Goal: Check status: Check status

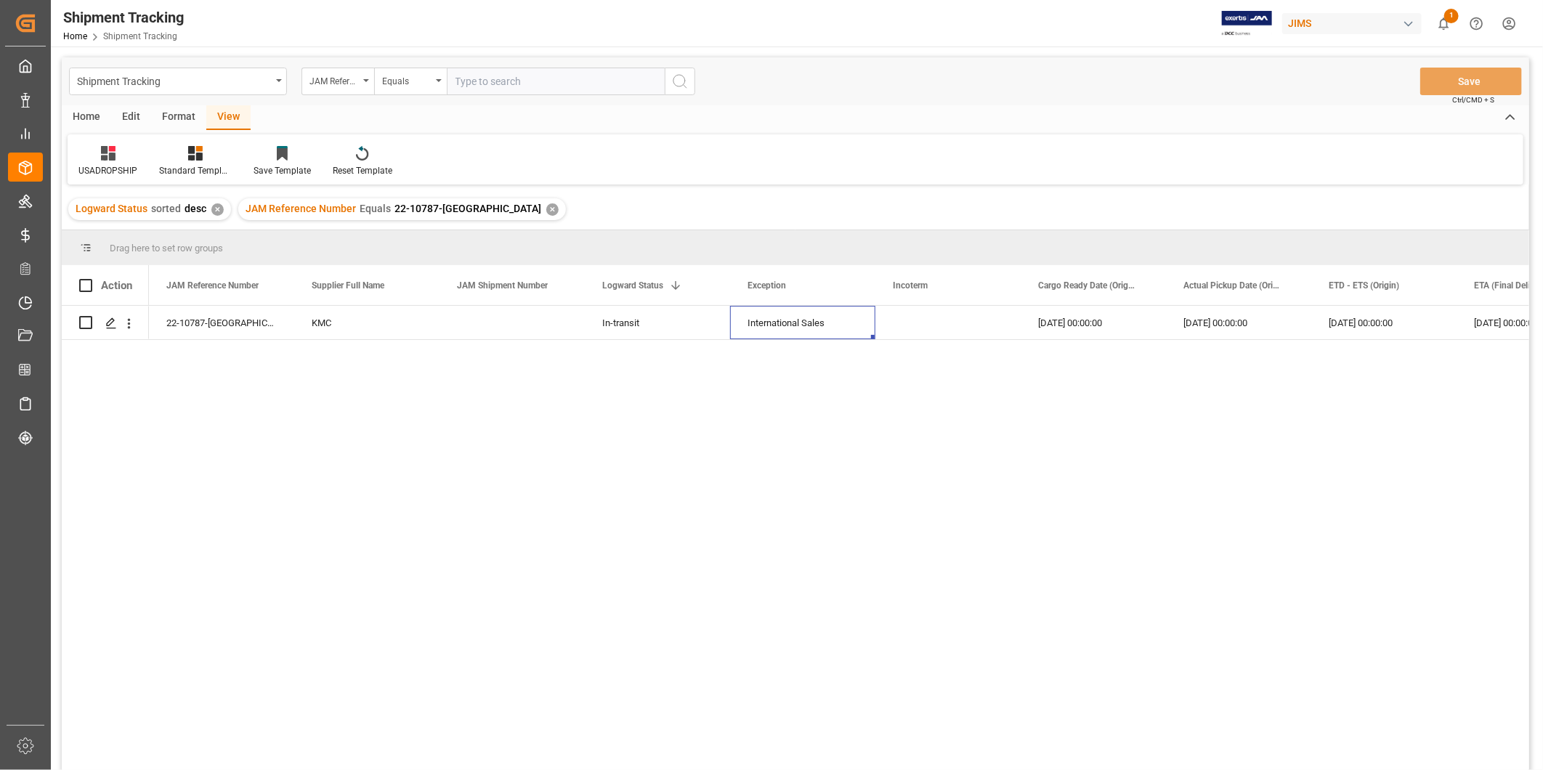
click at [546, 209] on div "✕" at bounding box center [552, 209] width 12 height 12
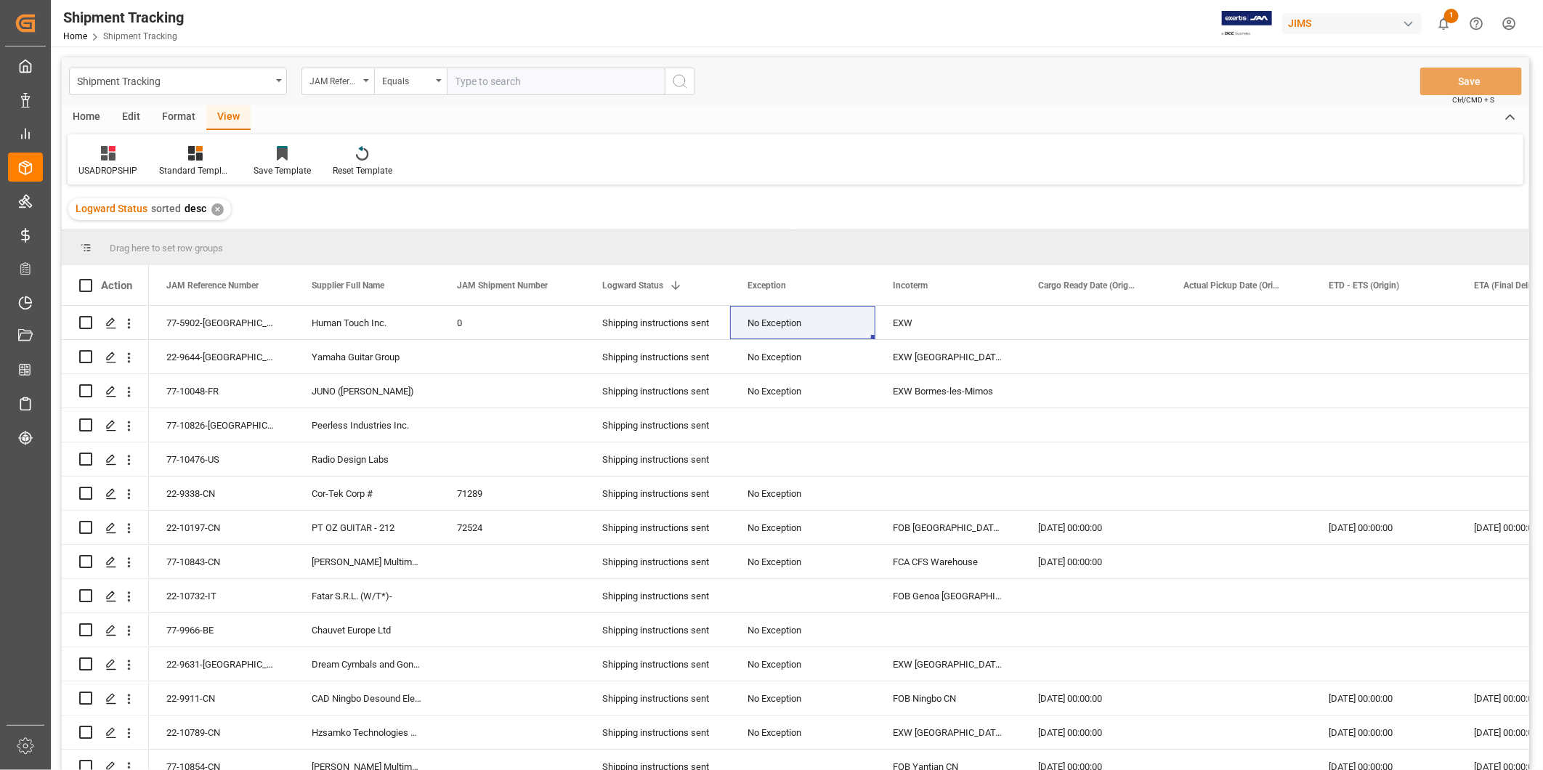
click at [216, 213] on div "✕" at bounding box center [217, 209] width 12 height 12
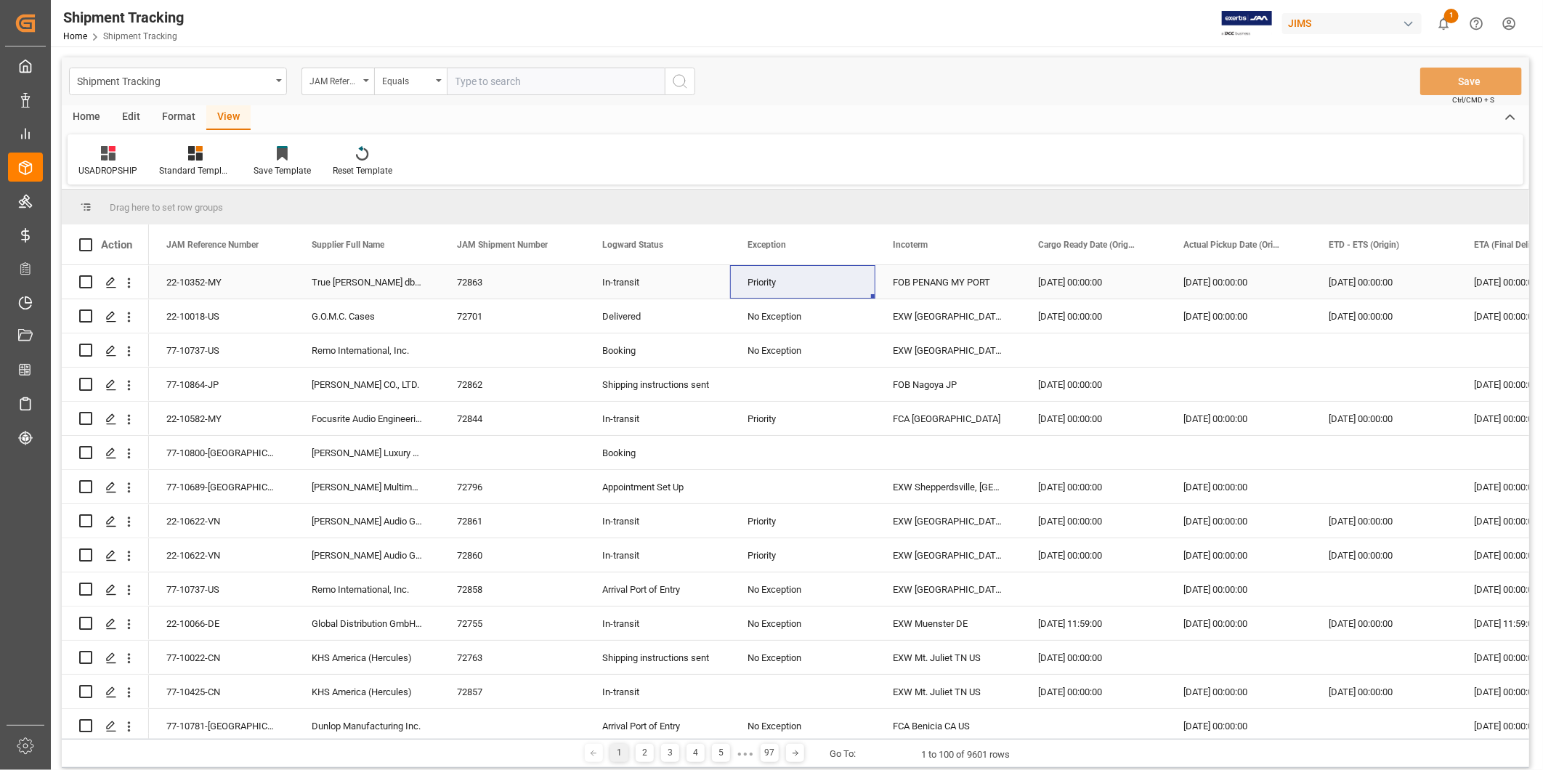
click at [1207, 287] on div "08-15-2025 00:00:00" at bounding box center [1238, 281] width 145 height 33
click at [364, 151] on icon at bounding box center [362, 153] width 12 height 15
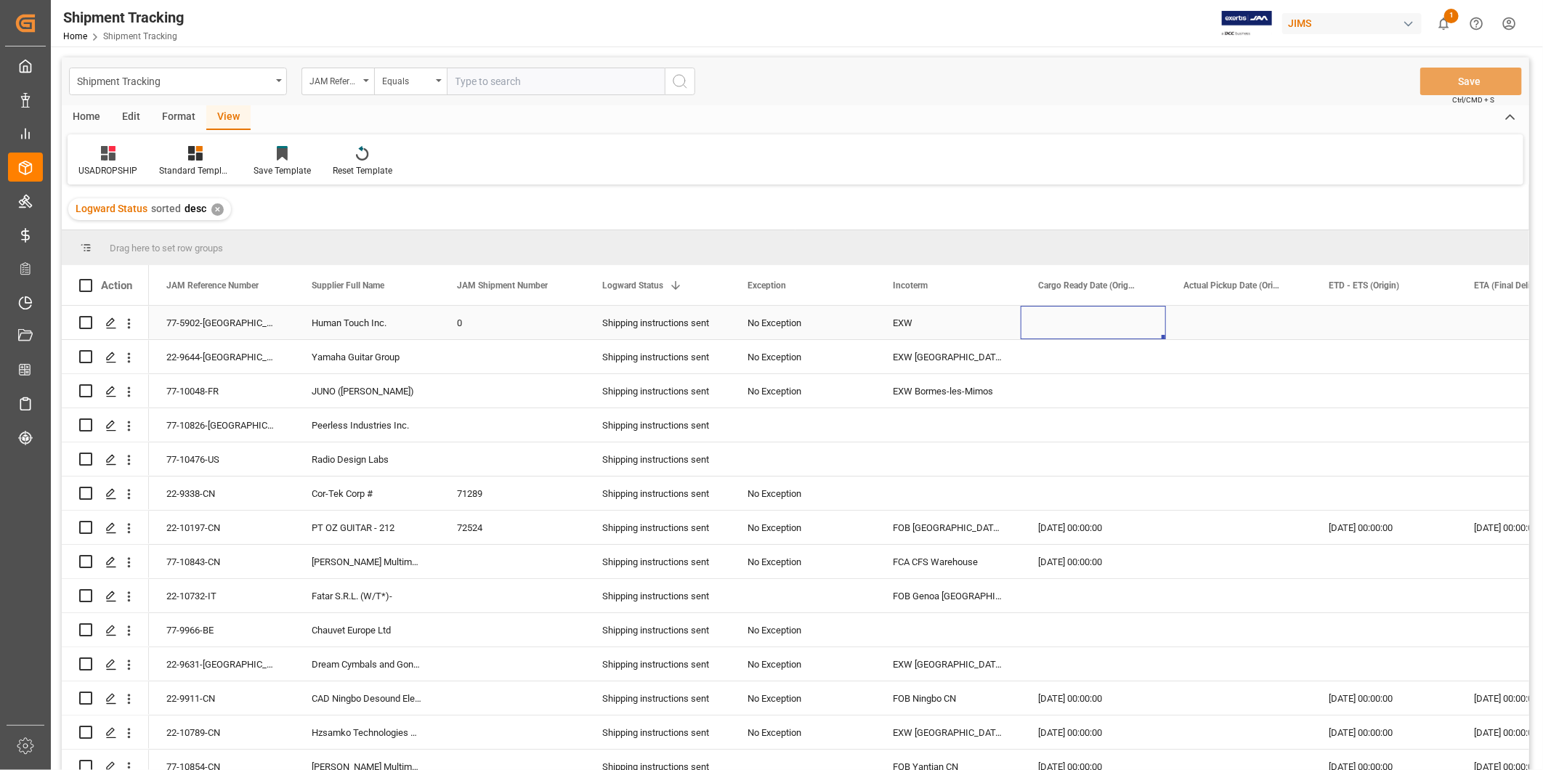
click at [1042, 329] on div "Press SPACE to select this row." at bounding box center [1093, 322] width 145 height 33
click at [220, 208] on div "✕" at bounding box center [217, 209] width 12 height 12
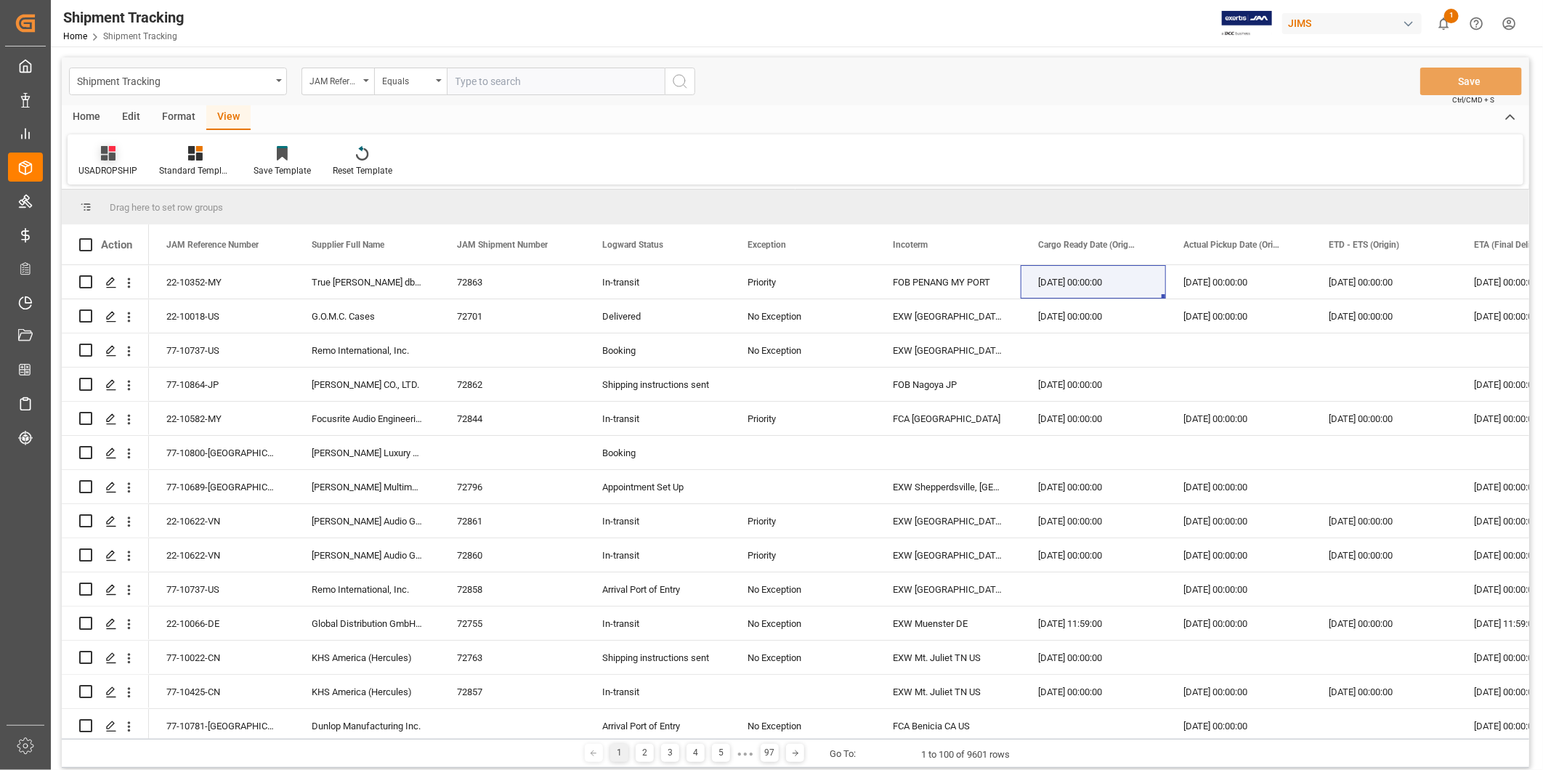
click at [128, 168] on div "USADROPSHIP" at bounding box center [107, 170] width 59 height 13
click at [119, 198] on div "Default" at bounding box center [152, 205] width 127 height 15
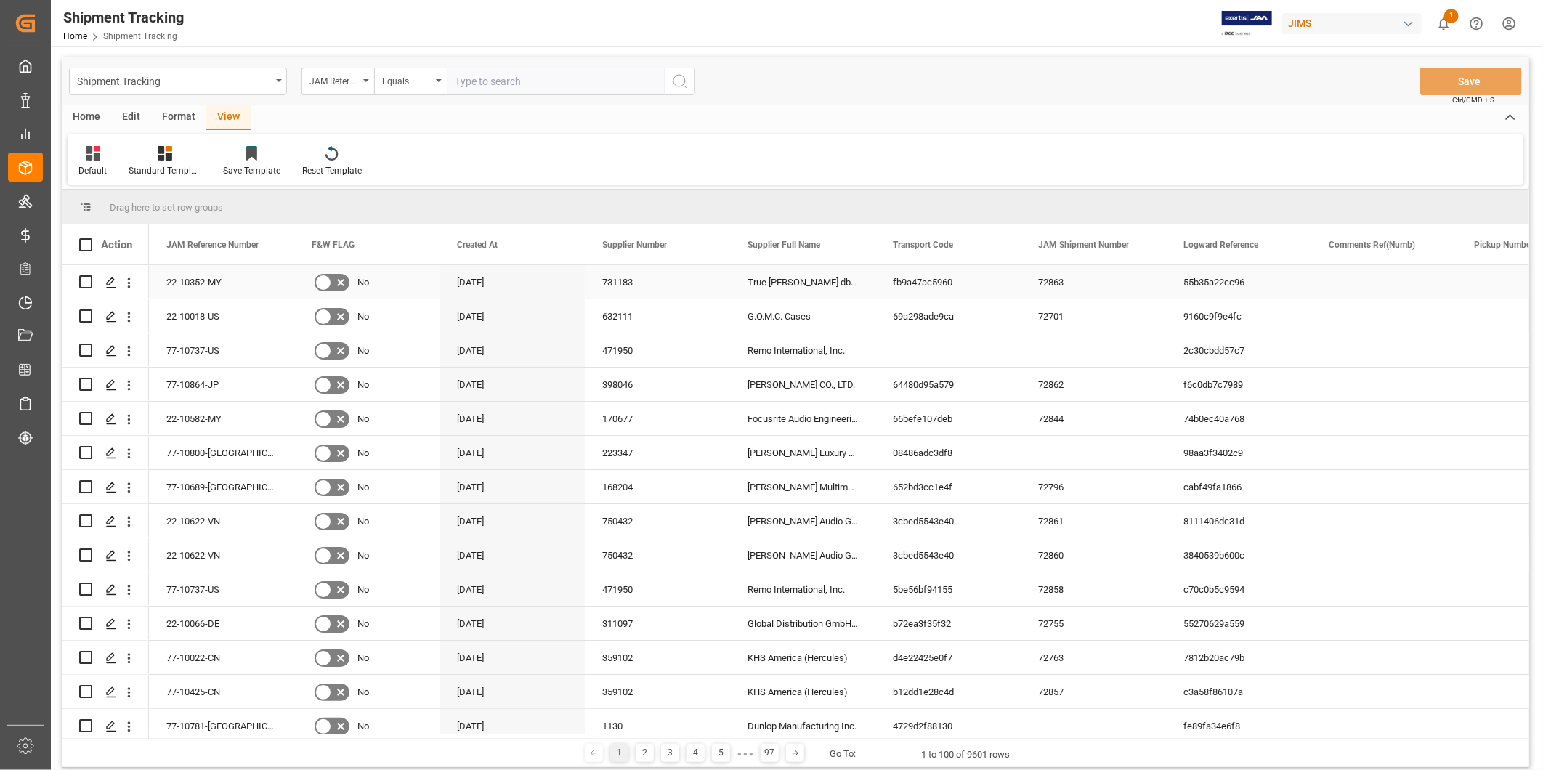
click at [930, 291] on div "fb9a47ac5960" at bounding box center [948, 281] width 145 height 33
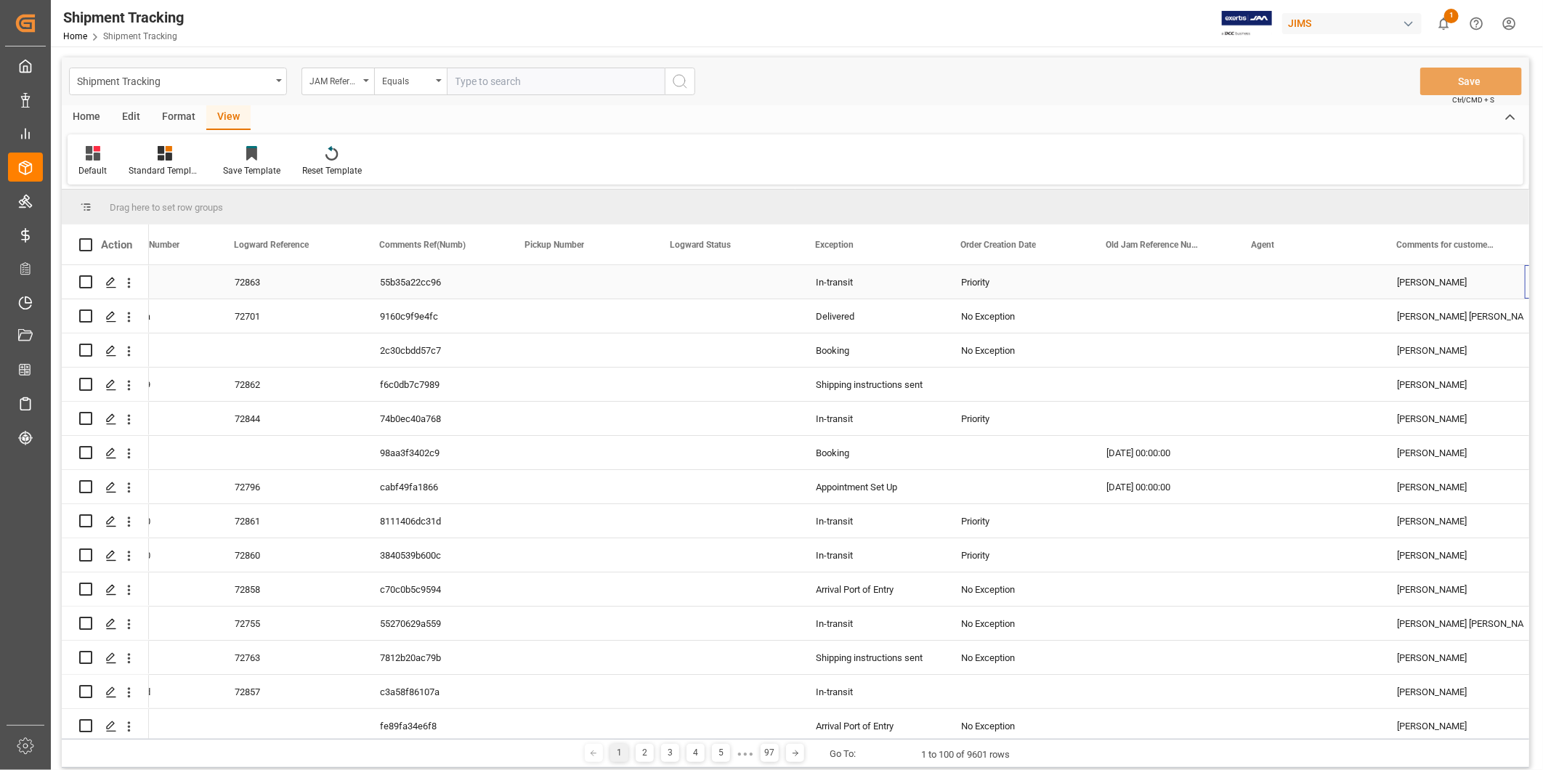
scroll to position [0, 949]
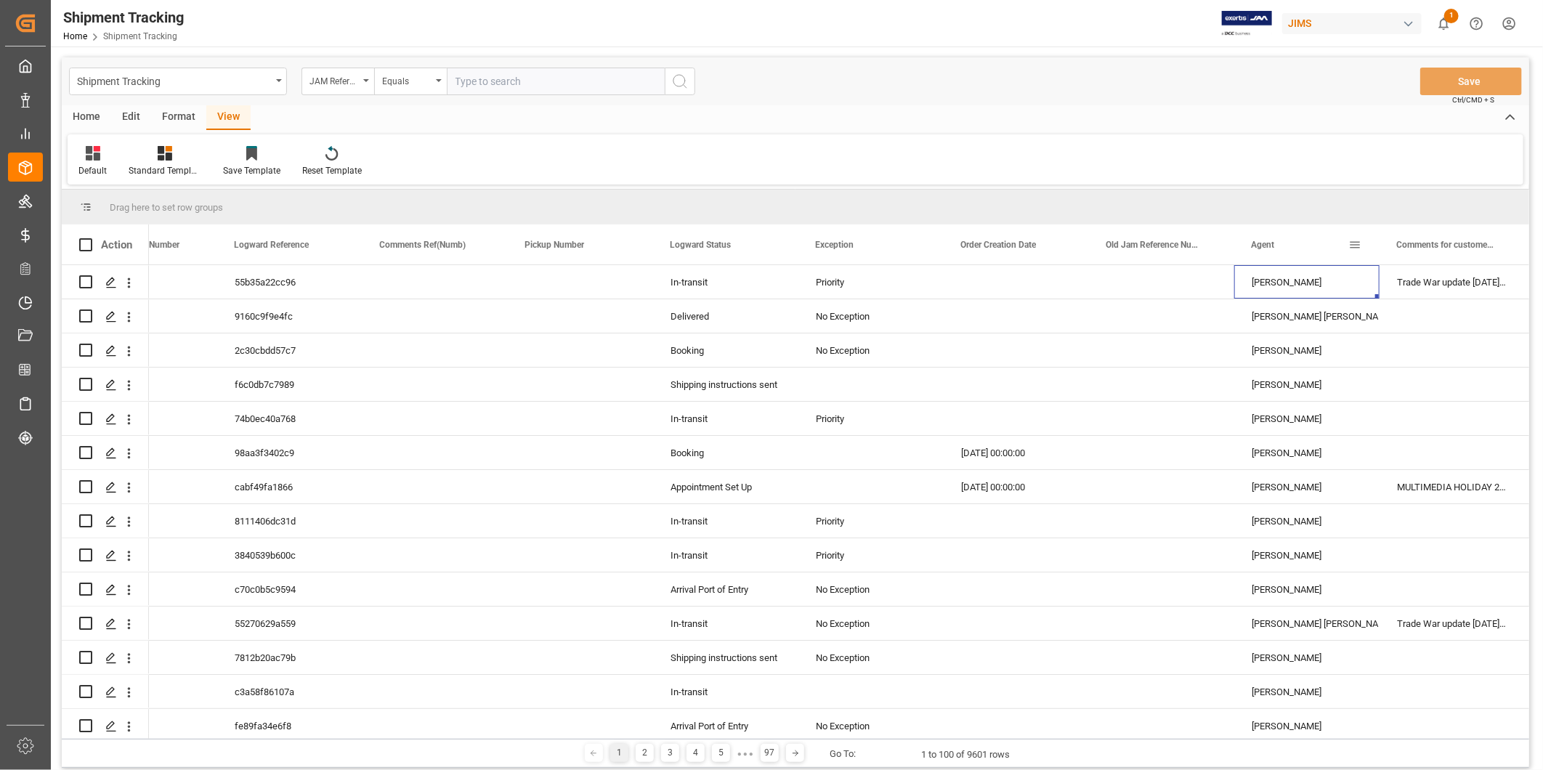
click at [1352, 244] on span at bounding box center [1355, 244] width 13 height 13
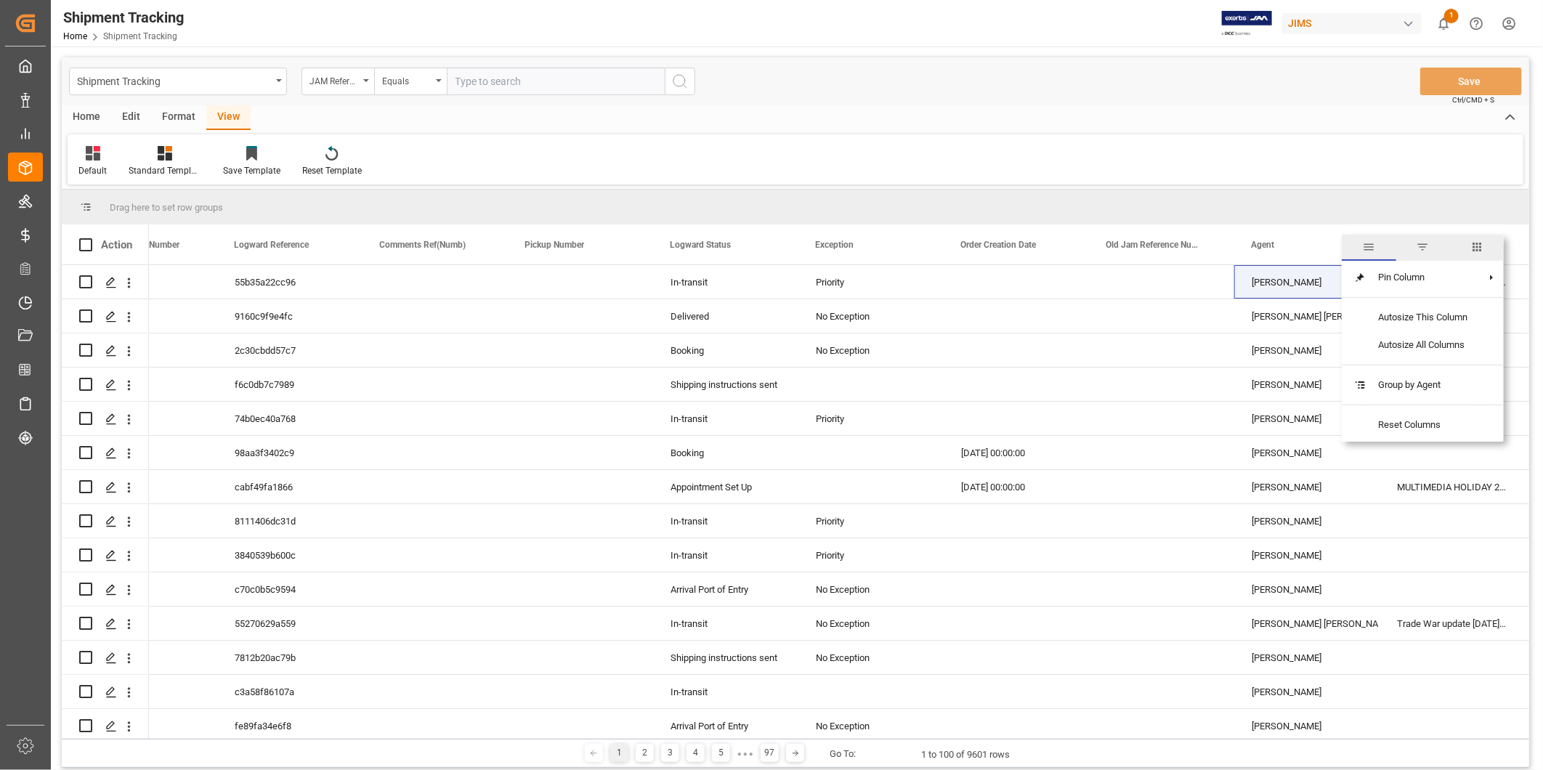
click at [1429, 249] on span "filter" at bounding box center [1423, 247] width 13 height 13
click at [1381, 322] on input "Filter Value" at bounding box center [1422, 323] width 142 height 29
type input "[PERSON_NAME]"
click at [1436, 361] on button "Apply" at bounding box center [1440, 368] width 27 height 15
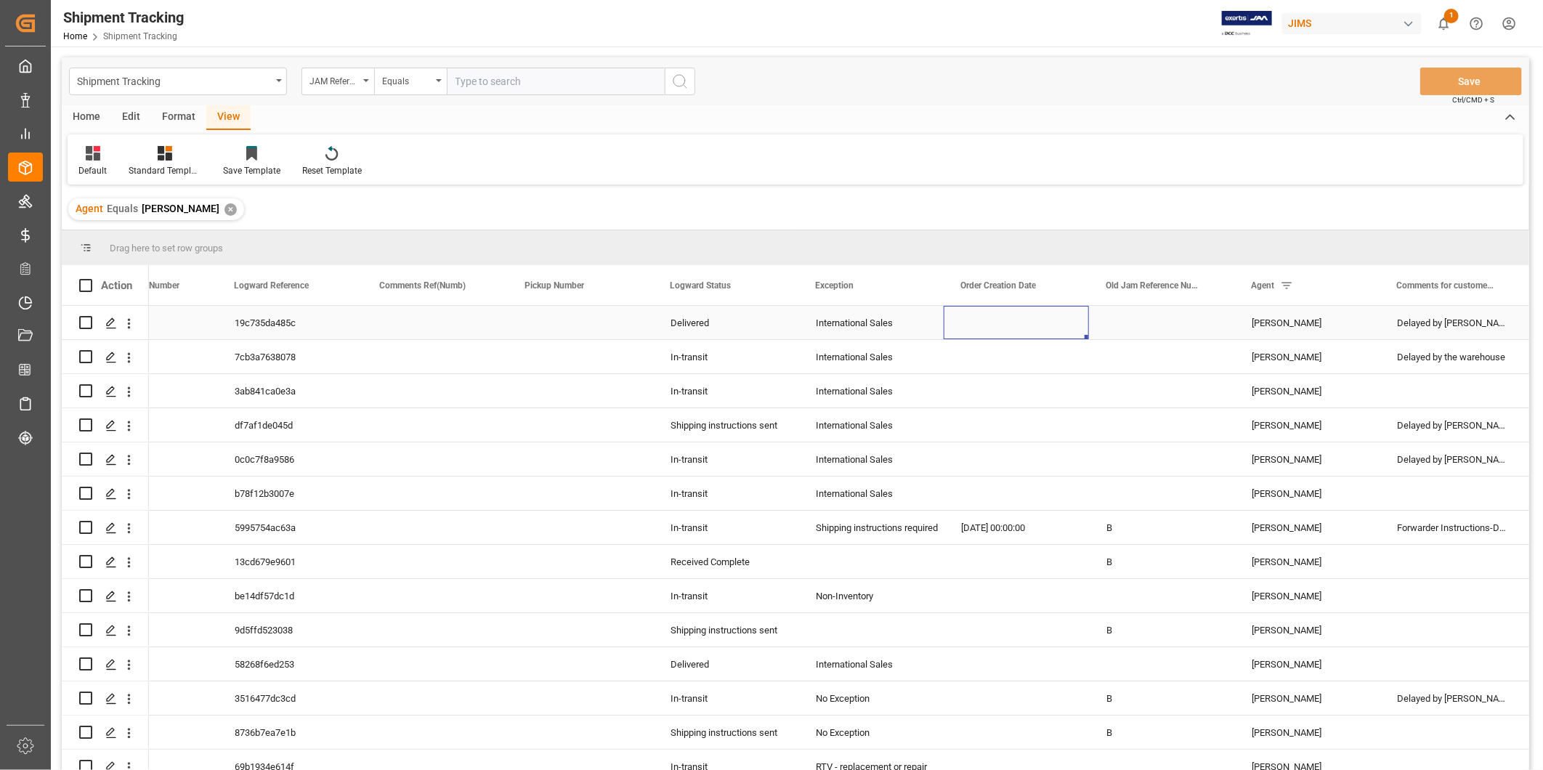
click at [1030, 328] on div "Press SPACE to select this row." at bounding box center [1016, 322] width 145 height 33
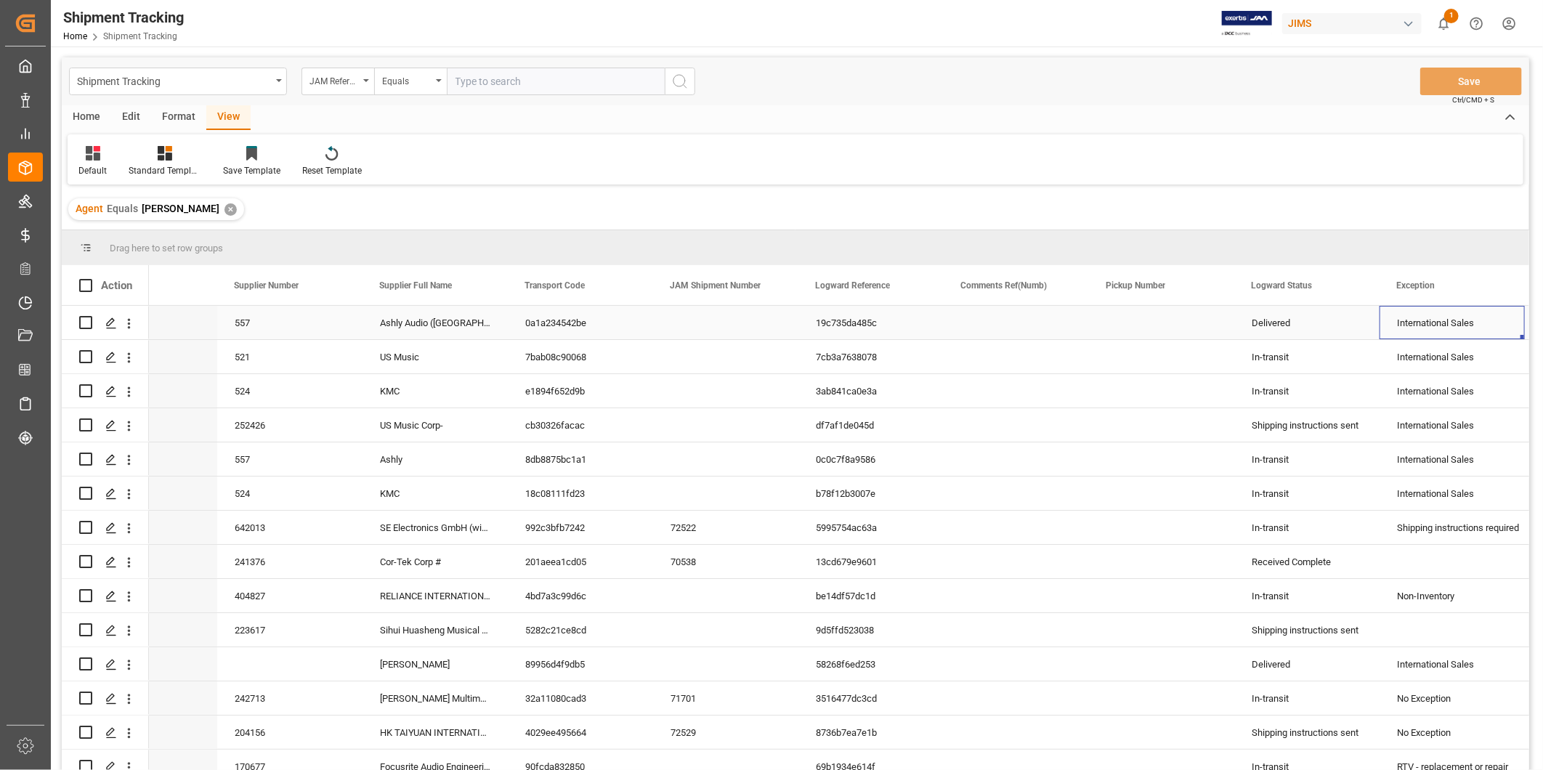
scroll to position [0, 513]
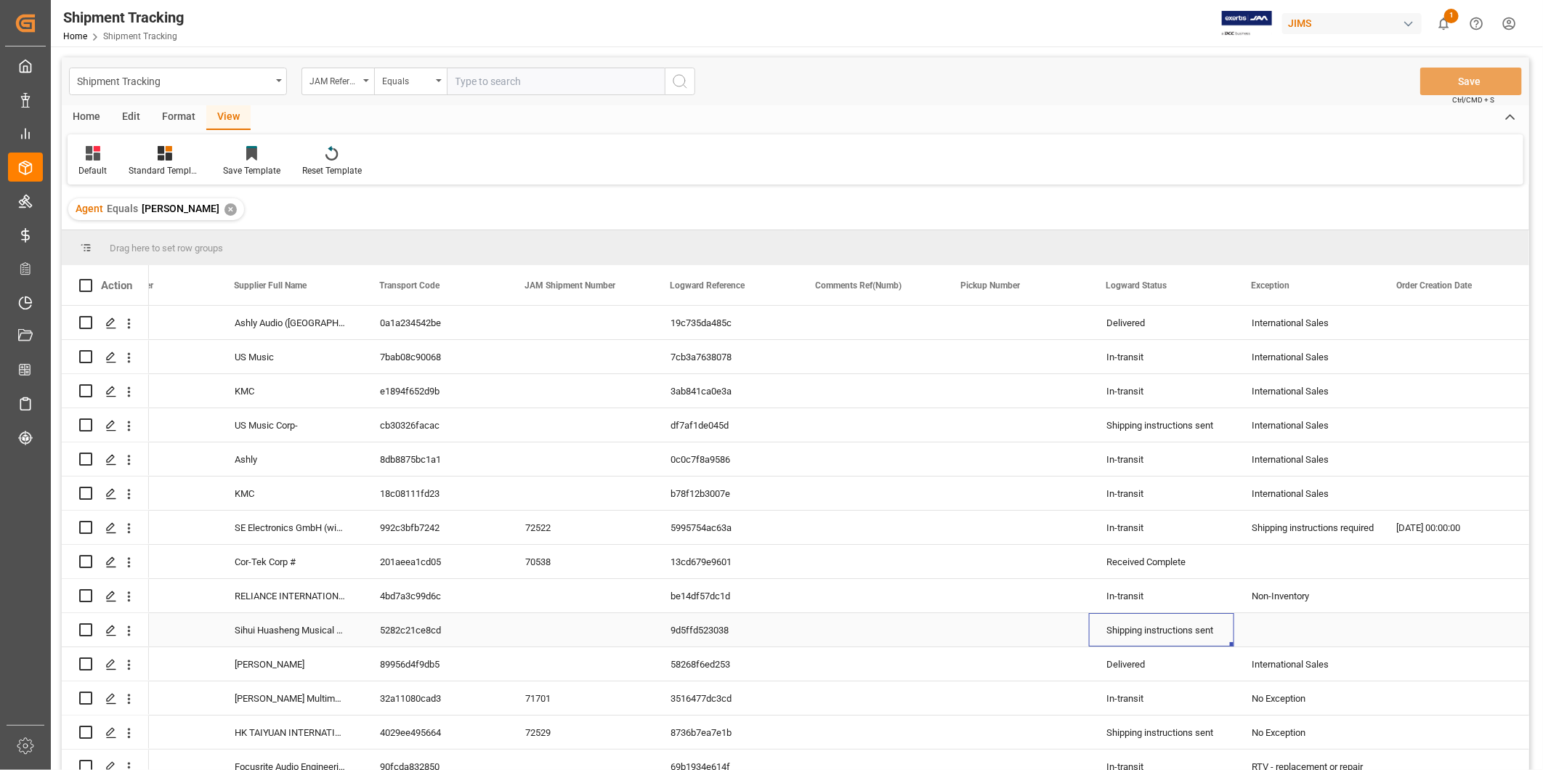
click at [1166, 635] on div "Shipping instructions sent" at bounding box center [1162, 630] width 110 height 33
click at [1216, 286] on div "Logward Status" at bounding box center [1160, 285] width 145 height 40
click at [1210, 282] on span at bounding box center [1209, 285] width 13 height 13
click at [1253, 356] on input "Filter Value" at bounding box center [1276, 364] width 142 height 29
type input "Shipping instructions sent"
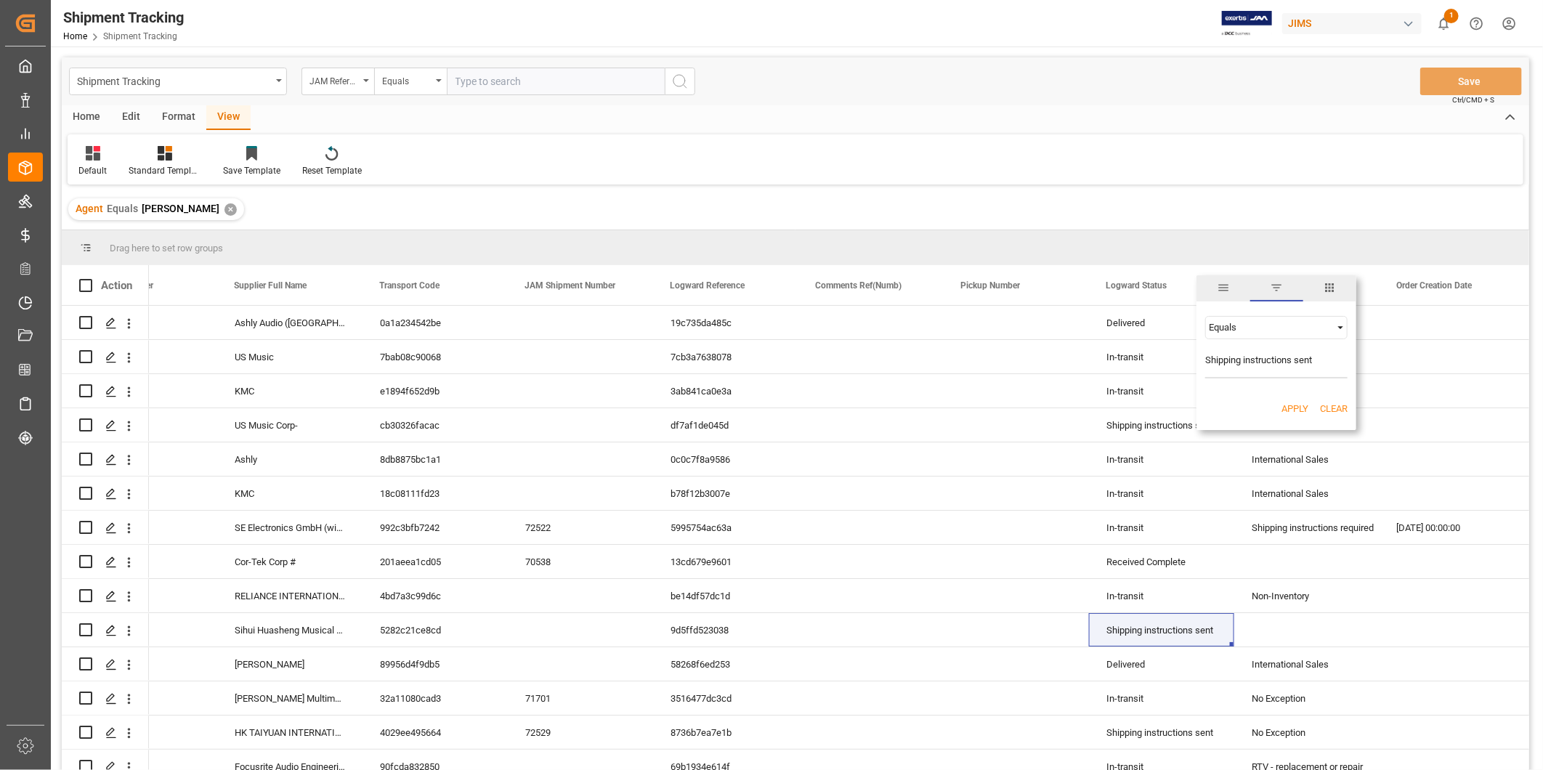
click at [1297, 410] on button "Apply" at bounding box center [1295, 409] width 27 height 15
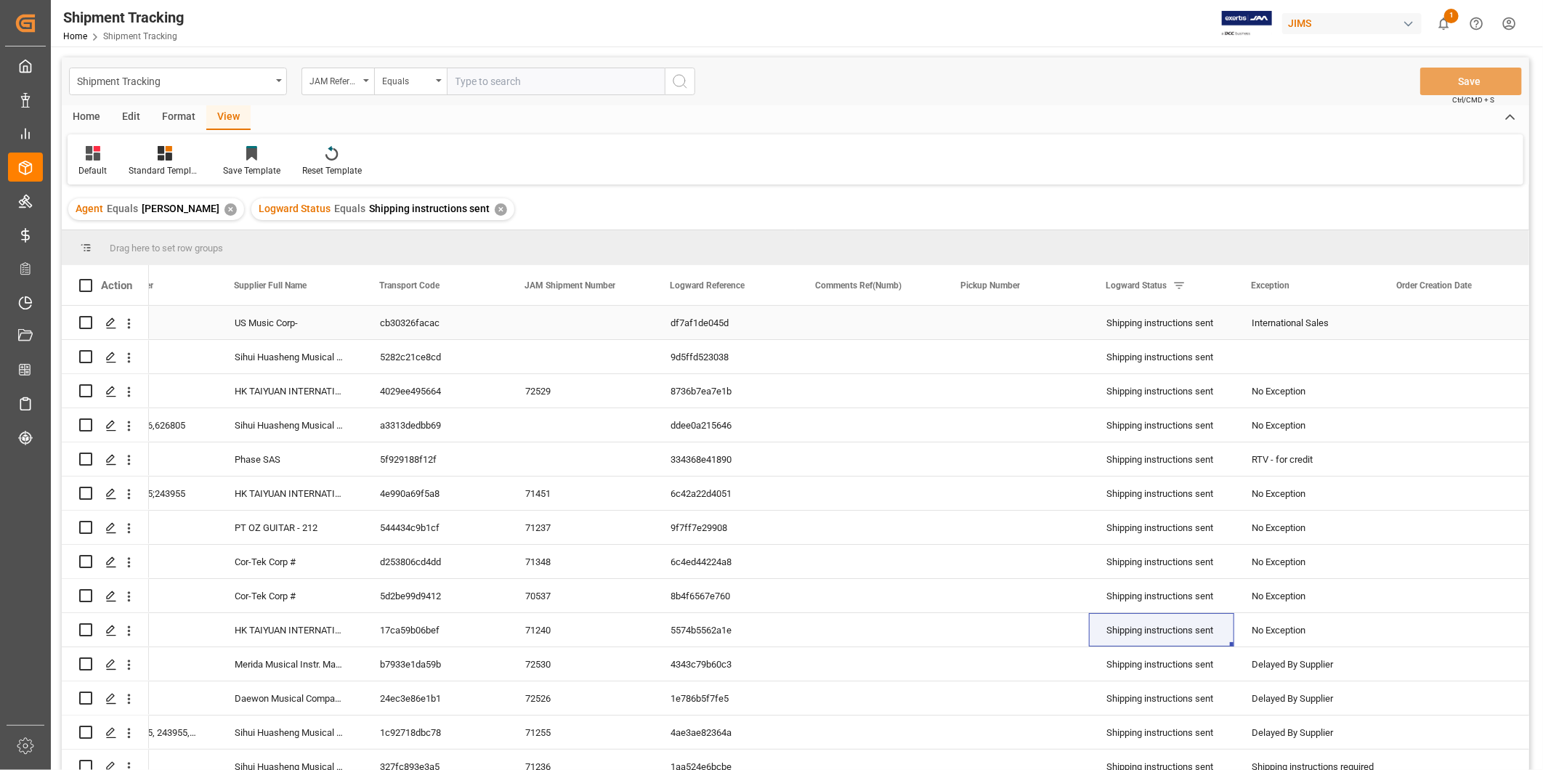
click at [1170, 323] on div "Shipping instructions sent" at bounding box center [1162, 323] width 110 height 33
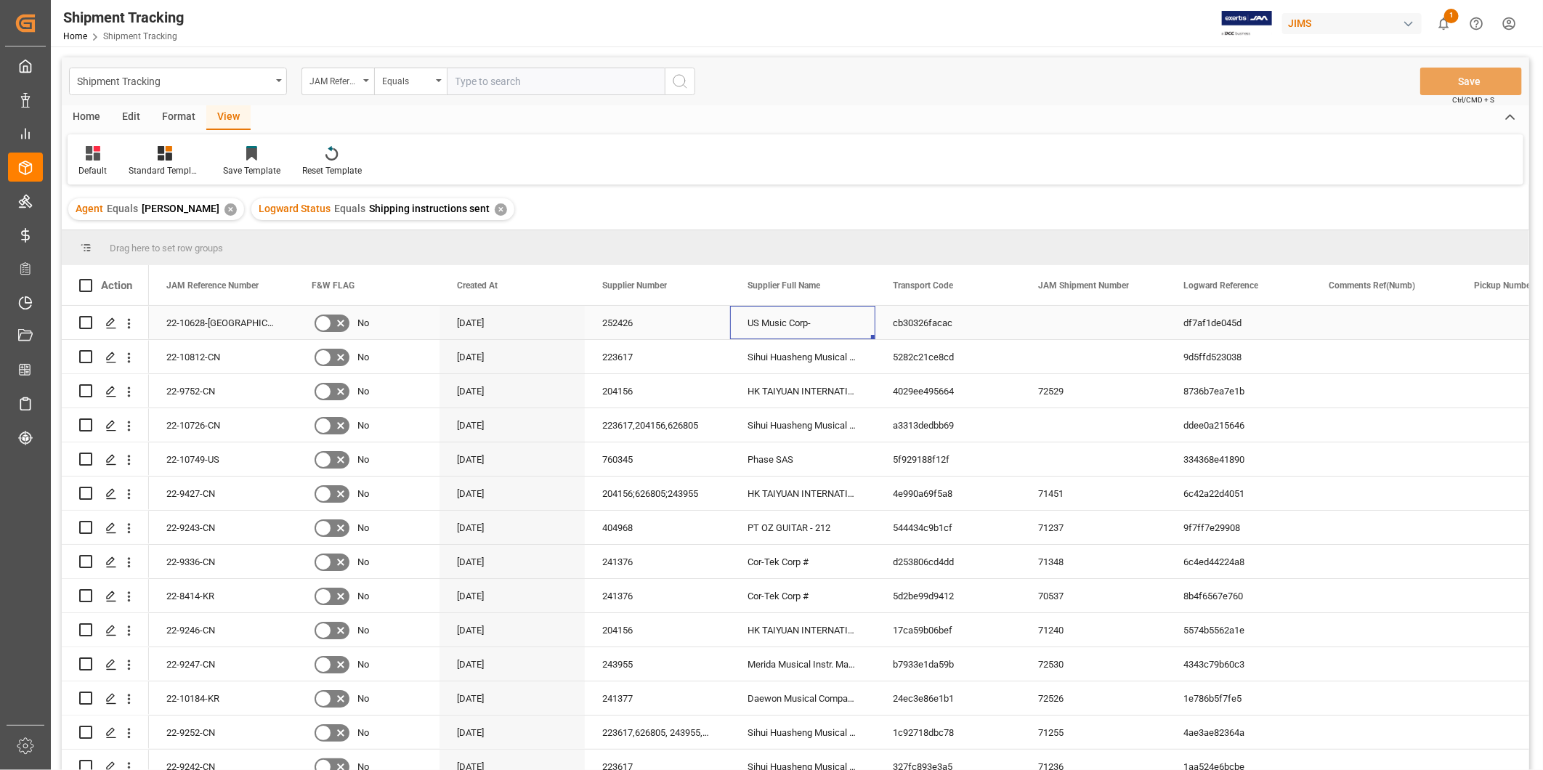
click at [874, 330] on div "US Music Corp-" at bounding box center [802, 322] width 145 height 33
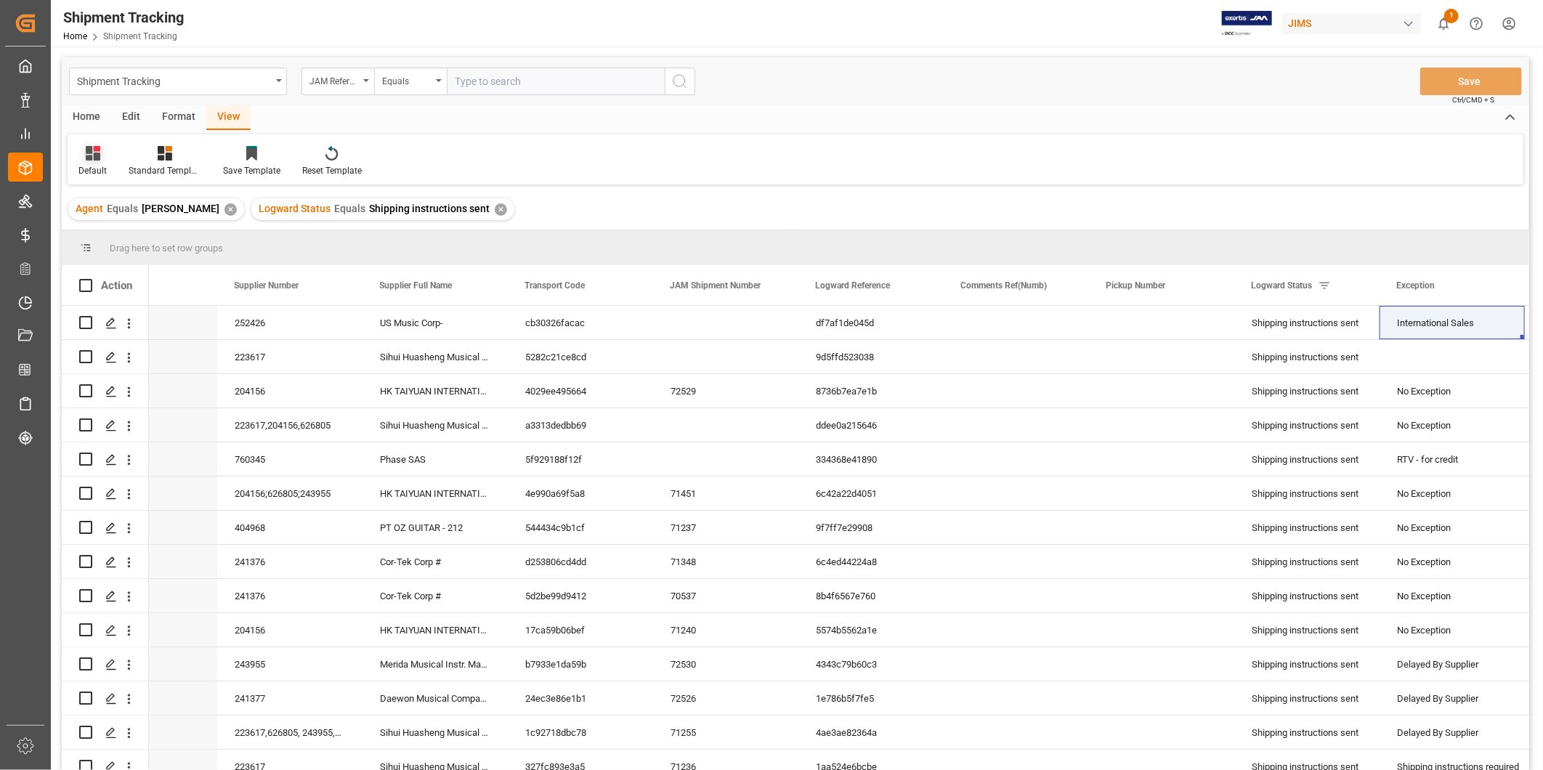
click at [99, 171] on div "Default" at bounding box center [92, 170] width 28 height 13
click at [107, 264] on div "USADROPSHIP" at bounding box center [149, 264] width 127 height 15
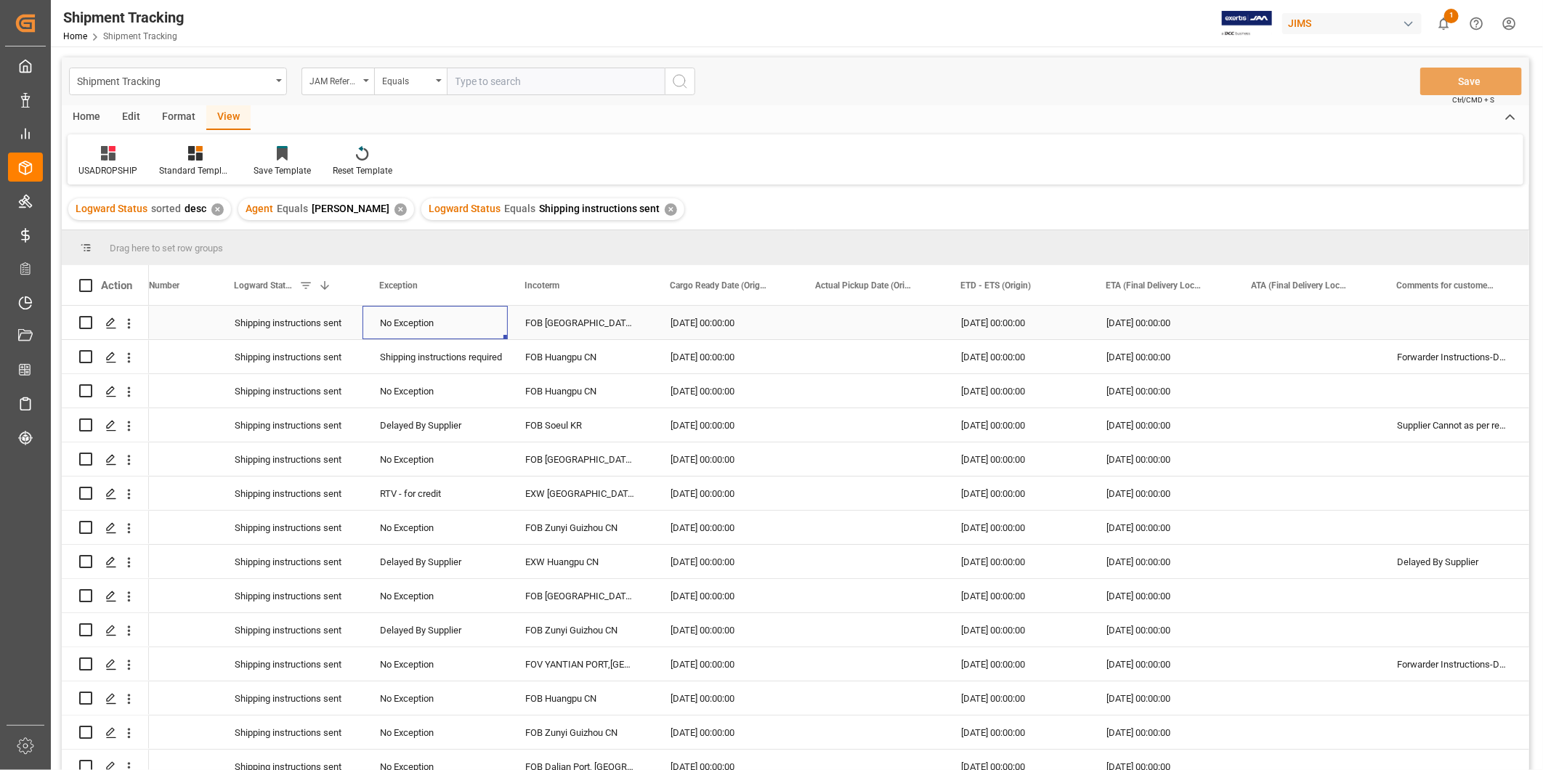
click at [481, 328] on div "No Exception" at bounding box center [435, 323] width 110 height 33
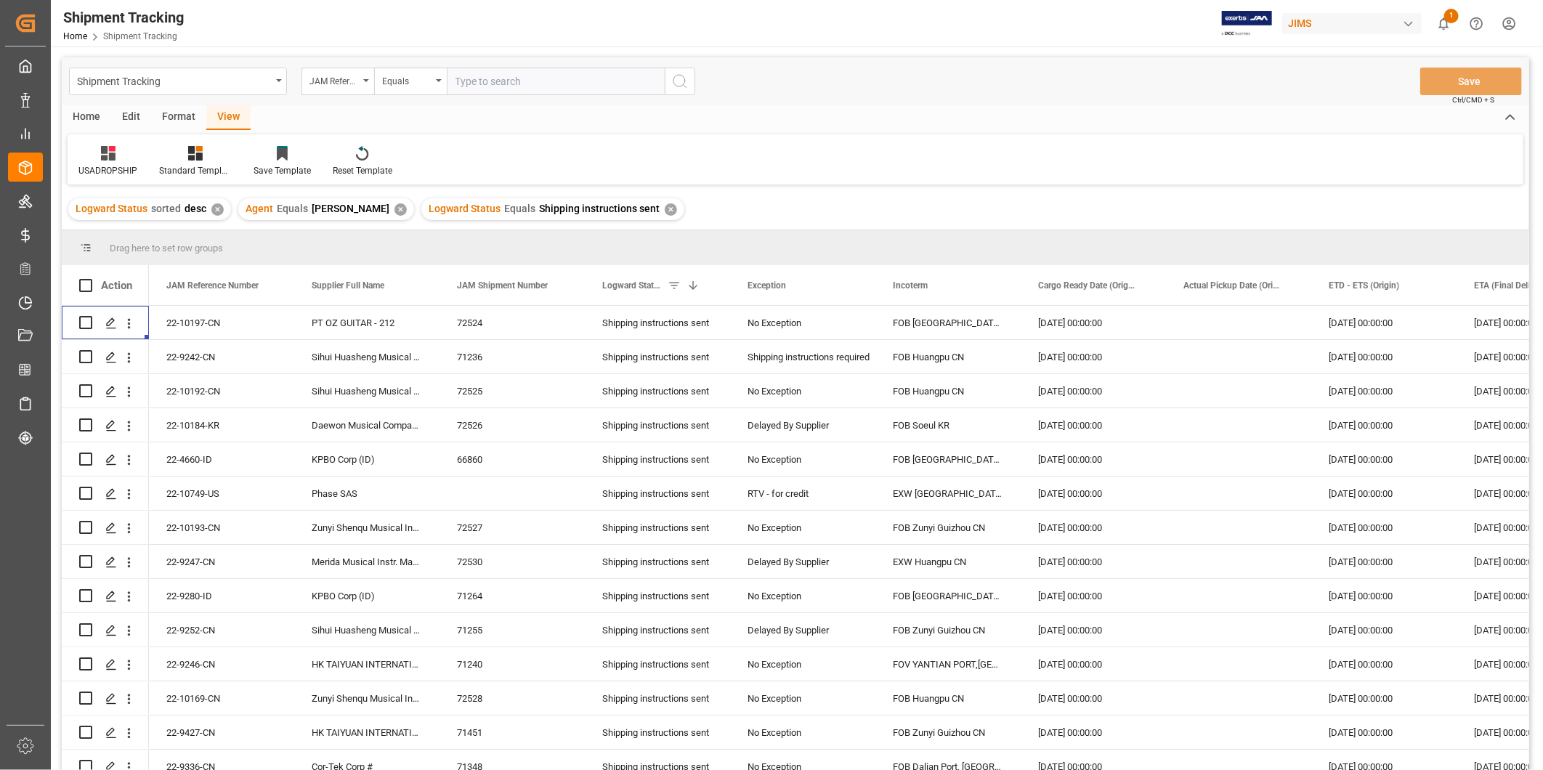
click at [665, 209] on div "✕" at bounding box center [671, 209] width 12 height 12
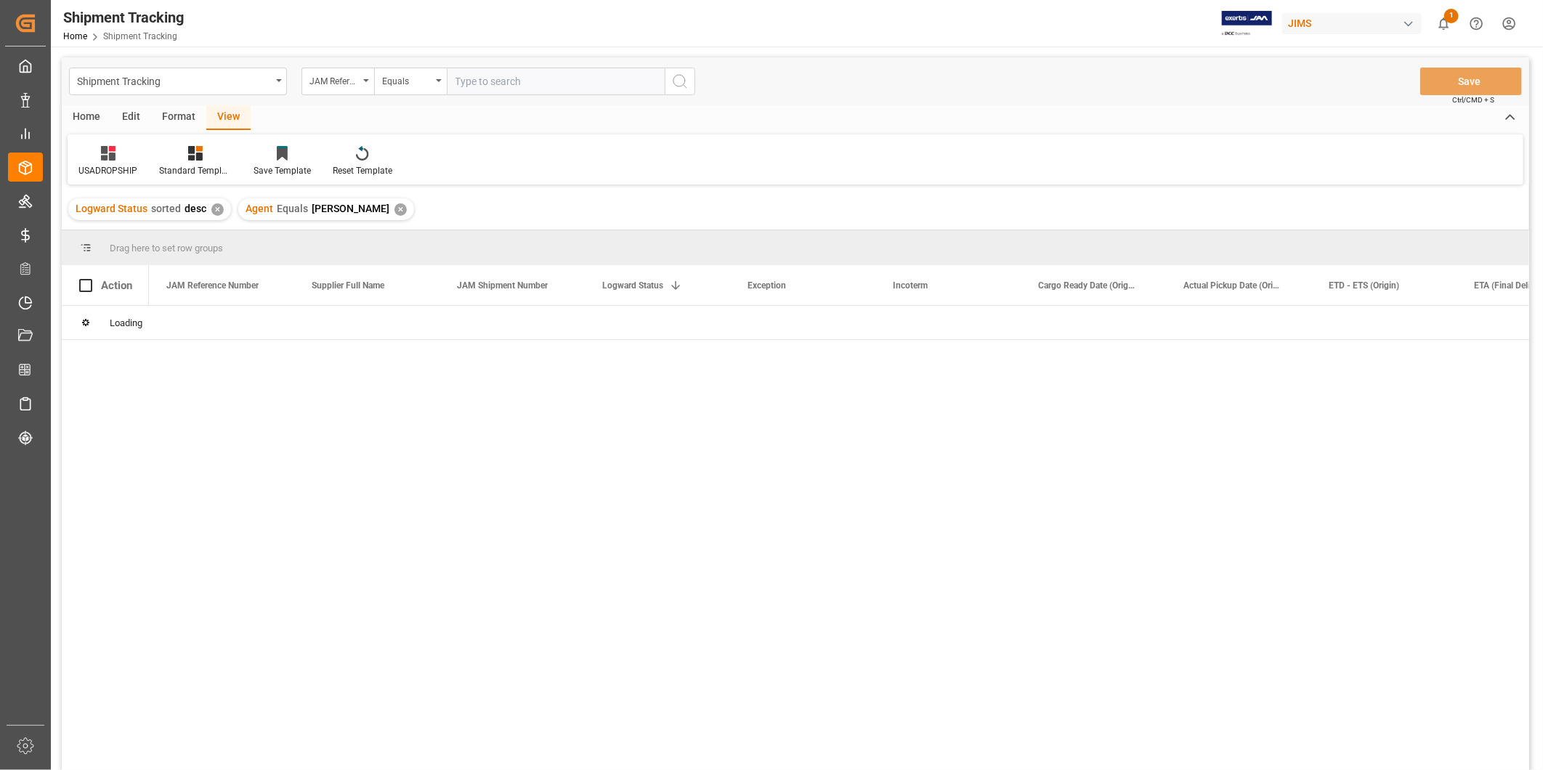
click at [395, 209] on div "✕" at bounding box center [401, 209] width 12 height 12
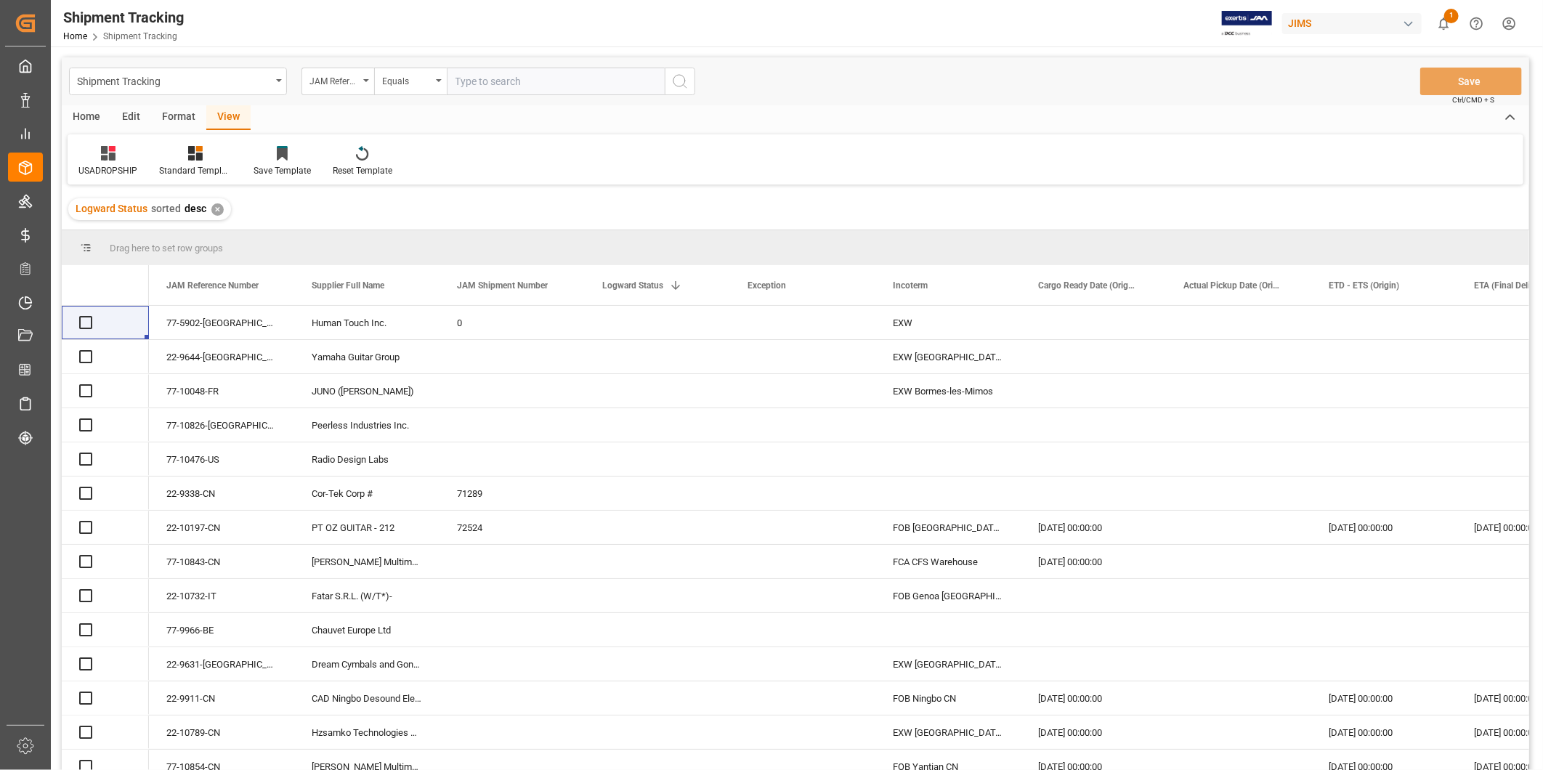
click at [221, 209] on div "✕" at bounding box center [217, 209] width 12 height 12
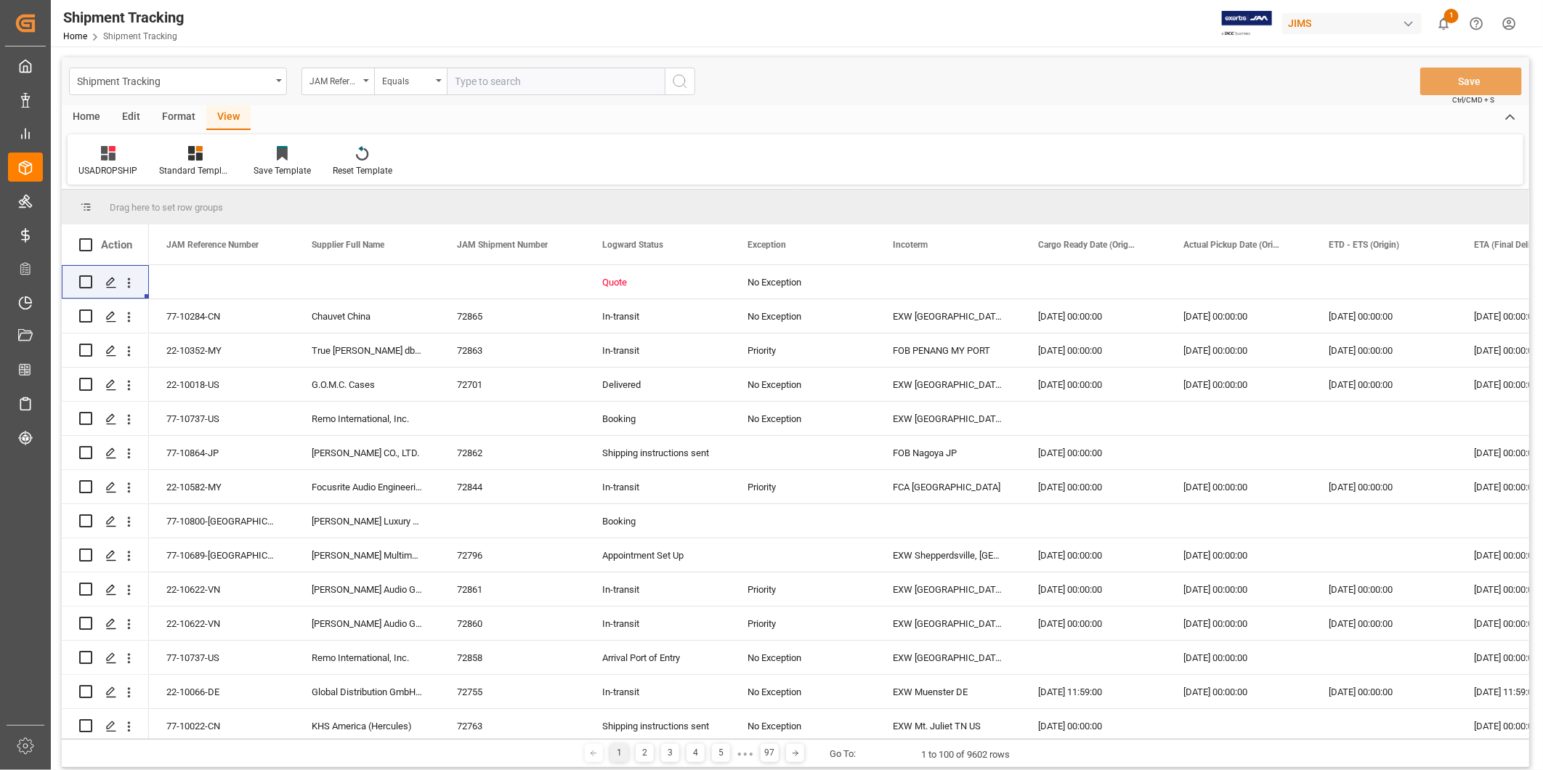
click at [497, 77] on input "text" at bounding box center [556, 82] width 218 height 28
paste input "22-10719-US"
type input "22-10719-US"
click at [676, 84] on icon "search button" at bounding box center [679, 81] width 17 height 17
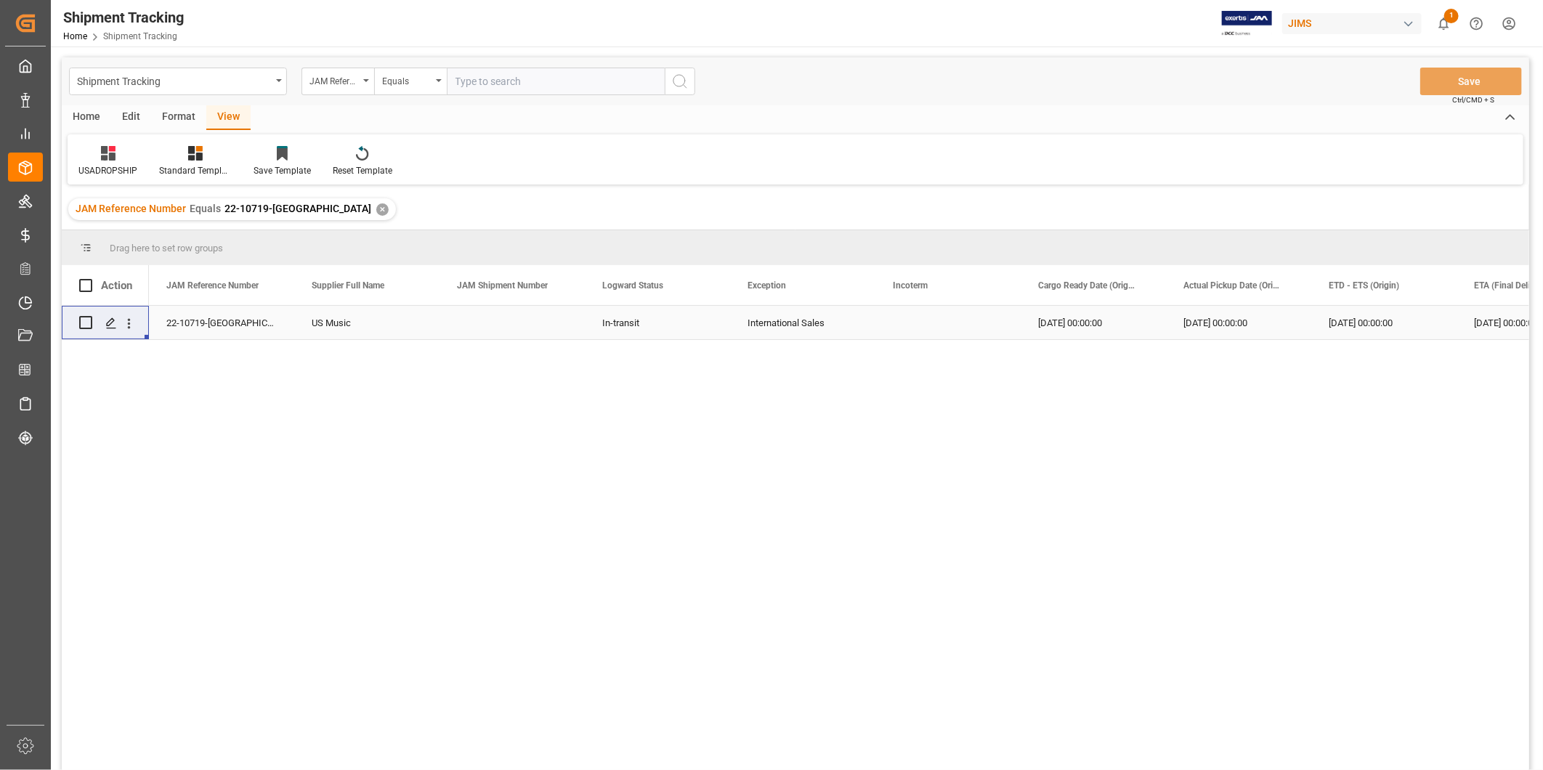
click at [828, 336] on div "International Sales" at bounding box center [803, 323] width 110 height 33
click at [1174, 318] on div "09-02-2025 00:00:00" at bounding box center [1238, 322] width 145 height 33
click at [376, 209] on div "✕" at bounding box center [382, 209] width 12 height 12
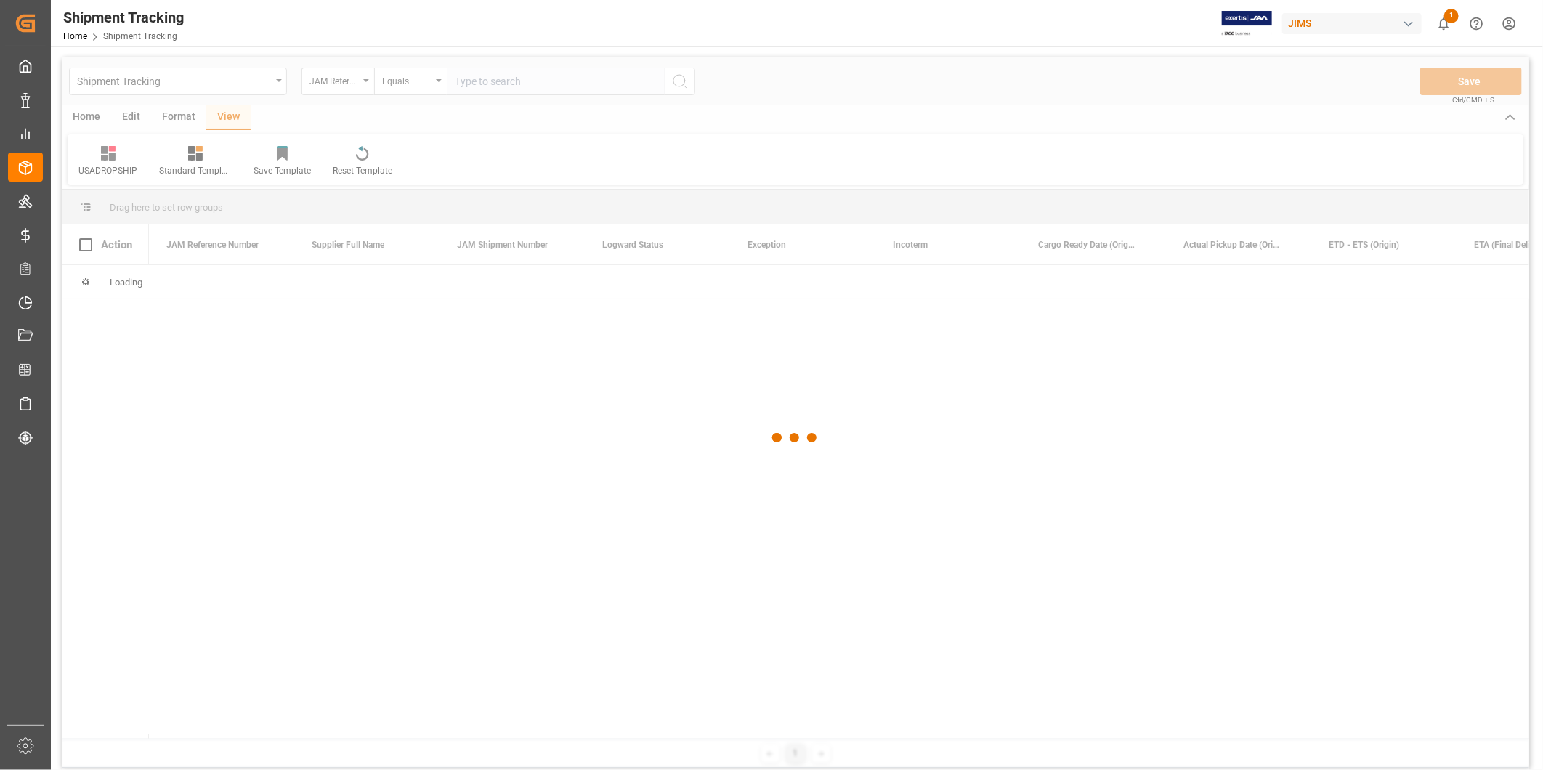
click at [374, 180] on div at bounding box center [796, 438] width 1468 height 762
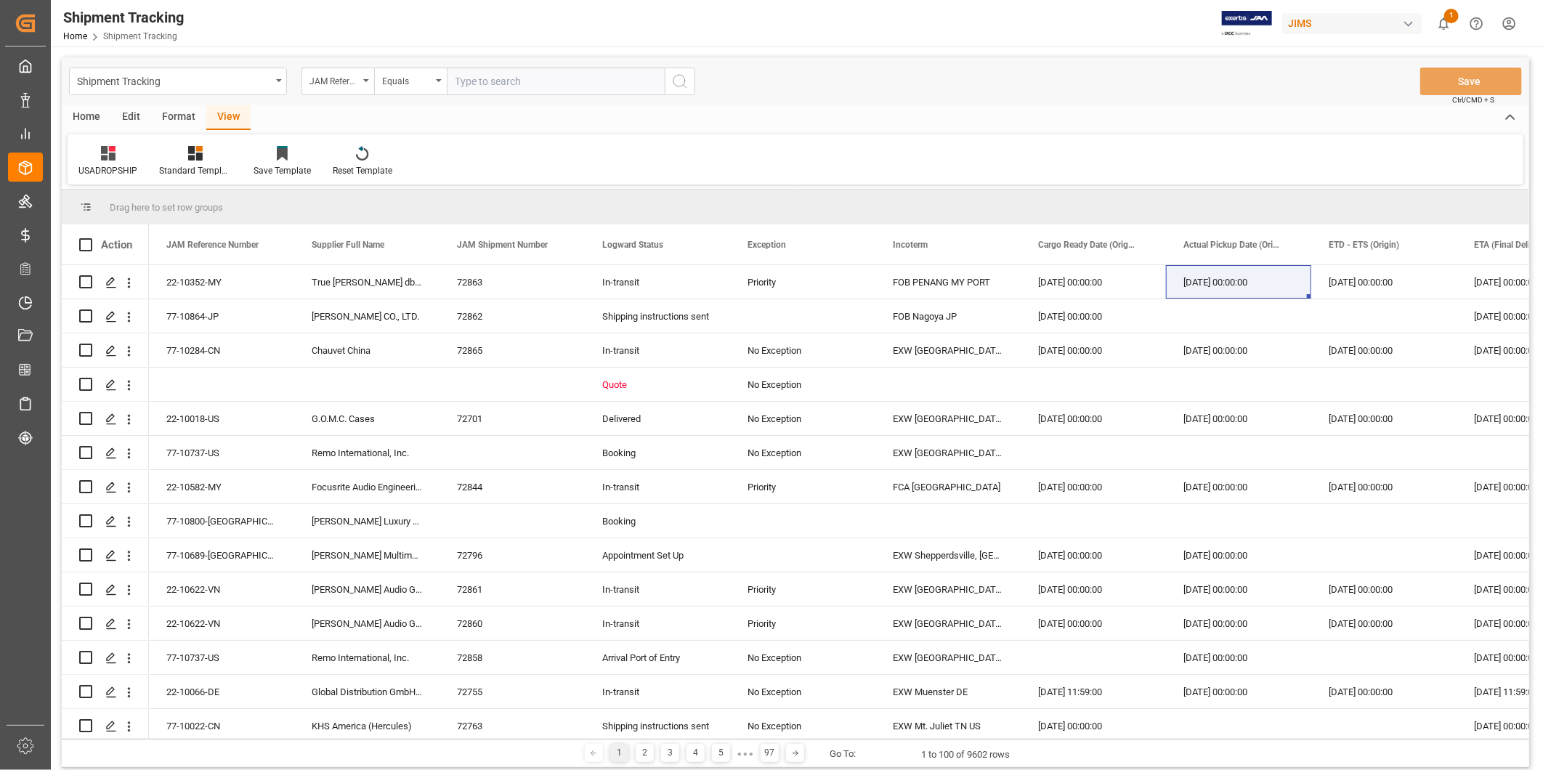
click at [371, 169] on div "Reset Template" at bounding box center [363, 170] width 60 height 13
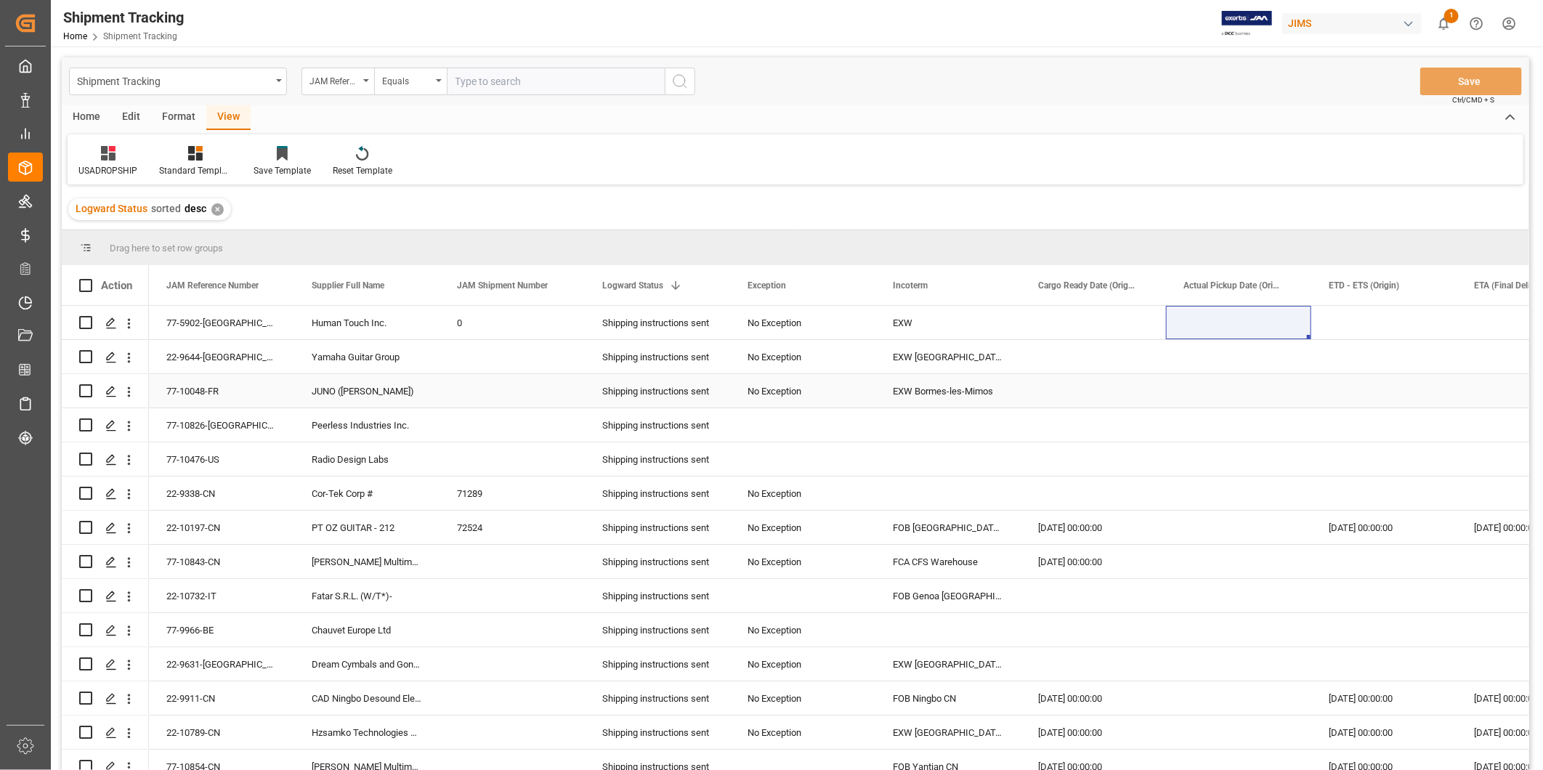
drag, startPoint x: 1348, startPoint y: 365, endPoint x: 1338, endPoint y: 320, distance: 46.0
click at [1346, 363] on div "Press SPACE to select this row." at bounding box center [1384, 356] width 145 height 33
click at [1338, 318] on div "Press SPACE to select this row." at bounding box center [1384, 322] width 145 height 33
click at [1041, 346] on div "Press SPACE to select this row." at bounding box center [1093, 356] width 145 height 33
click at [1123, 317] on div "Press SPACE to select this row." at bounding box center [1093, 322] width 145 height 33
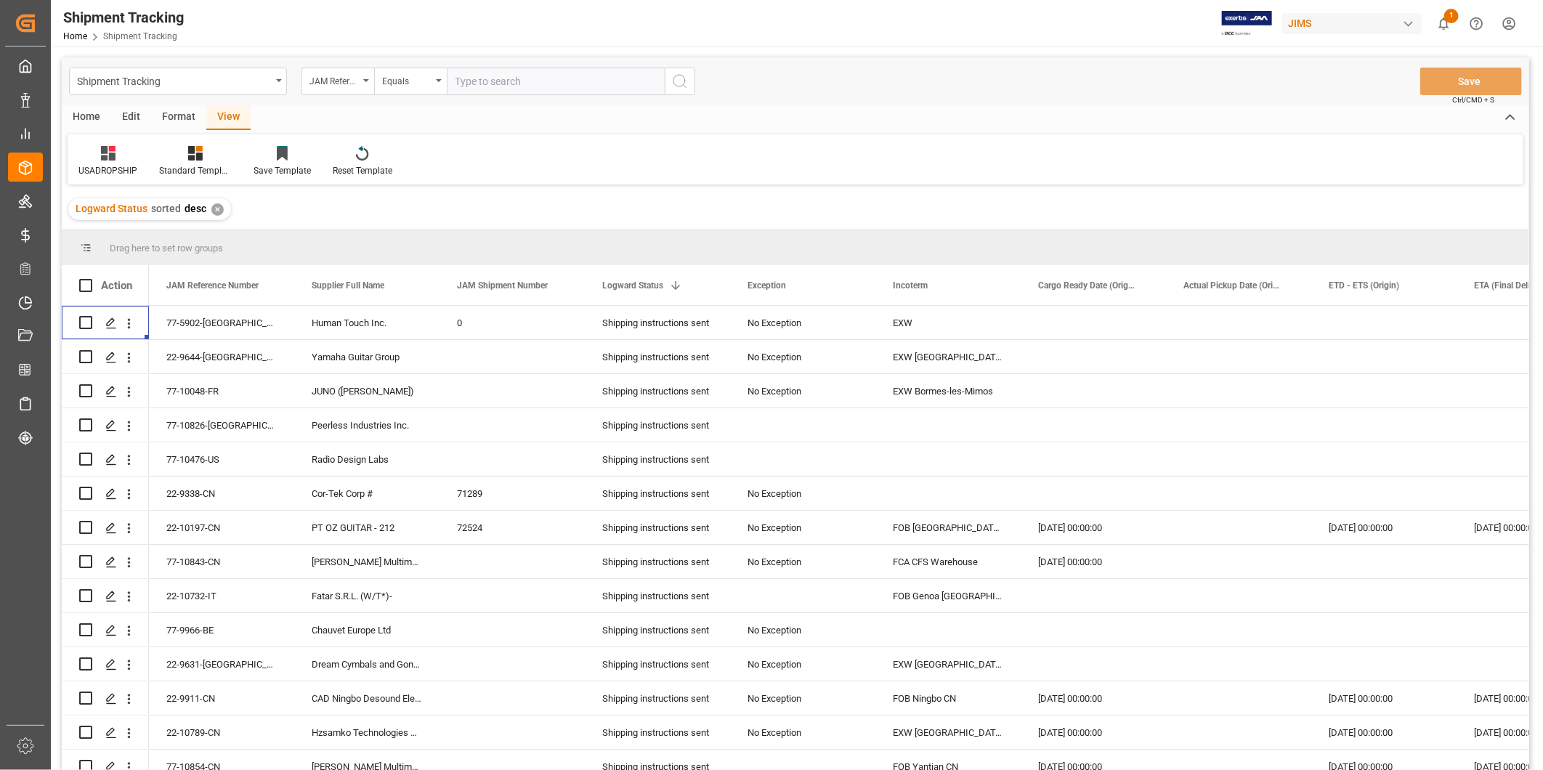
click at [209, 211] on div "Logward Status sorted desc ✕" at bounding box center [149, 209] width 163 height 22
click at [217, 211] on div "✕" at bounding box center [217, 209] width 12 height 12
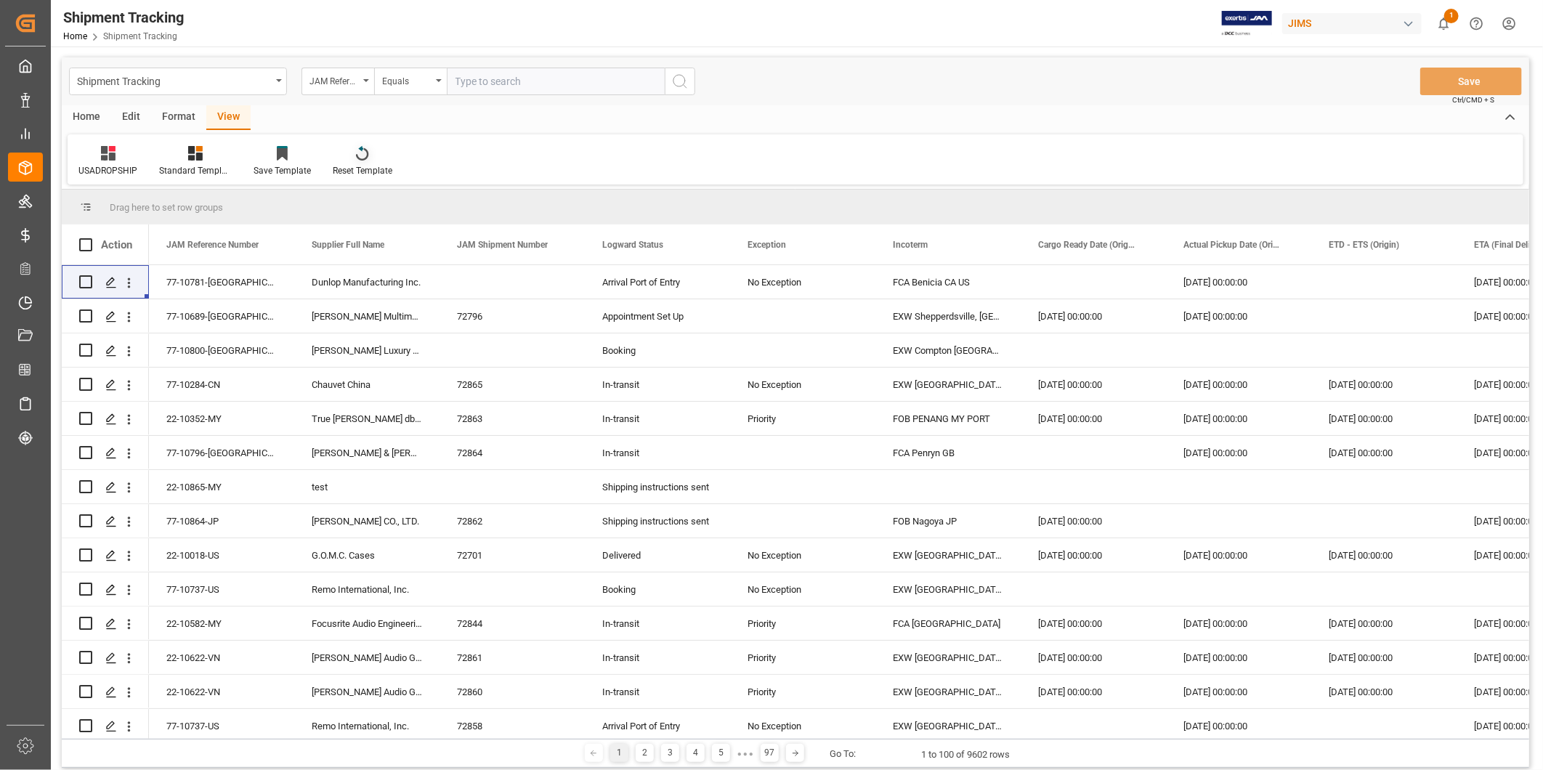
click at [361, 155] on icon at bounding box center [362, 153] width 12 height 15
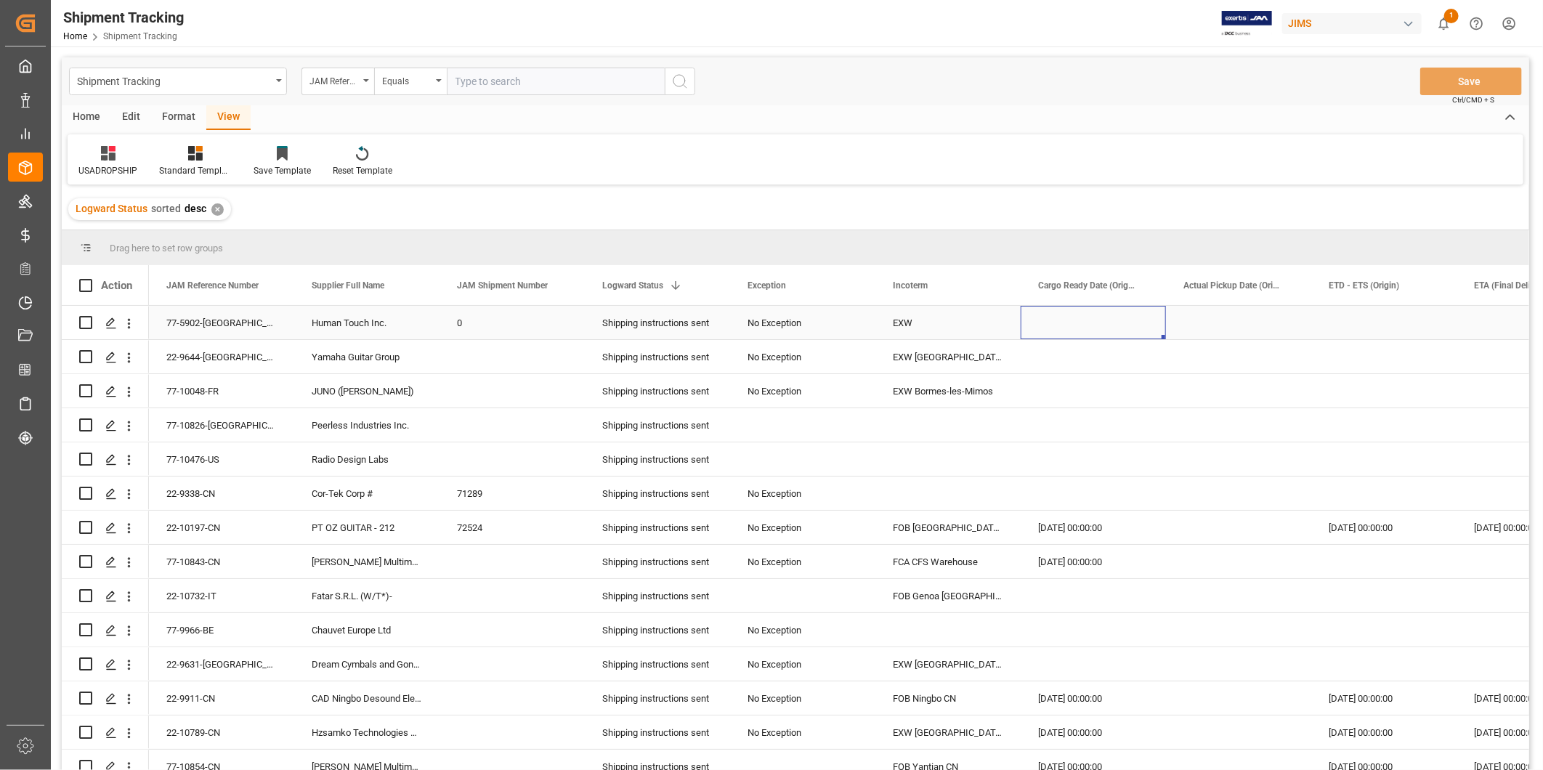
click at [1030, 331] on div "Press SPACE to select this row." at bounding box center [1093, 322] width 145 height 33
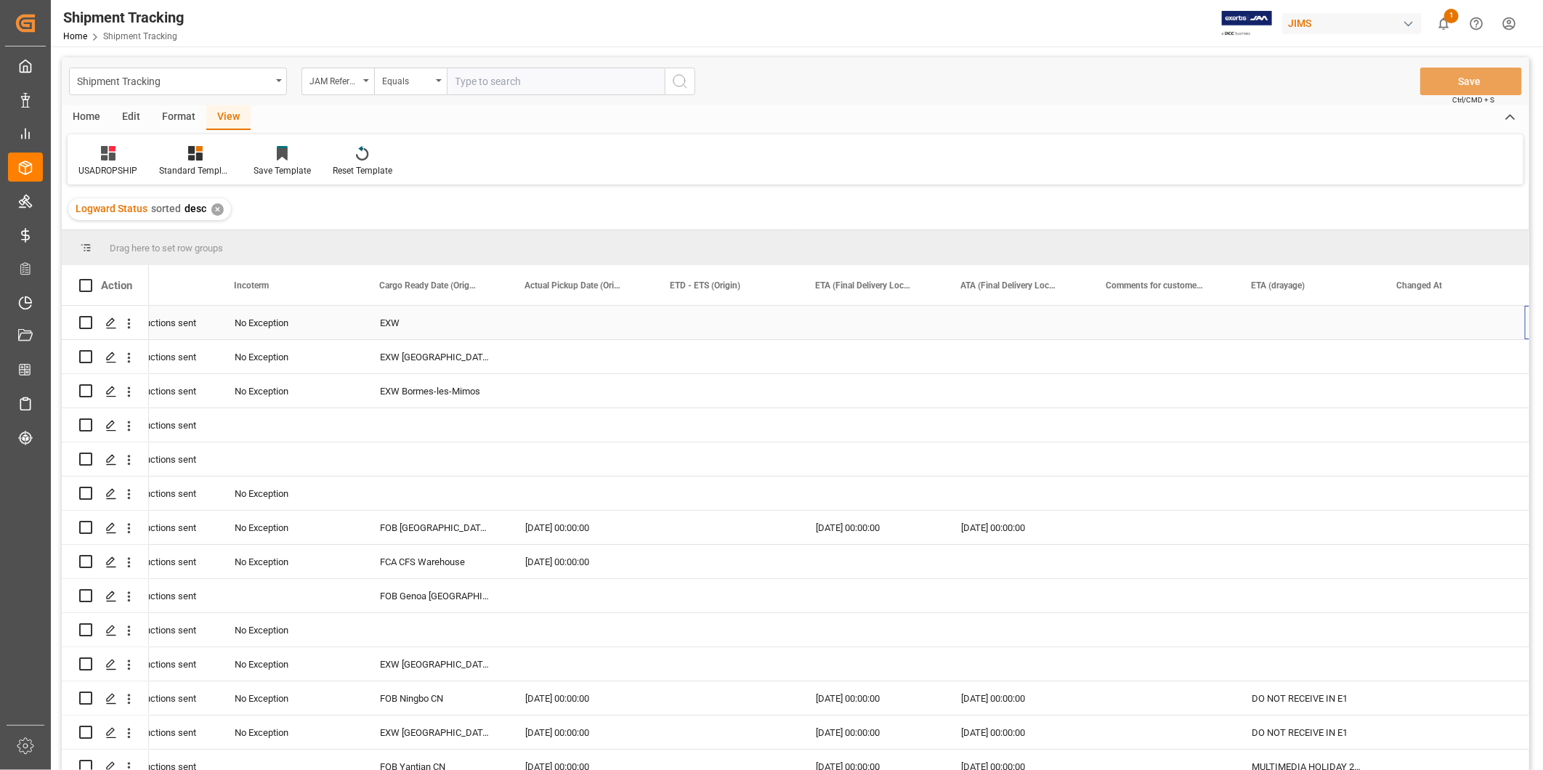
scroll to position [0, 658]
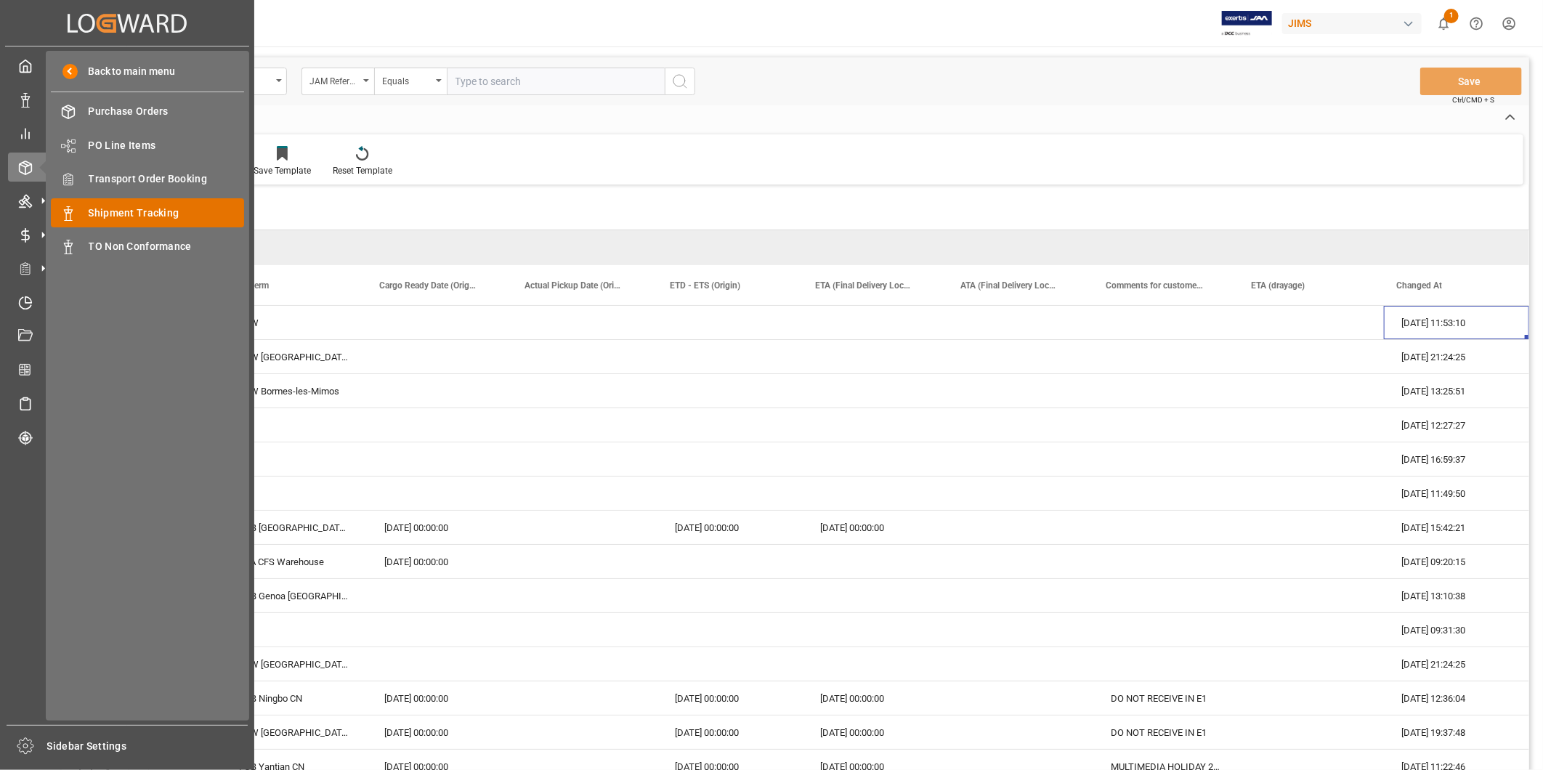
click at [124, 202] on div "Shipment Tracking Shipment Tracking" at bounding box center [147, 212] width 193 height 28
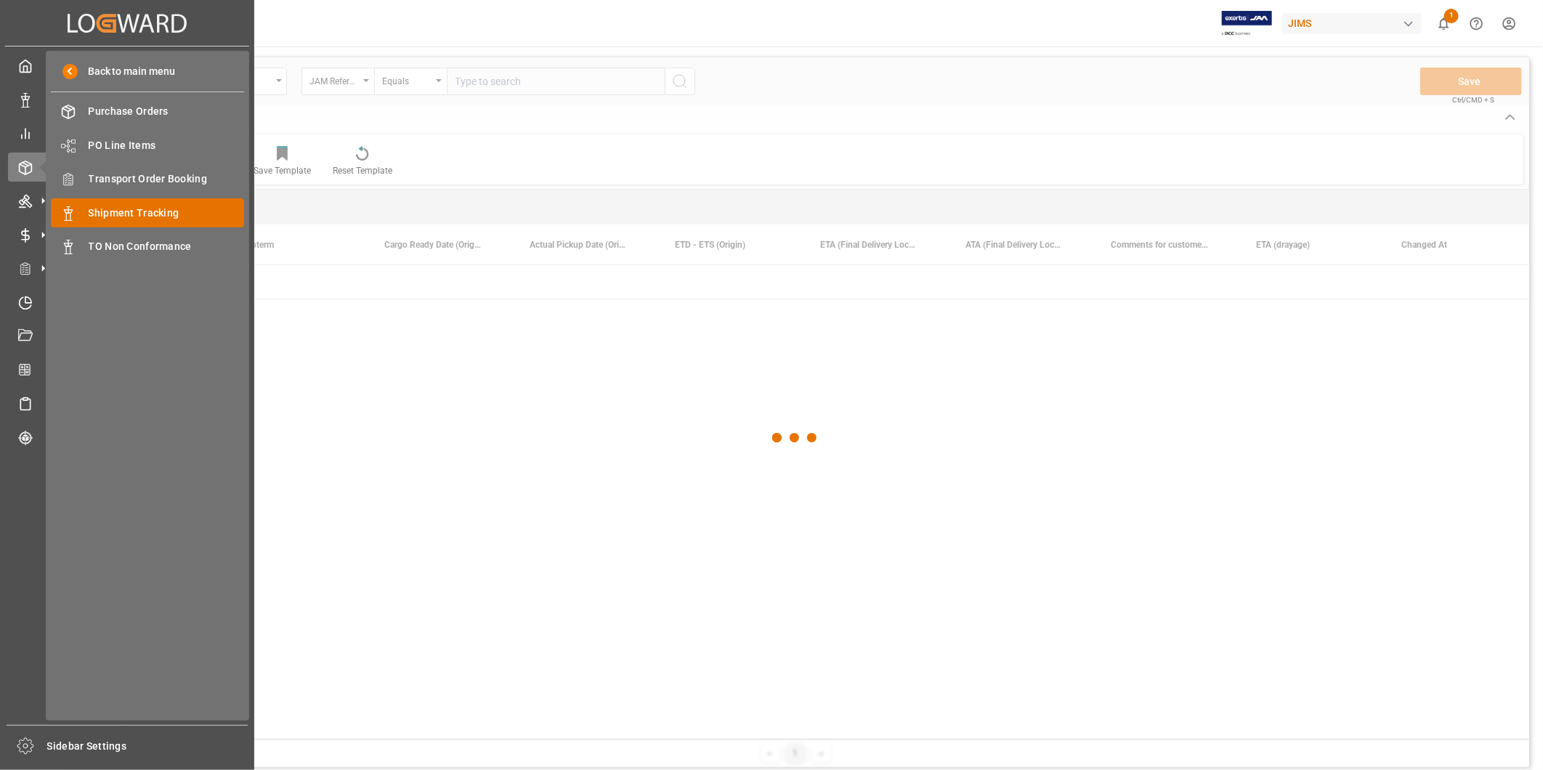
scroll to position [0, 654]
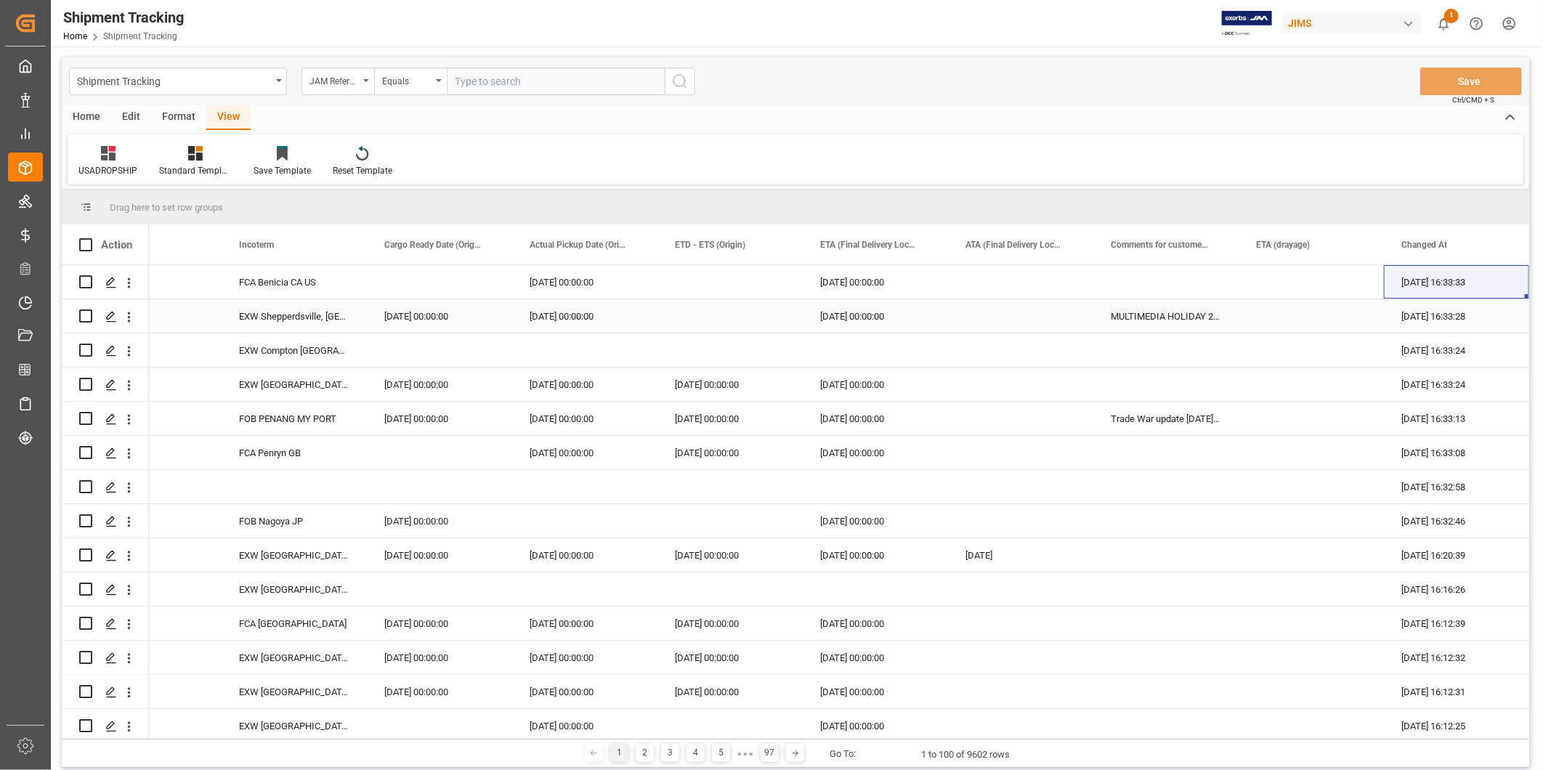
click at [1193, 323] on div "MULTIMEDIA HOLIDAY 2025" at bounding box center [1166, 315] width 145 height 33
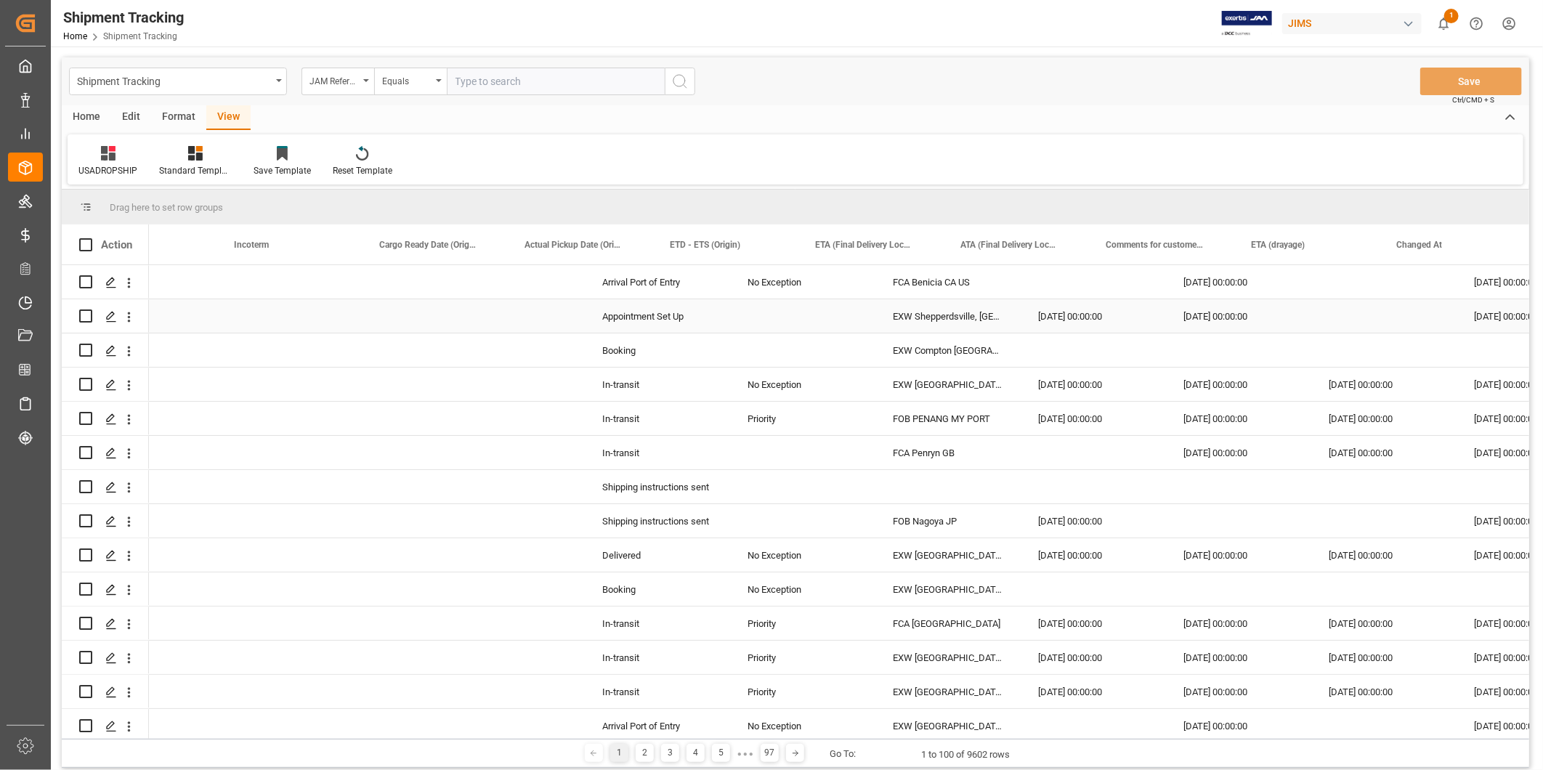
scroll to position [0, 658]
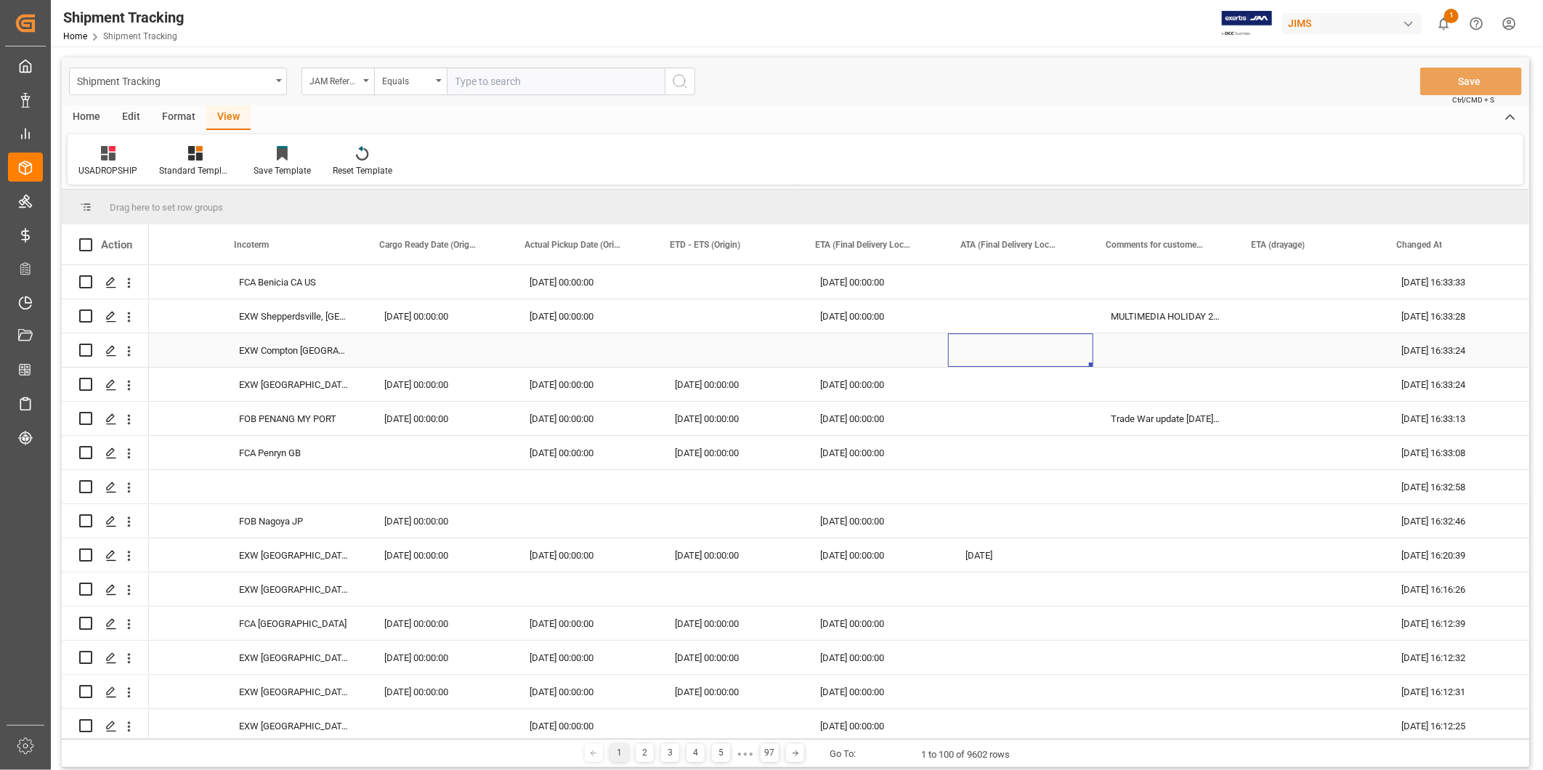
click at [1057, 337] on div "Press SPACE to select this row." at bounding box center [1020, 350] width 145 height 33
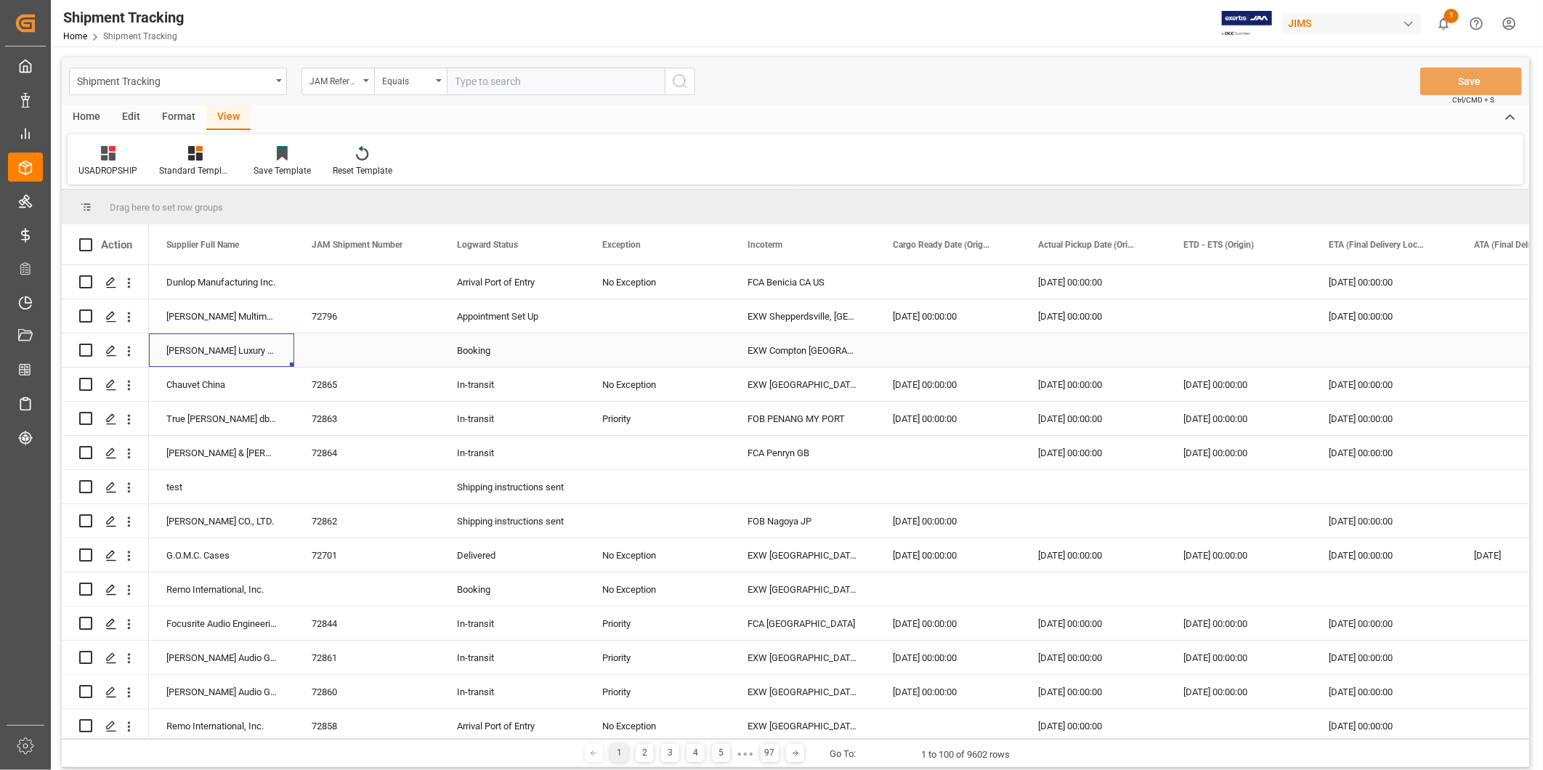
scroll to position [0, 0]
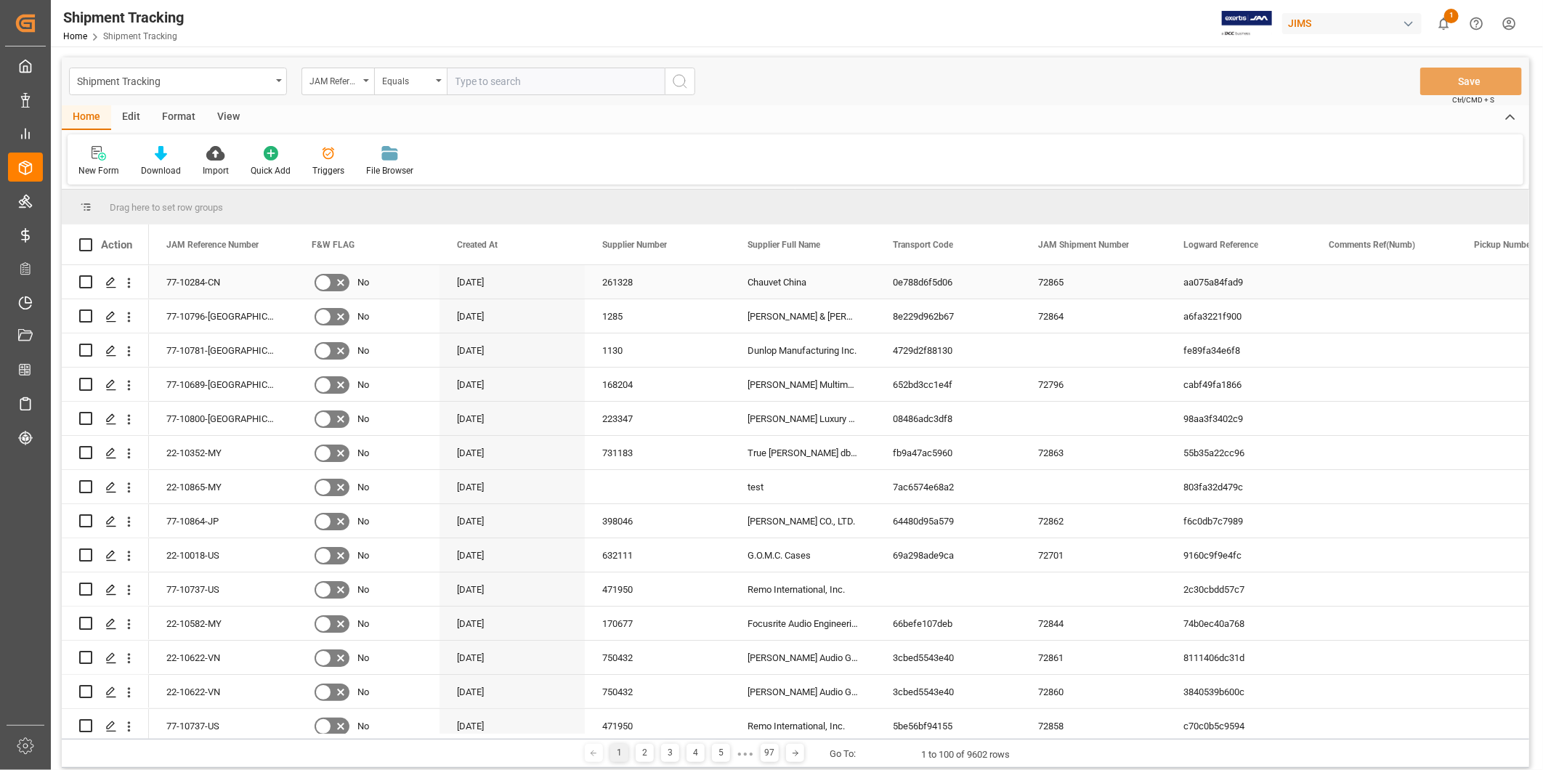
click at [989, 294] on div "0e788d6f5d06" at bounding box center [948, 281] width 145 height 33
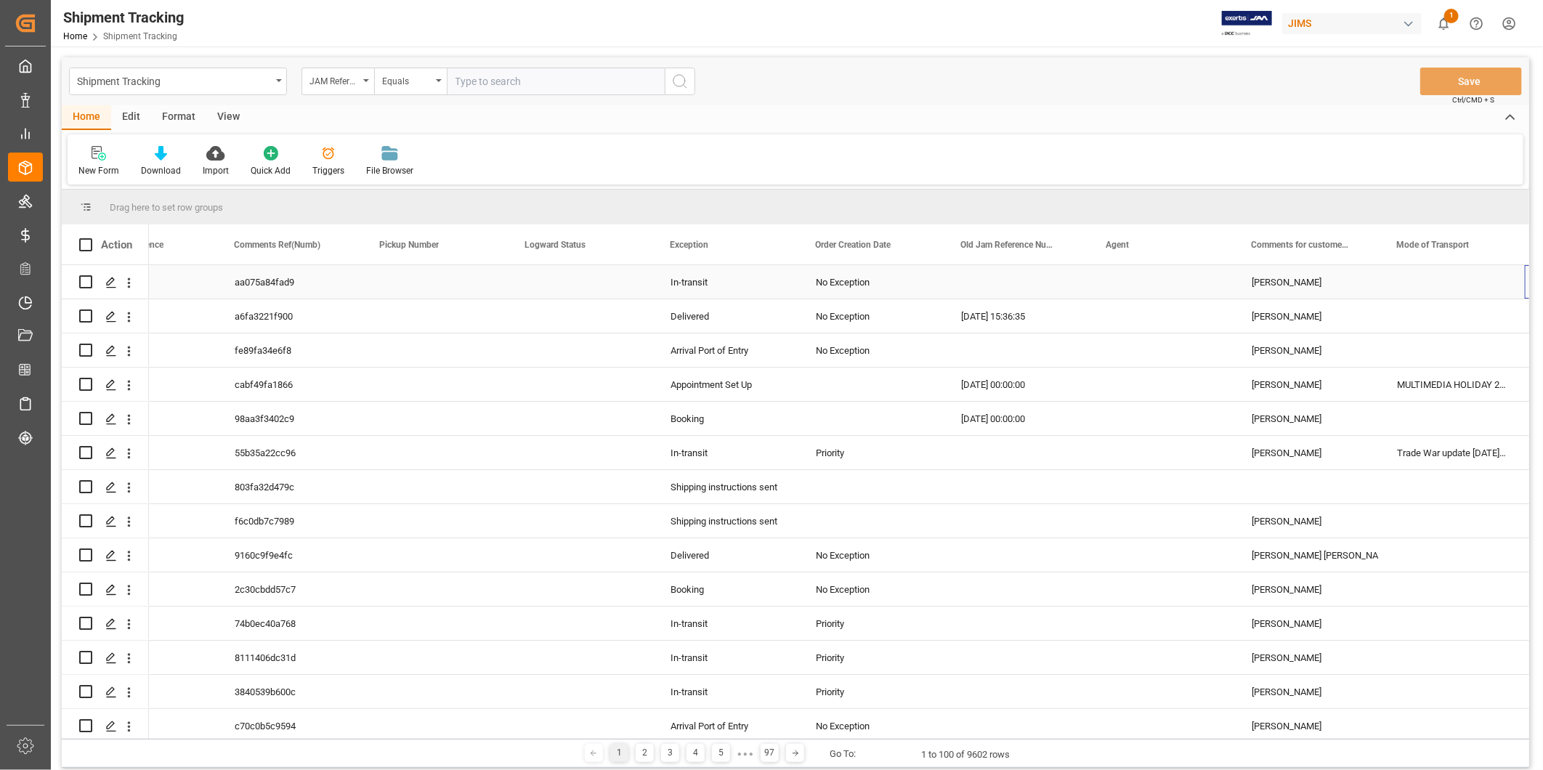
scroll to position [0, 1094]
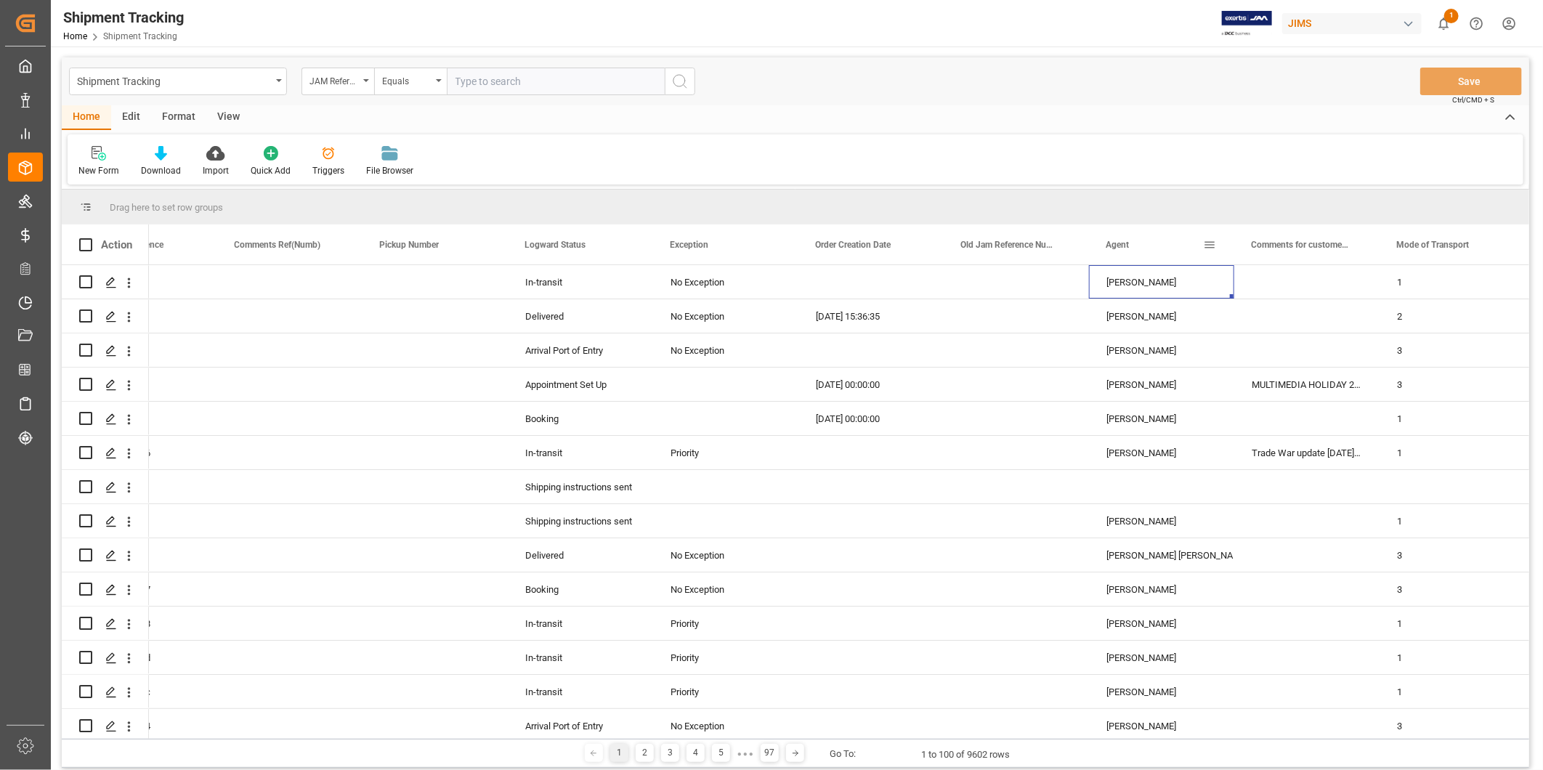
click at [1216, 251] on div "Agent" at bounding box center [1160, 245] width 145 height 40
click at [1212, 247] on span at bounding box center [1209, 244] width 13 height 13
click at [1283, 252] on span "filter" at bounding box center [1278, 247] width 13 height 13
click at [1245, 311] on input "Filter Value" at bounding box center [1276, 323] width 142 height 29
type input "[PERSON_NAME]"
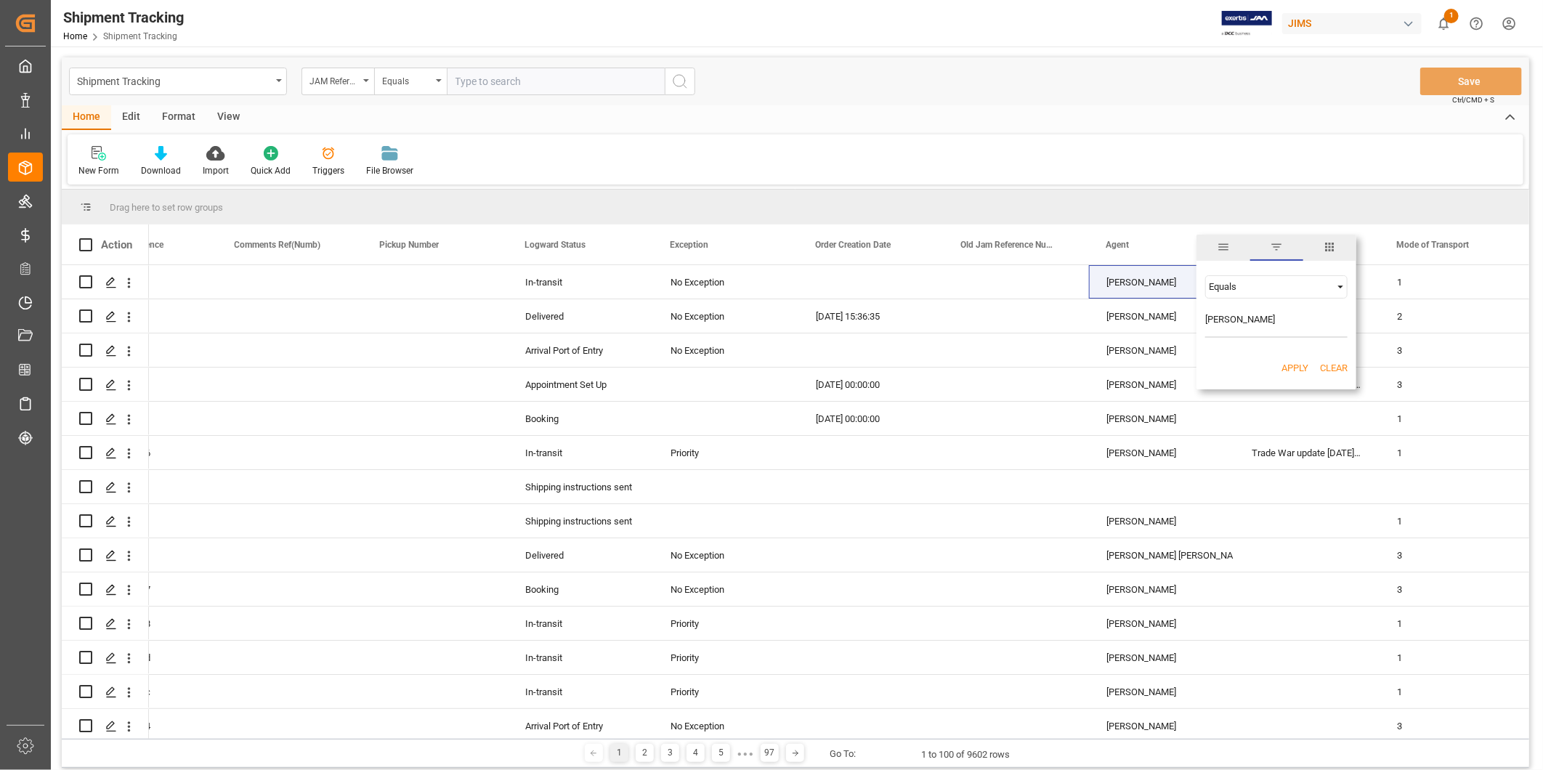
click at [1290, 365] on button "Apply" at bounding box center [1295, 368] width 27 height 15
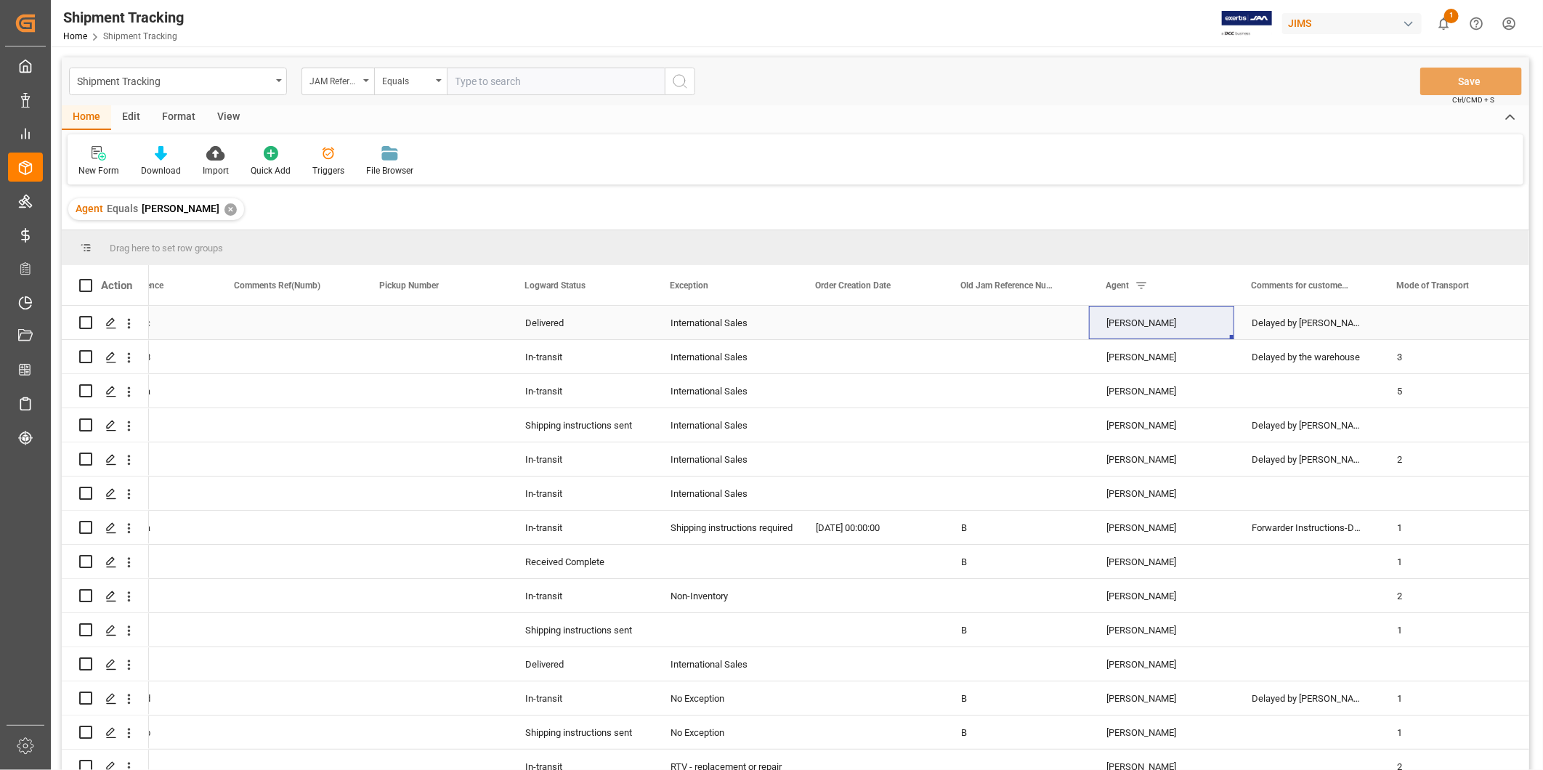
click at [724, 330] on div "International Sales" at bounding box center [726, 323] width 110 height 33
click at [772, 283] on span at bounding box center [773, 285] width 13 height 13
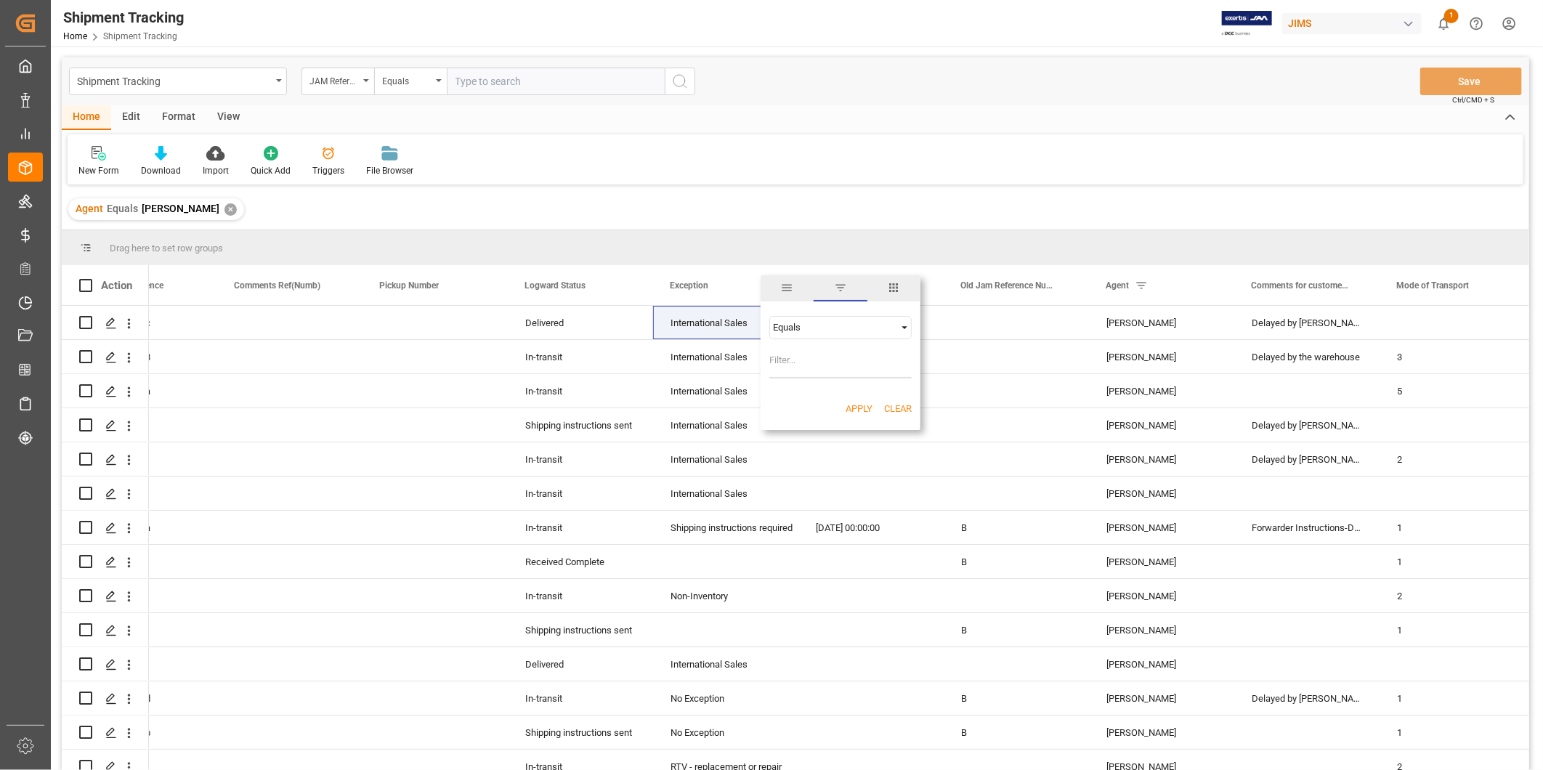
click at [820, 347] on div "Equals AND OR Equals" at bounding box center [841, 347] width 160 height 86
click at [809, 359] on input "Filter Value" at bounding box center [841, 364] width 142 height 29
paste input "International Sales"
type input "International Sales"
click at [868, 412] on button "Apply" at bounding box center [859, 409] width 27 height 15
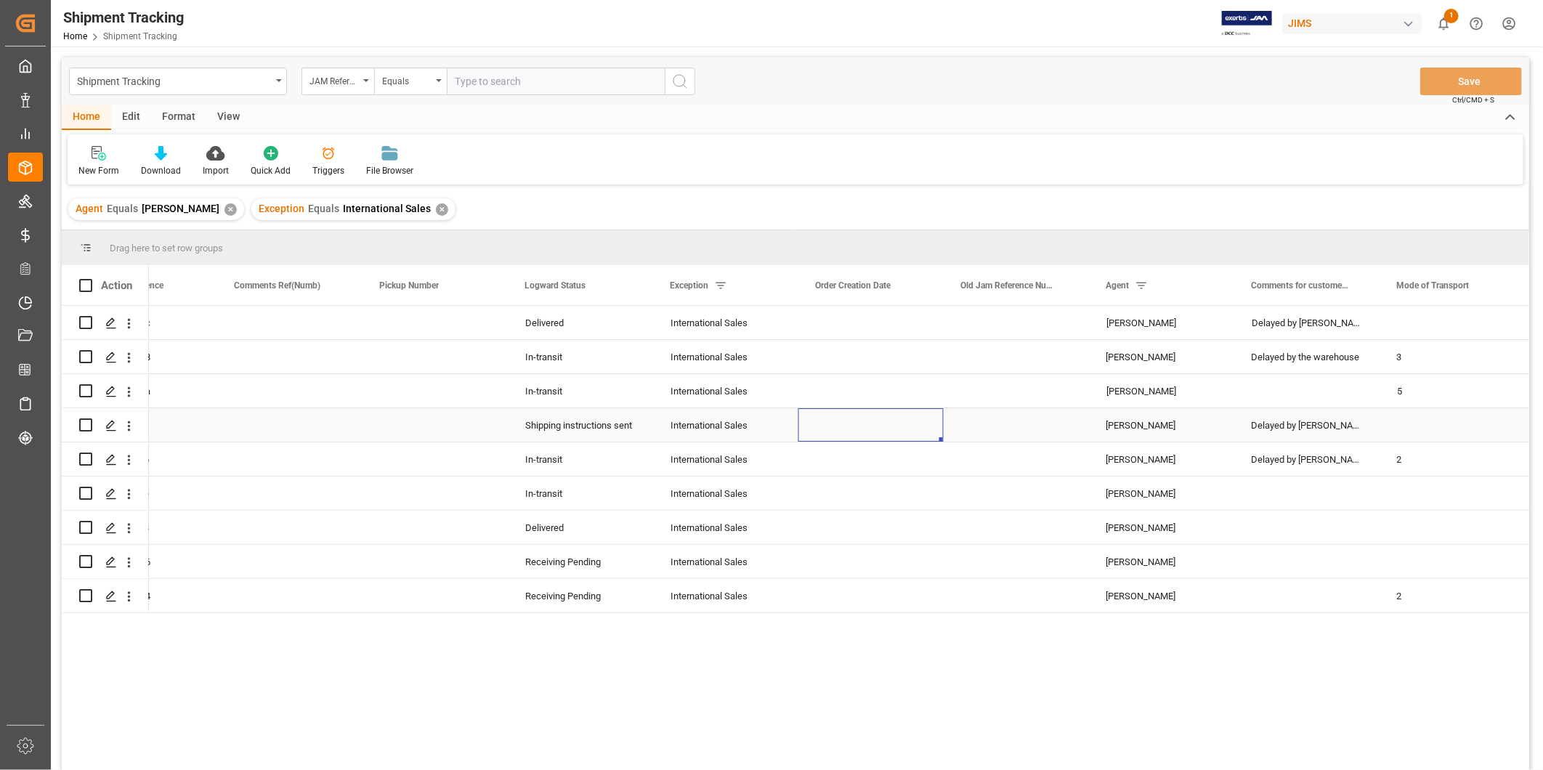
click at [831, 435] on div "Press SPACE to select this row." at bounding box center [871, 424] width 145 height 33
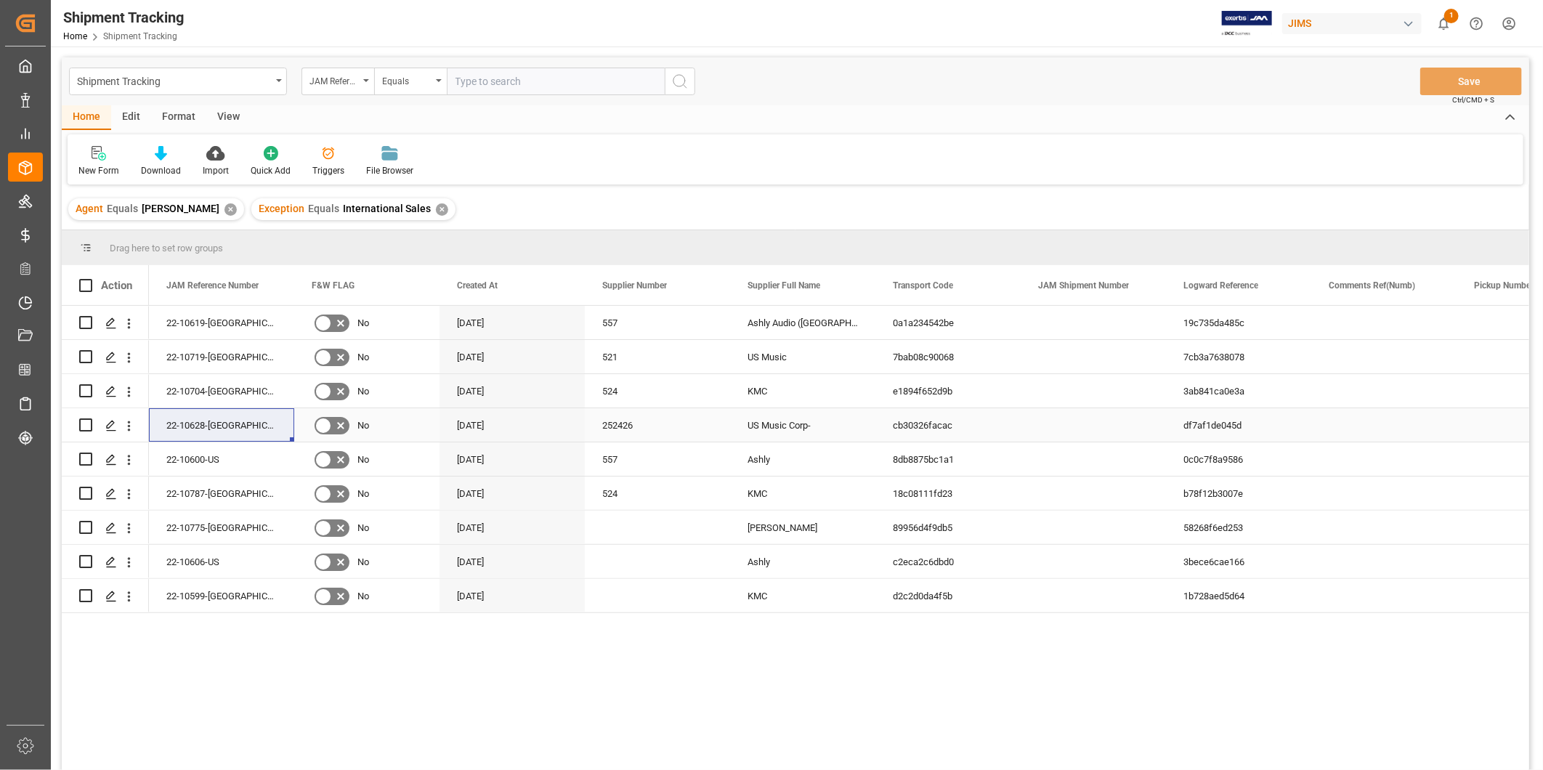
click at [665, 440] on div "252426" at bounding box center [657, 424] width 145 height 33
click at [551, 80] on input "text" at bounding box center [556, 82] width 218 height 28
click at [1095, 379] on div "Press SPACE to select this row." at bounding box center [1093, 390] width 145 height 33
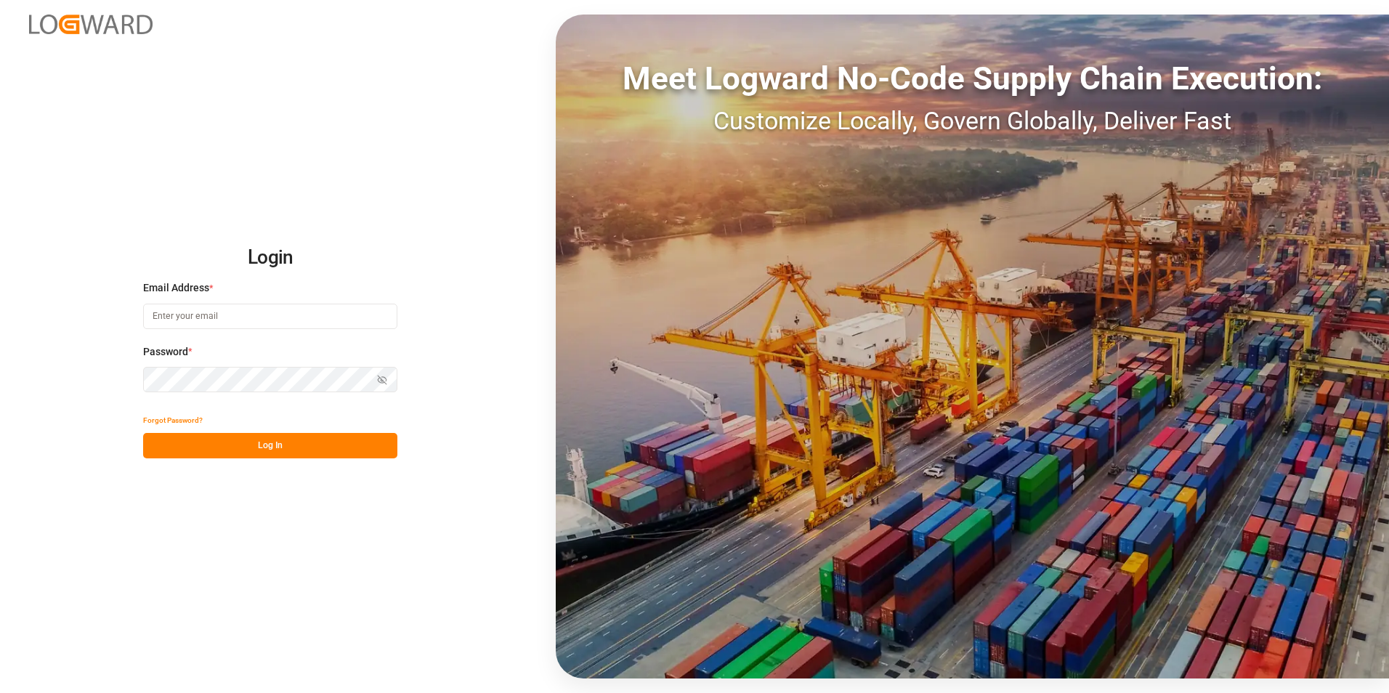
type input "[PERSON_NAME][EMAIL_ADDRESS][DOMAIN_NAME]"
click at [310, 444] on button "Log In" at bounding box center [270, 445] width 254 height 25
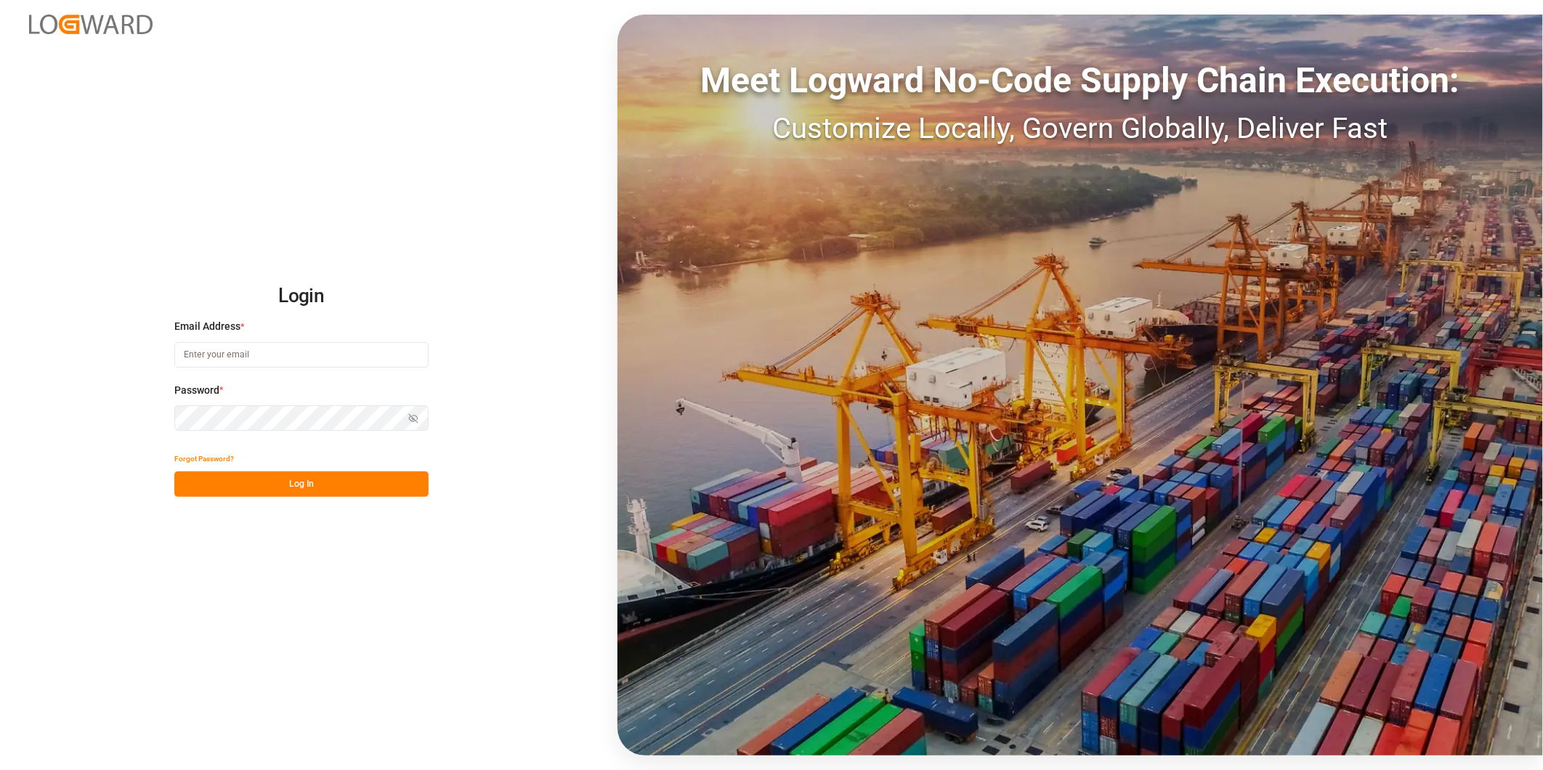
type input "[PERSON_NAME][EMAIL_ADDRESS][DOMAIN_NAME]"
click at [344, 473] on button "Log In" at bounding box center [301, 484] width 254 height 25
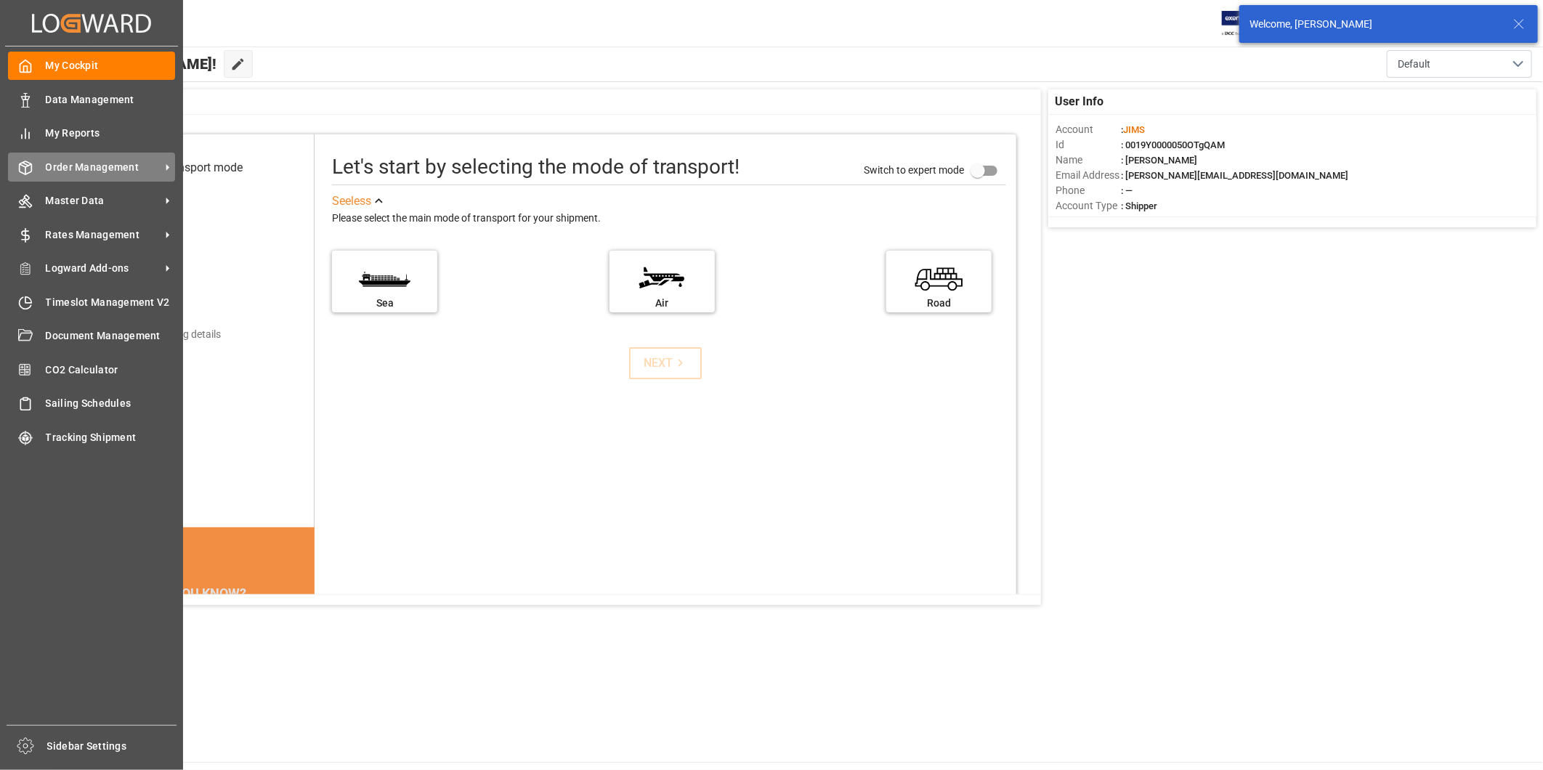
click at [133, 169] on span "Order Management" at bounding box center [103, 167] width 115 height 15
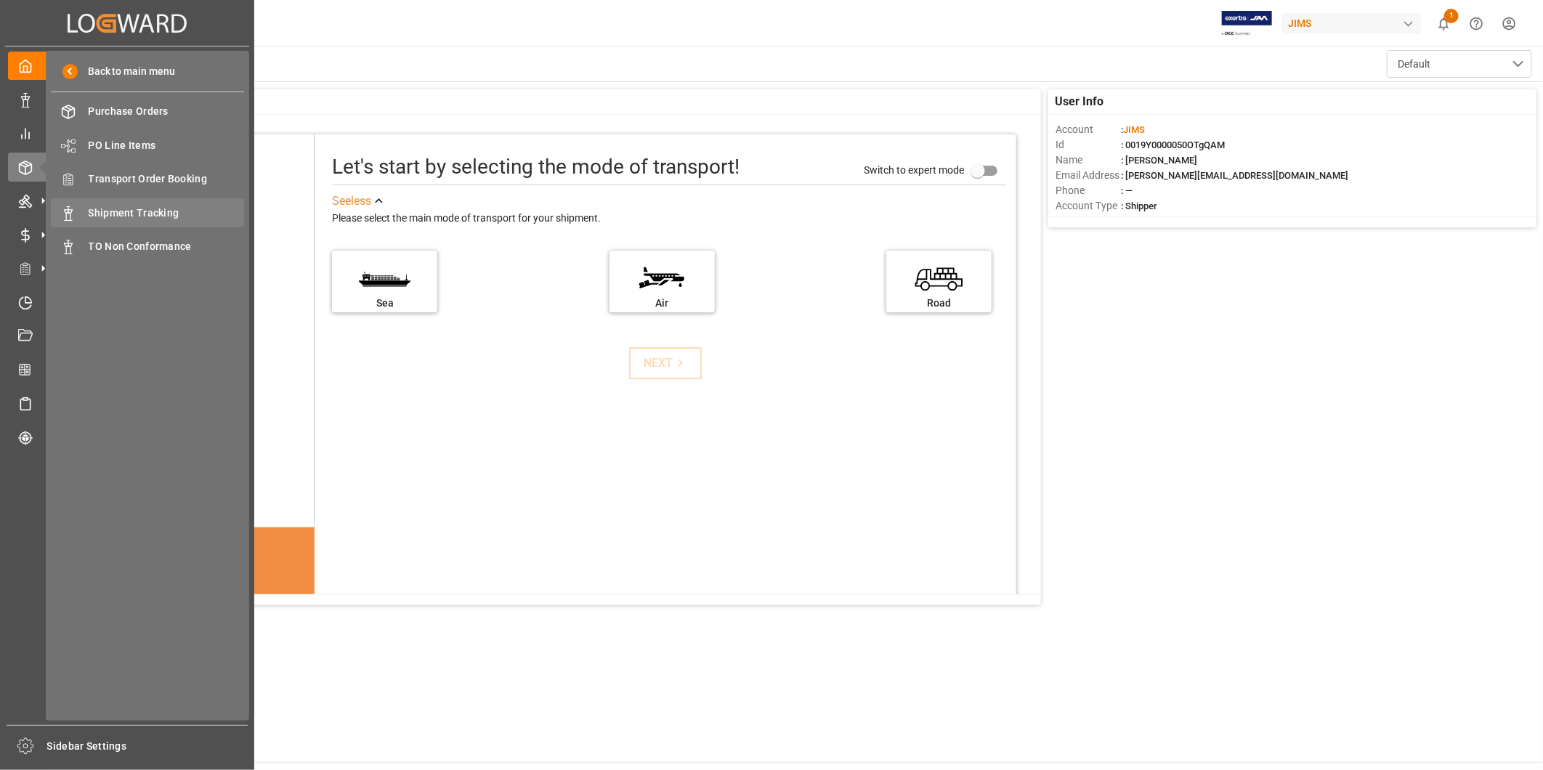
click at [175, 203] on div "Shipment Tracking Shipment Tracking" at bounding box center [147, 212] width 193 height 28
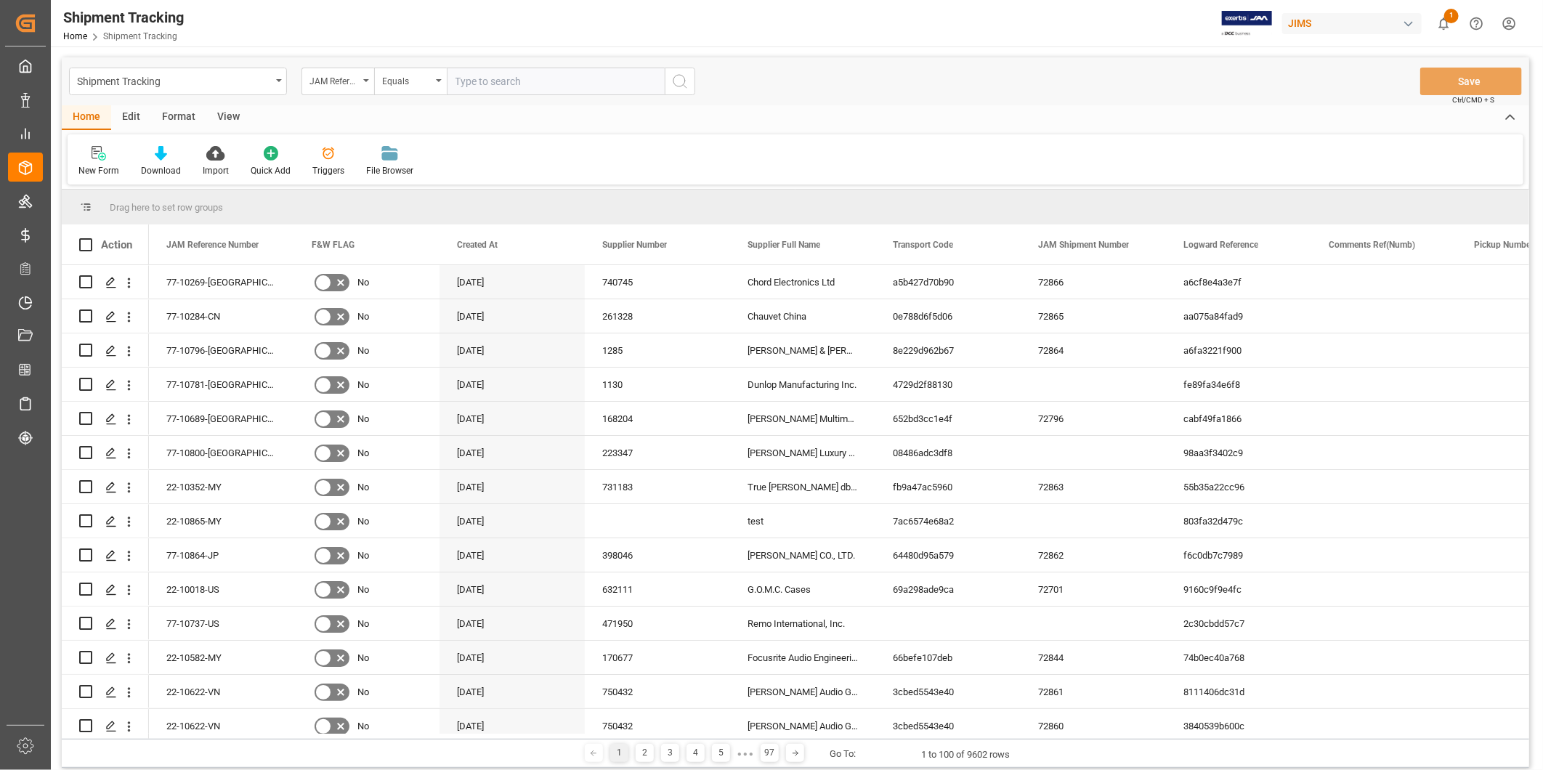
click at [599, 84] on input "text" at bounding box center [556, 82] width 218 height 28
type input "22-10628-[GEOGRAPHIC_DATA]"
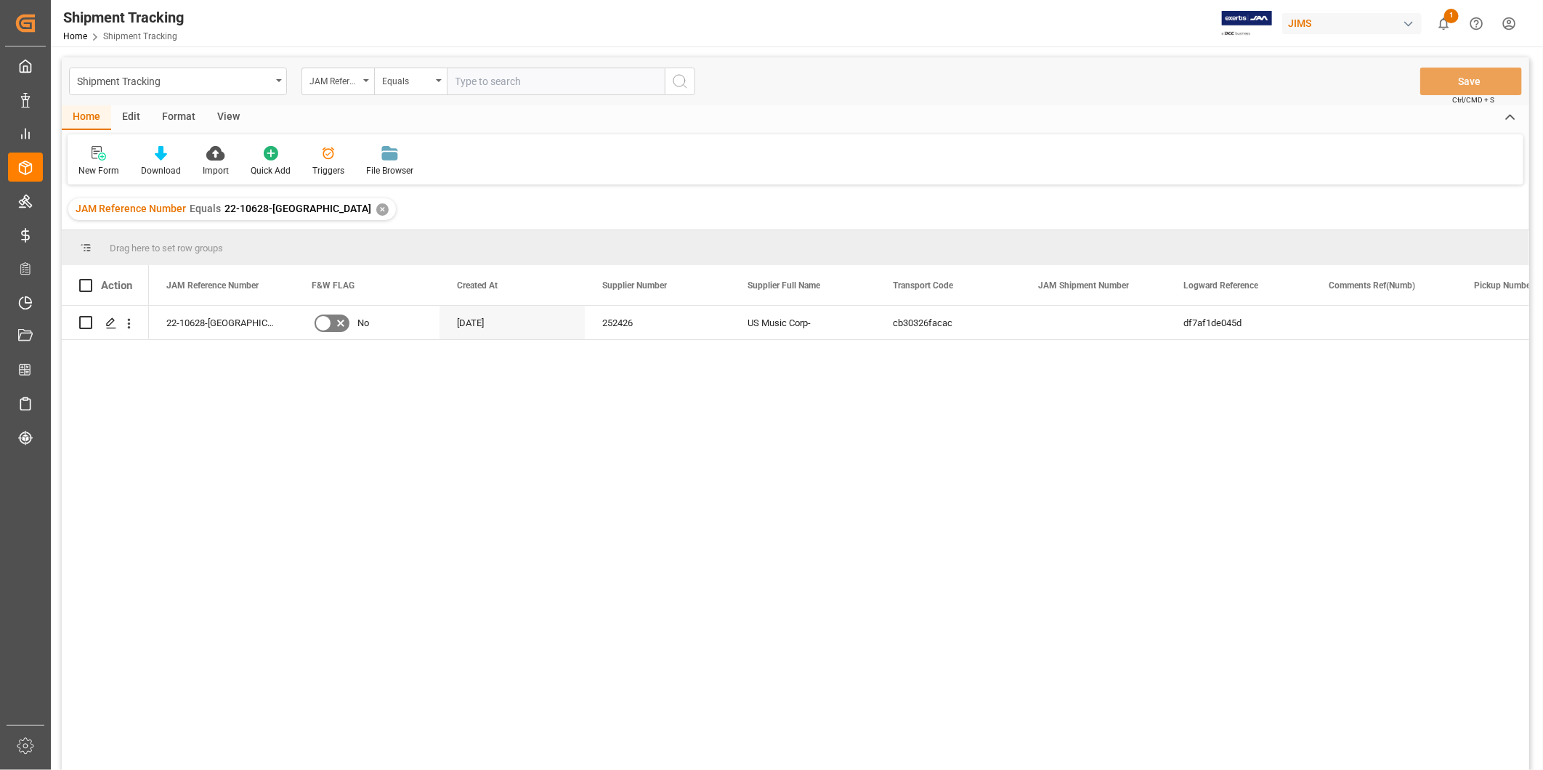
click at [234, 119] on div "View" at bounding box center [228, 117] width 44 height 25
click at [102, 163] on div "Default" at bounding box center [93, 161] width 50 height 32
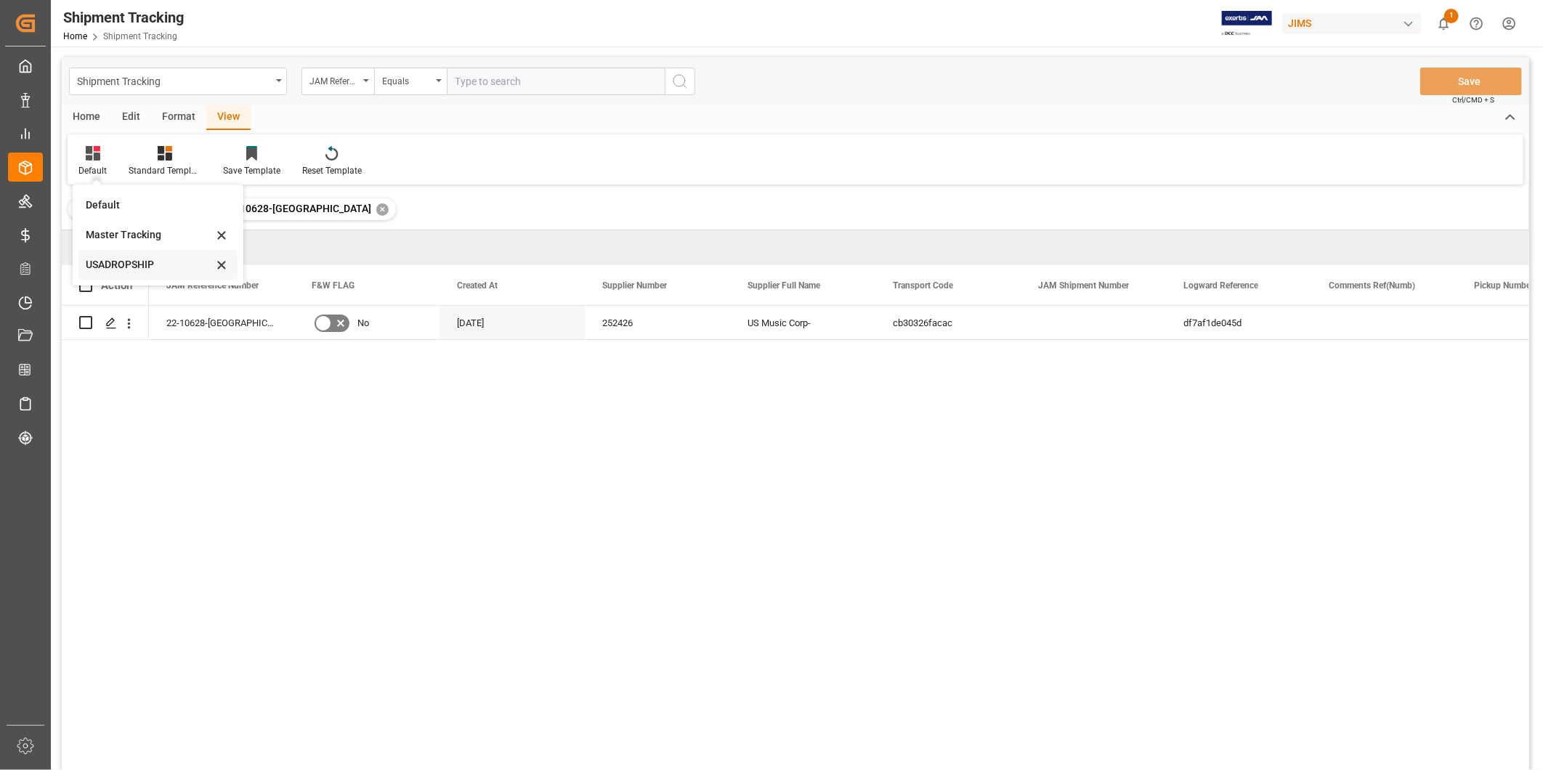
click at [126, 258] on div "USADROPSHIP" at bounding box center [149, 264] width 127 height 15
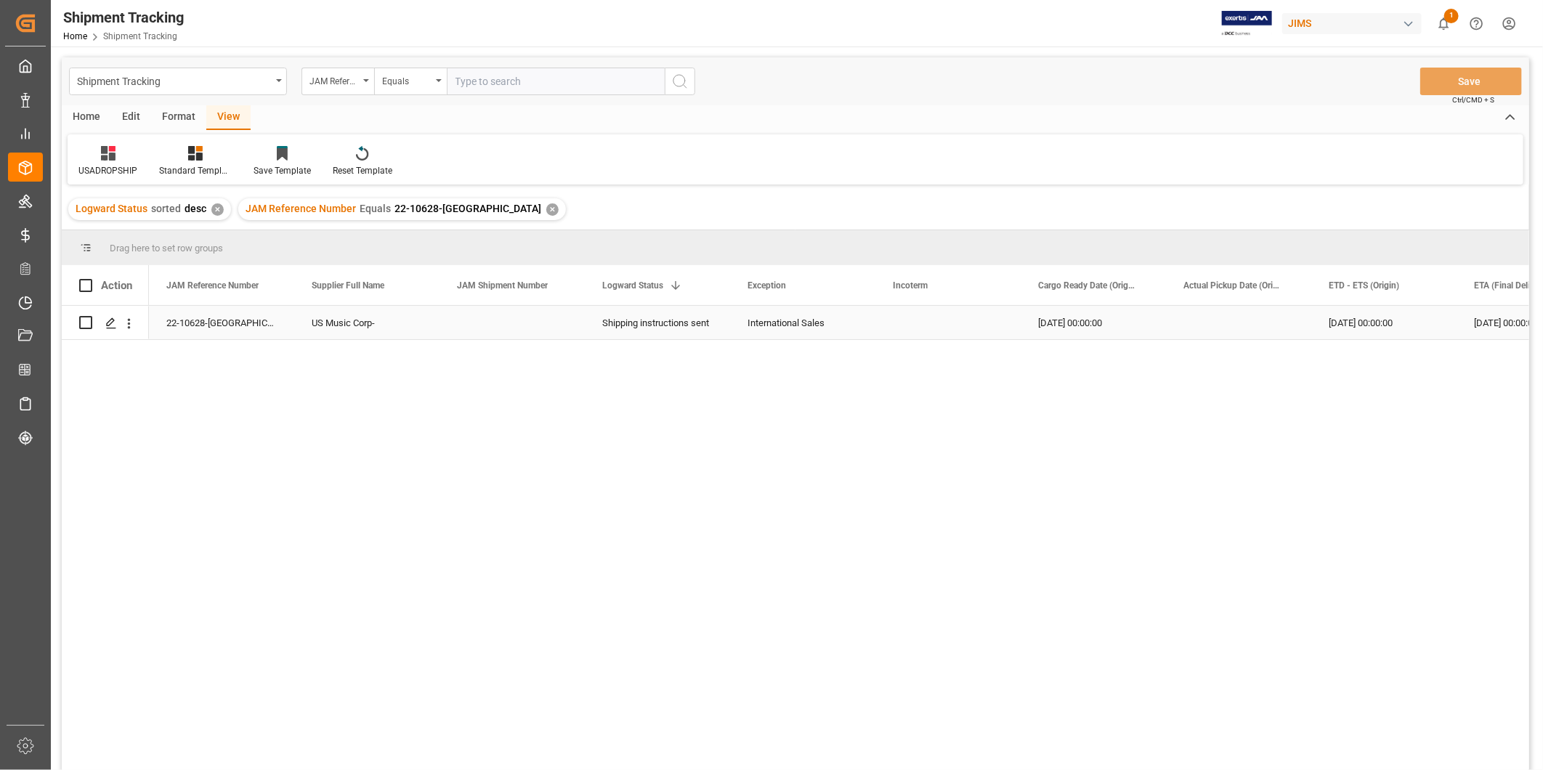
click at [913, 330] on div "Press SPACE to select this row." at bounding box center [948, 322] width 145 height 33
click at [1221, 324] on div "Press SPACE to select this row." at bounding box center [1238, 322] width 145 height 33
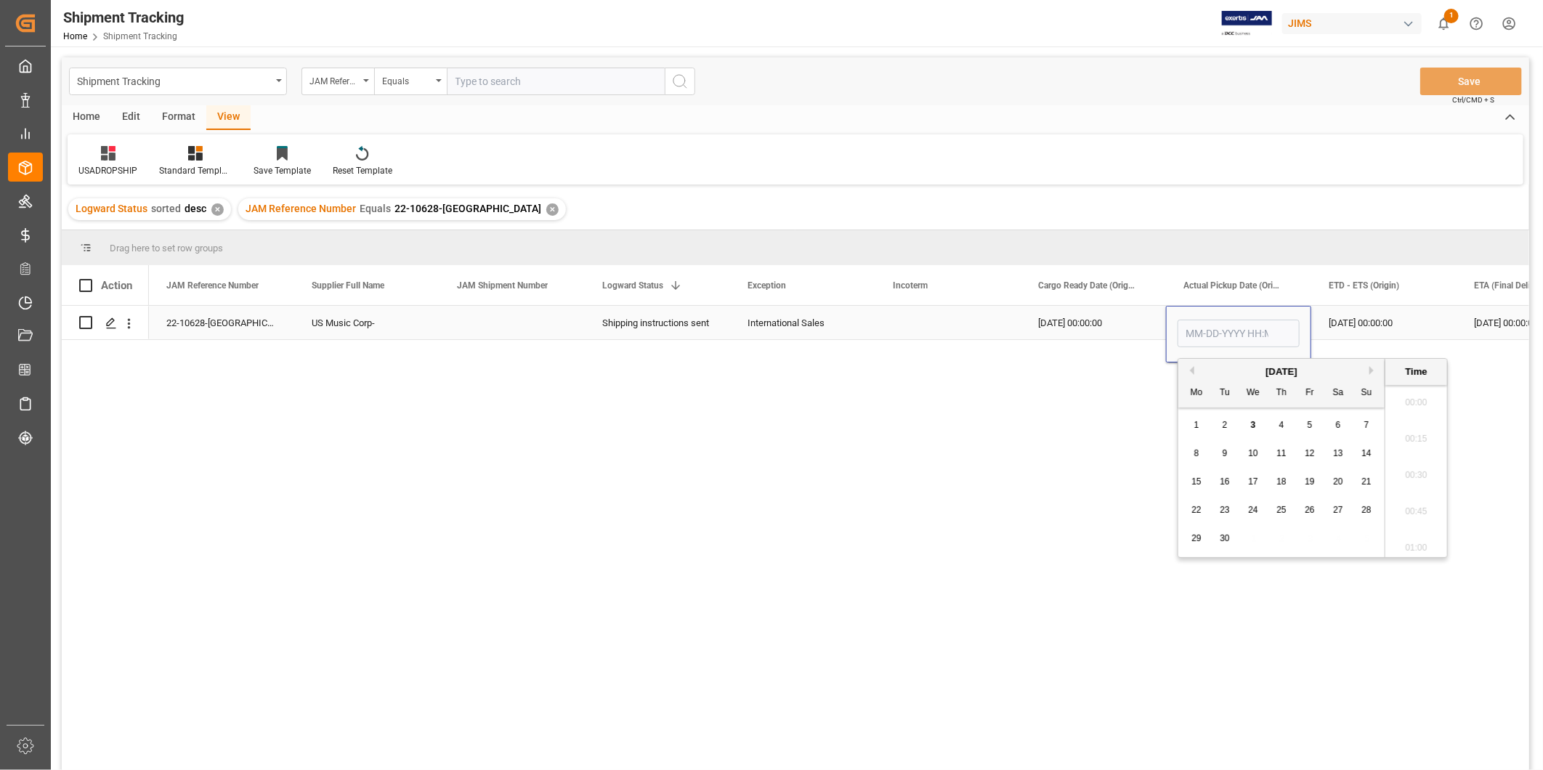
scroll to position [2330, 0]
click at [1192, 371] on button "Previous Month" at bounding box center [1190, 370] width 9 height 9
click at [1230, 539] on div "26" at bounding box center [1225, 538] width 18 height 17
type input "08-26-2025 00:00"
click at [1354, 328] on div "09-20-2025 00:00:00" at bounding box center [1384, 322] width 145 height 33
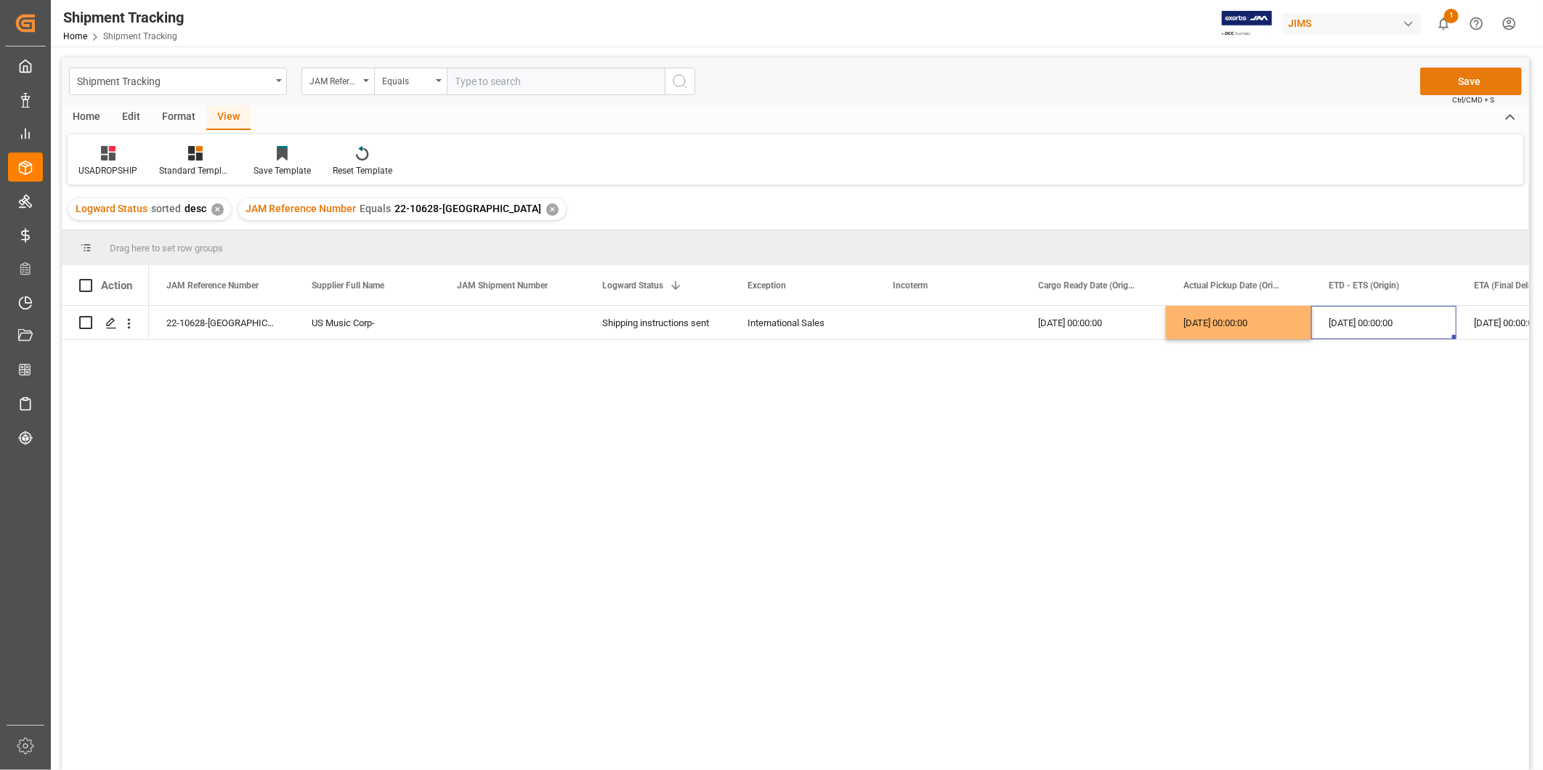
click at [1455, 88] on button "Save" at bounding box center [1472, 82] width 102 height 28
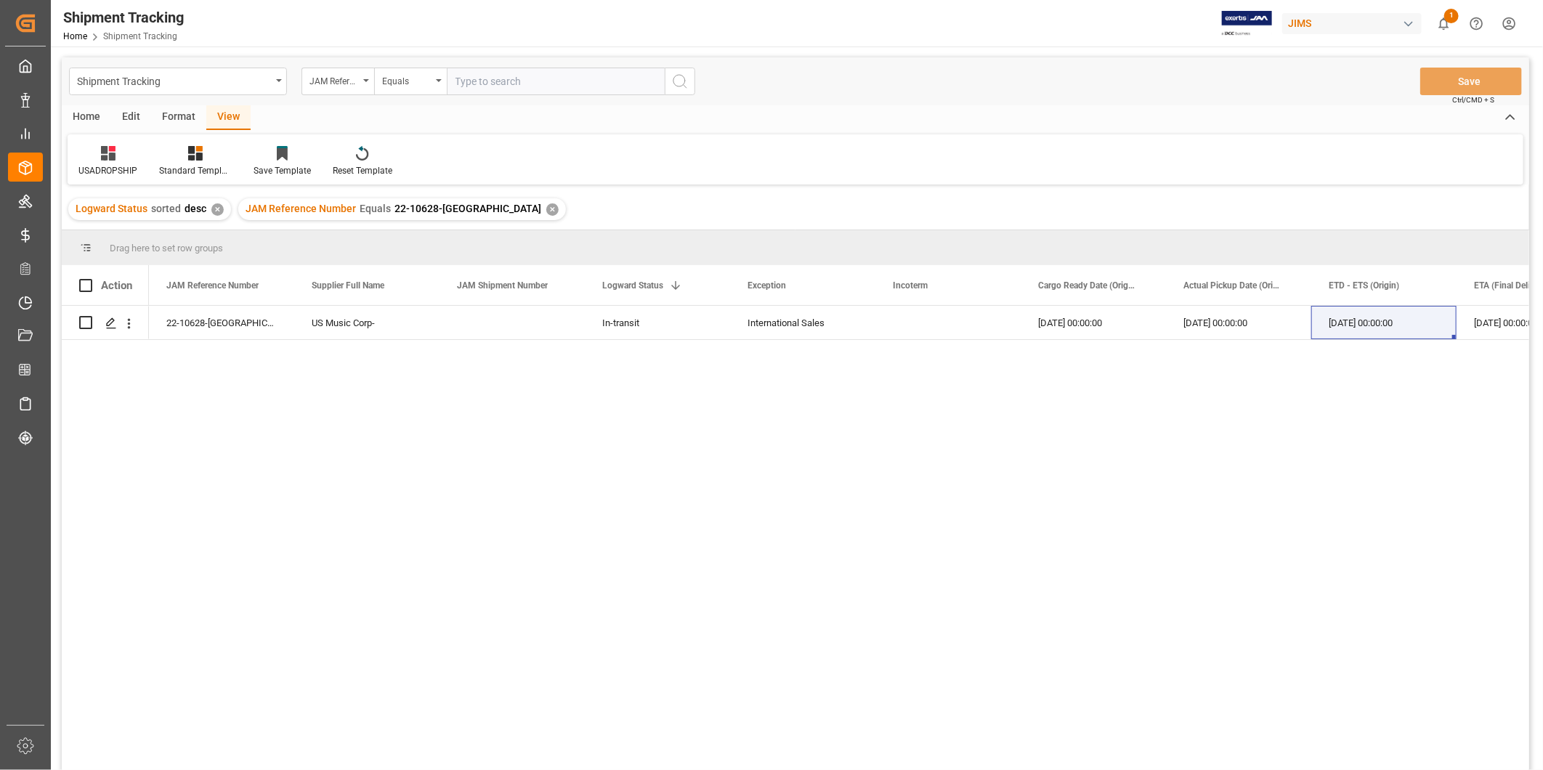
click at [452, 208] on div "JAM Reference Number Equals 22-10628-US ✕" at bounding box center [402, 209] width 328 height 22
click at [455, 208] on div "JAM Reference Number Equals 22-10628-US ✕" at bounding box center [402, 209] width 328 height 22
click at [546, 208] on div "✕" at bounding box center [552, 209] width 12 height 12
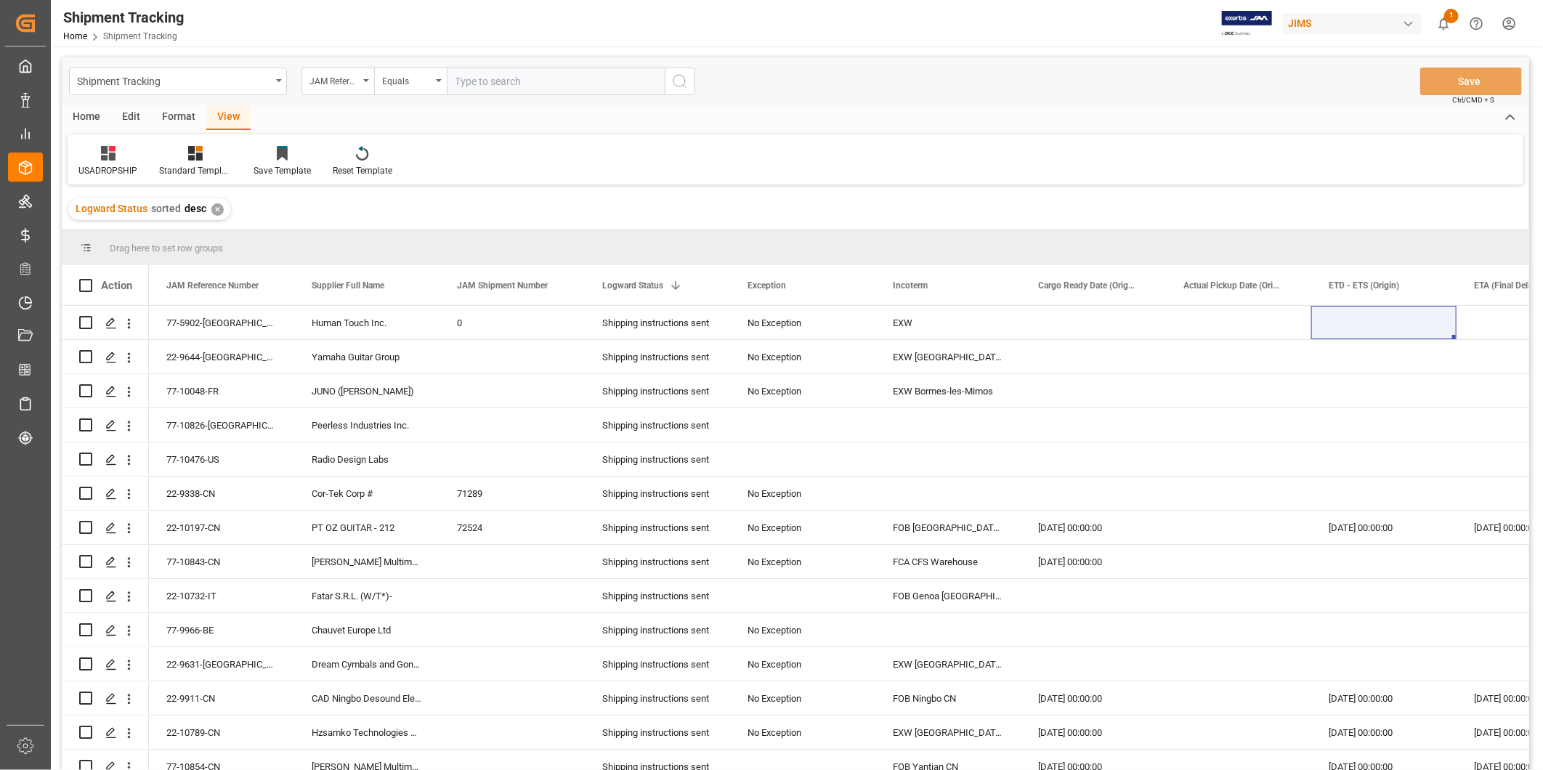
click at [494, 84] on input "text" at bounding box center [556, 82] width 218 height 28
paste input "22-10606-US"
type input "22-10606-US"
click at [685, 81] on circle "search button" at bounding box center [680, 81] width 12 height 12
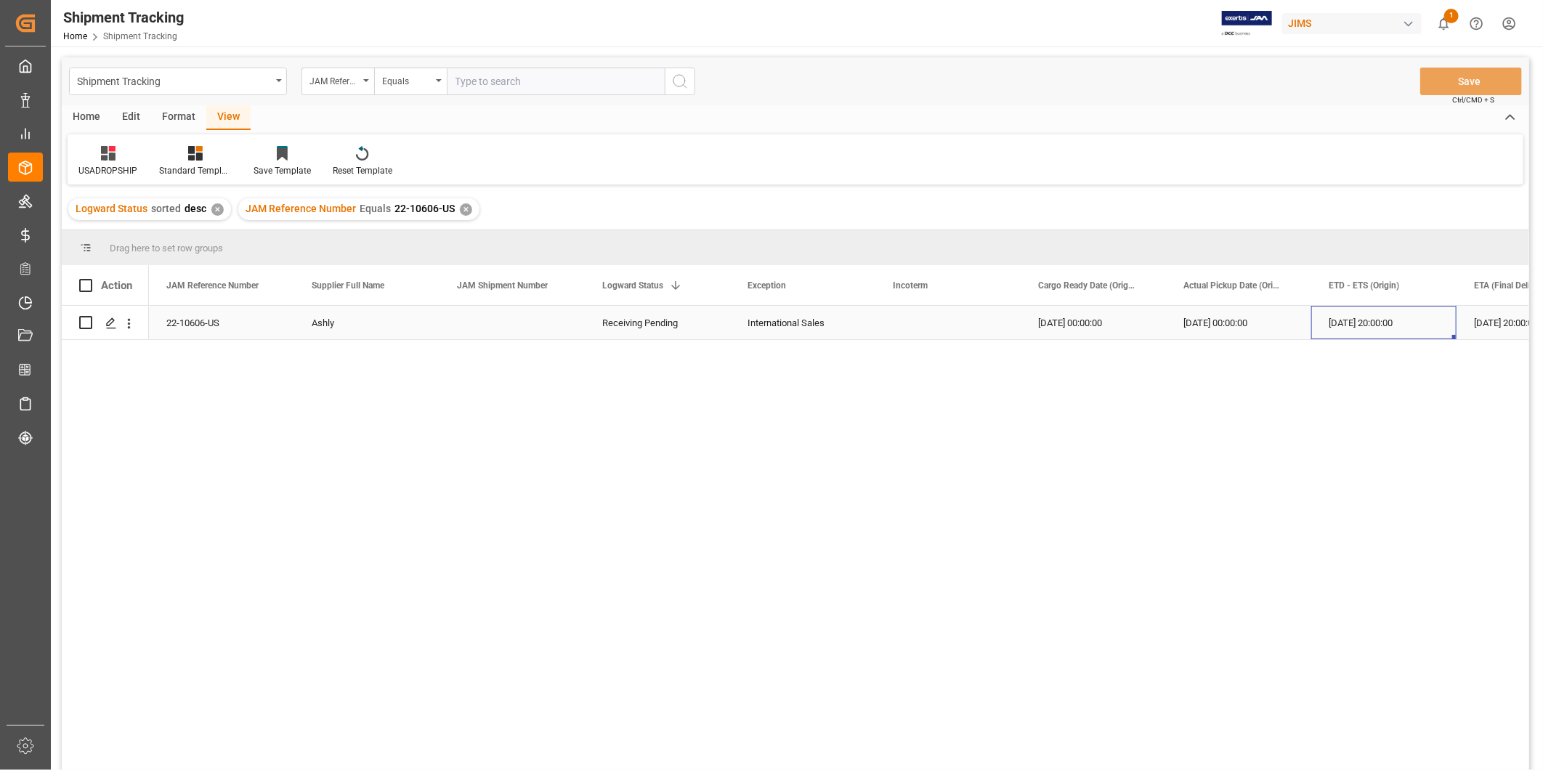
click at [1349, 327] on div "08-19-2025 20:00:00" at bounding box center [1384, 322] width 145 height 33
click at [219, 322] on div "22-10606-US" at bounding box center [221, 322] width 145 height 33
click at [663, 329] on div "Receiving Pending" at bounding box center [657, 323] width 110 height 33
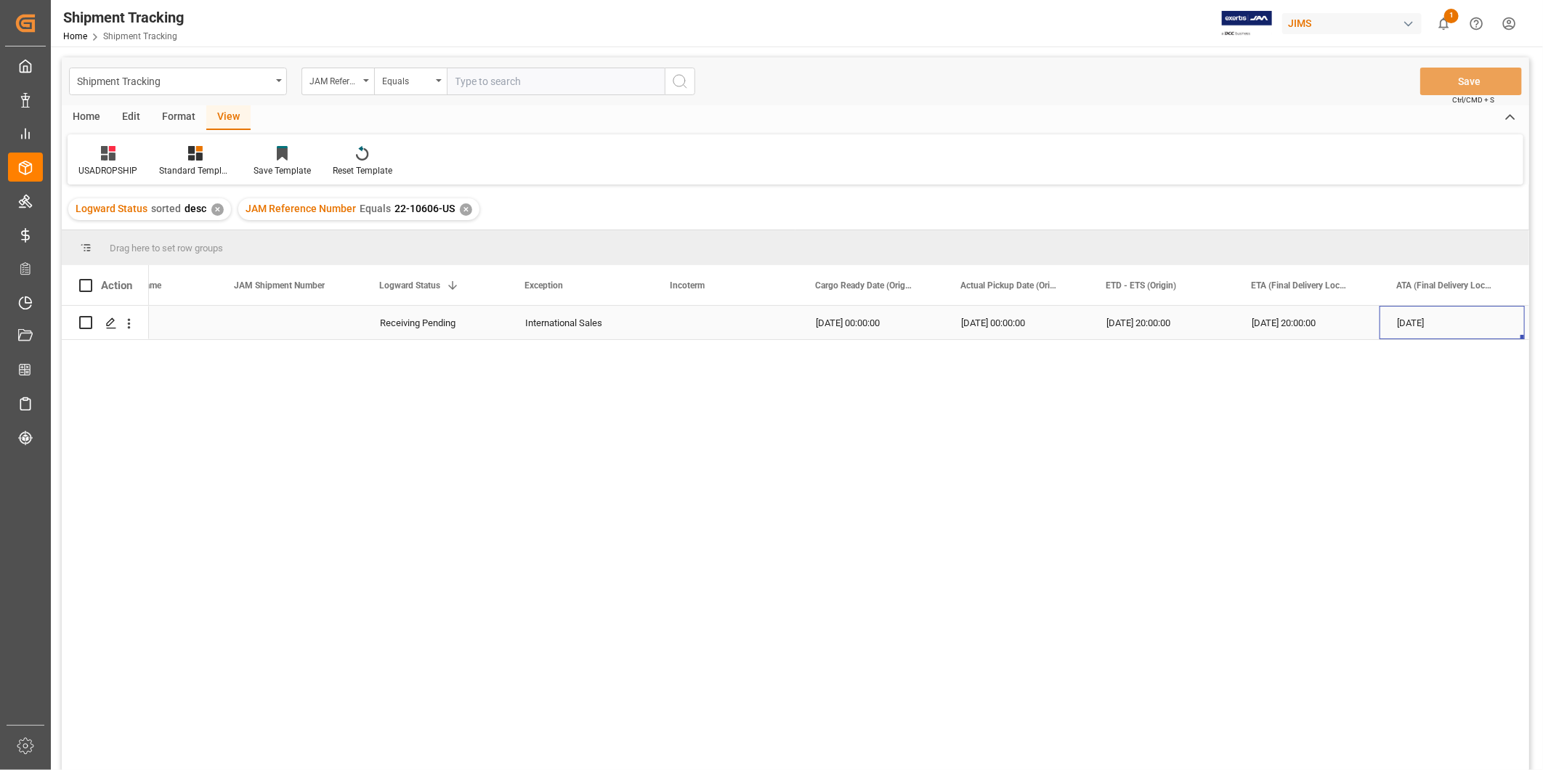
scroll to position [0, 368]
click at [1306, 328] on div "[DATE]" at bounding box center [1307, 322] width 145 height 33
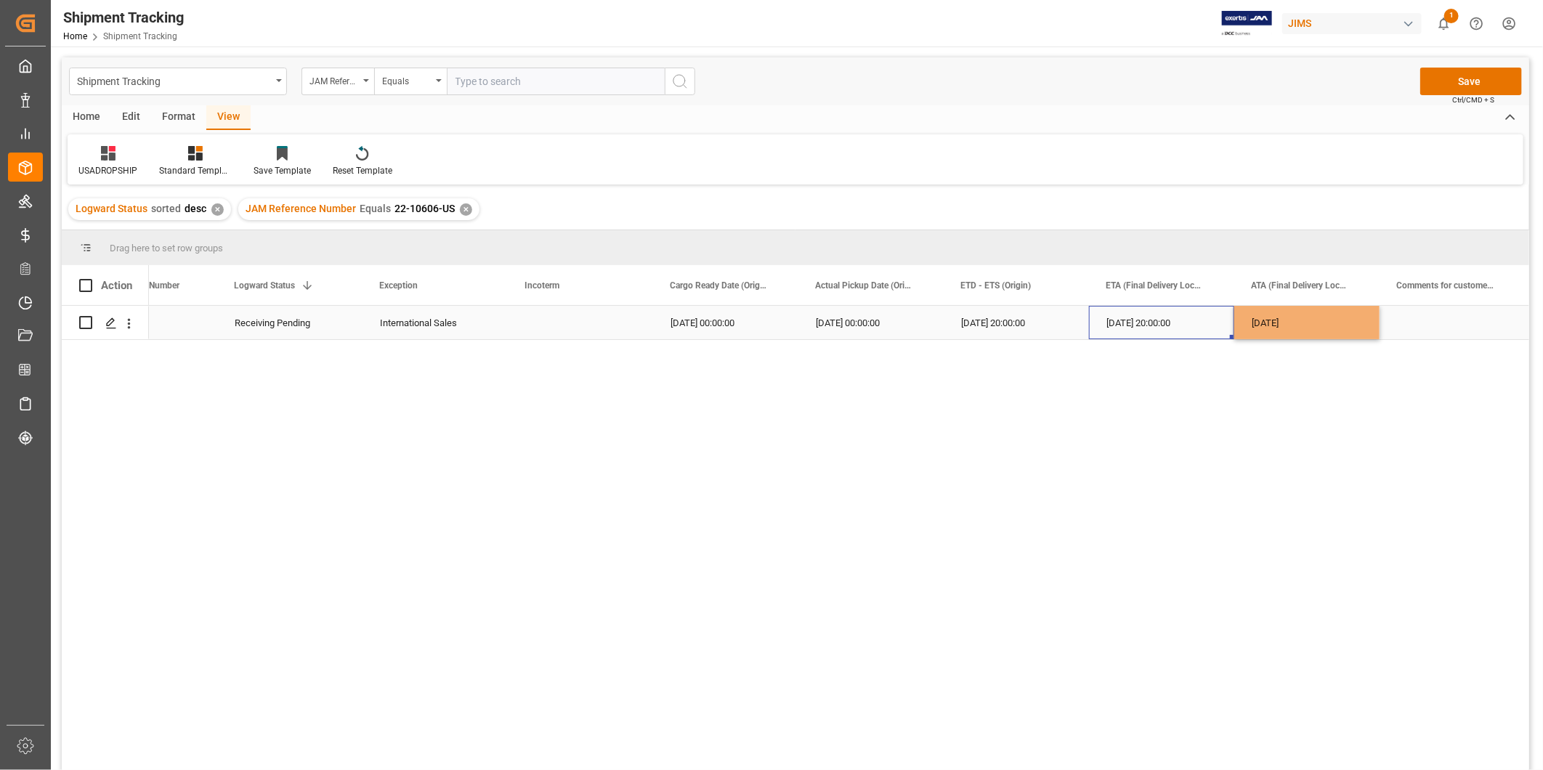
click at [1199, 331] on div "08-19-2025 20:00:00" at bounding box center [1161, 322] width 145 height 33
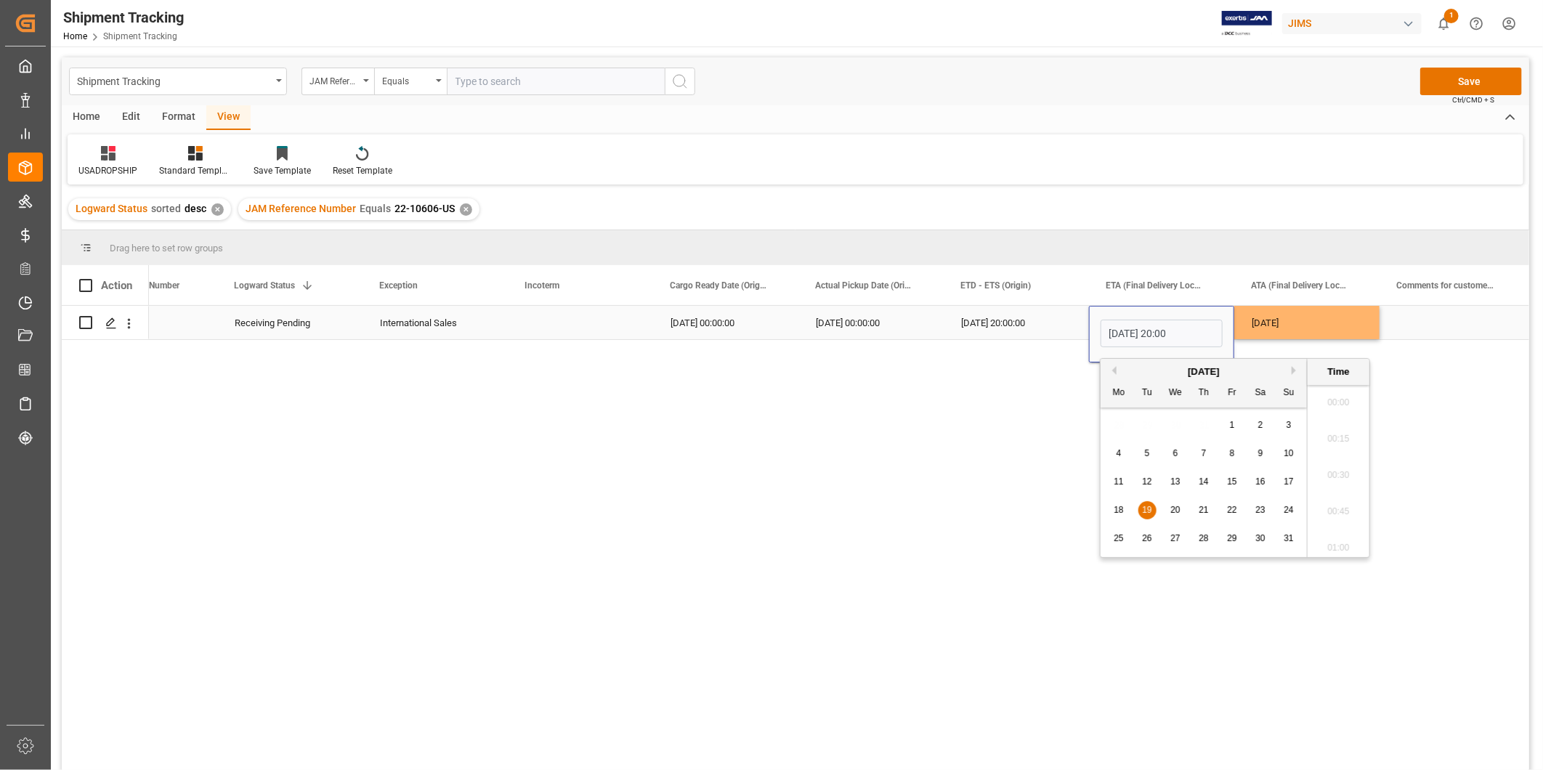
scroll to position [2838, 0]
click at [1199, 331] on input "08-19-2025 20:00" at bounding box center [1162, 334] width 122 height 28
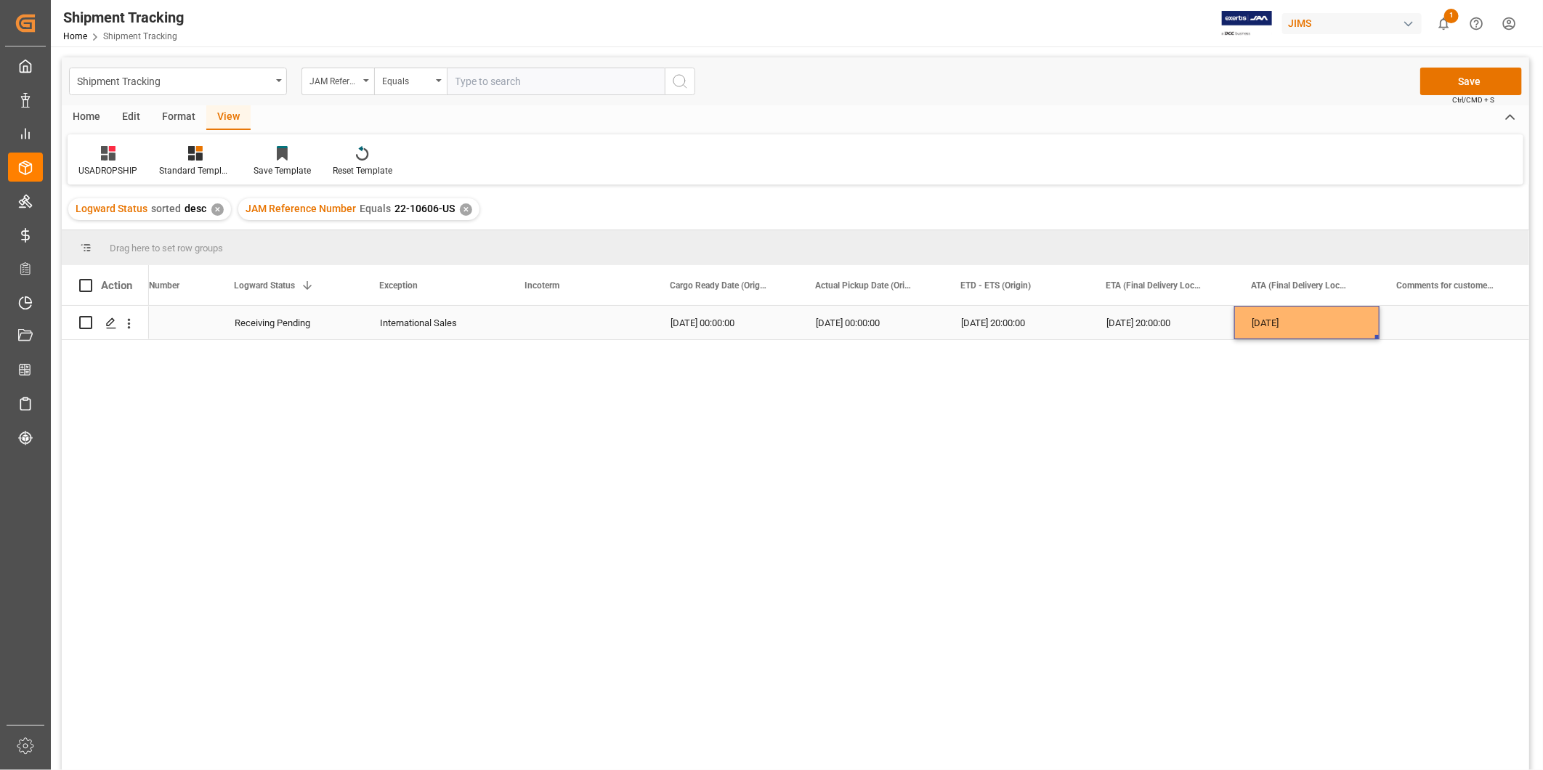
click at [1359, 332] on div "08-22-2025" at bounding box center [1307, 322] width 145 height 33
click at [1448, 330] on div "Press SPACE to select this row." at bounding box center [1452, 322] width 145 height 33
click at [1280, 324] on div "08-22-2025" at bounding box center [1307, 322] width 145 height 33
click at [1433, 316] on div "Press SPACE to select this row." at bounding box center [1452, 322] width 145 height 33
click at [1503, 82] on button "Save" at bounding box center [1472, 82] width 102 height 28
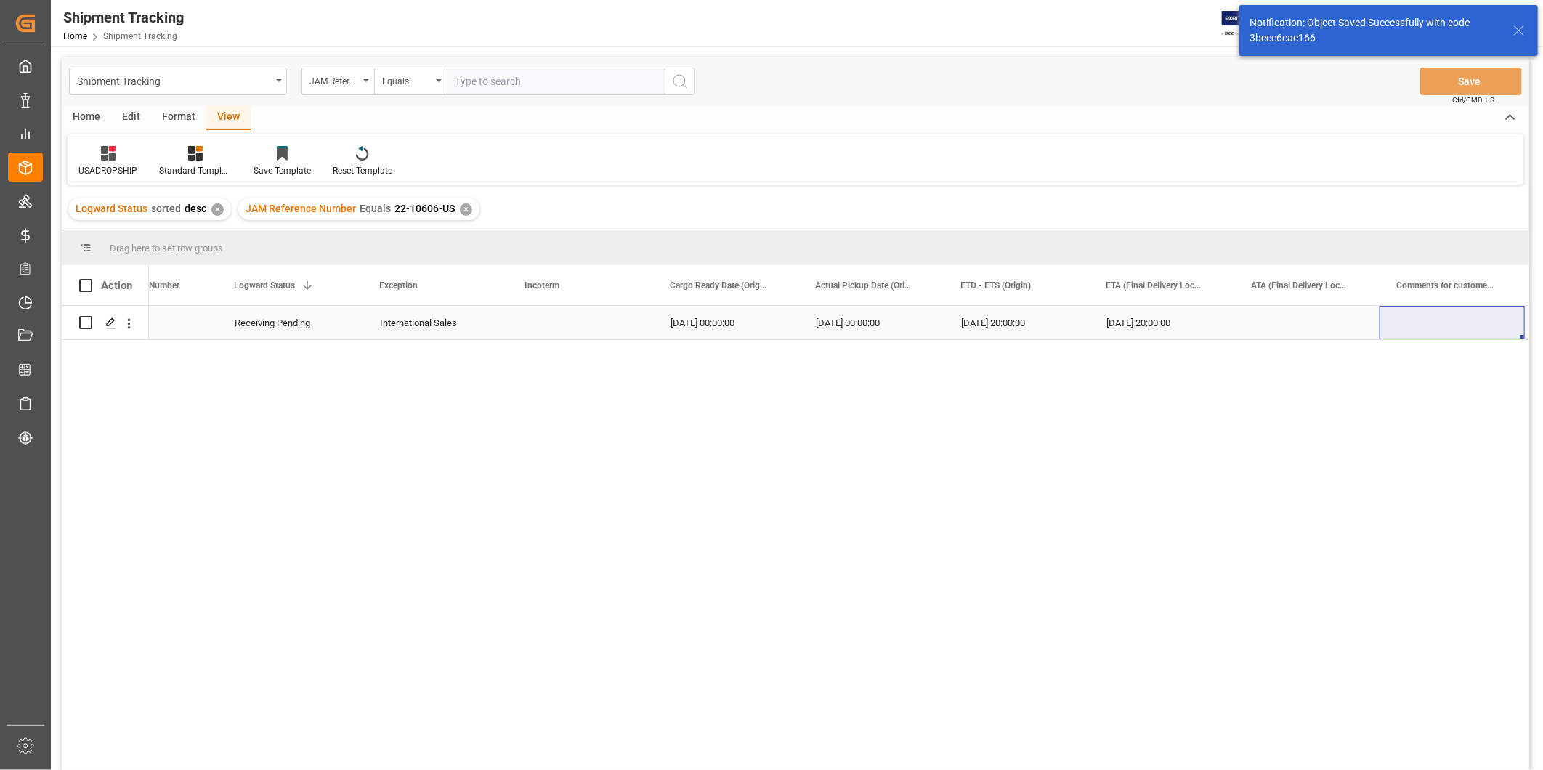
click at [331, 324] on div "Receiving Pending" at bounding box center [290, 323] width 110 height 33
click at [336, 327] on div "Receiving Pending" at bounding box center [290, 323] width 110 height 33
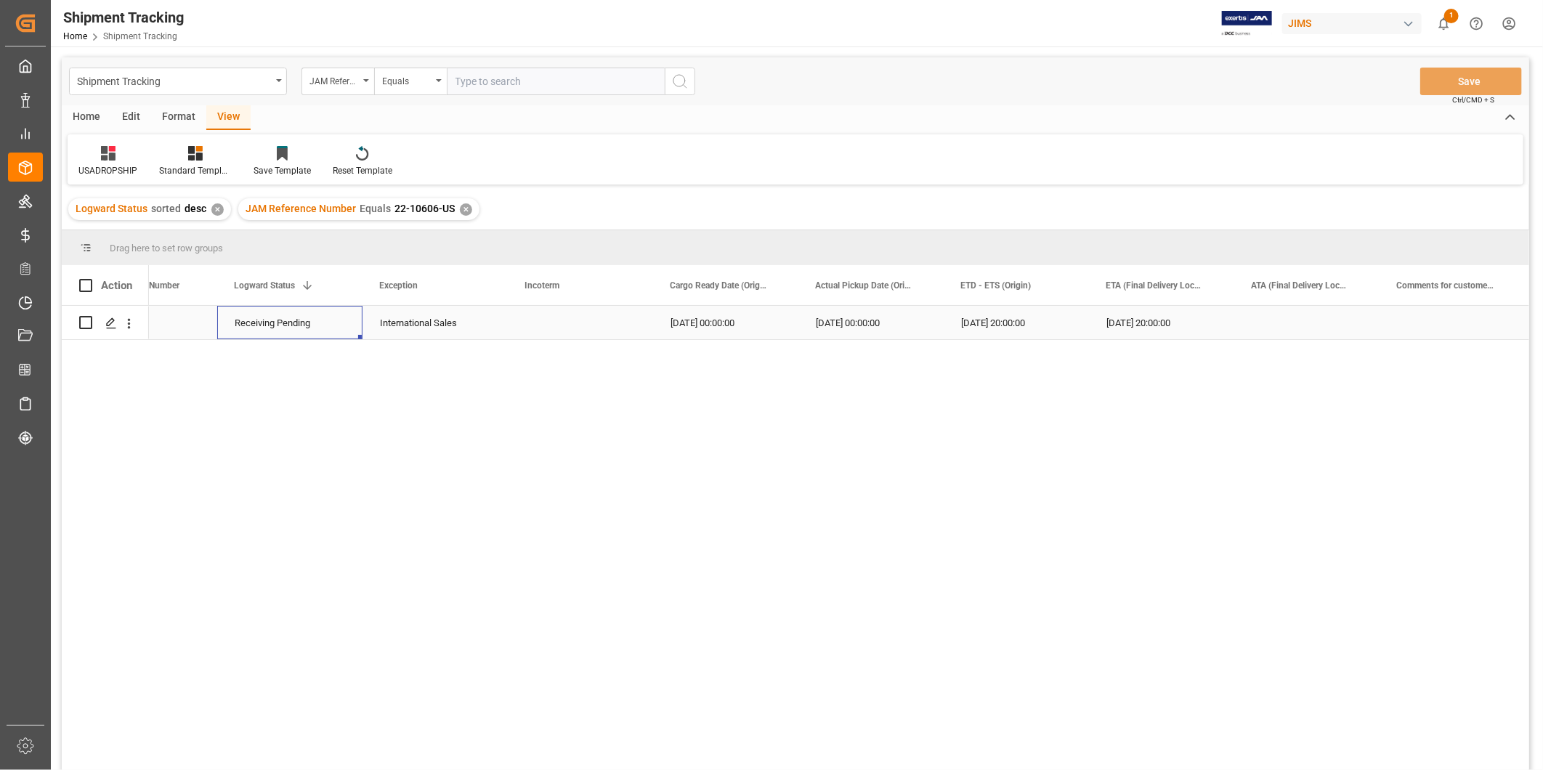
click at [336, 327] on div "Receiving Pending" at bounding box center [290, 323] width 110 height 33
click at [336, 327] on icon "open menu" at bounding box center [335, 331] width 17 height 17
click at [294, 525] on div "In-transit" at bounding box center [303, 525] width 146 height 51
type input "In-transit"
click at [527, 308] on div "Press SPACE to select this row." at bounding box center [580, 322] width 145 height 33
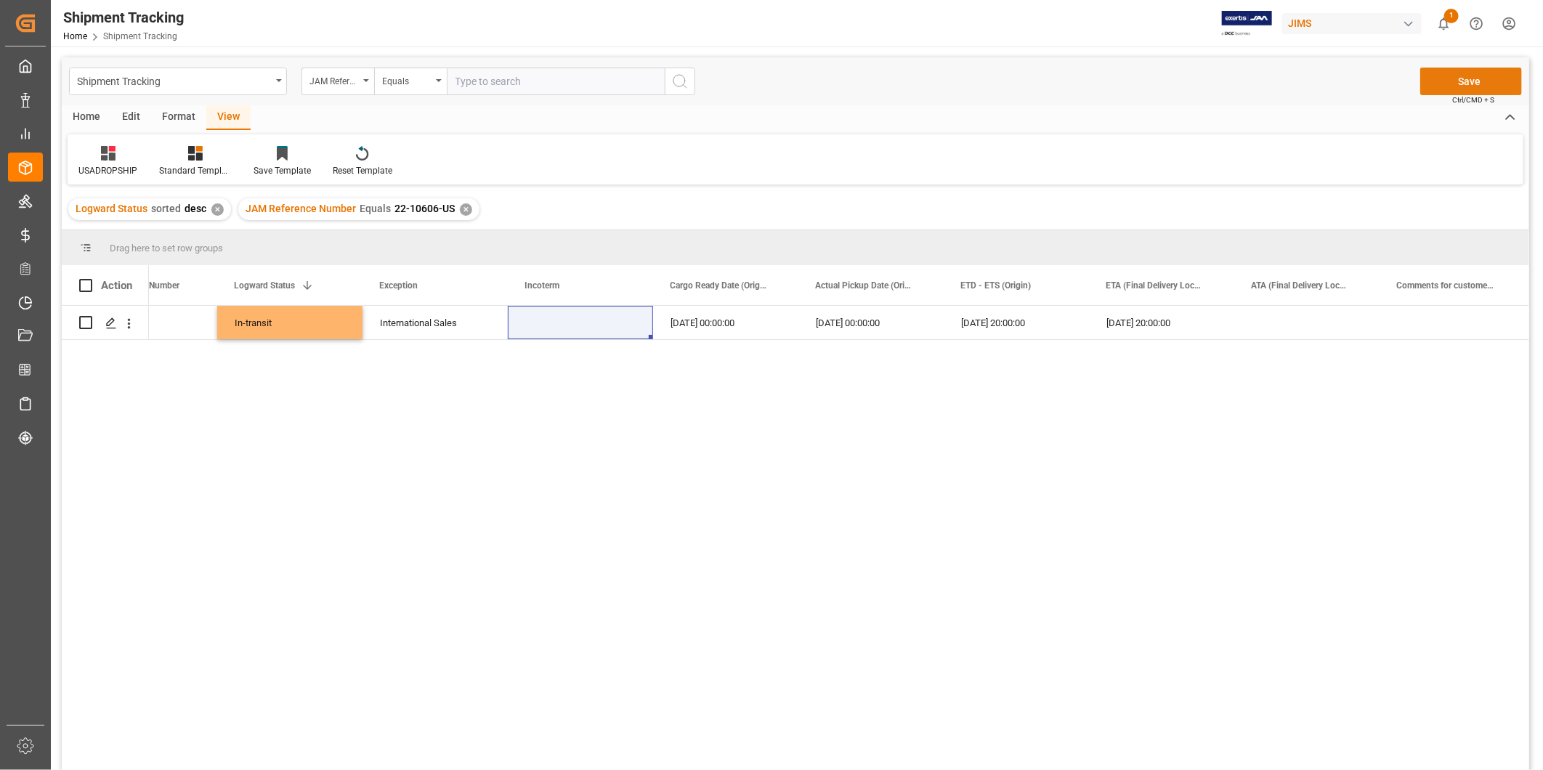
click at [1461, 75] on button "Save" at bounding box center [1472, 82] width 102 height 28
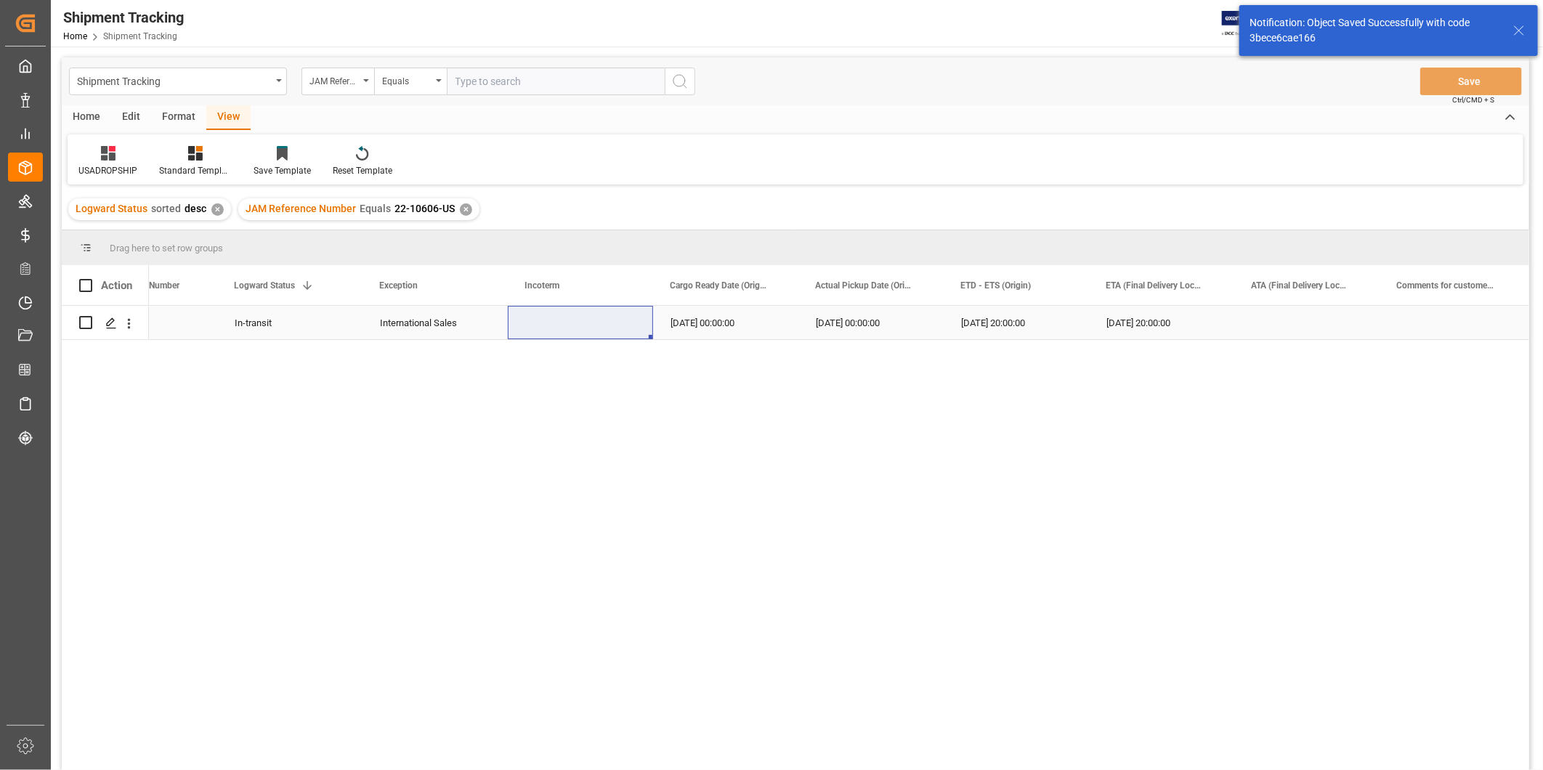
click at [1160, 326] on div "08-19-2025 20:00:00" at bounding box center [1161, 322] width 145 height 33
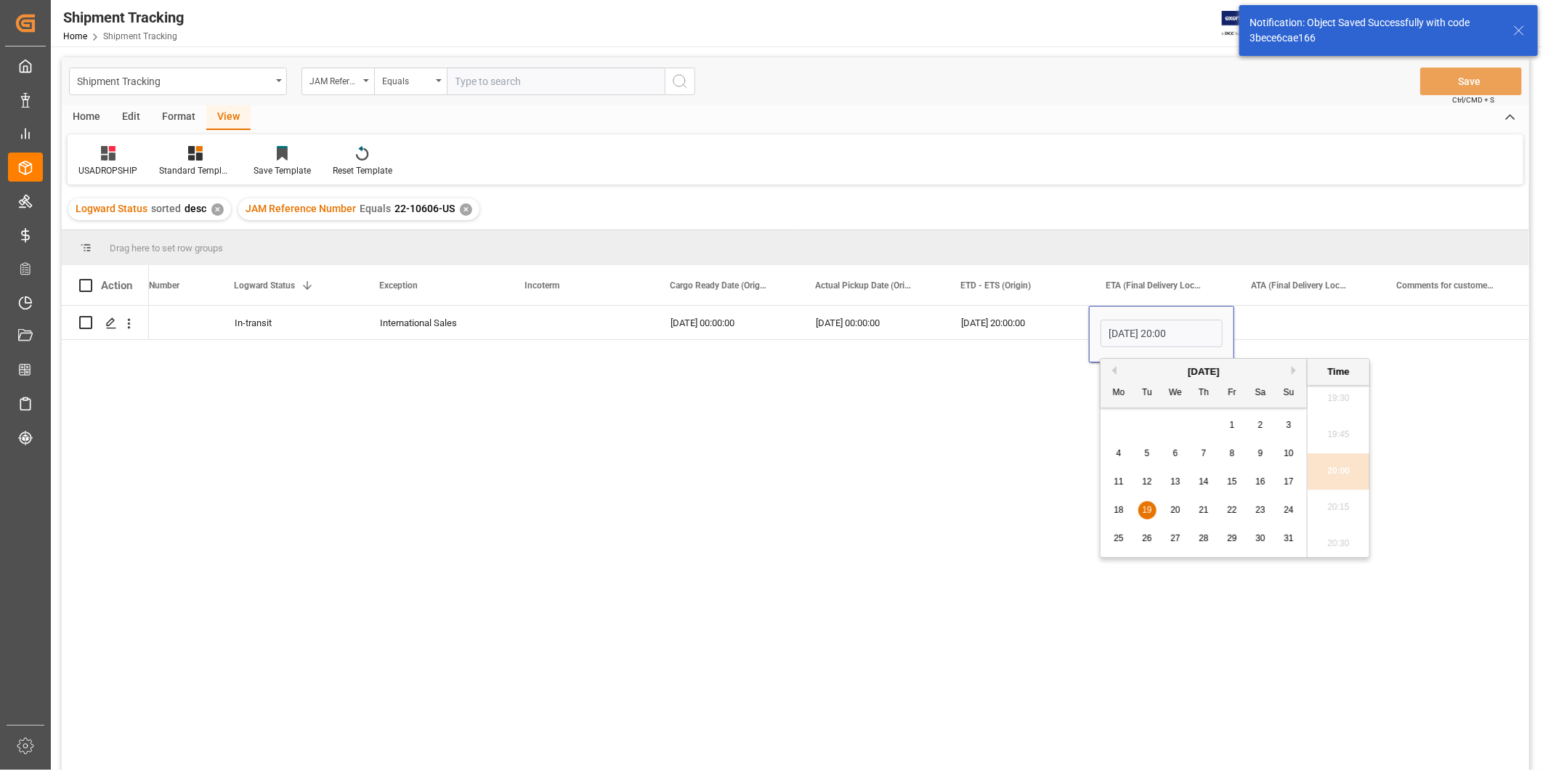
click at [1296, 368] on button "Next Month" at bounding box center [1296, 370] width 9 height 9
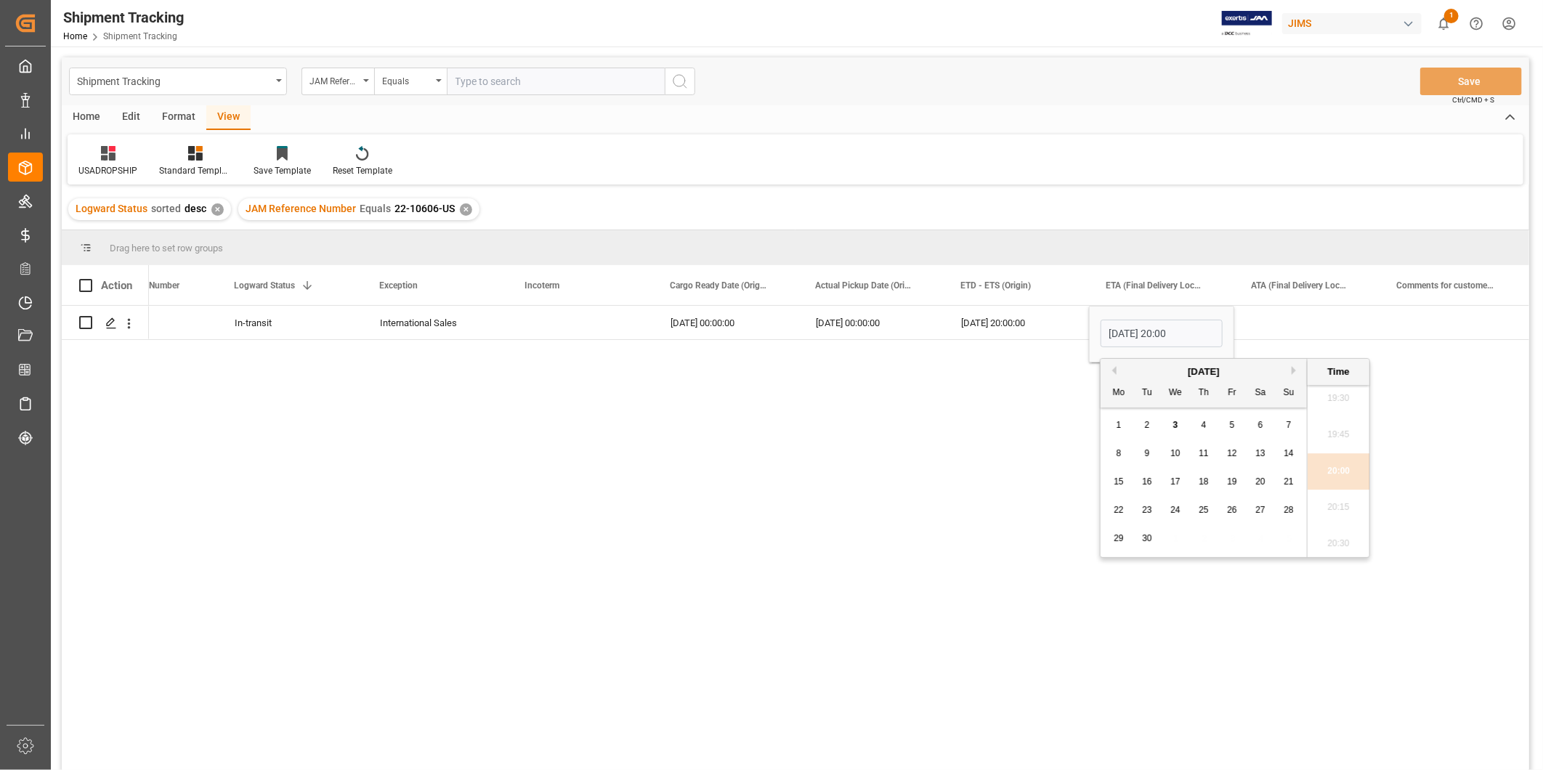
click at [1255, 488] on div "20" at bounding box center [1261, 482] width 18 height 17
type input "09-20-2025 20:00"
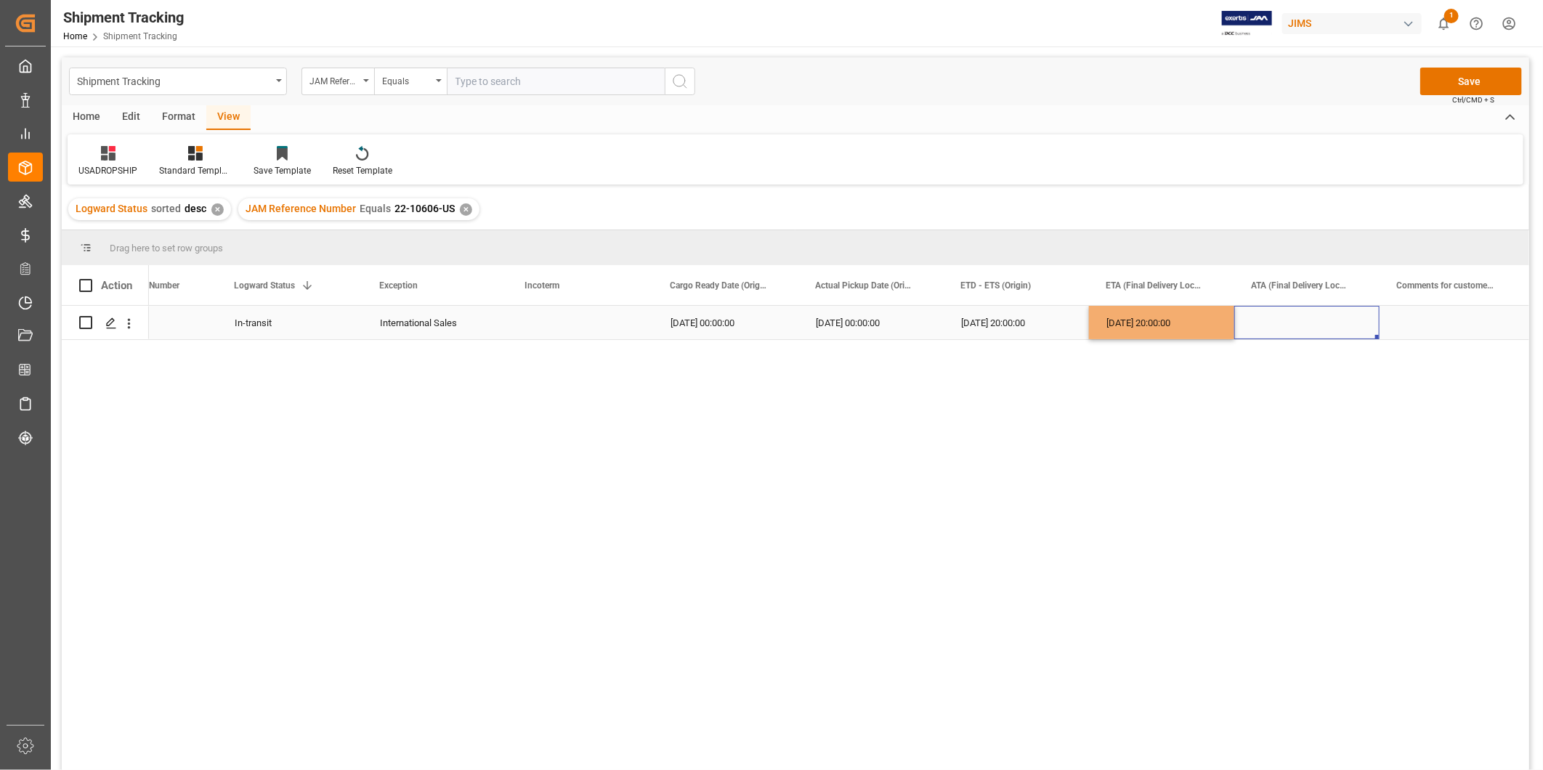
click at [1281, 323] on div "Press SPACE to select this row." at bounding box center [1307, 322] width 145 height 33
click at [1477, 73] on button "Save" at bounding box center [1472, 82] width 102 height 28
click at [466, 205] on div "✕" at bounding box center [466, 209] width 12 height 12
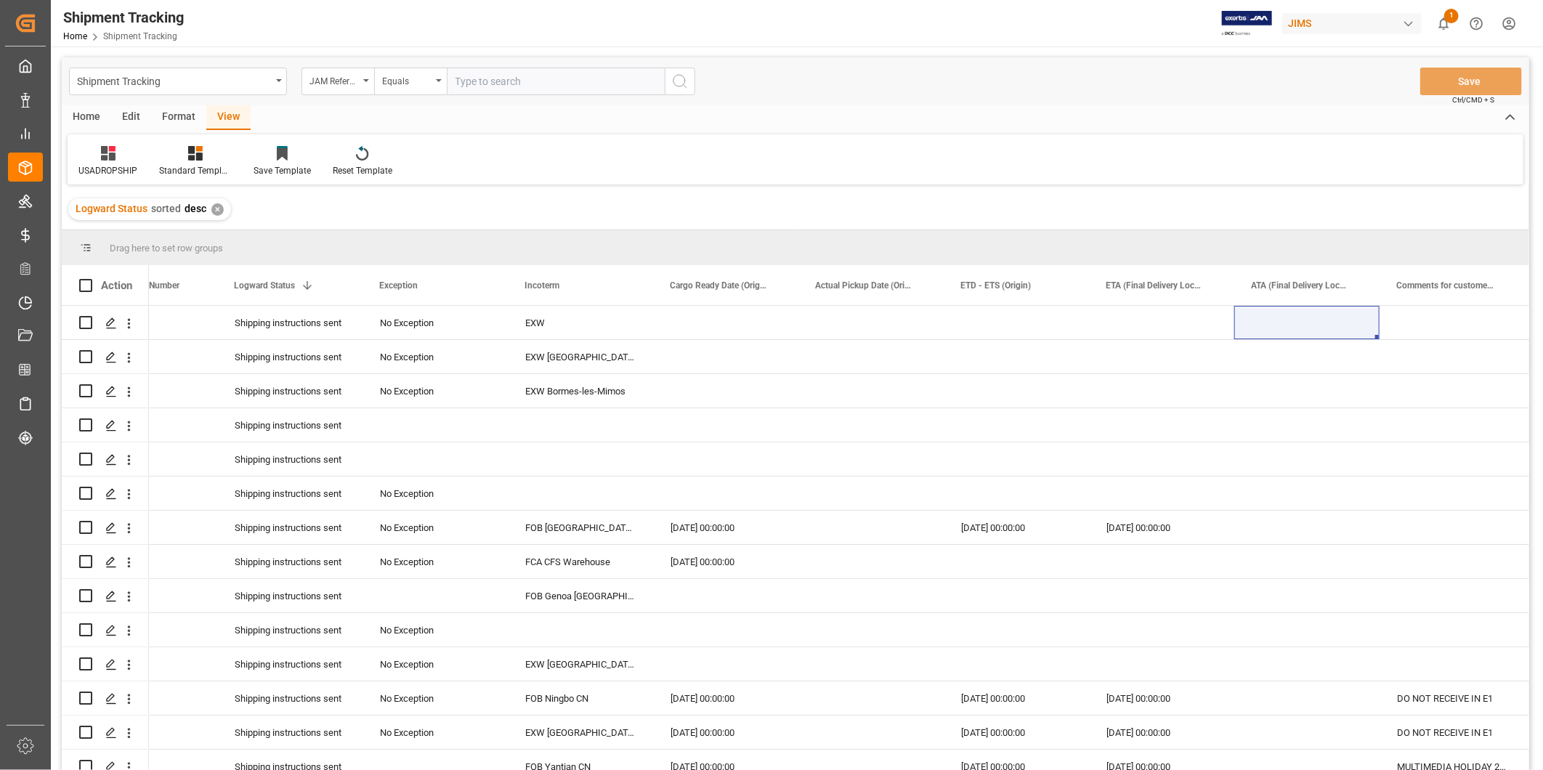
click at [498, 83] on input "text" at bounding box center [556, 82] width 218 height 28
paste input "22-10775-[GEOGRAPHIC_DATA]"
type input "22-10775-[GEOGRAPHIC_DATA]"
click at [687, 86] on icon "search button" at bounding box center [679, 81] width 17 height 17
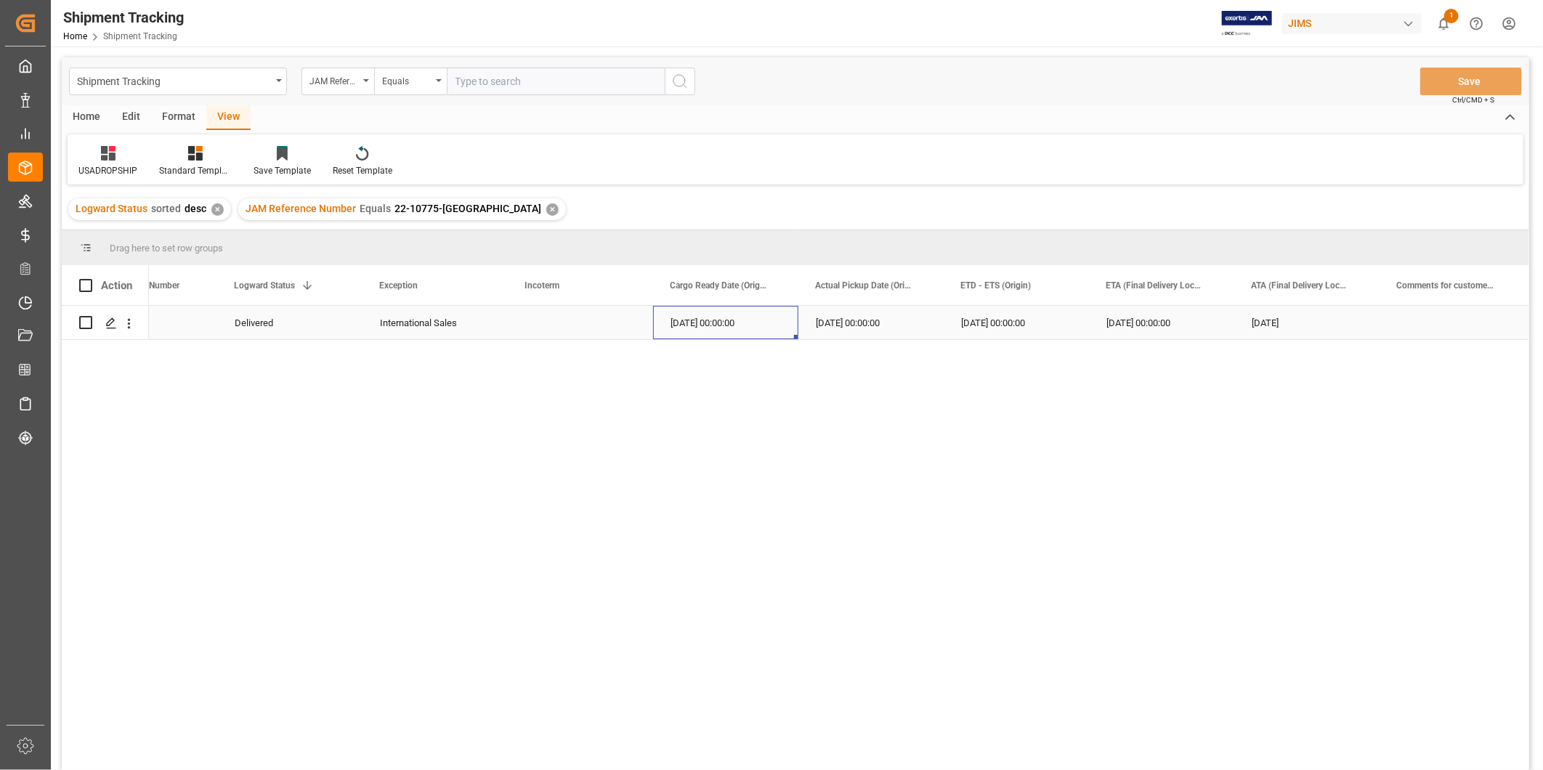
click at [790, 332] on div "08-28-2025 00:00:00" at bounding box center [725, 322] width 145 height 33
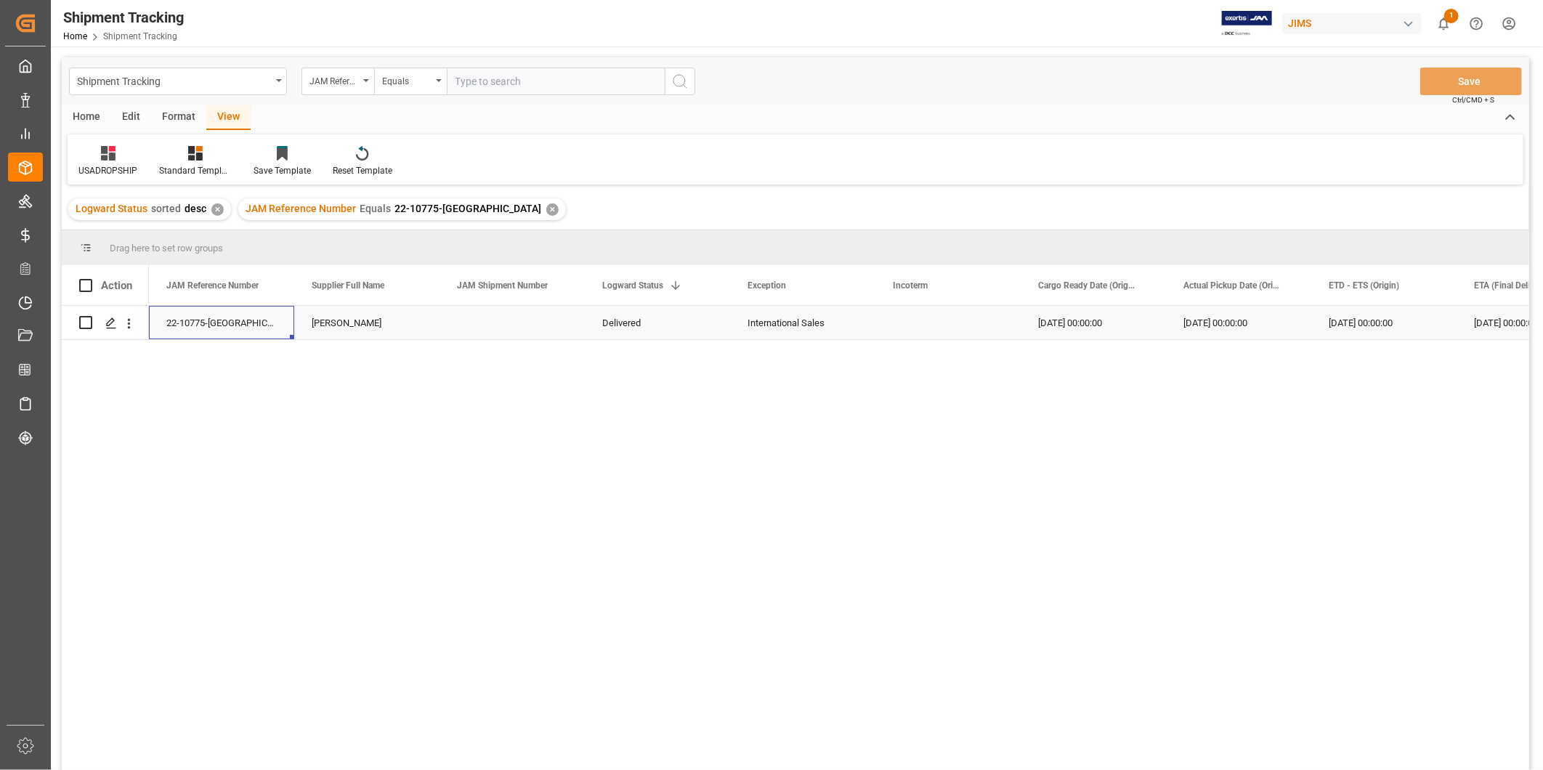
click at [217, 314] on div "22-10775-[GEOGRAPHIC_DATA]" at bounding box center [221, 322] width 145 height 33
click at [546, 209] on div "✕" at bounding box center [552, 209] width 12 height 12
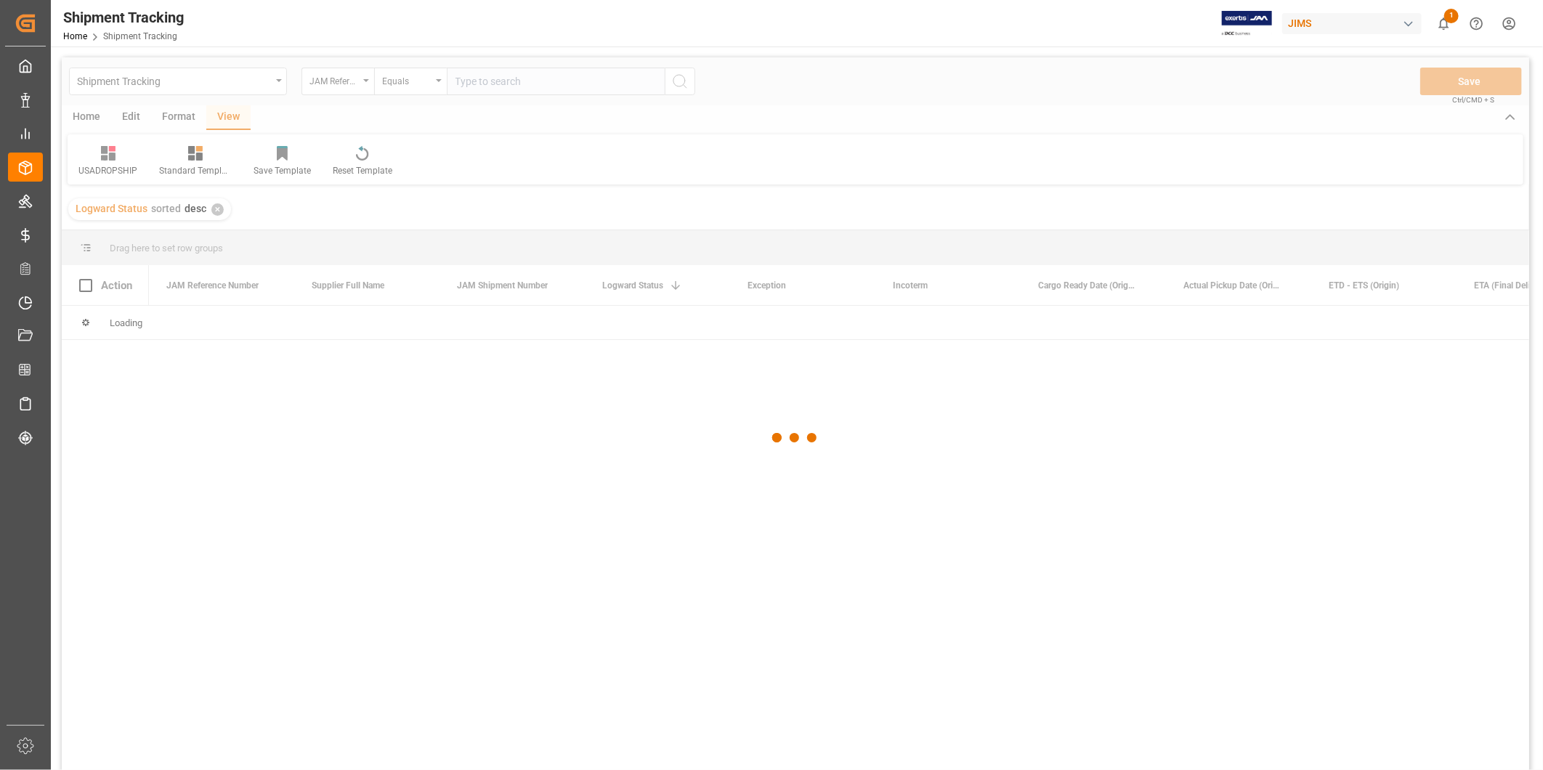
click at [485, 84] on div at bounding box center [796, 438] width 1468 height 762
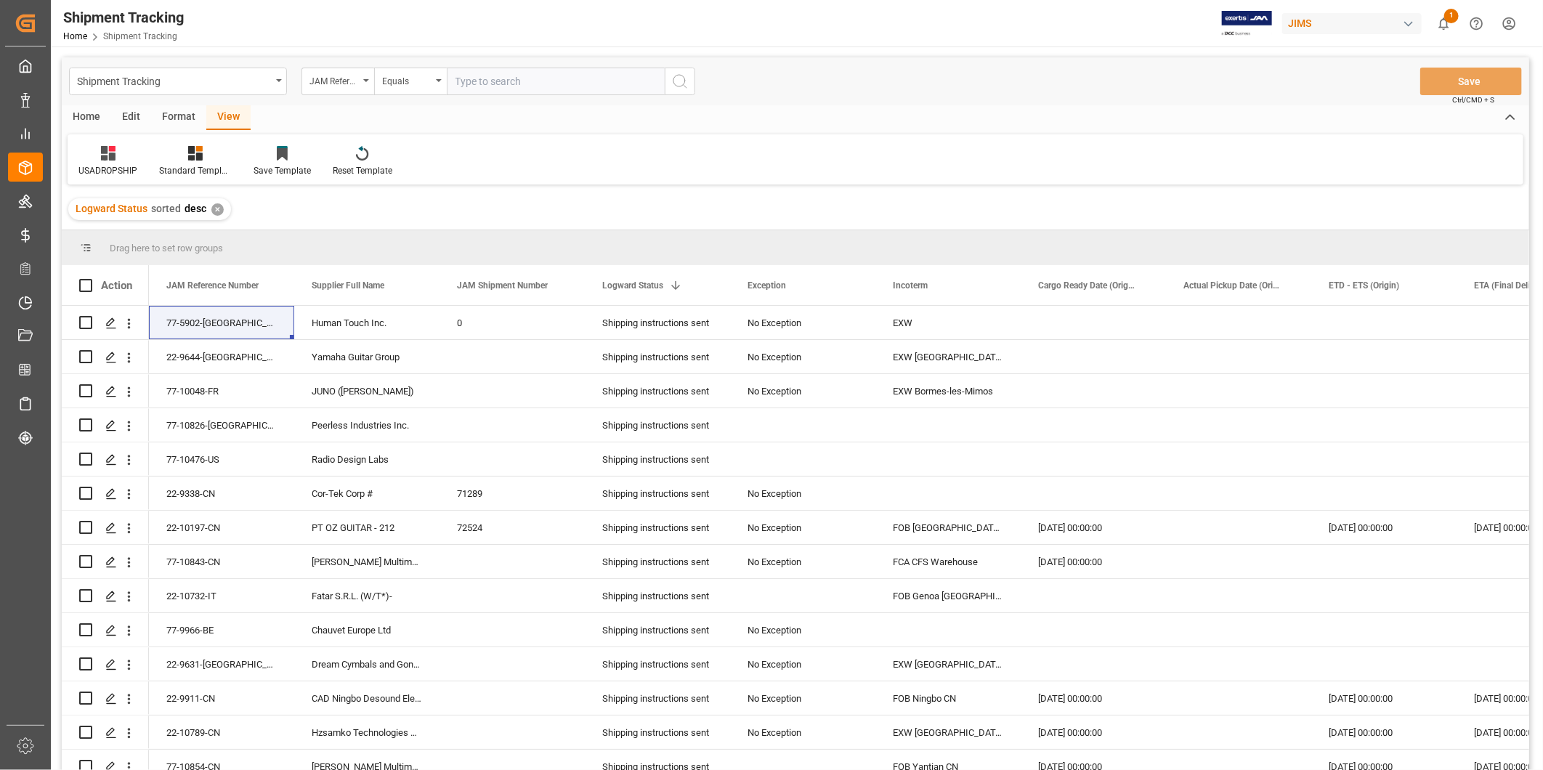
click at [485, 82] on input "text" at bounding box center [556, 82] width 218 height 28
paste input "22-10599-US"
type input "22-10599-US"
click at [680, 84] on icon "search button" at bounding box center [679, 81] width 17 height 17
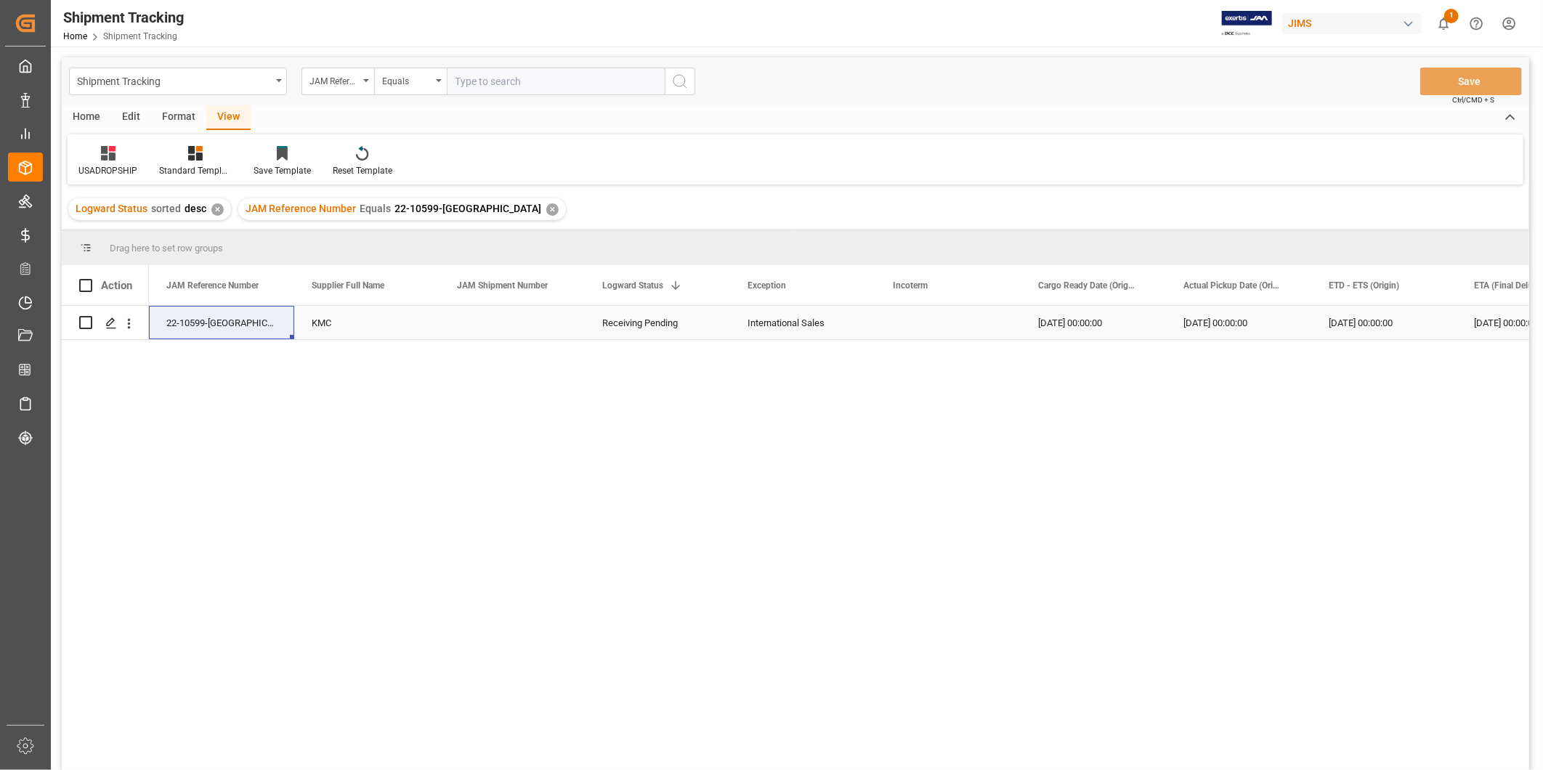
click at [396, 323] on div "KMC" at bounding box center [366, 322] width 145 height 33
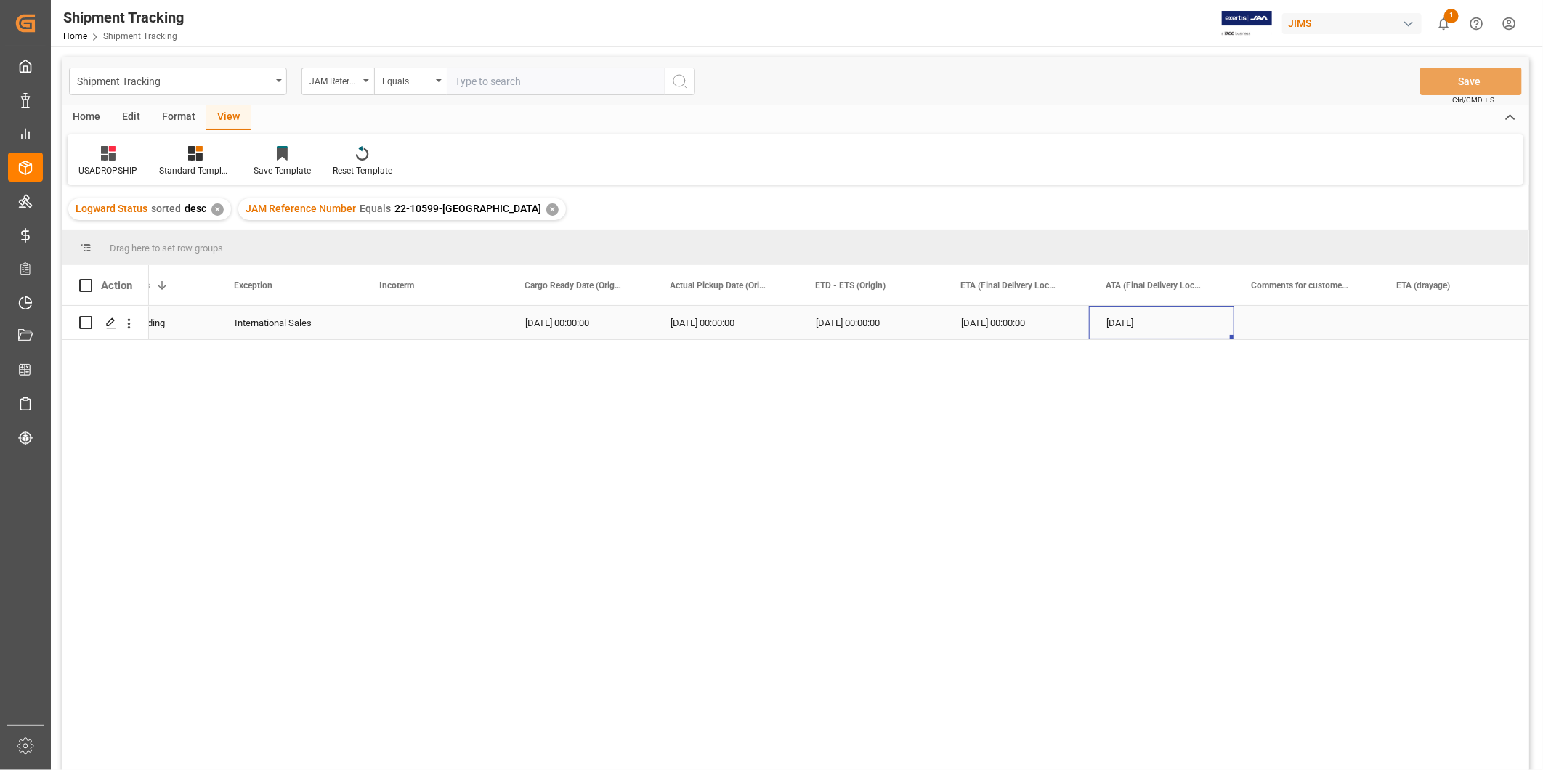
click at [1182, 312] on div "08-19-2025" at bounding box center [1161, 322] width 145 height 33
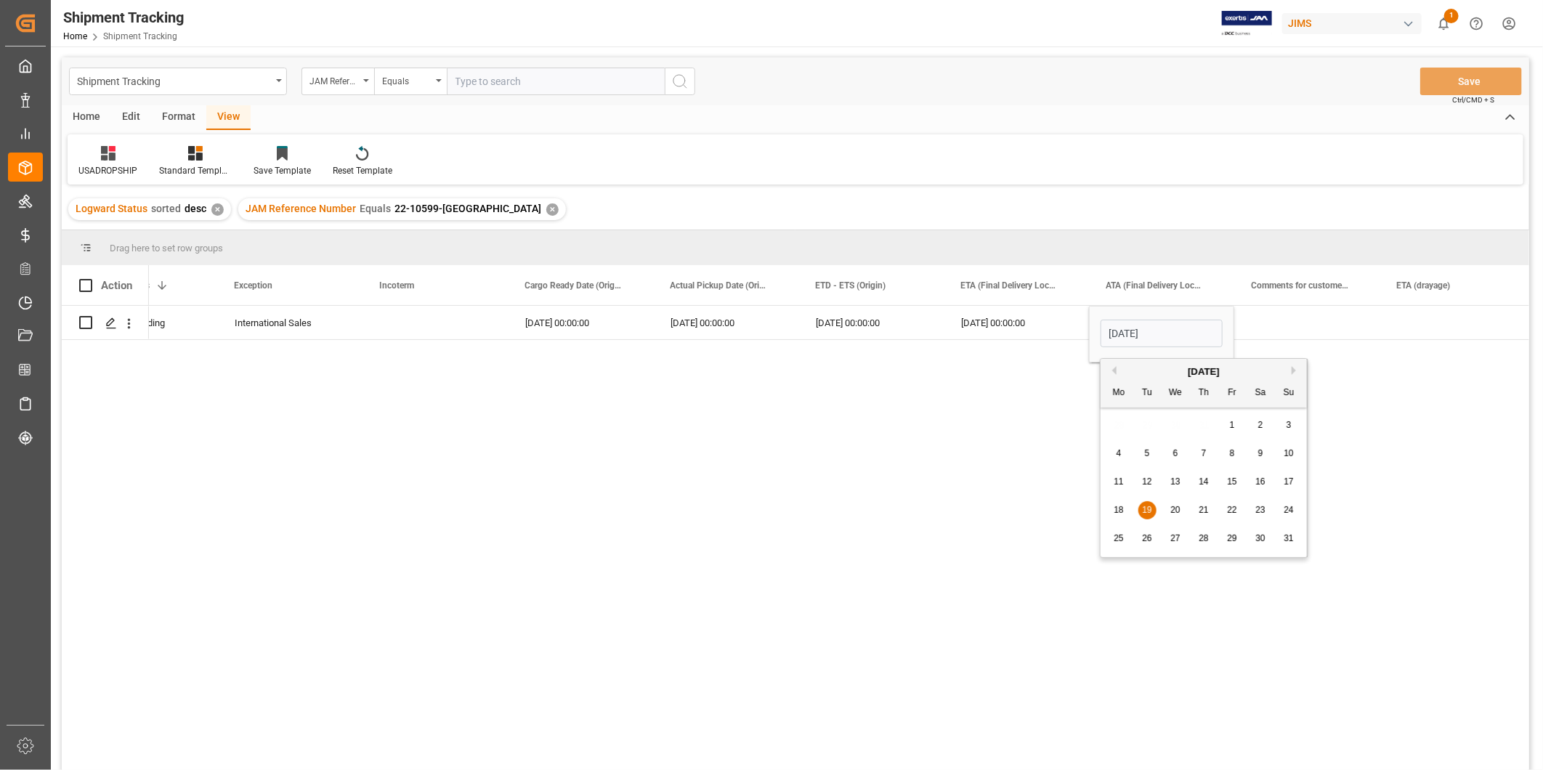
click at [1120, 509] on span "18" at bounding box center [1118, 510] width 9 height 10
type input "08-18-2025"
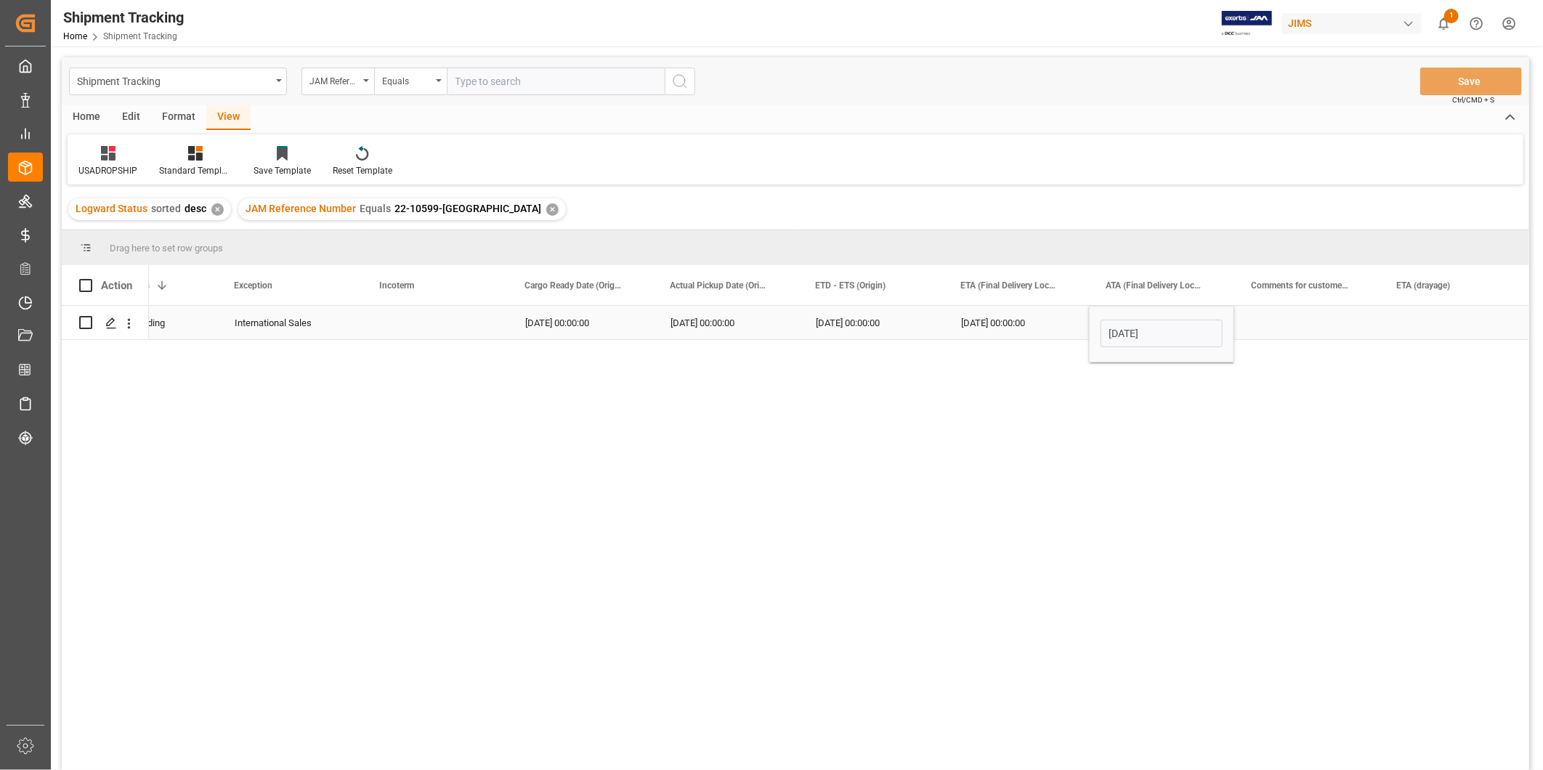
click at [1292, 327] on div "Press SPACE to select this row." at bounding box center [1307, 322] width 145 height 33
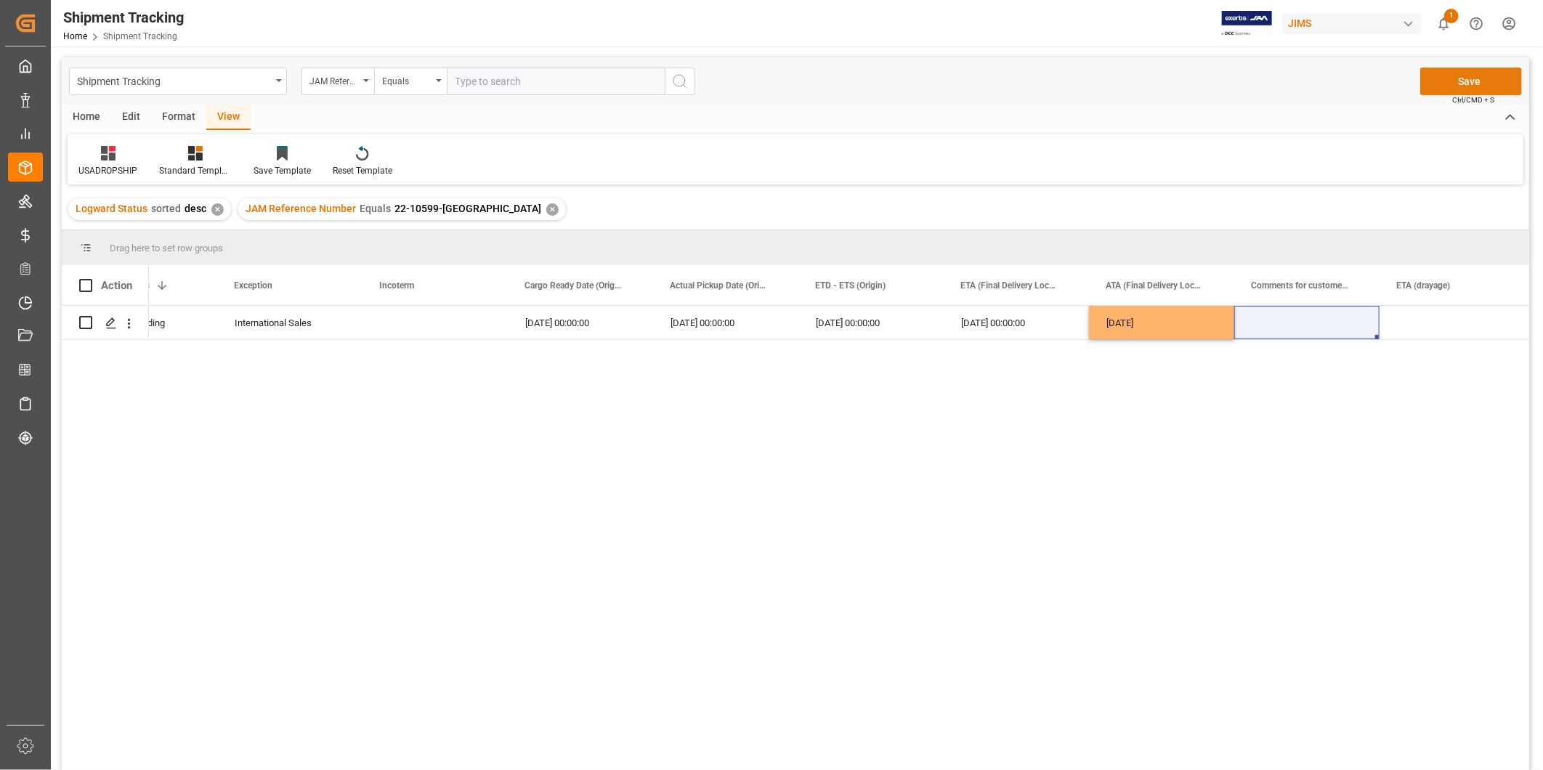
click at [1448, 83] on button "Save" at bounding box center [1472, 82] width 102 height 28
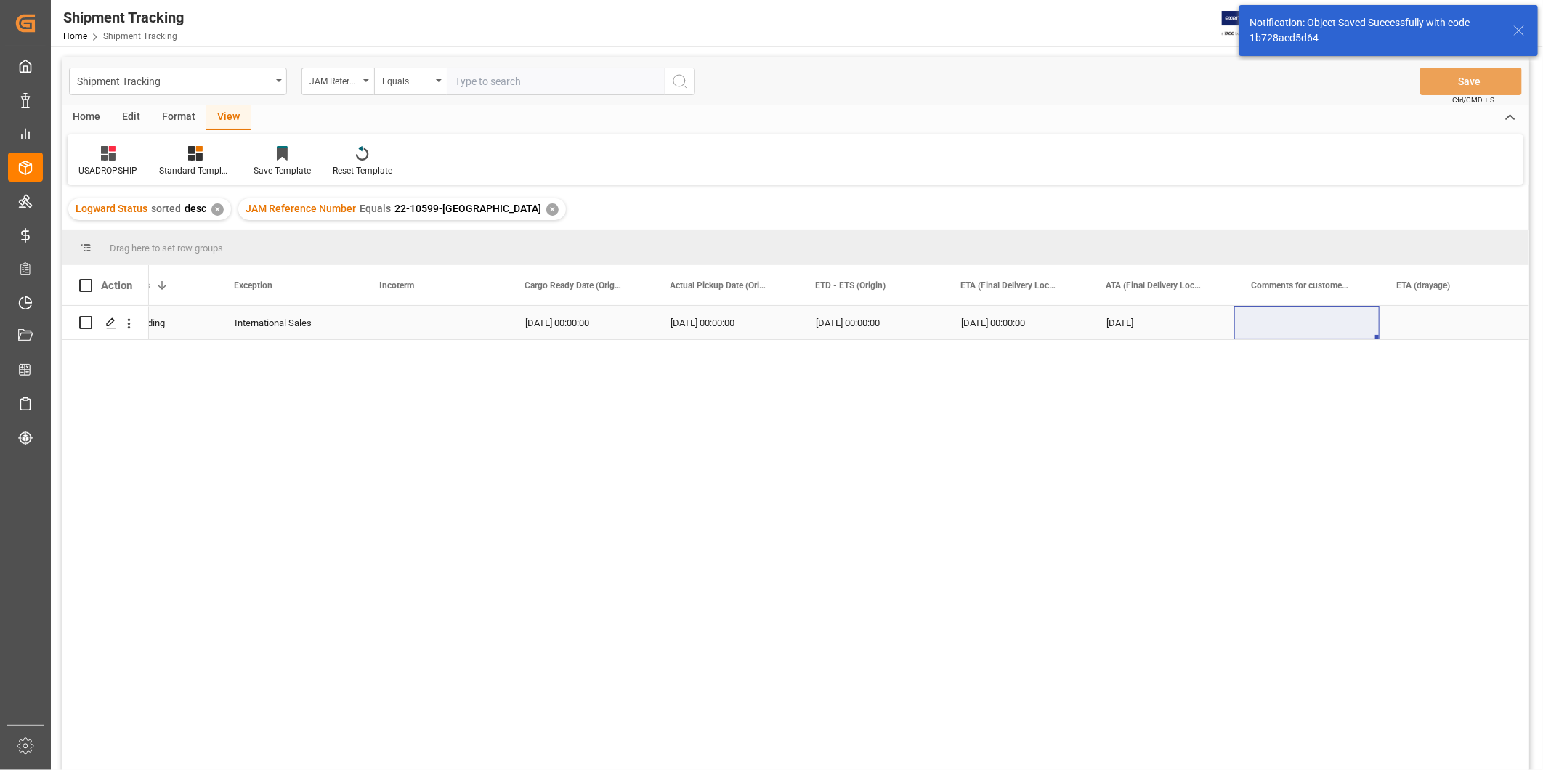
click at [1116, 318] on div "08-18-2025" at bounding box center [1161, 322] width 145 height 33
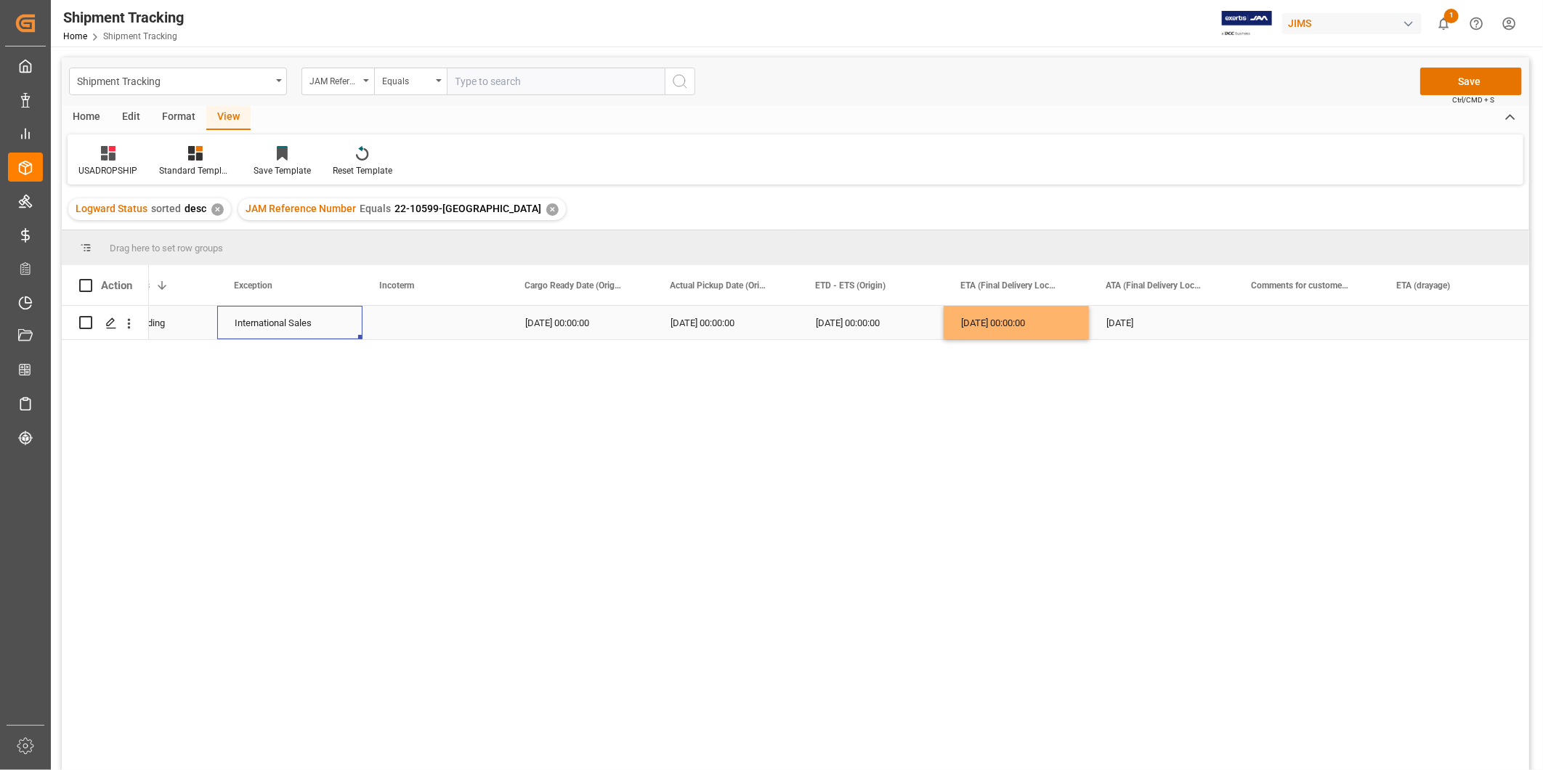
scroll to position [0, 0]
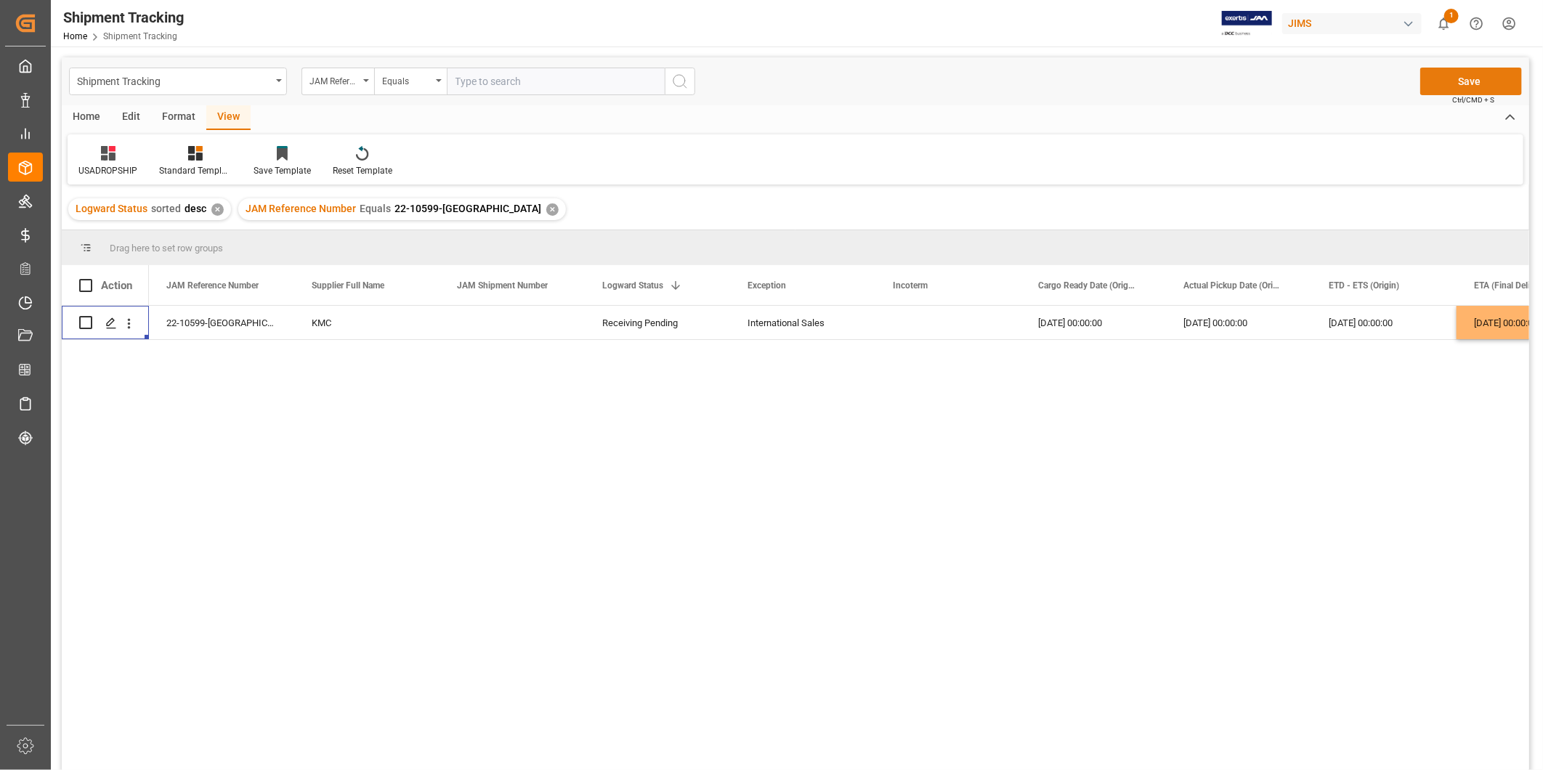
click at [1501, 78] on button "Save" at bounding box center [1472, 82] width 102 height 28
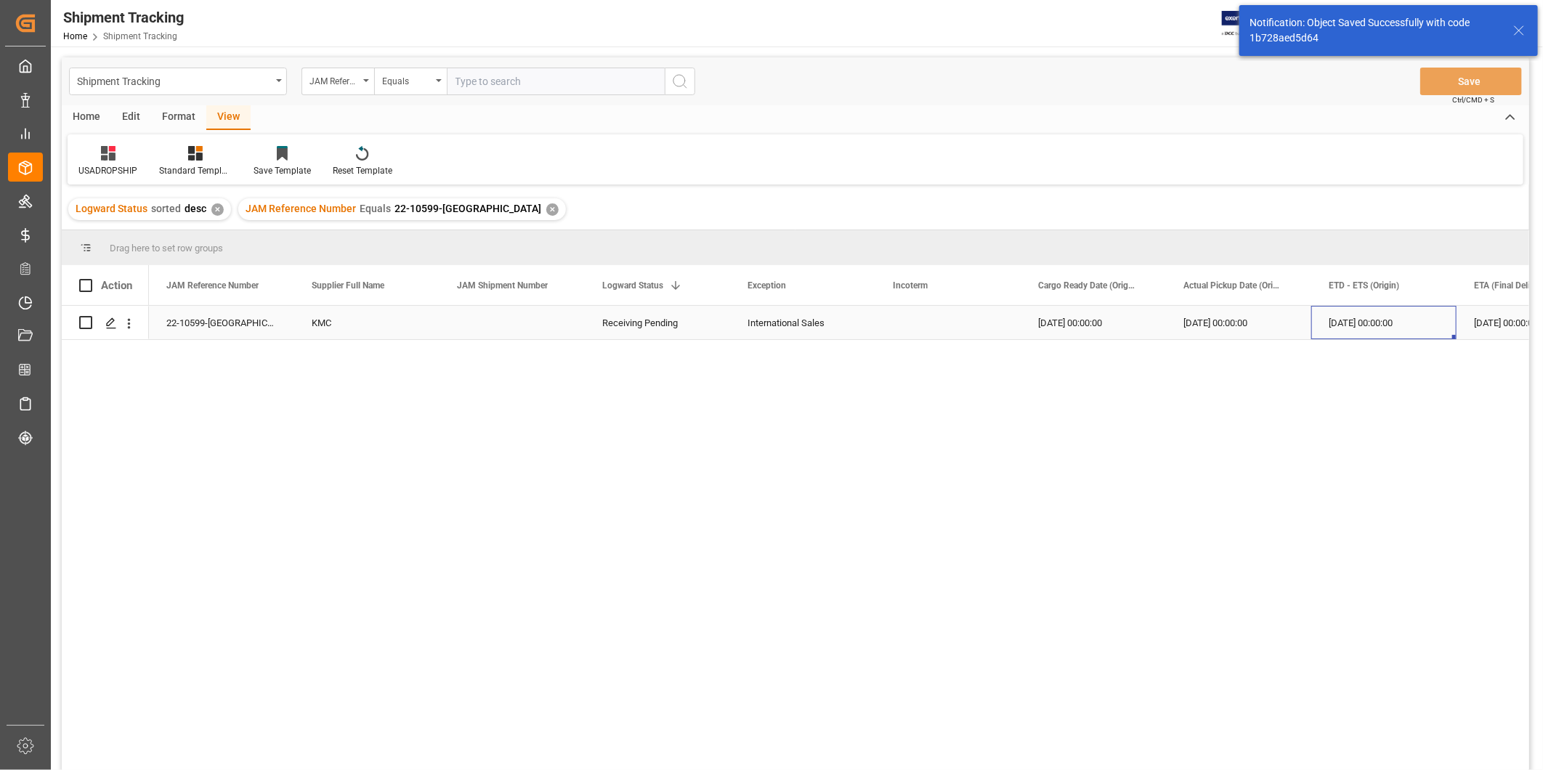
click at [1402, 331] on div "08-15-2025 00:00:00" at bounding box center [1384, 322] width 145 height 33
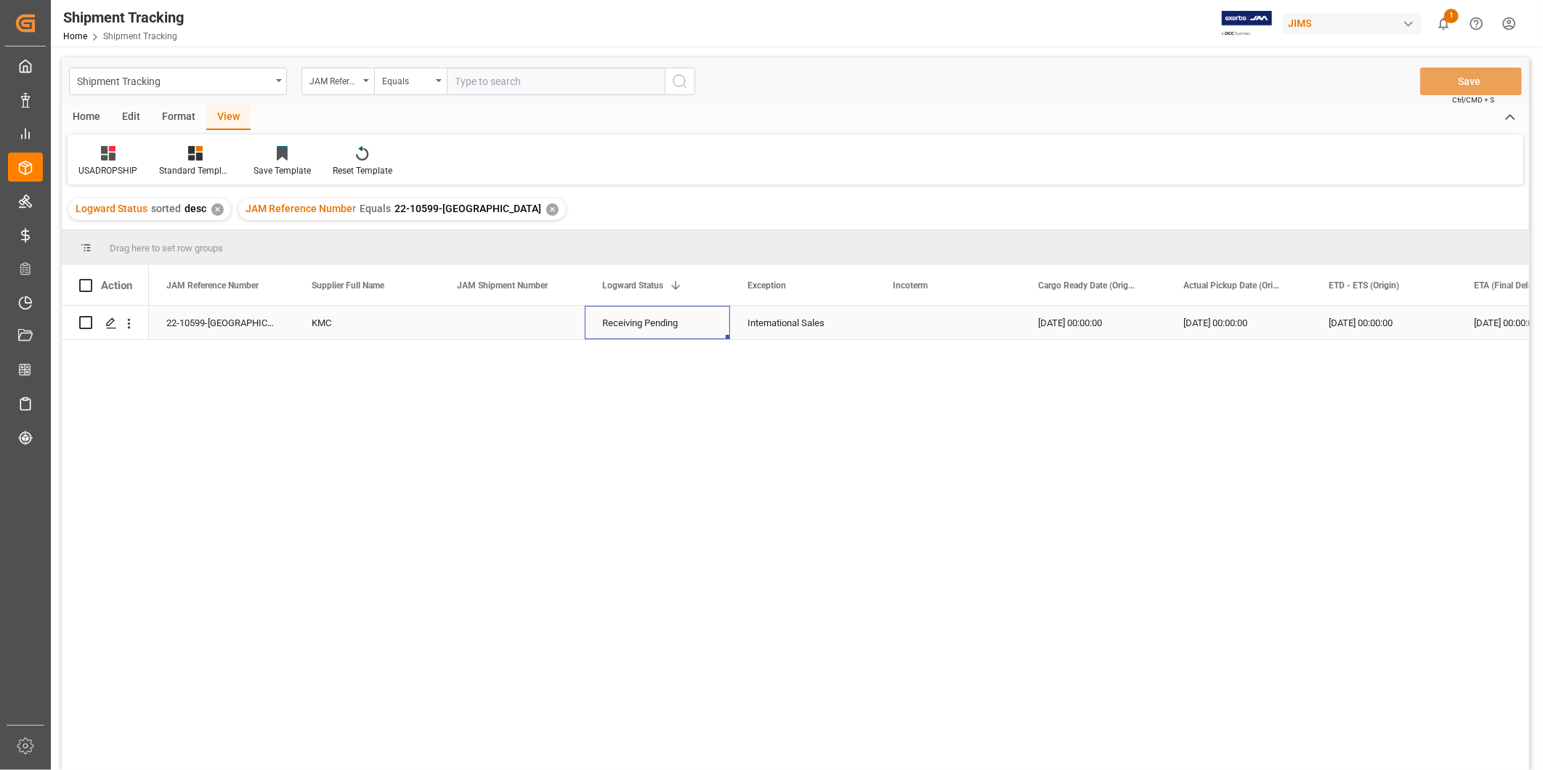
click at [696, 322] on div "Receiving Pending" at bounding box center [657, 323] width 110 height 33
click at [699, 331] on icon "open menu" at bounding box center [703, 331] width 17 height 17
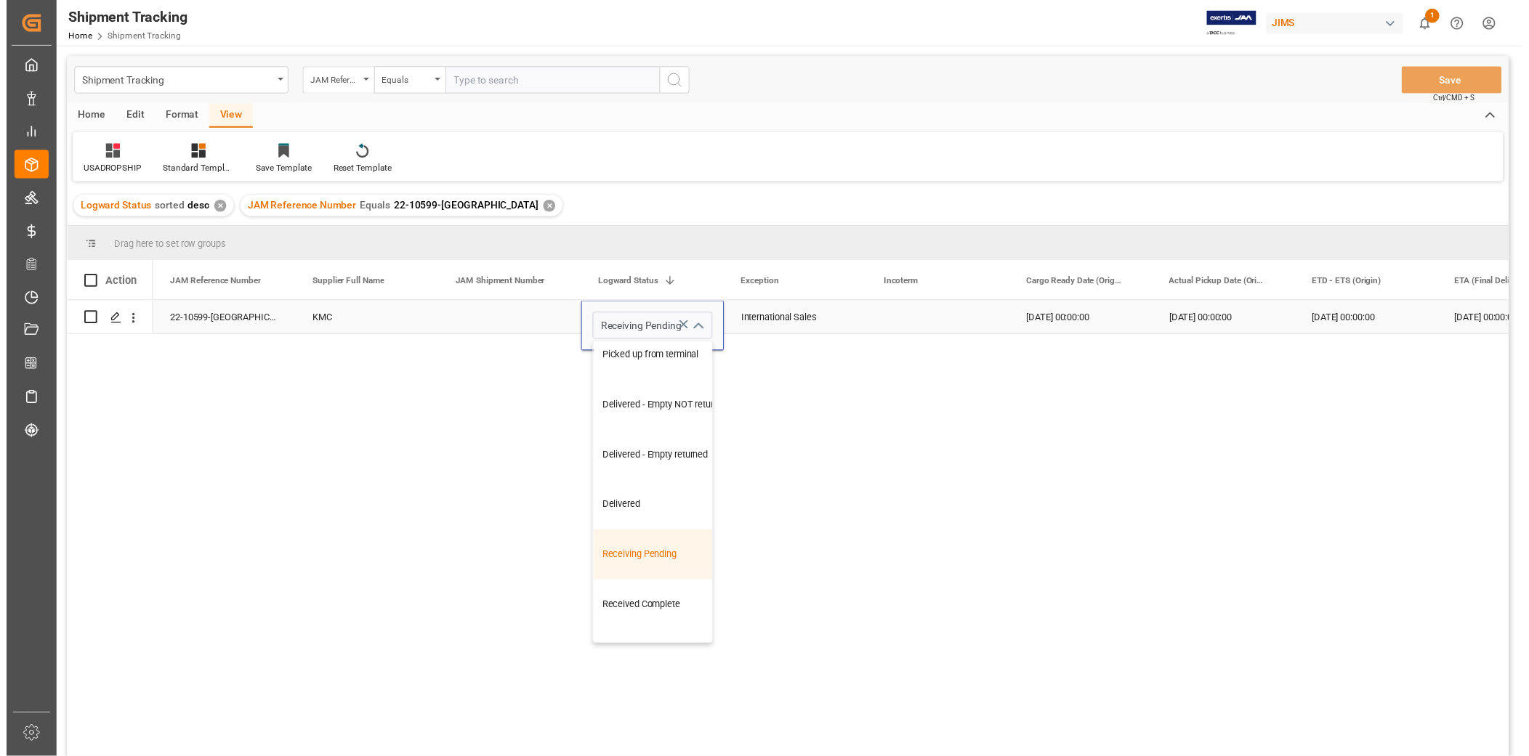
scroll to position [512, 0]
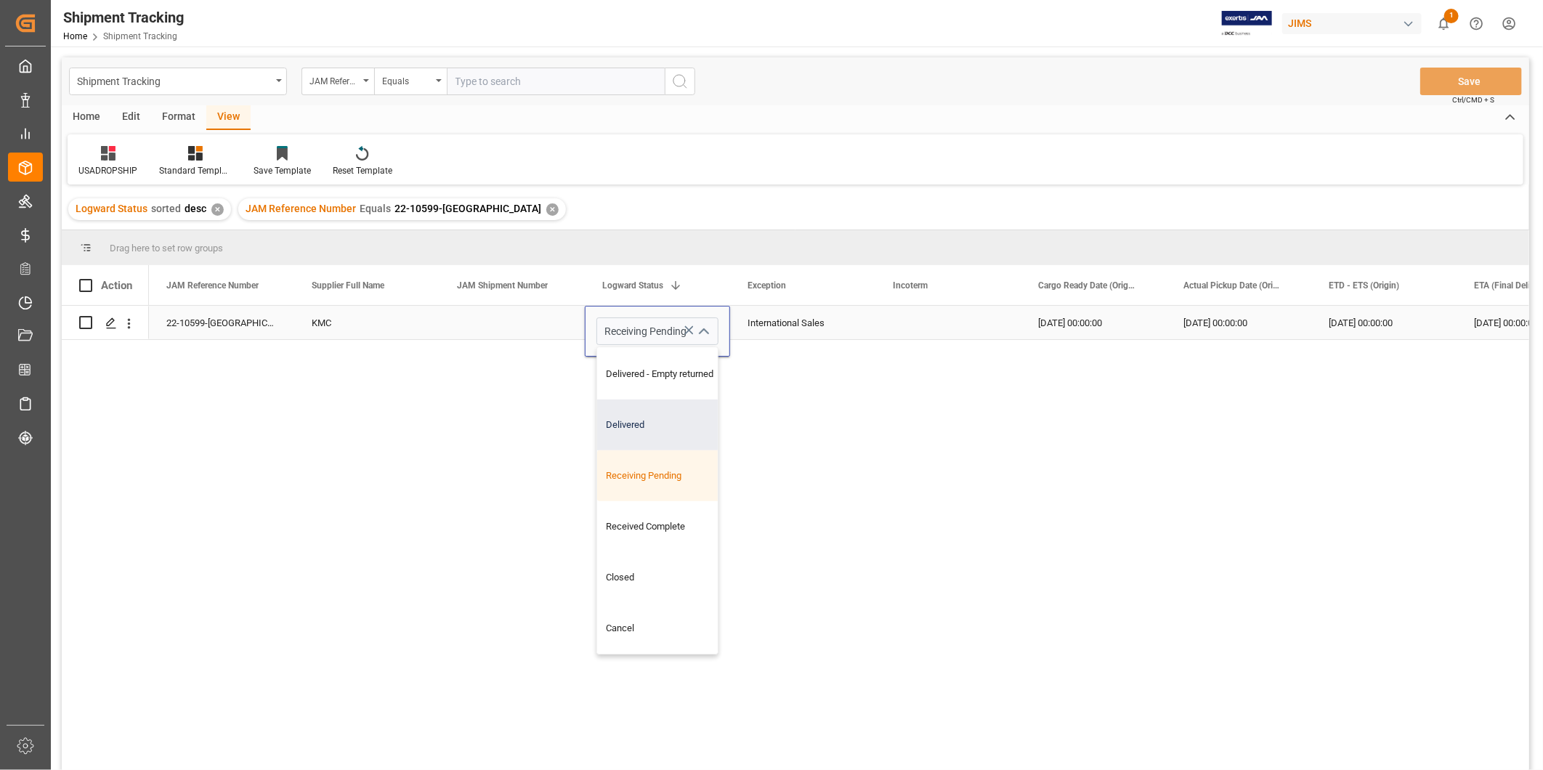
click at [671, 421] on div "Delivered" at bounding box center [670, 425] width 146 height 51
type input "Delivered"
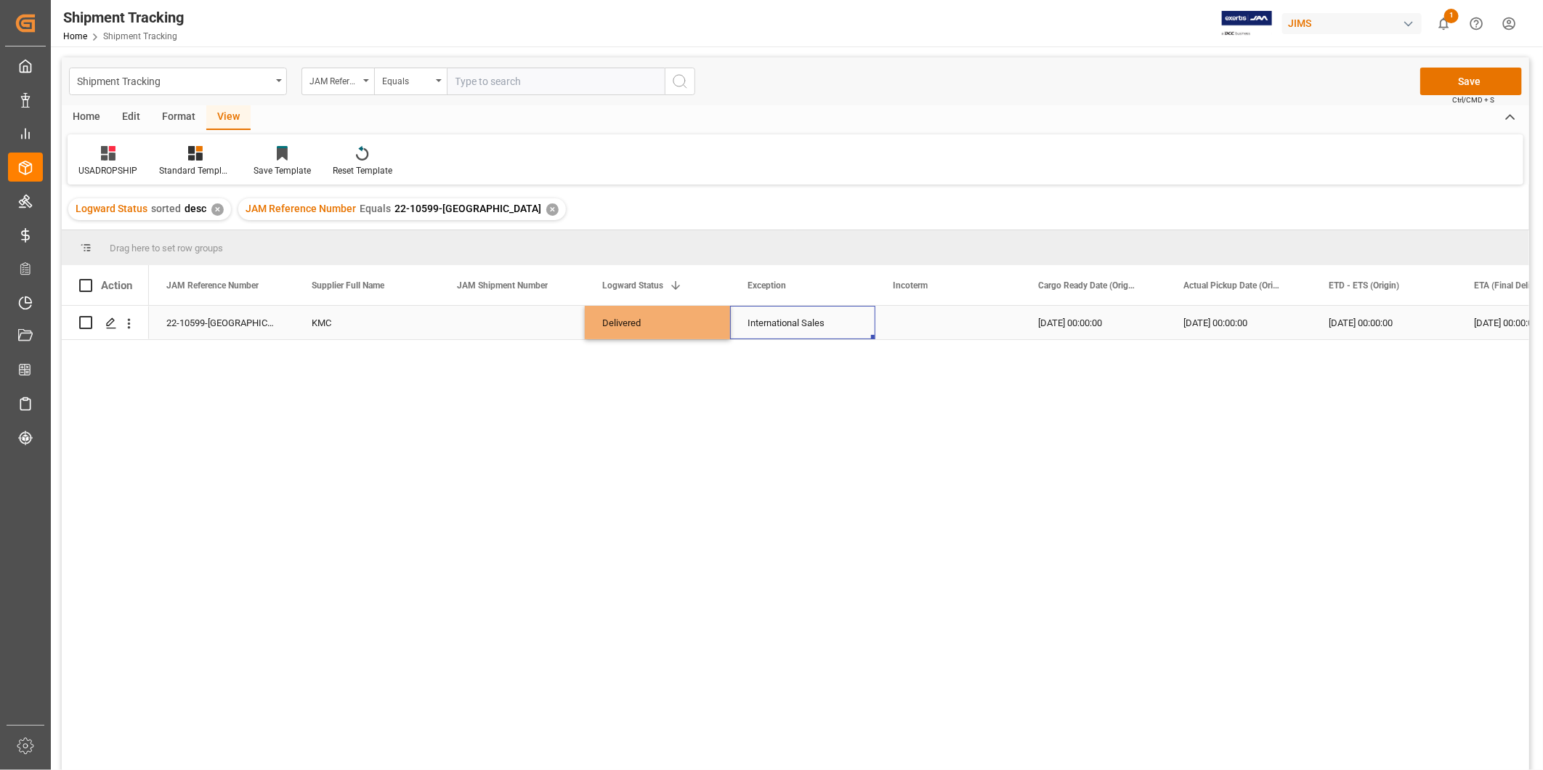
click at [855, 331] on div "International Sales" at bounding box center [803, 323] width 110 height 33
click at [1452, 84] on button "Save" at bounding box center [1472, 82] width 102 height 28
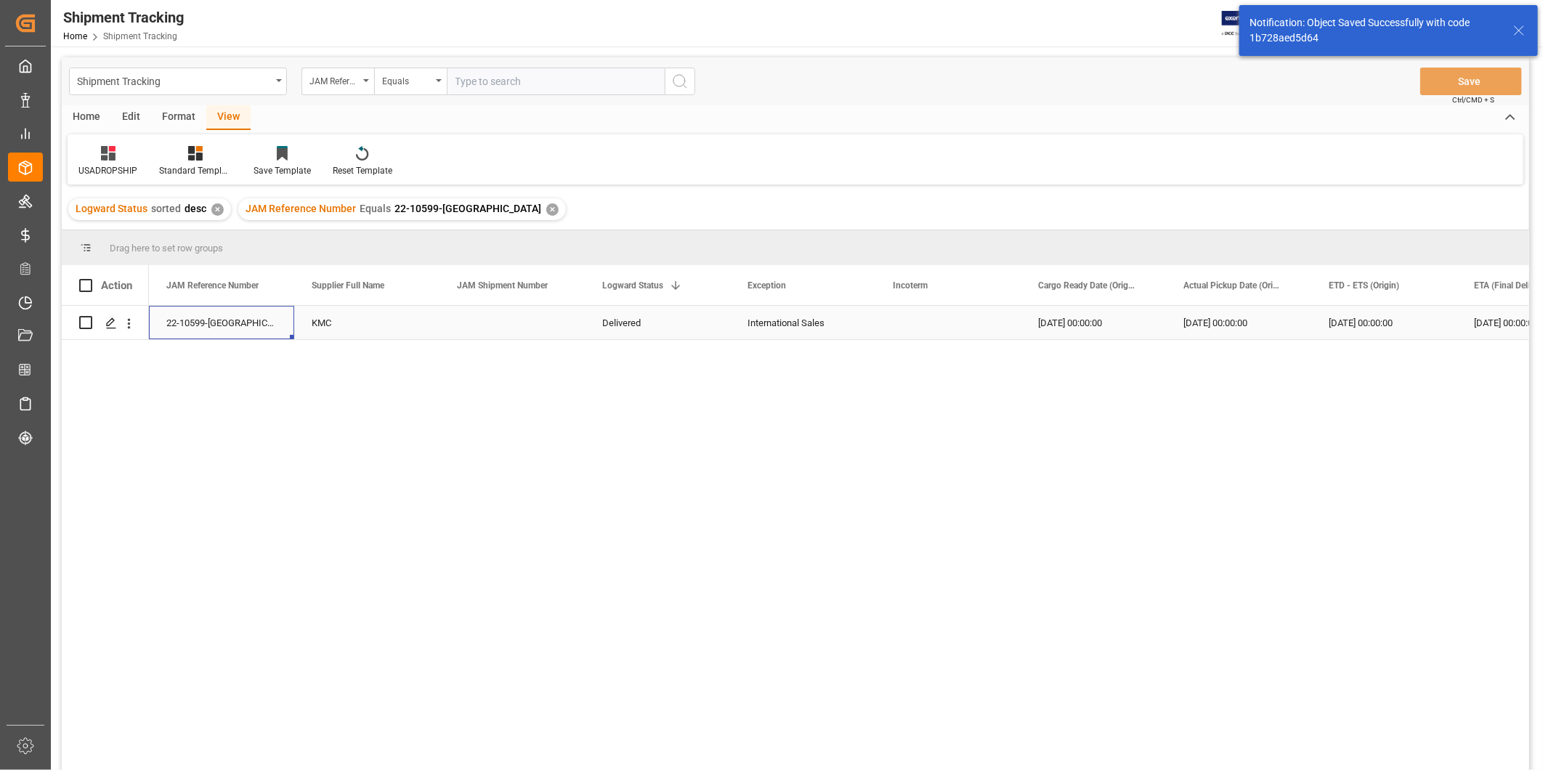
click at [233, 322] on div "22-10599-US" at bounding box center [221, 322] width 145 height 33
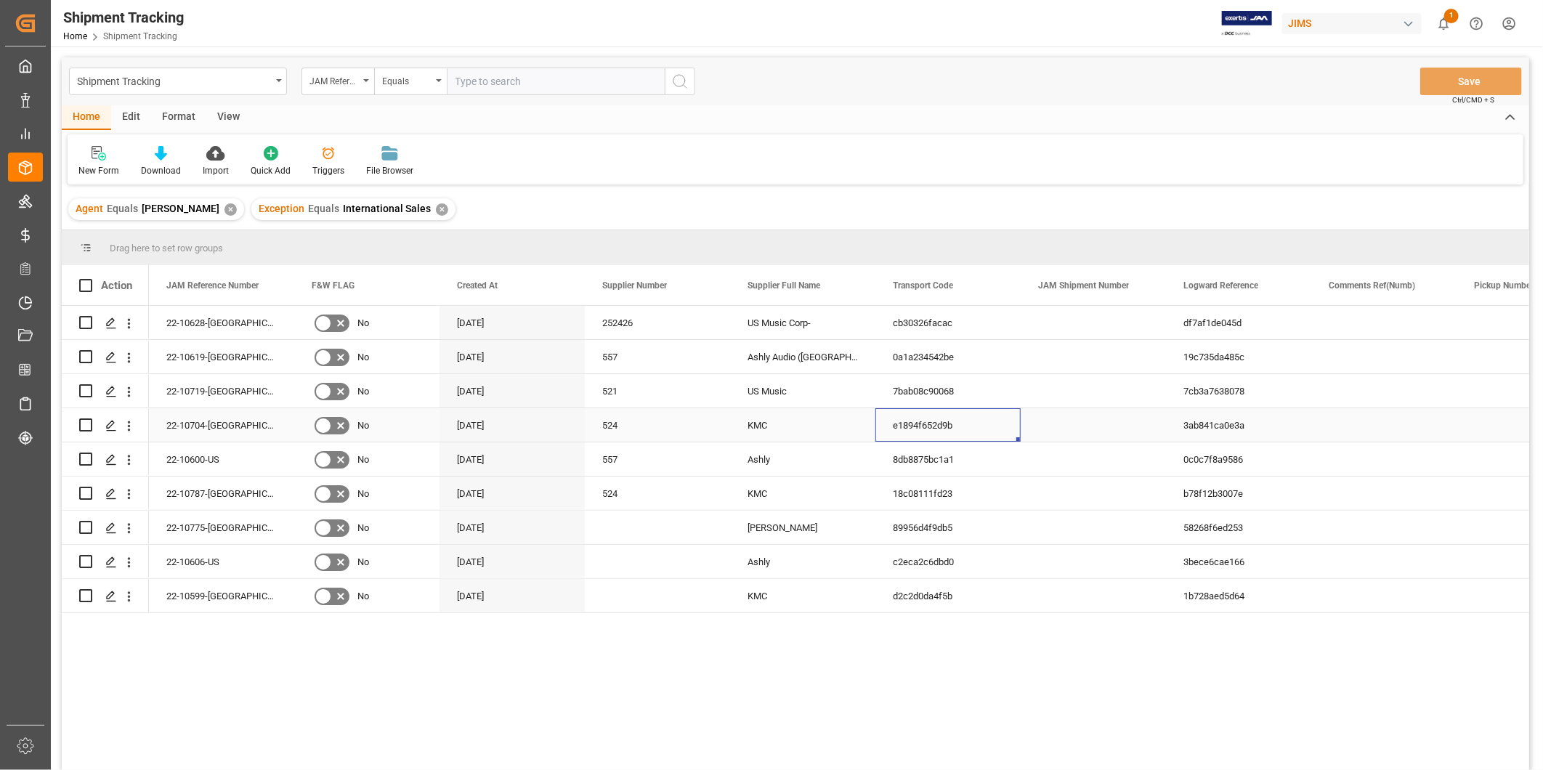
click at [886, 424] on div "e1894f652d9b" at bounding box center [948, 424] width 145 height 33
click at [615, 423] on div "524" at bounding box center [657, 424] width 145 height 33
click at [626, 529] on div "Press SPACE to select this row." at bounding box center [657, 527] width 145 height 33
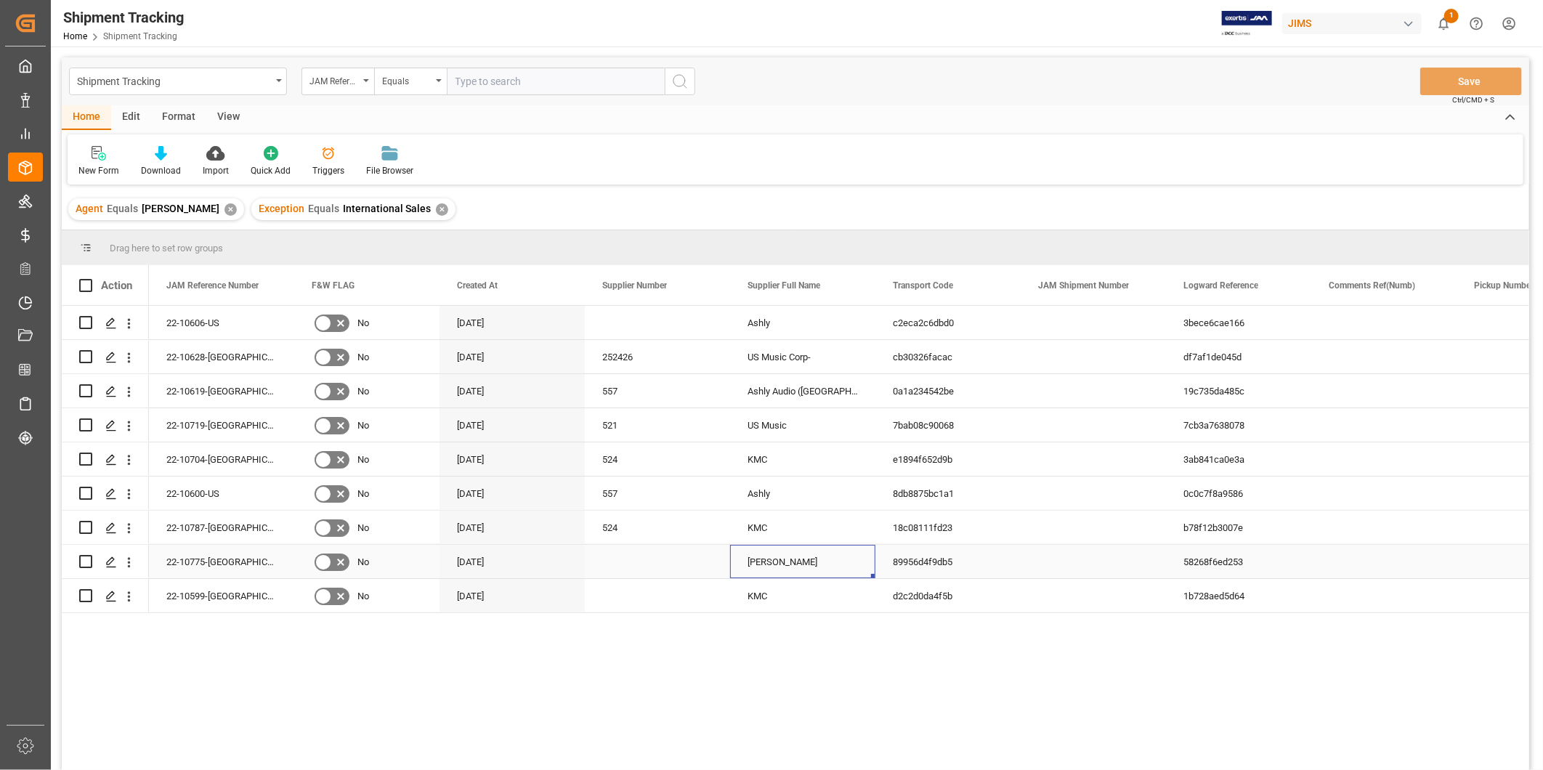
click at [750, 557] on div "[PERSON_NAME]" at bounding box center [802, 561] width 145 height 33
click at [811, 401] on div "Ashly Audio ([GEOGRAPHIC_DATA], [GEOGRAPHIC_DATA])" at bounding box center [802, 390] width 145 height 33
click at [810, 499] on div "Ashly" at bounding box center [802, 493] width 145 height 33
click at [841, 397] on div "Ashly Audio ([GEOGRAPHIC_DATA], [GEOGRAPHIC_DATA])" at bounding box center [802, 390] width 145 height 33
click at [801, 557] on div "[PERSON_NAME]" at bounding box center [802, 561] width 145 height 33
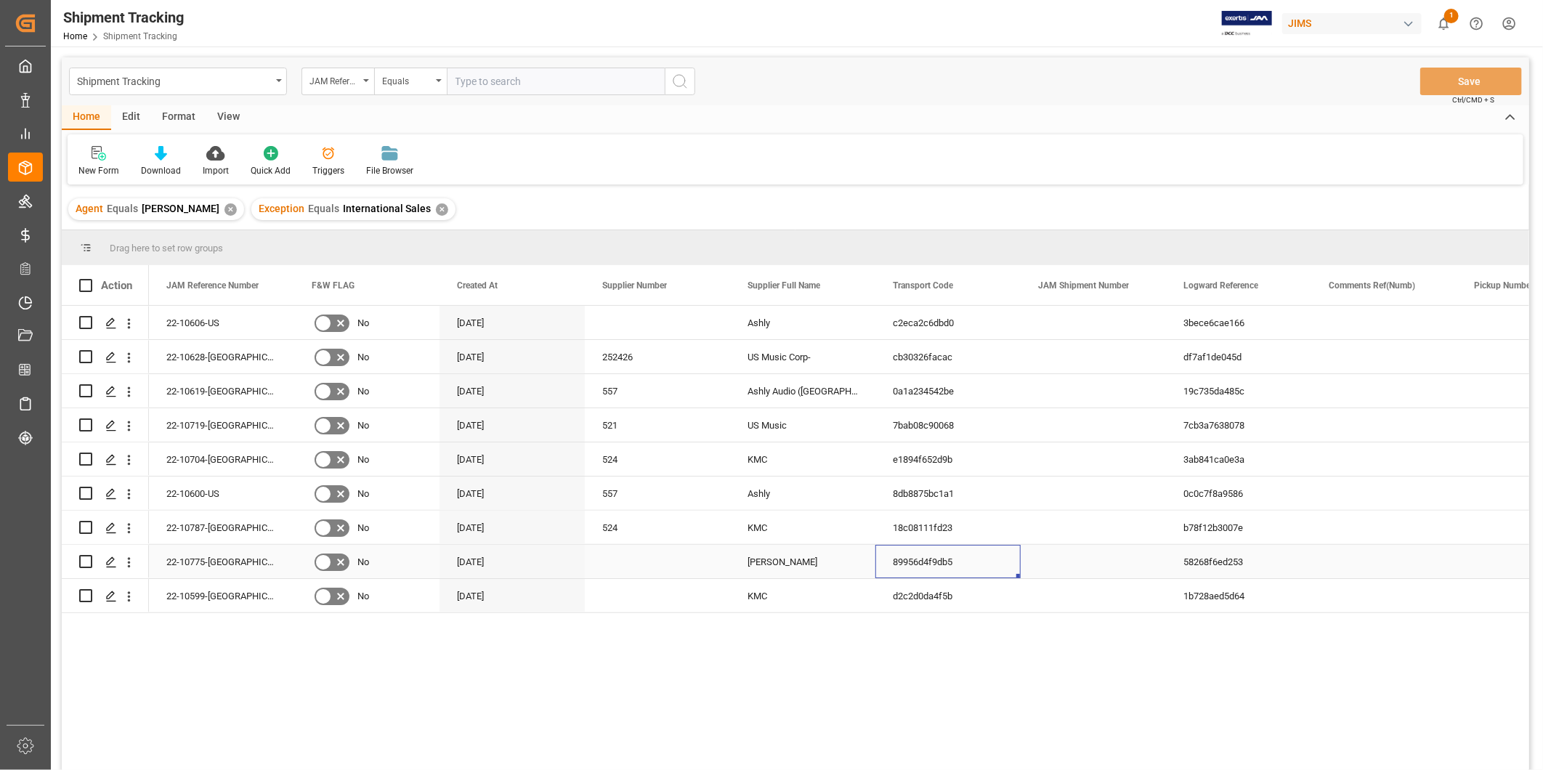
click at [1003, 555] on div "89956d4f9db5" at bounding box center [948, 561] width 145 height 33
click at [190, 585] on div "22-10599-[GEOGRAPHIC_DATA]" at bounding box center [221, 595] width 145 height 33
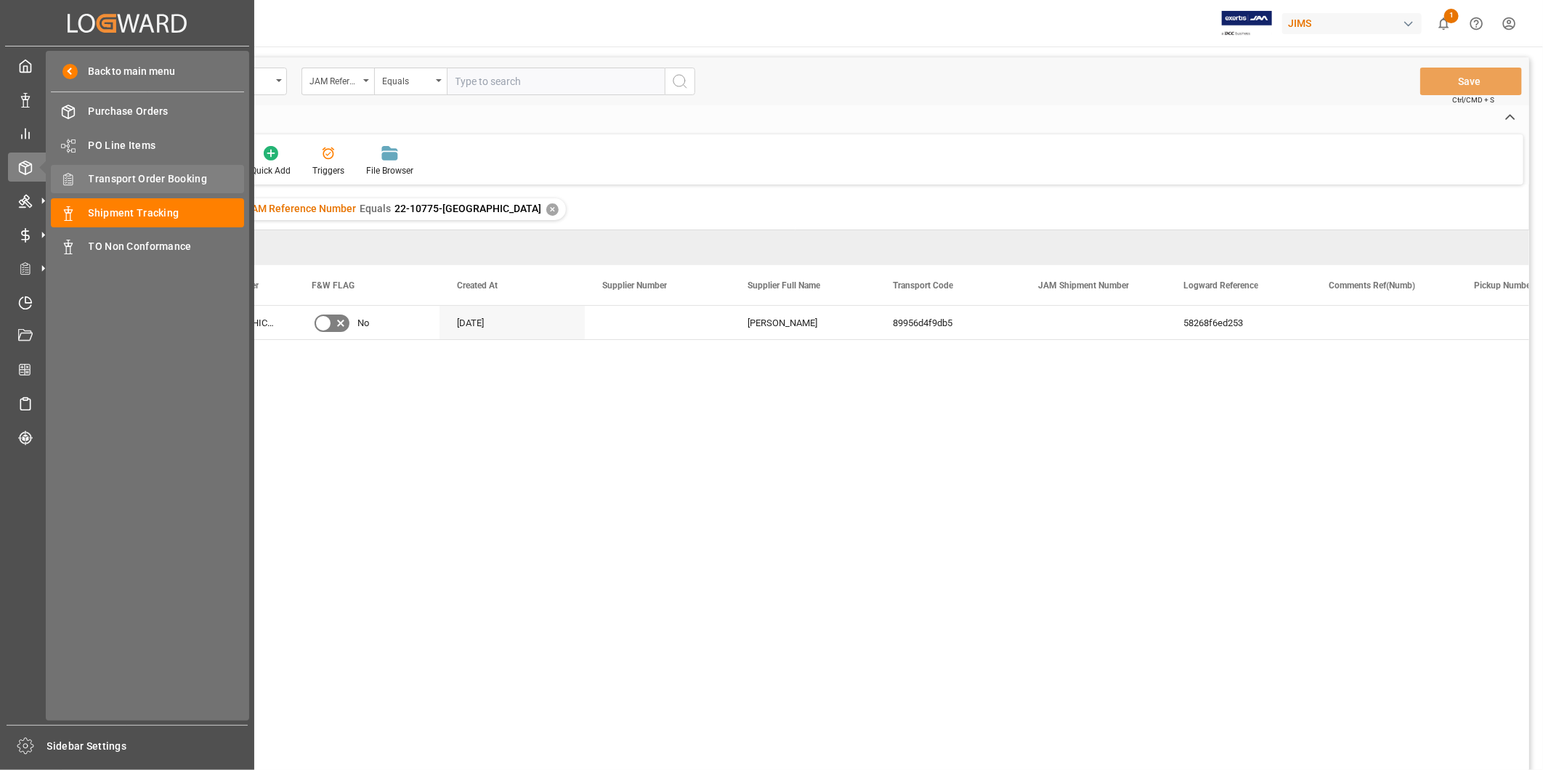
click at [179, 176] on span "Transport Order Booking" at bounding box center [167, 178] width 156 height 15
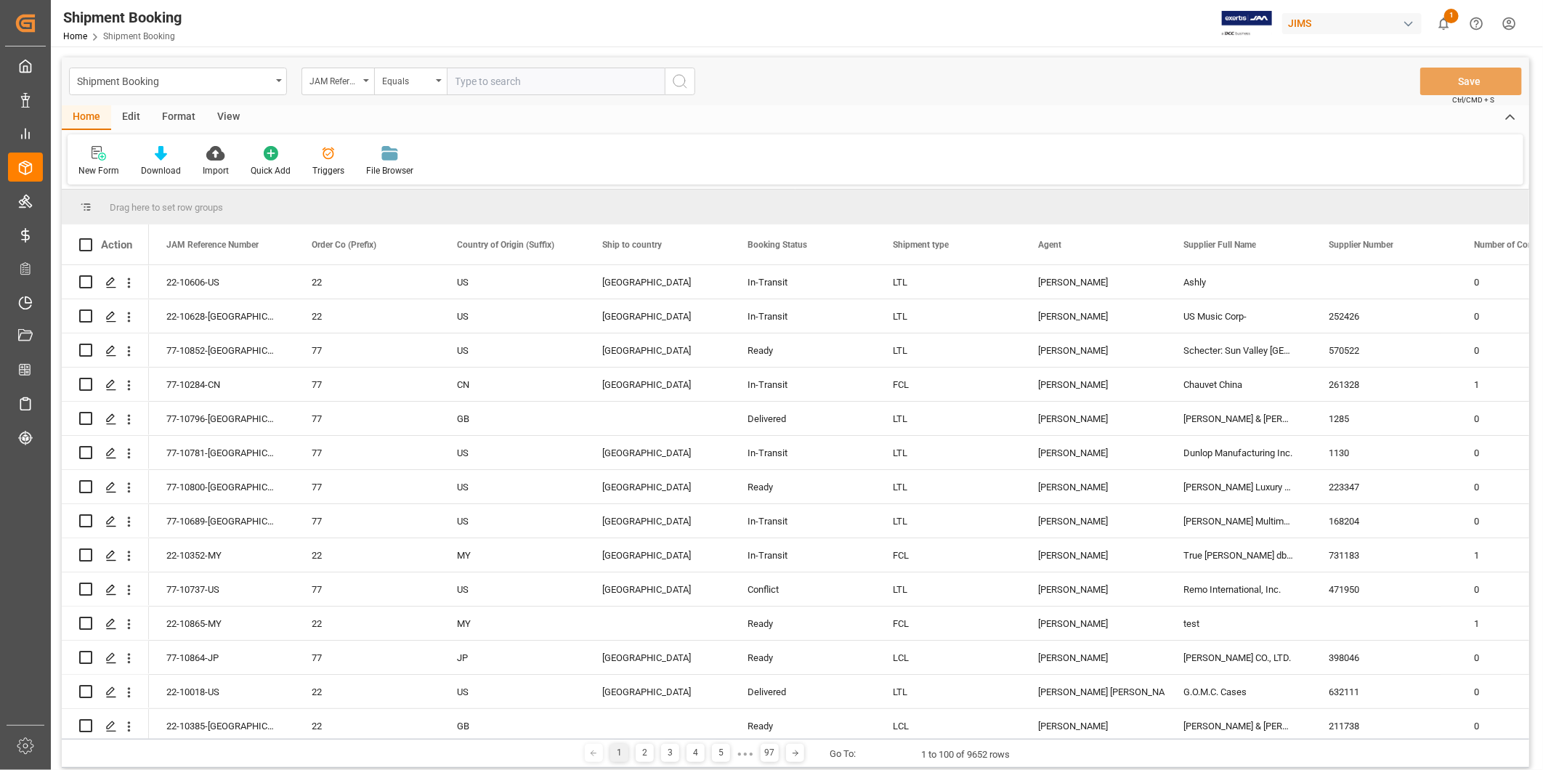
click at [613, 81] on input "text" at bounding box center [556, 82] width 218 height 28
paste input "22-10775-[GEOGRAPHIC_DATA]"
type input "22-10775-[GEOGRAPHIC_DATA]"
click at [680, 80] on icon "search button" at bounding box center [679, 81] width 17 height 17
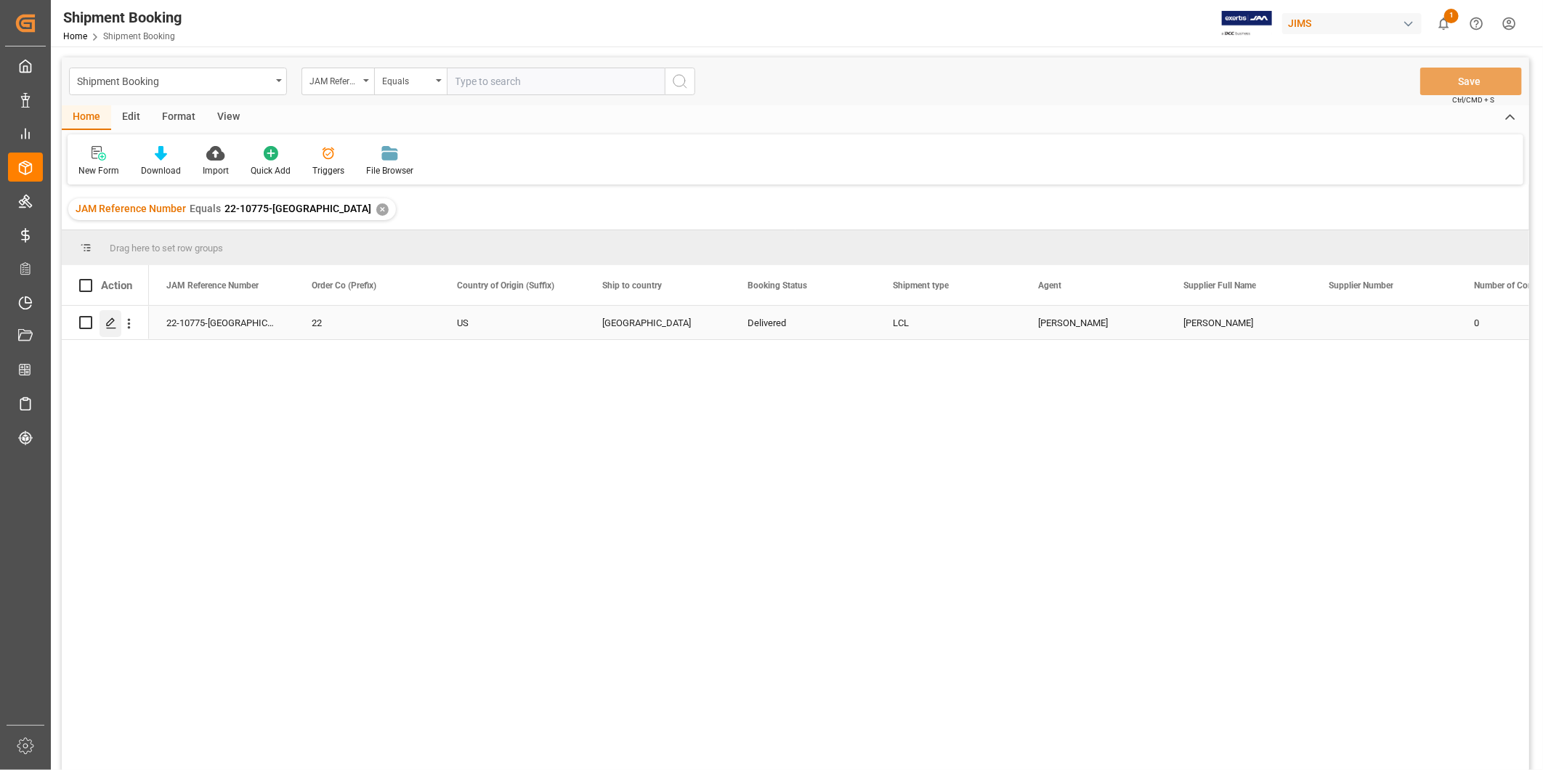
click at [118, 322] on div "Press SPACE to select this row." at bounding box center [111, 323] width 22 height 27
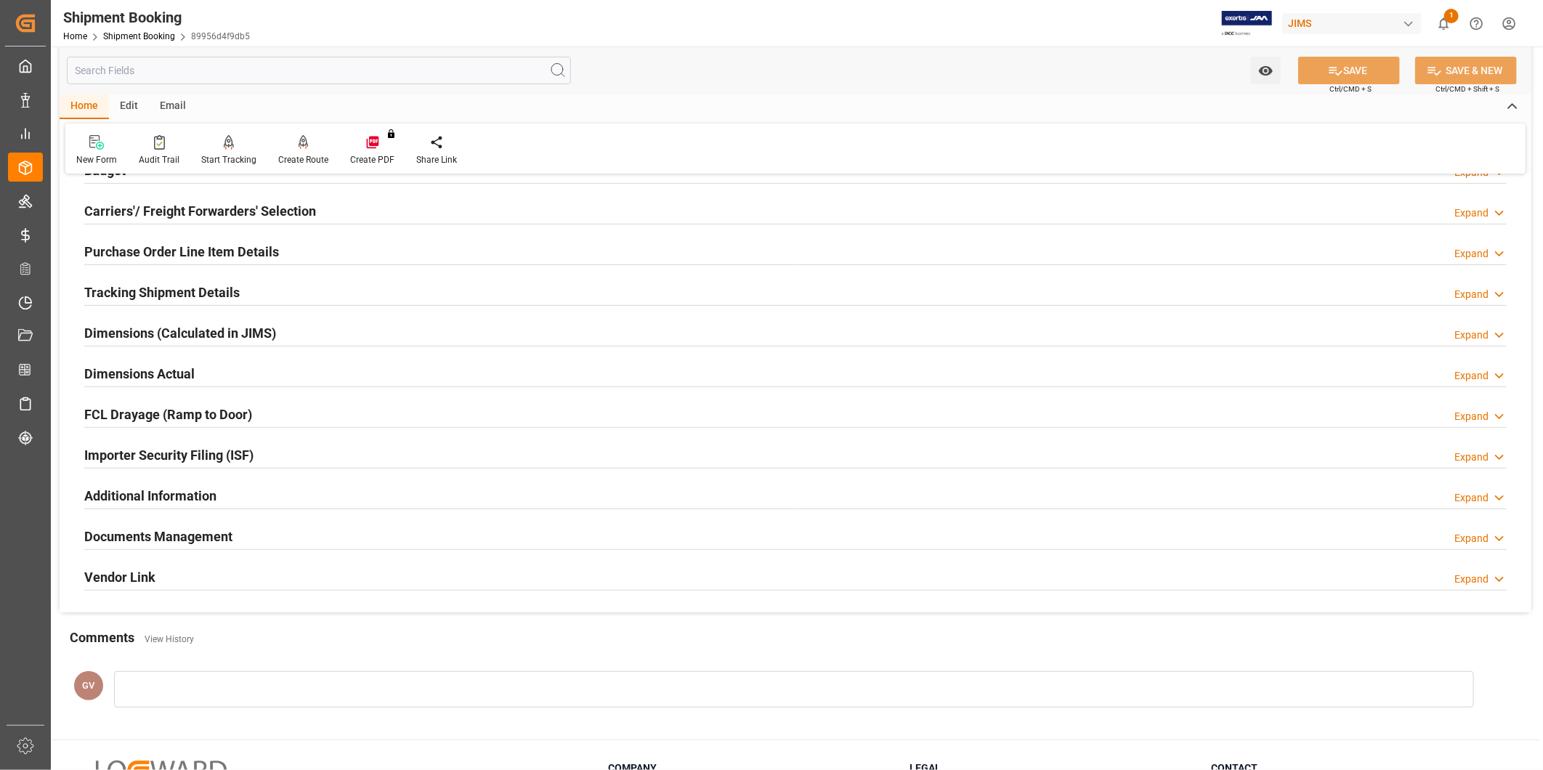
scroll to position [269, 0]
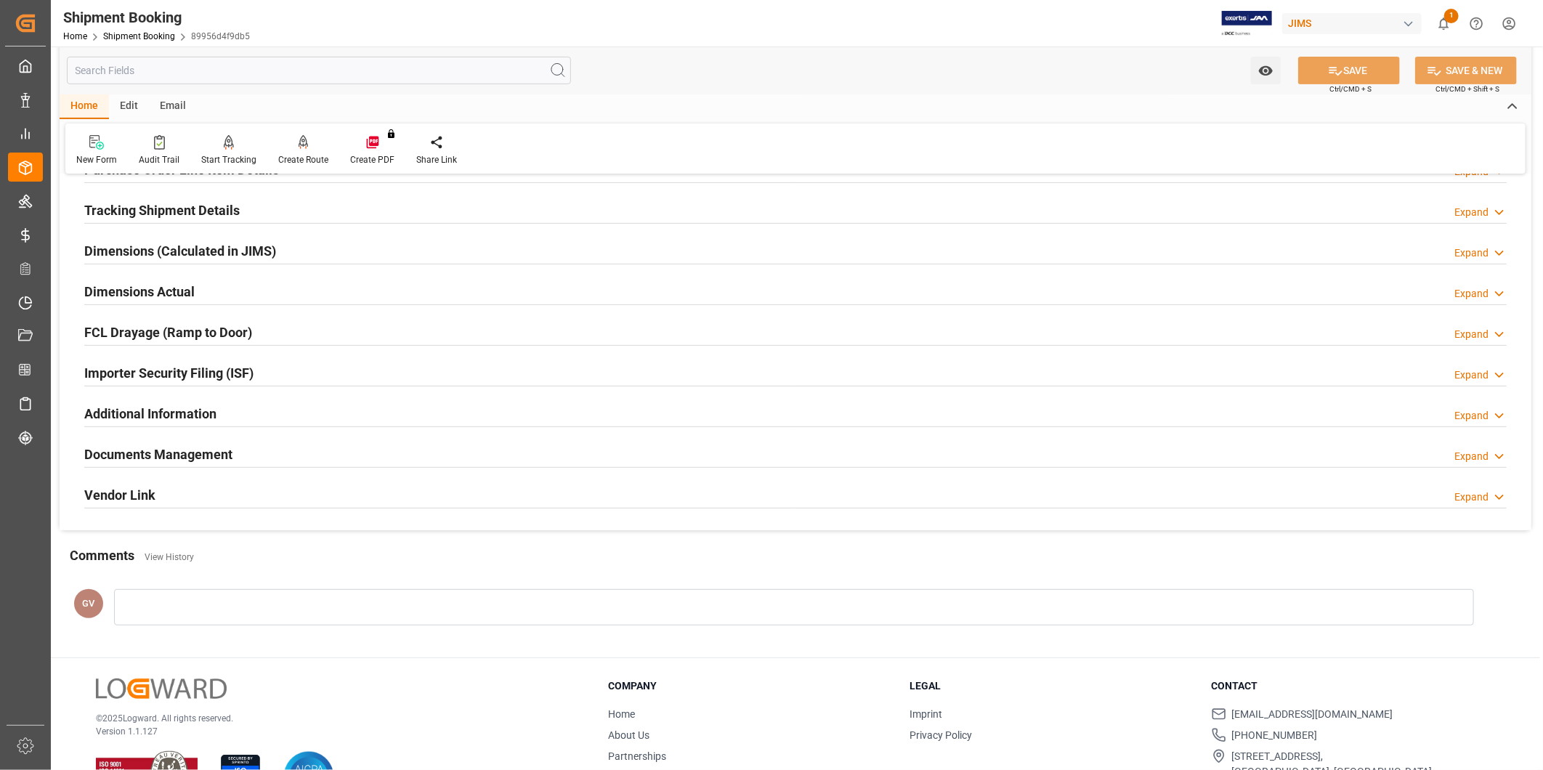
click at [264, 465] on div "Documents Management Expand" at bounding box center [795, 454] width 1423 height 28
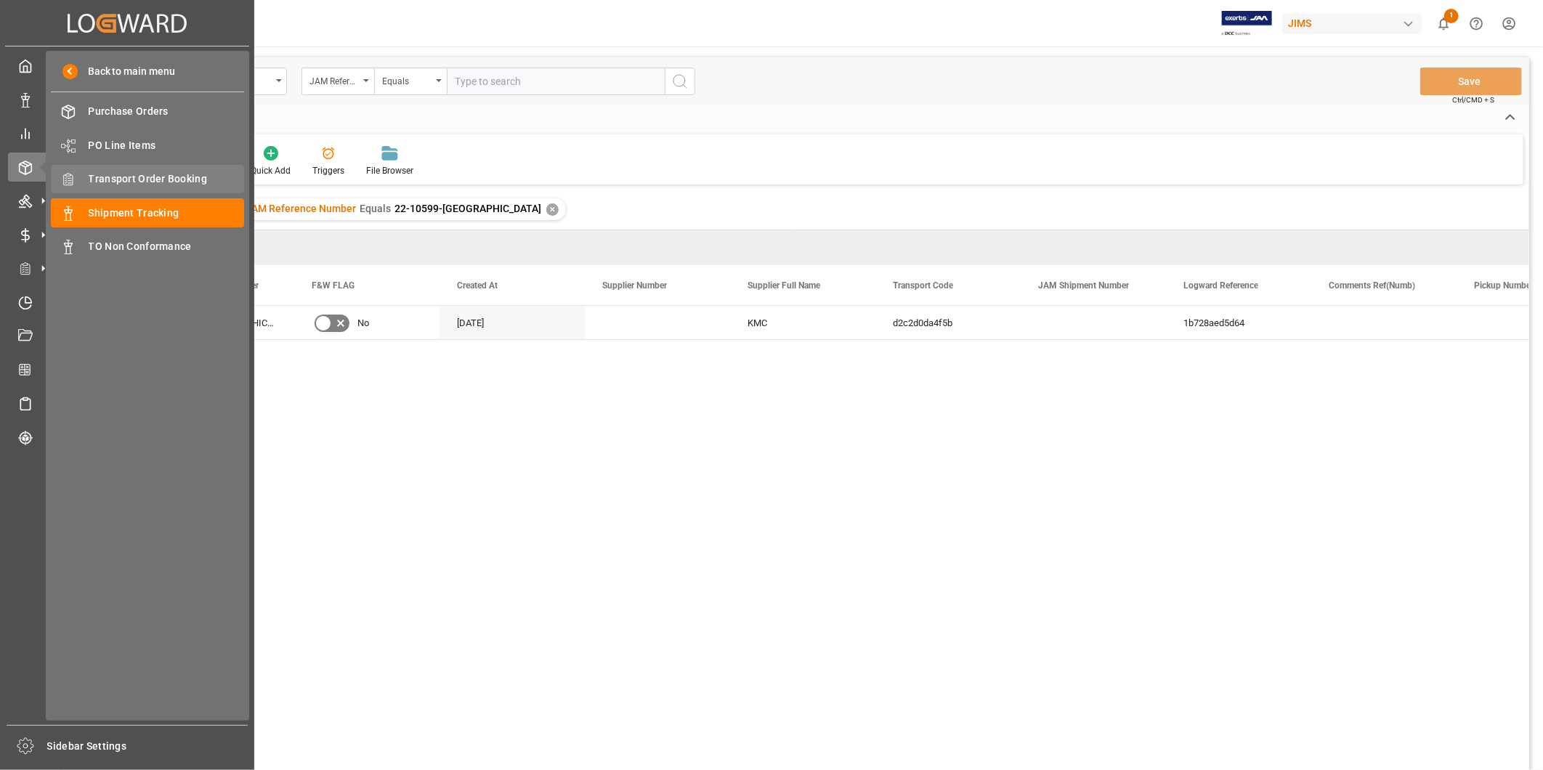
click at [191, 180] on span "Transport Order Booking" at bounding box center [167, 178] width 156 height 15
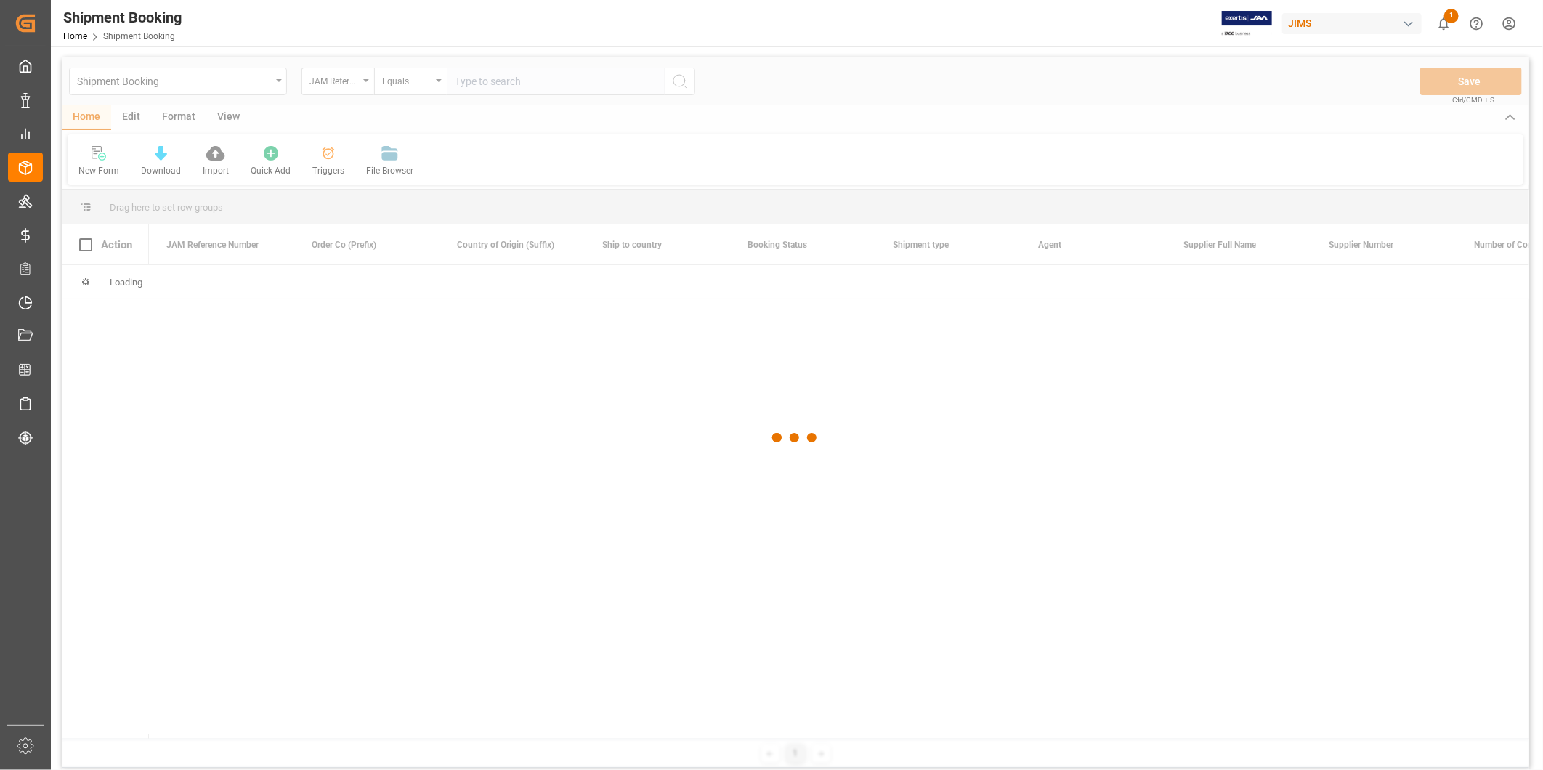
click at [536, 84] on div at bounding box center [796, 438] width 1468 height 762
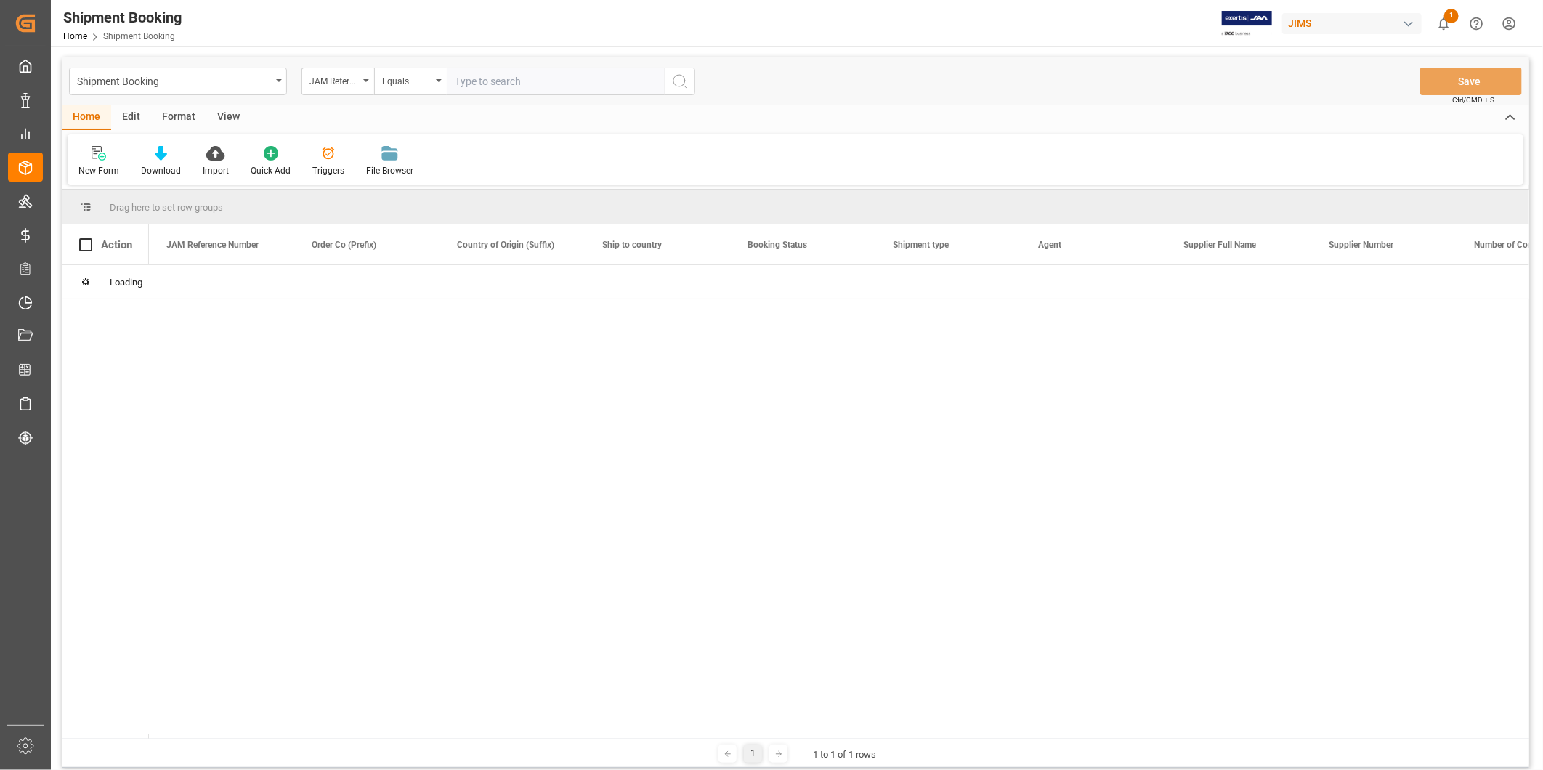
click at [536, 84] on input "text" at bounding box center [556, 82] width 218 height 28
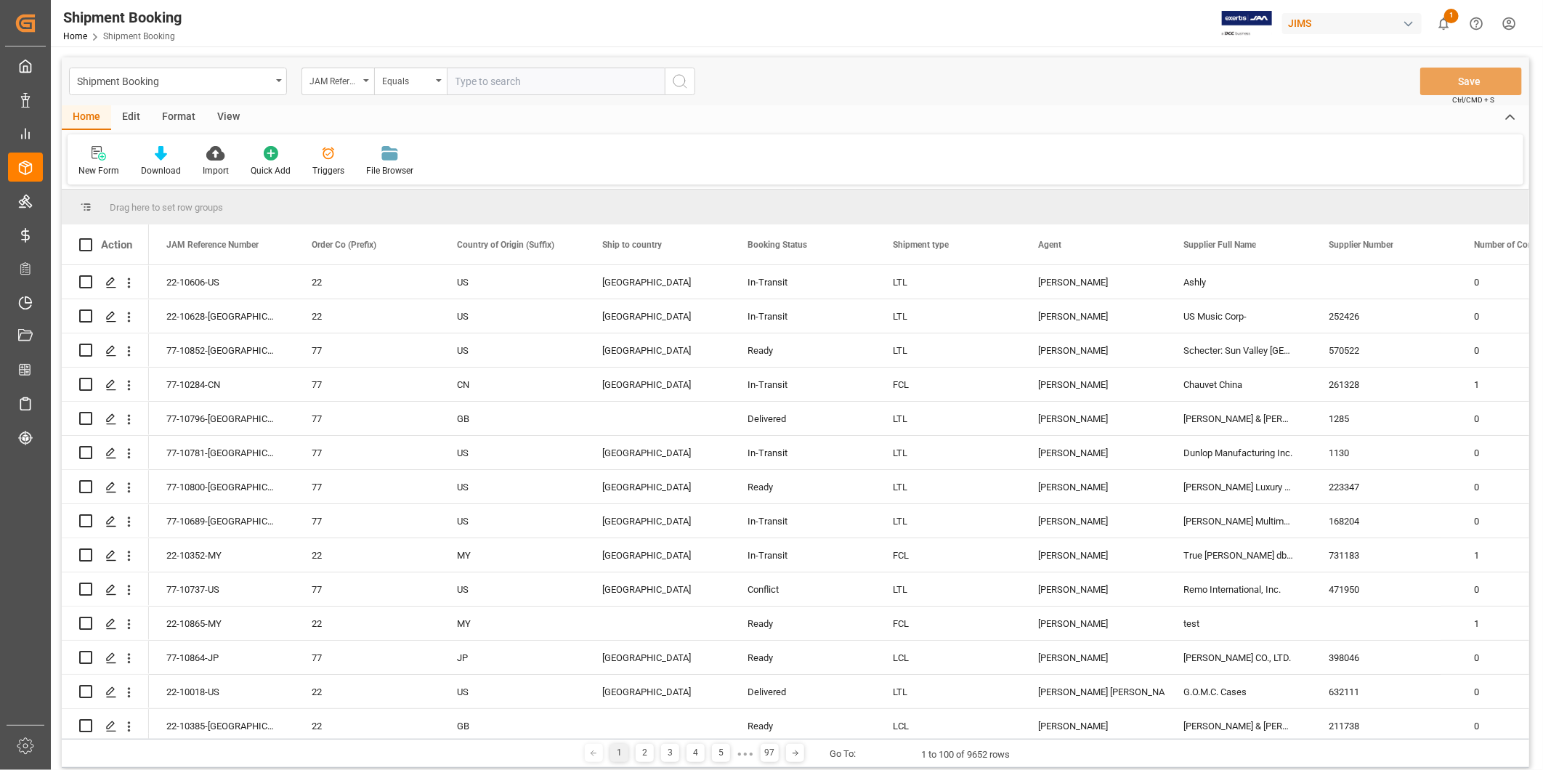
paste input "22-10599-[GEOGRAPHIC_DATA]"
type input "22-10599-[GEOGRAPHIC_DATA]"
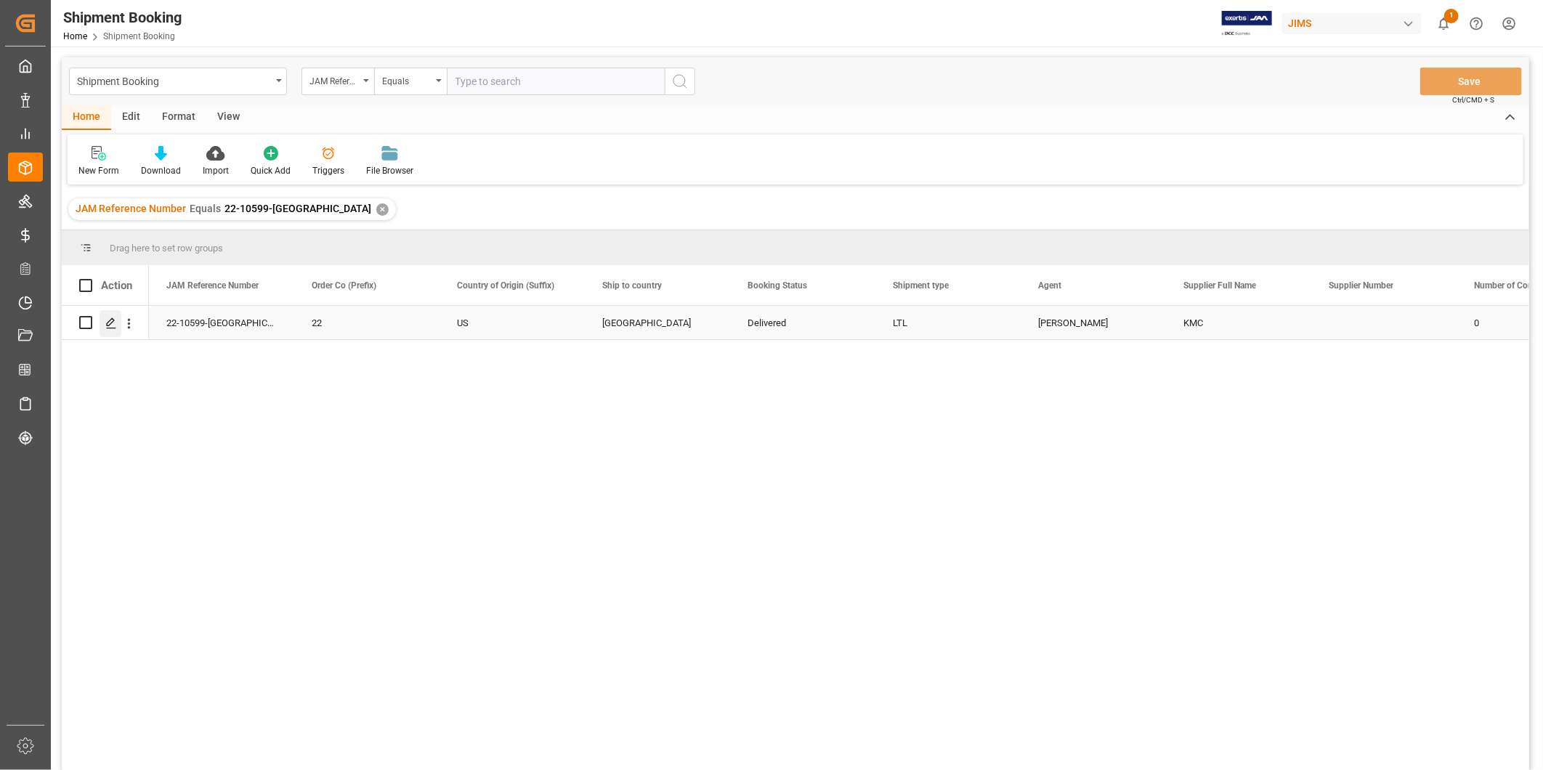
click at [109, 320] on icon "Press SPACE to select this row." at bounding box center [111, 324] width 12 height 12
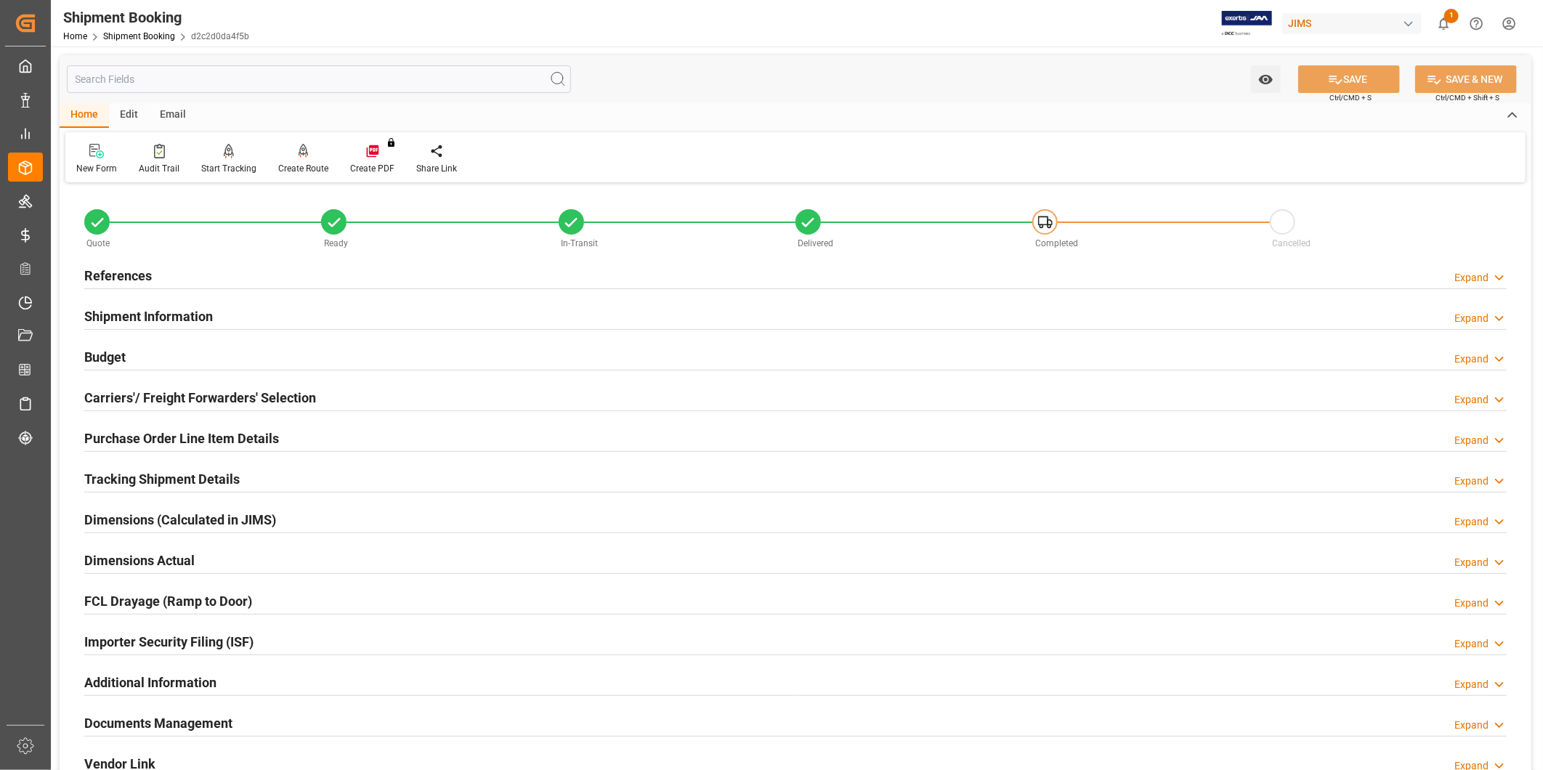
scroll to position [322, 0]
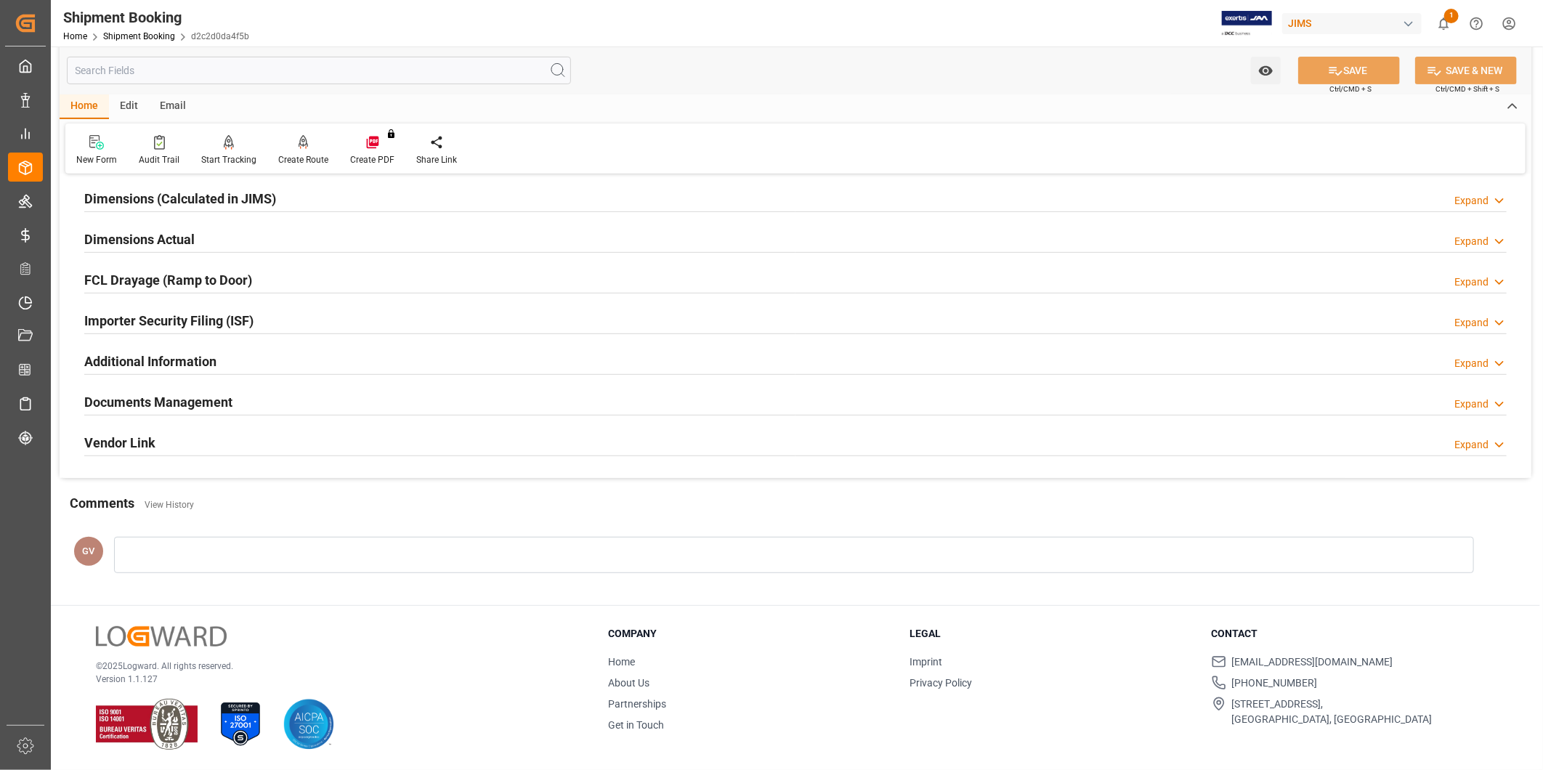
click at [271, 398] on div "Documents Management Expand" at bounding box center [795, 401] width 1423 height 28
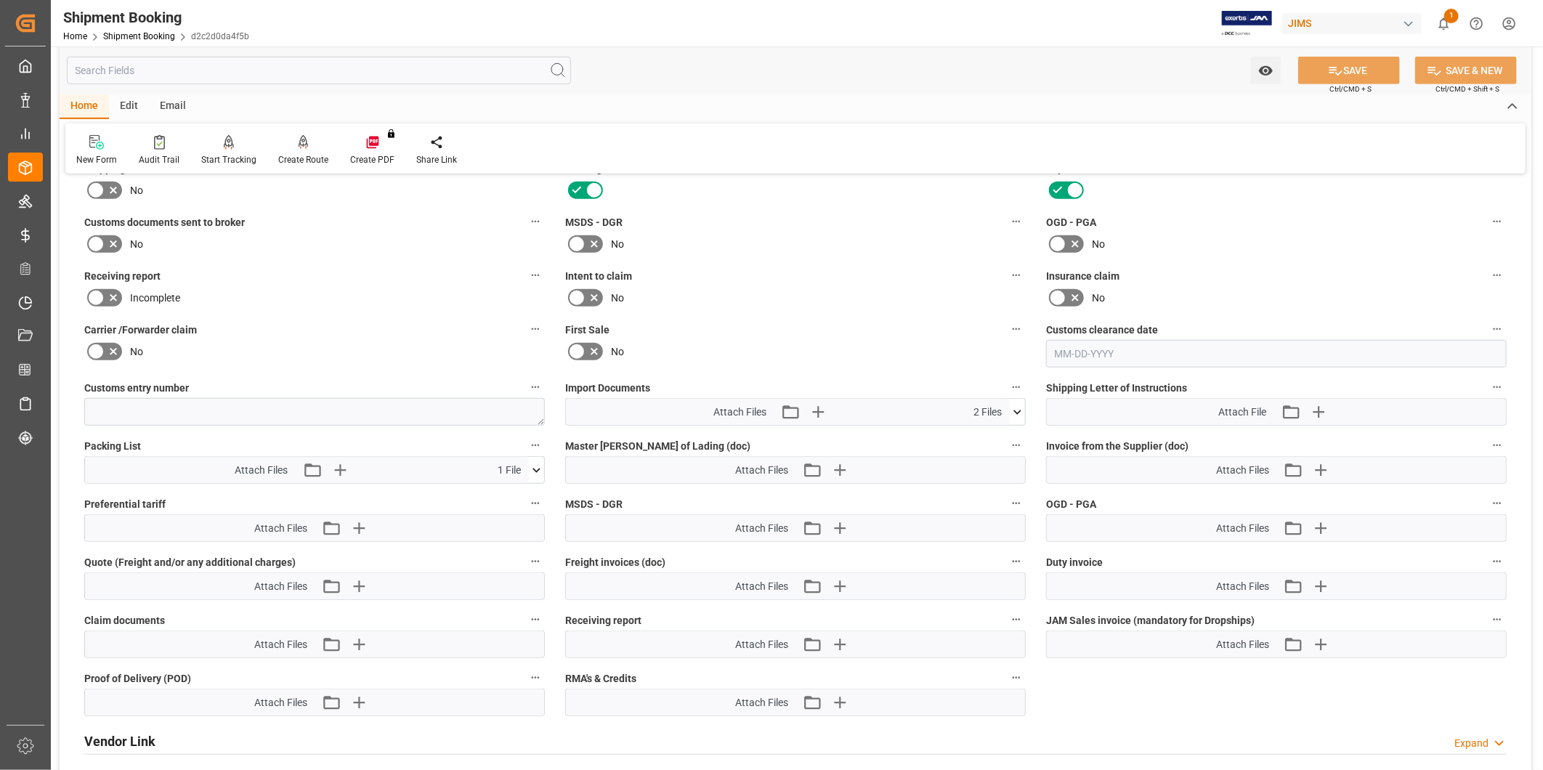
scroll to position [187, 0]
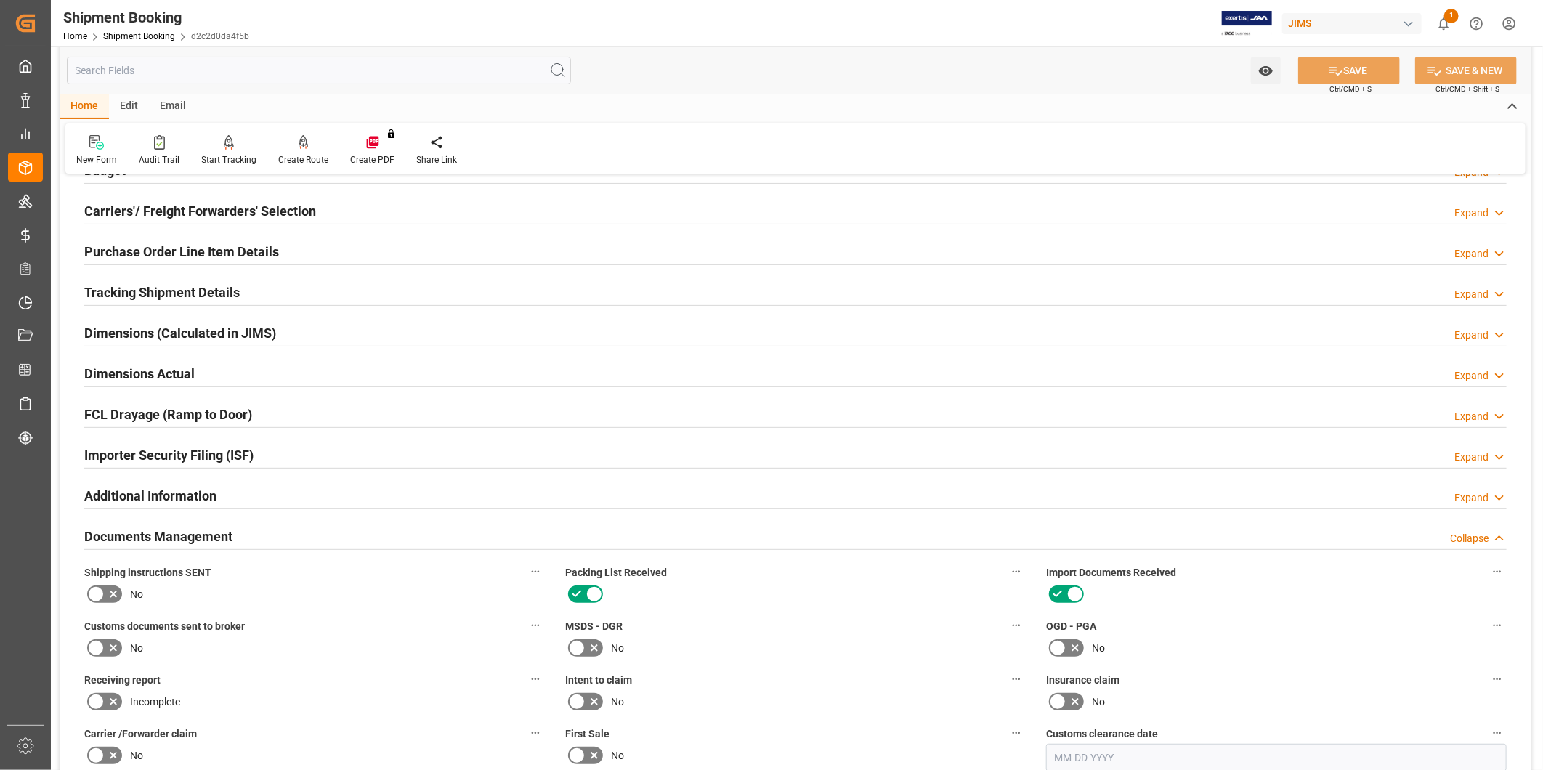
click at [322, 215] on div "Carriers'/ Freight Forwarders' Selection Expand" at bounding box center [795, 210] width 1423 height 28
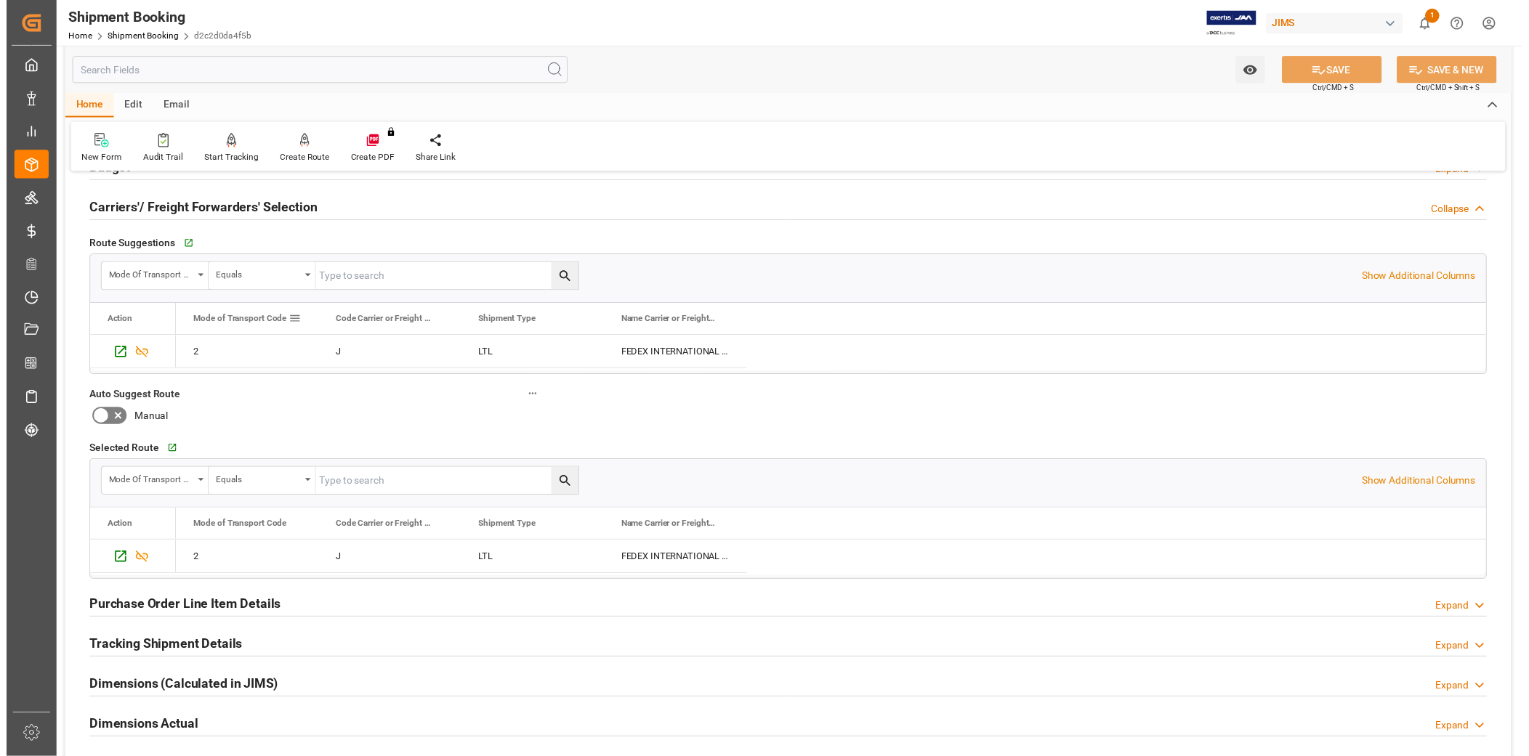
scroll to position [0, 0]
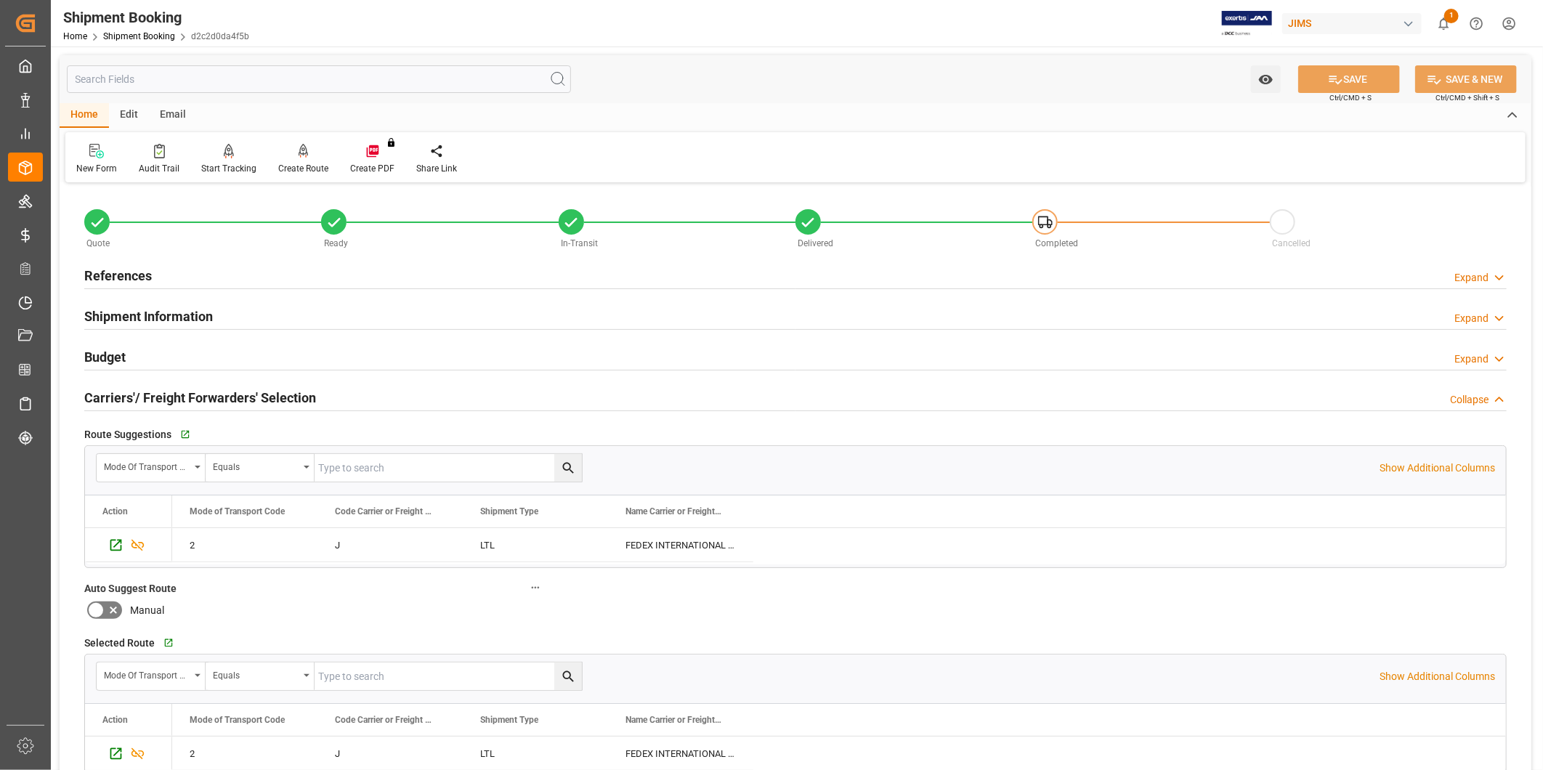
click at [1458, 272] on div "Expand" at bounding box center [1472, 277] width 34 height 15
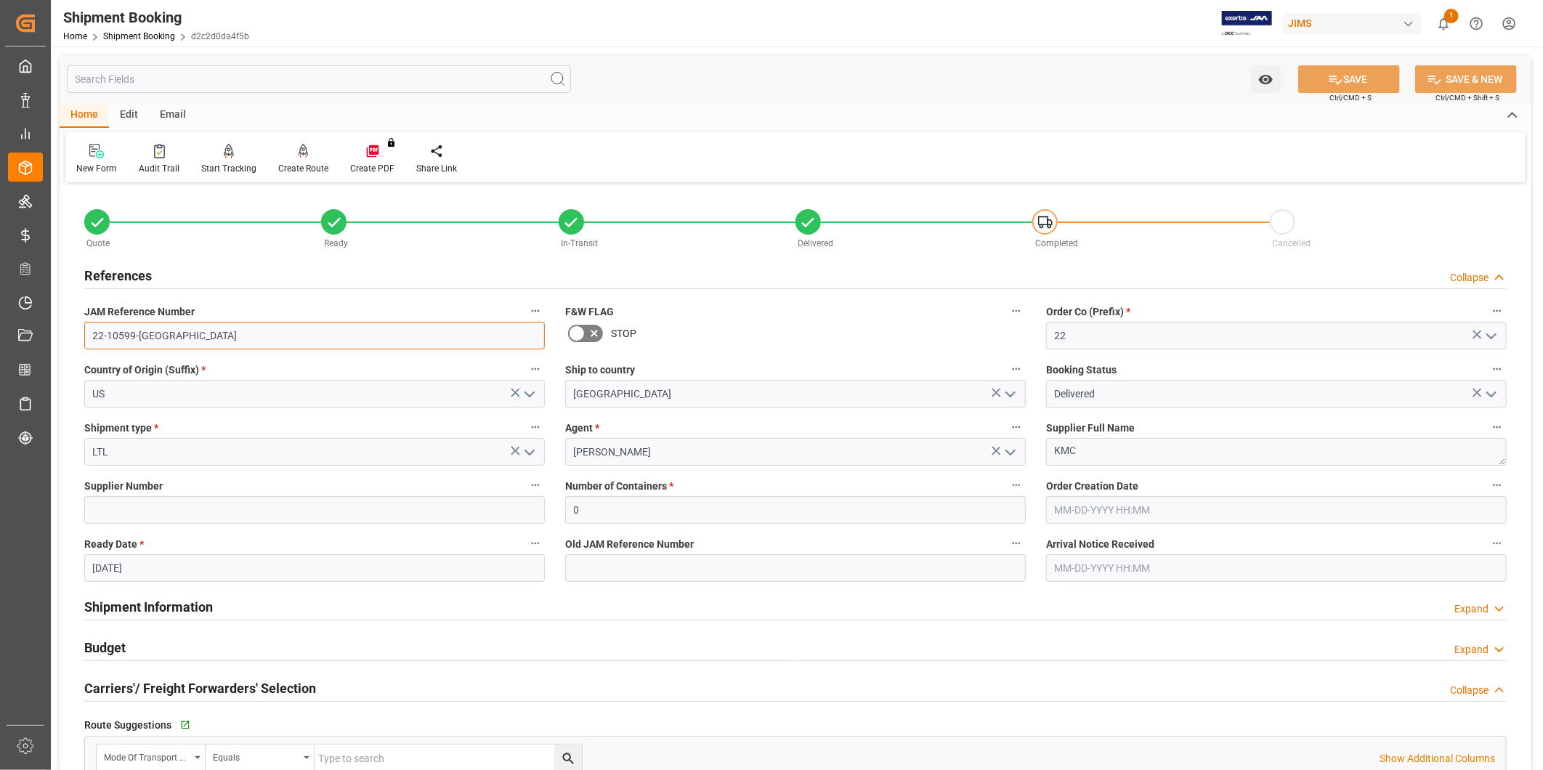
click at [259, 335] on input "22-10599-US" at bounding box center [314, 336] width 461 height 28
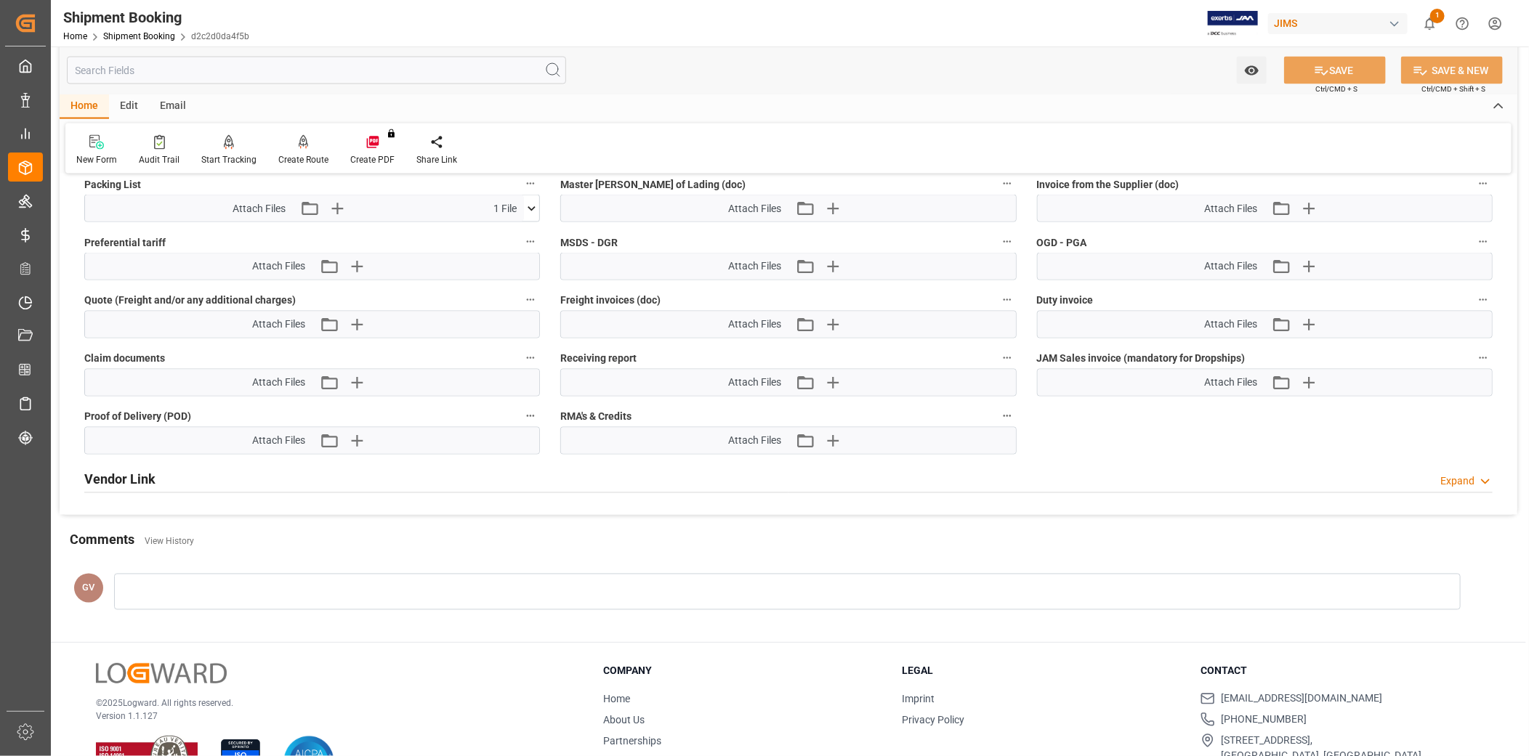
scroll to position [1554, 0]
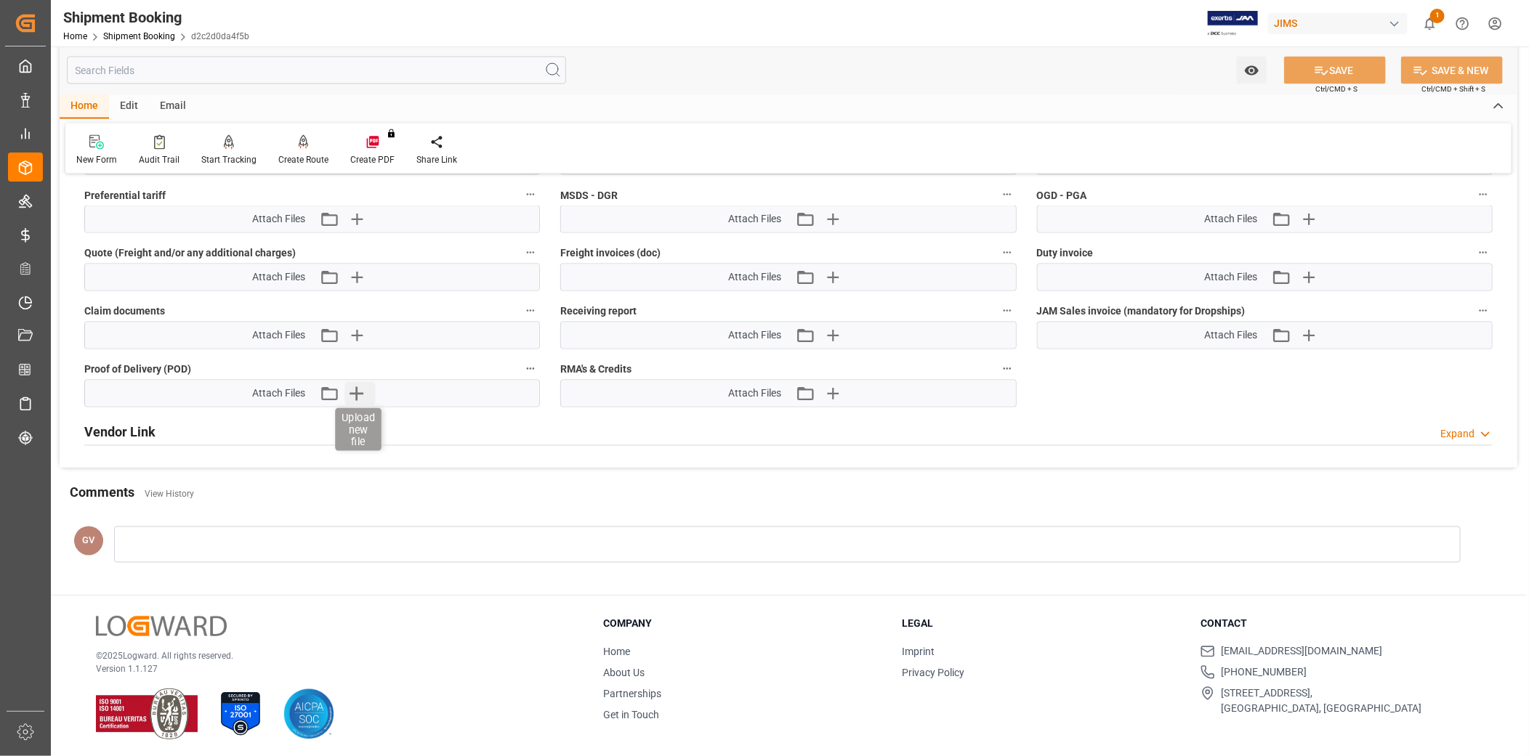
click at [364, 400] on div "Attach Files Attach existing file Upload new file" at bounding box center [312, 394] width 454 height 26
click at [361, 394] on icon "button" at bounding box center [355, 393] width 23 height 23
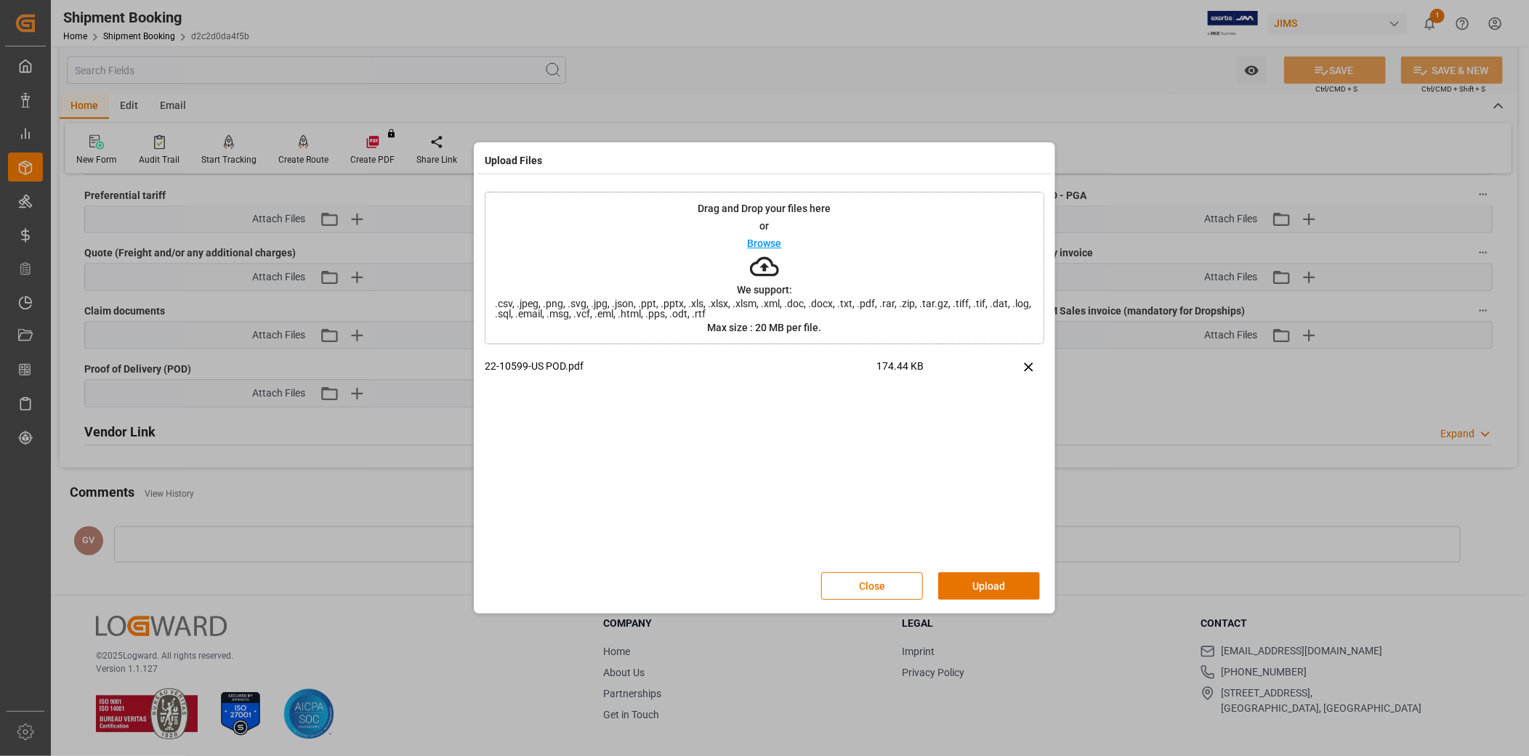
click at [985, 585] on button "Upload" at bounding box center [989, 587] width 102 height 28
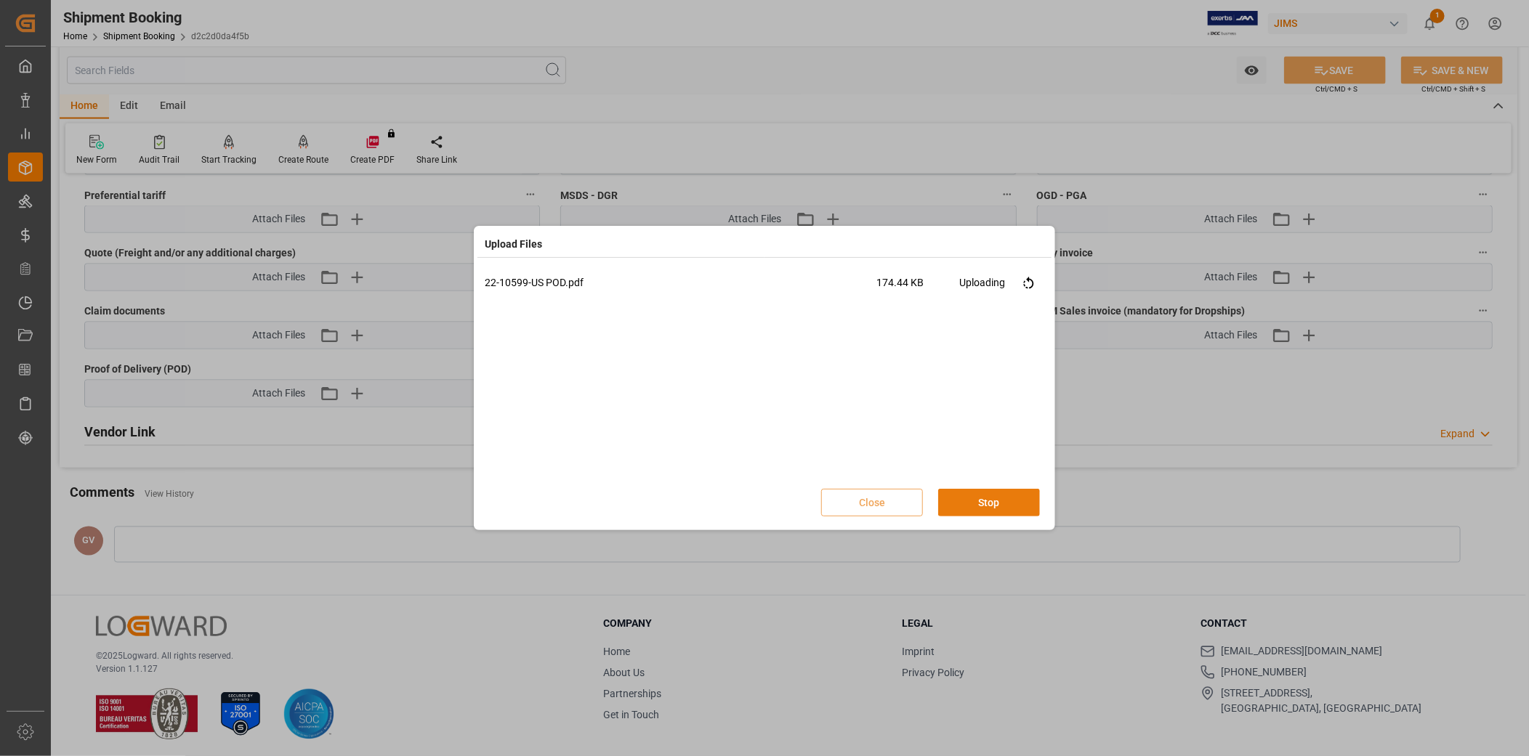
click at [1014, 502] on button "Stop" at bounding box center [989, 503] width 102 height 28
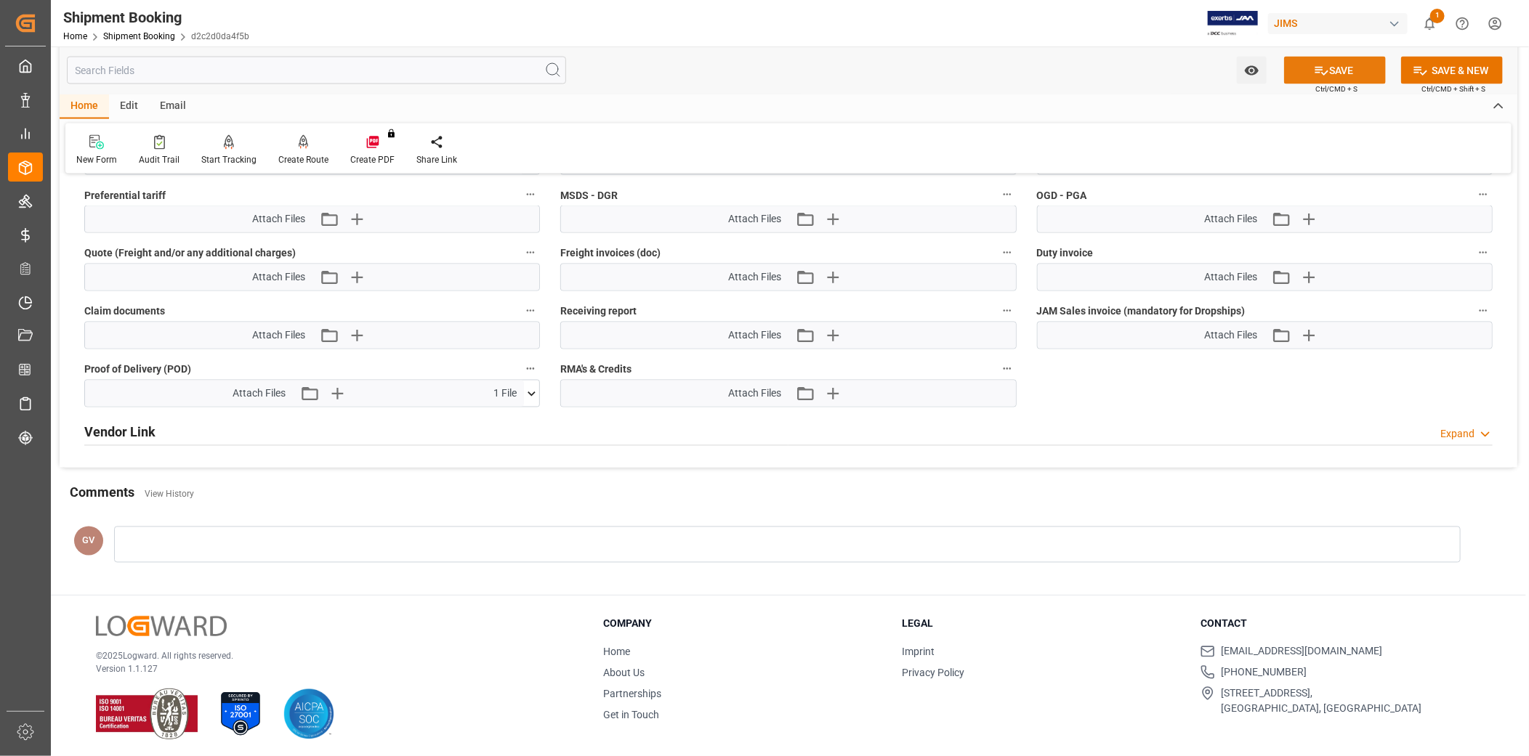
click at [1334, 80] on button "SAVE" at bounding box center [1335, 71] width 102 height 28
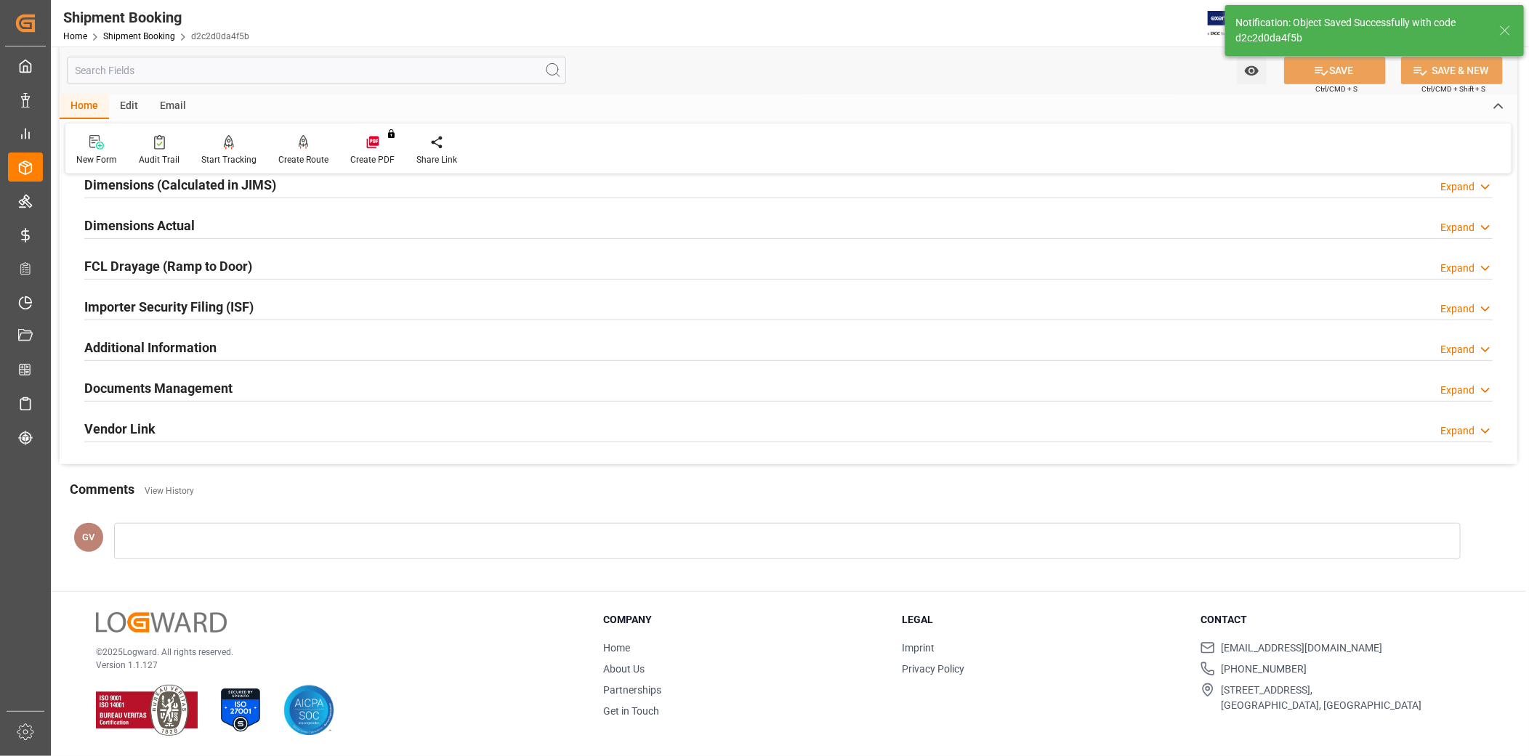
scroll to position [336, 0]
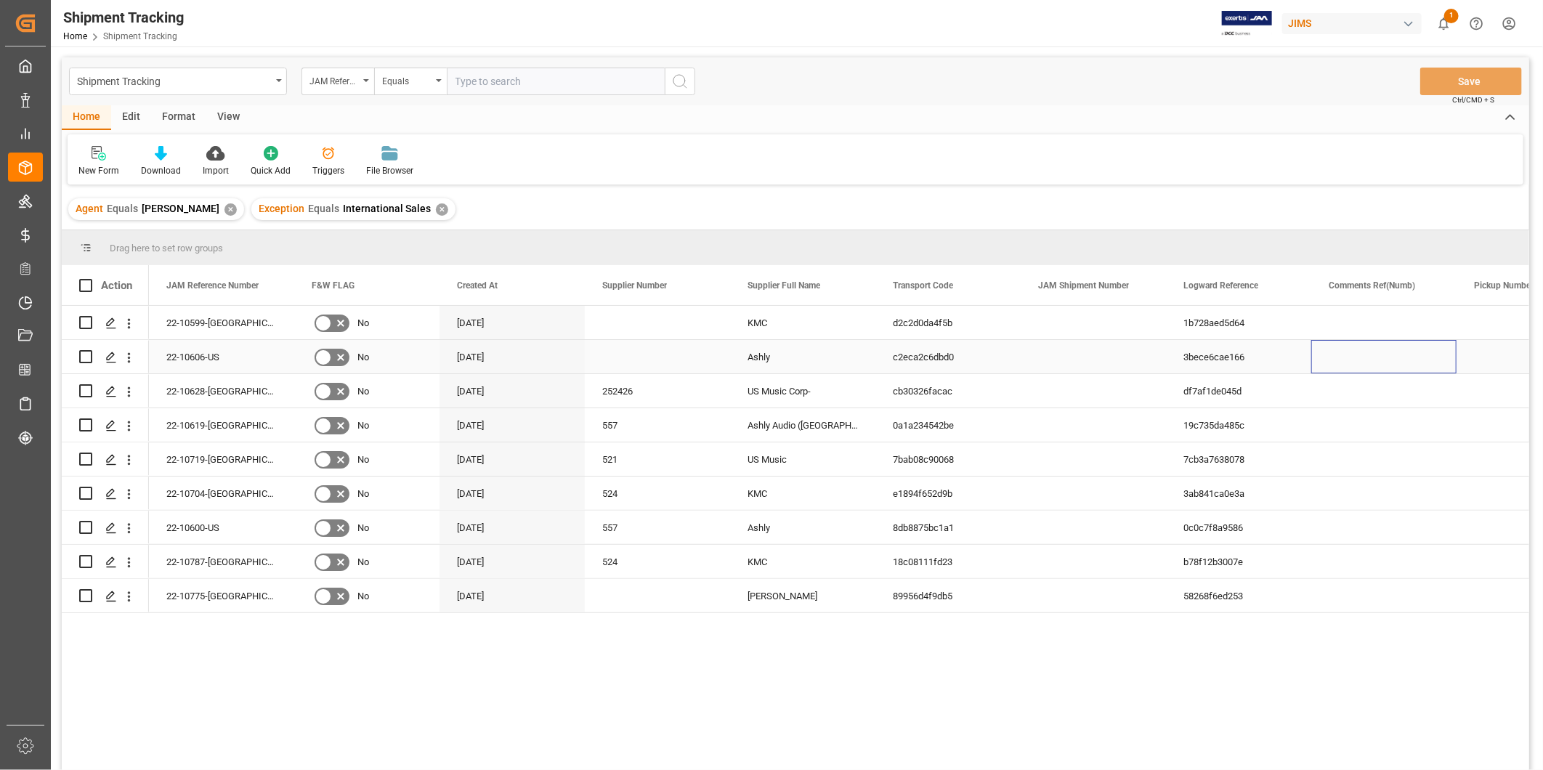
click at [1439, 367] on div "Press SPACE to select this row." at bounding box center [1384, 356] width 145 height 33
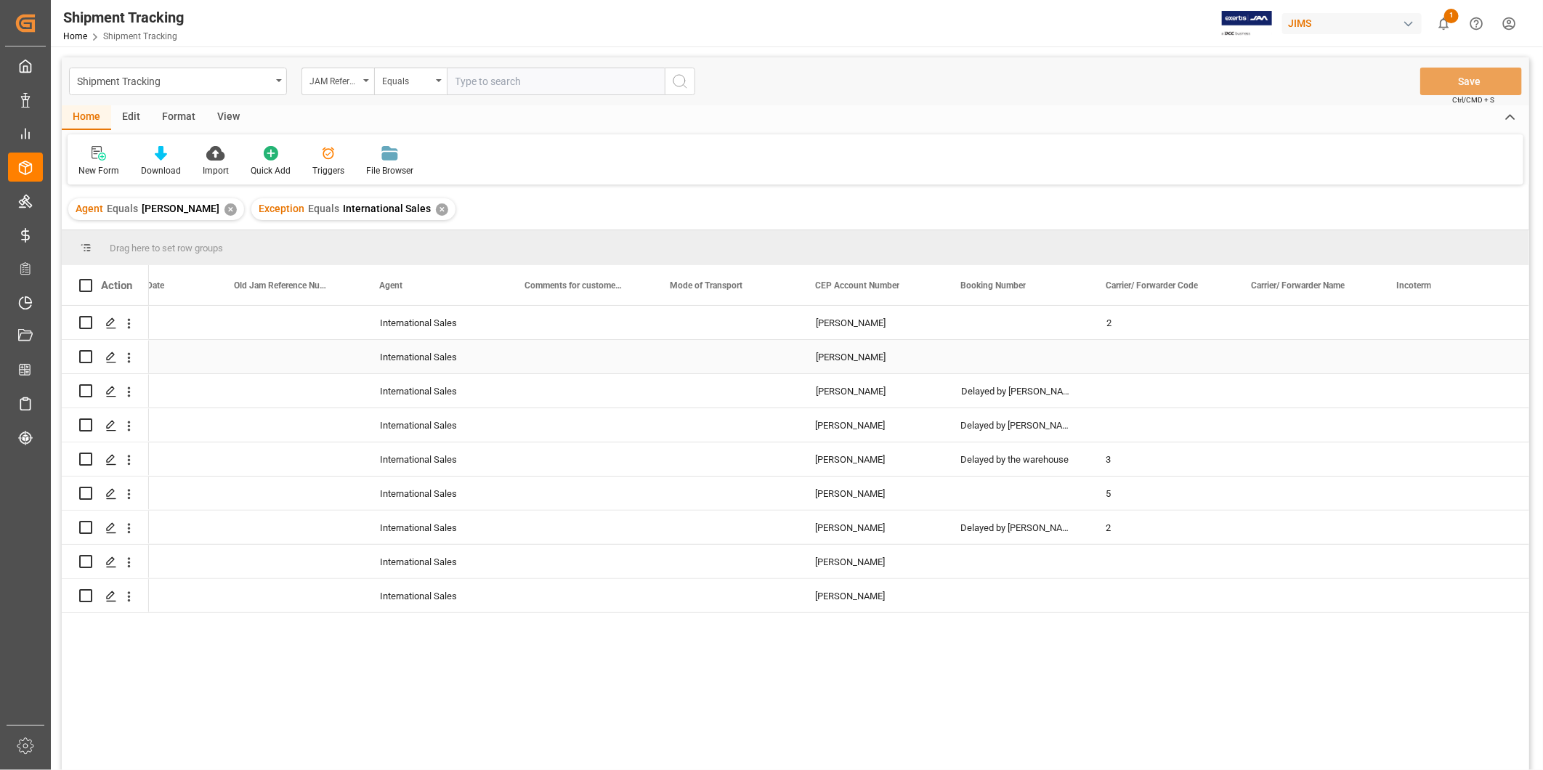
scroll to position [0, 1821]
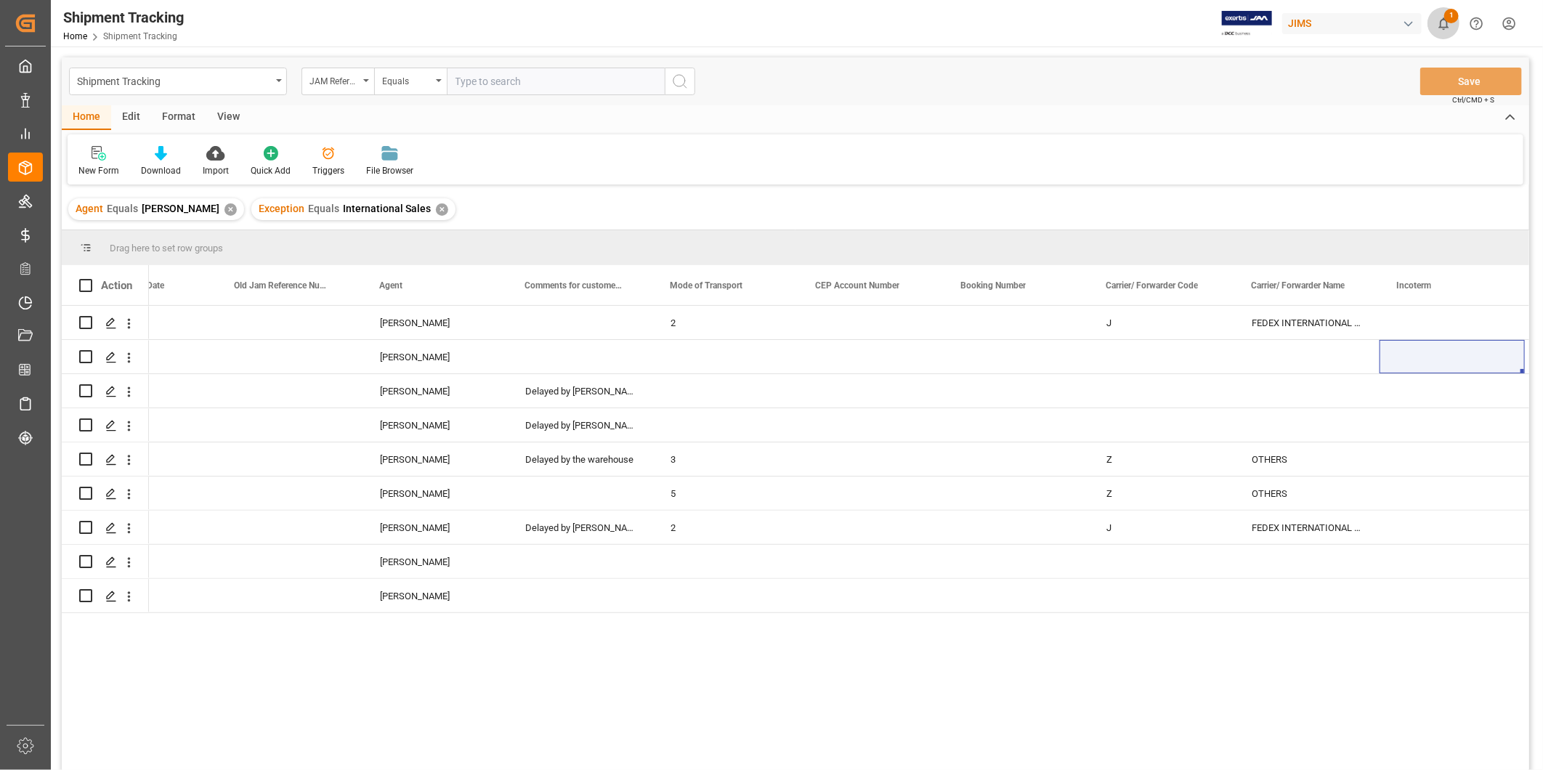
click at [1447, 22] on icon "show 1 new notifications" at bounding box center [1444, 23] width 15 height 15
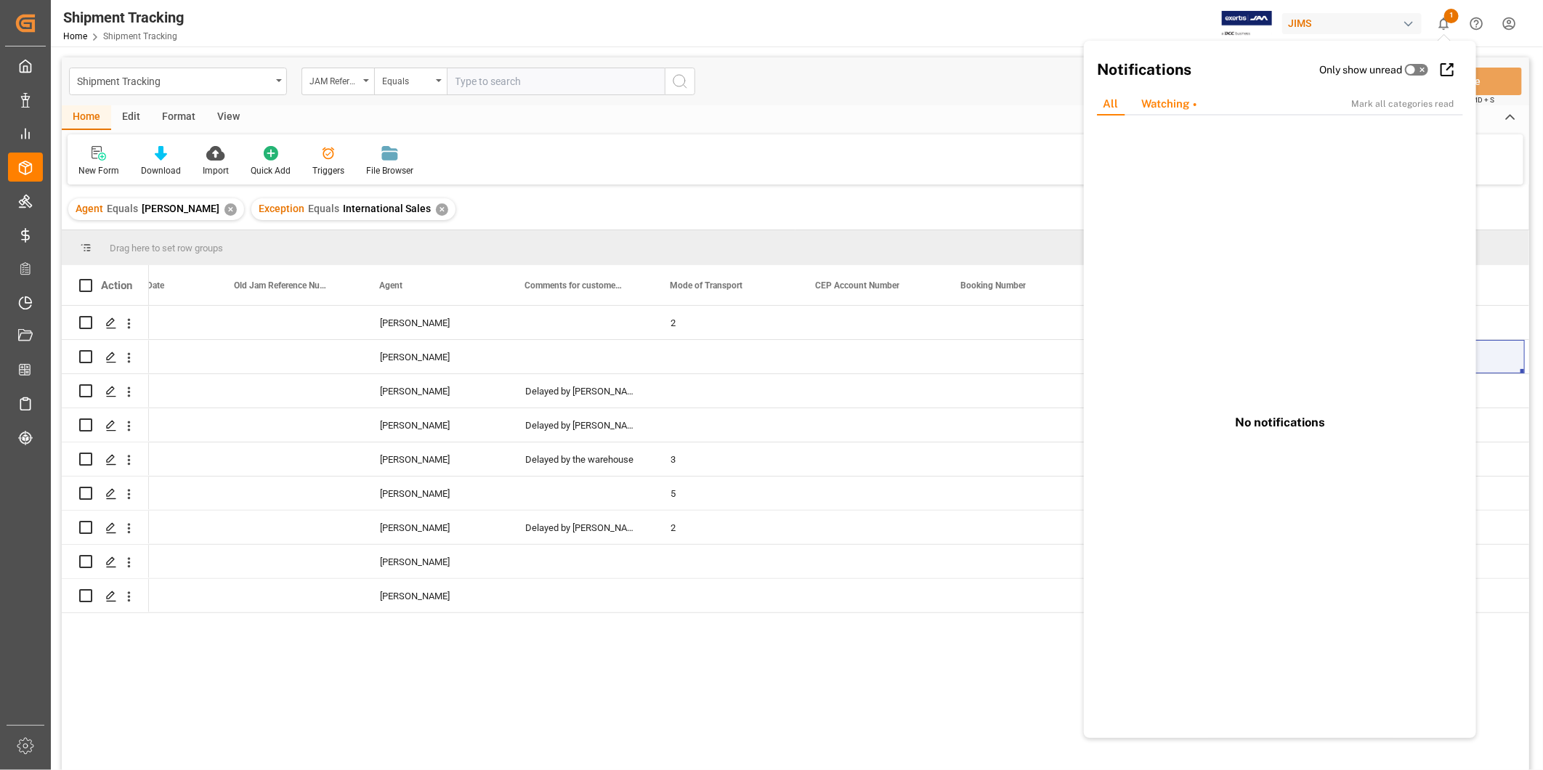
click at [1187, 108] on div "Watching" at bounding box center [1169, 104] width 78 height 23
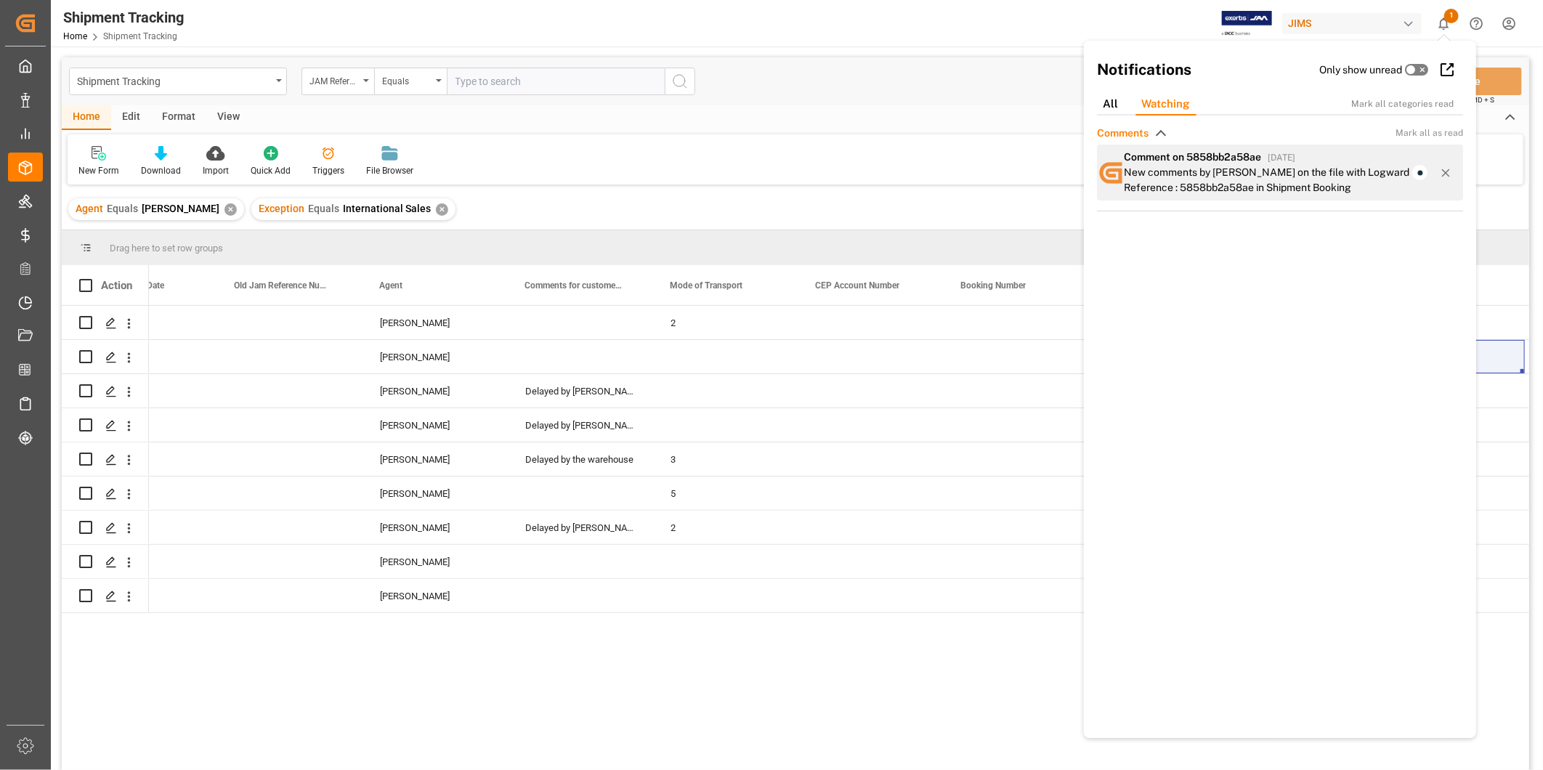
click at [1232, 162] on span "Comment on 5858bb2a58ae" at bounding box center [1192, 157] width 137 height 12
click at [1439, 174] on icon at bounding box center [1445, 172] width 13 height 13
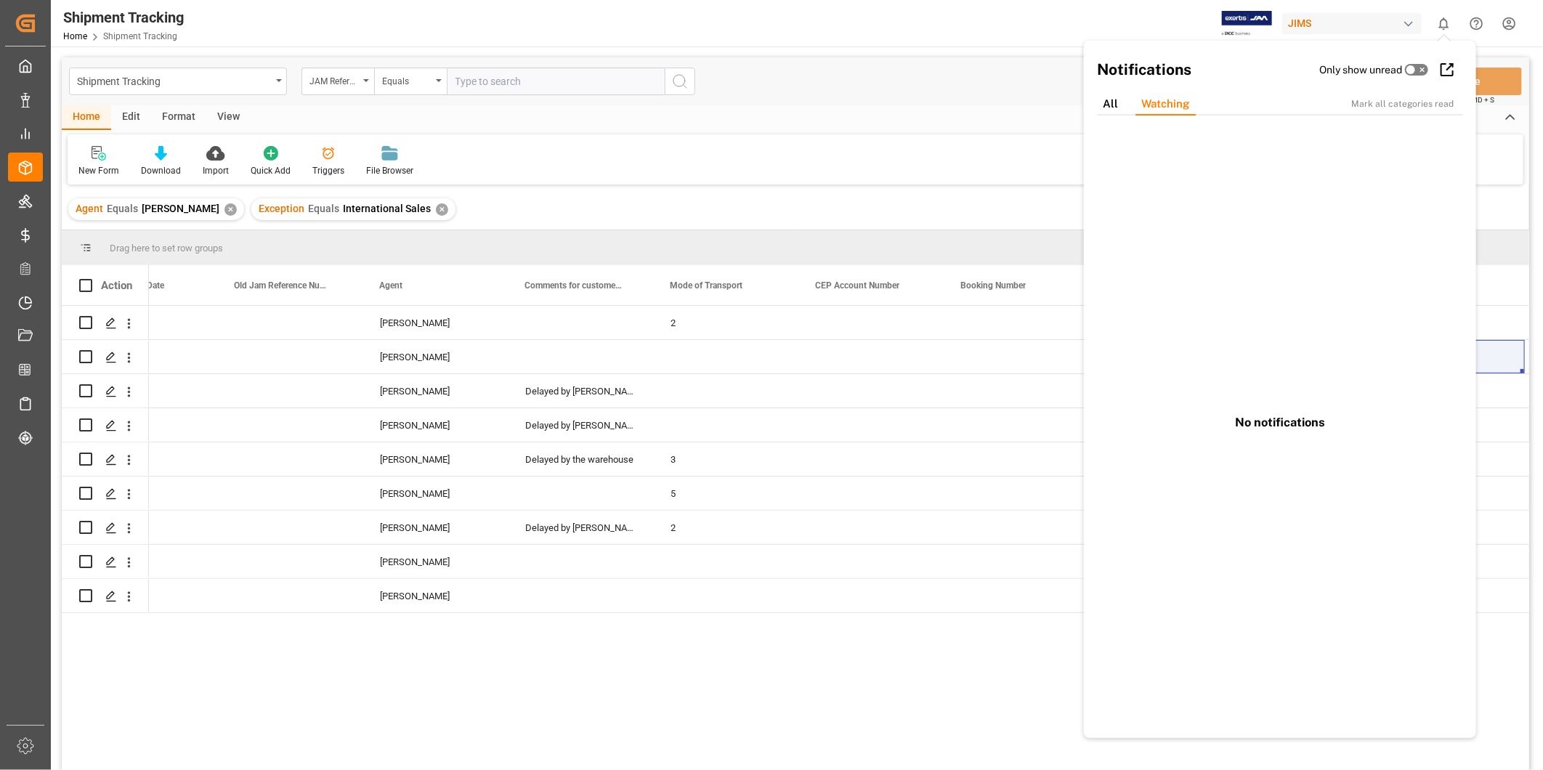
click at [897, 54] on div "Shipment Tracking JAM Reference Number Equals Save Ctrl/CMD + S Home Edit Forma…" at bounding box center [796, 516] width 1490 height 939
